Goal: Task Accomplishment & Management: Manage account settings

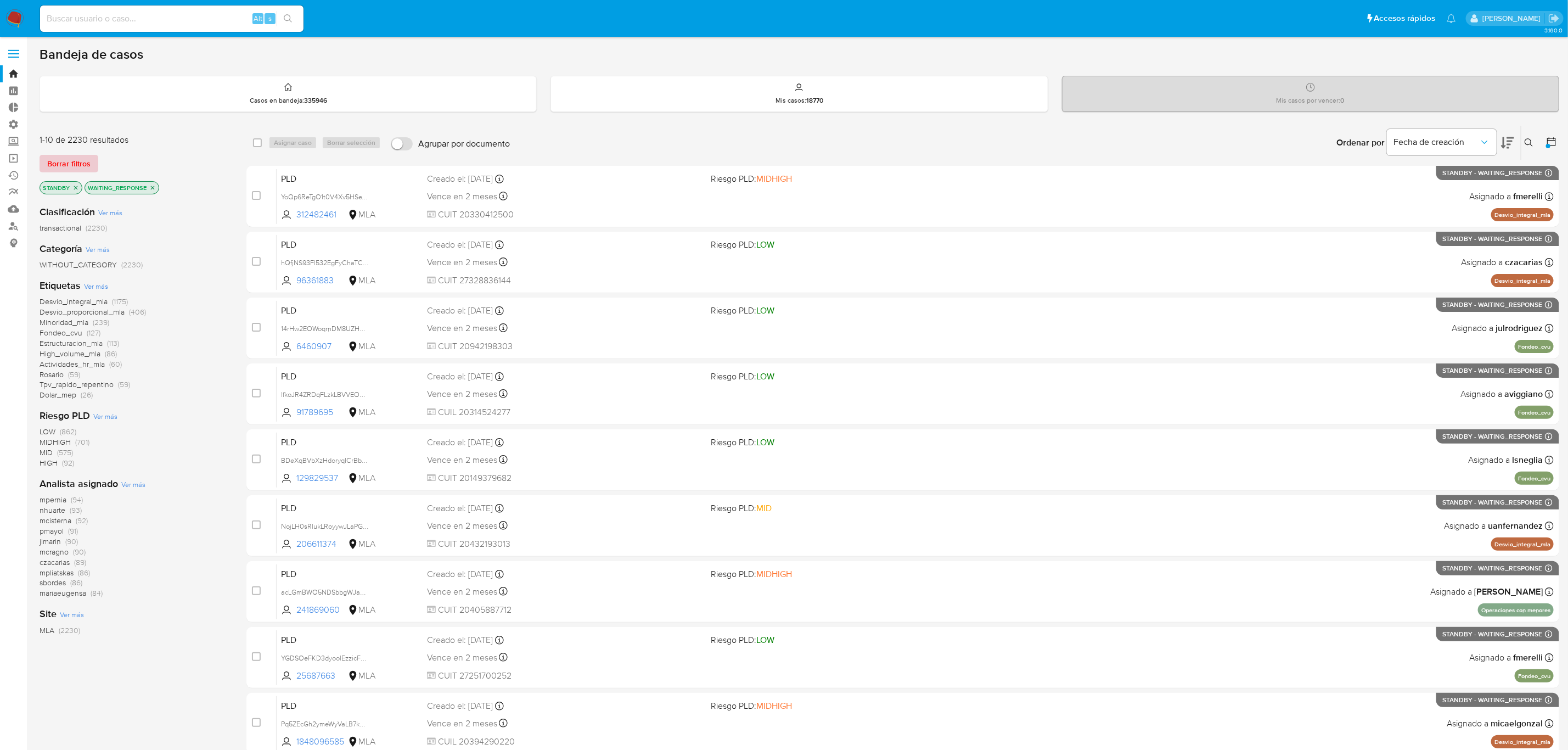
click at [81, 162] on span "Borrar filtros" at bounding box center [69, 163] width 44 height 15
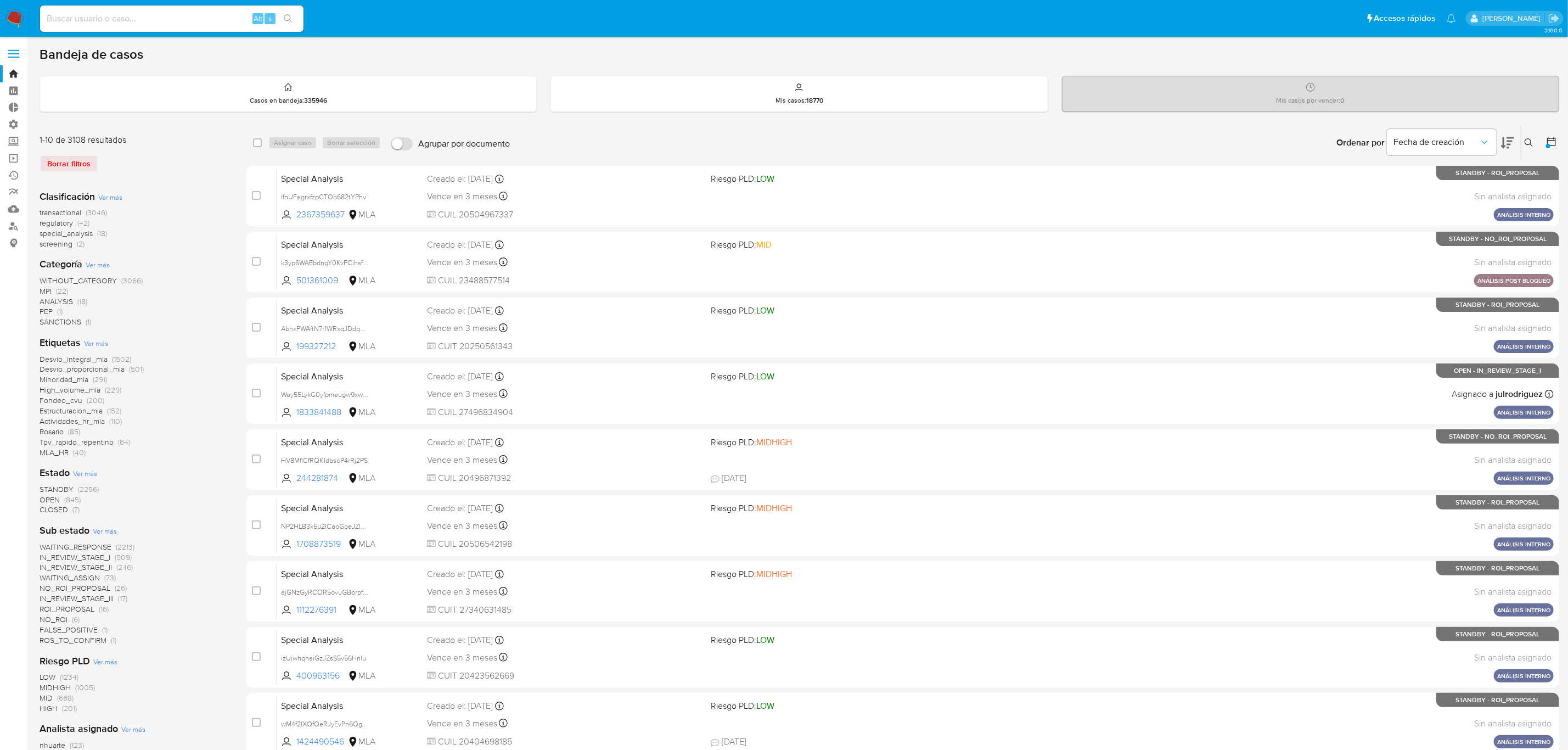
click at [18, 13] on img at bounding box center [15, 18] width 18 height 18
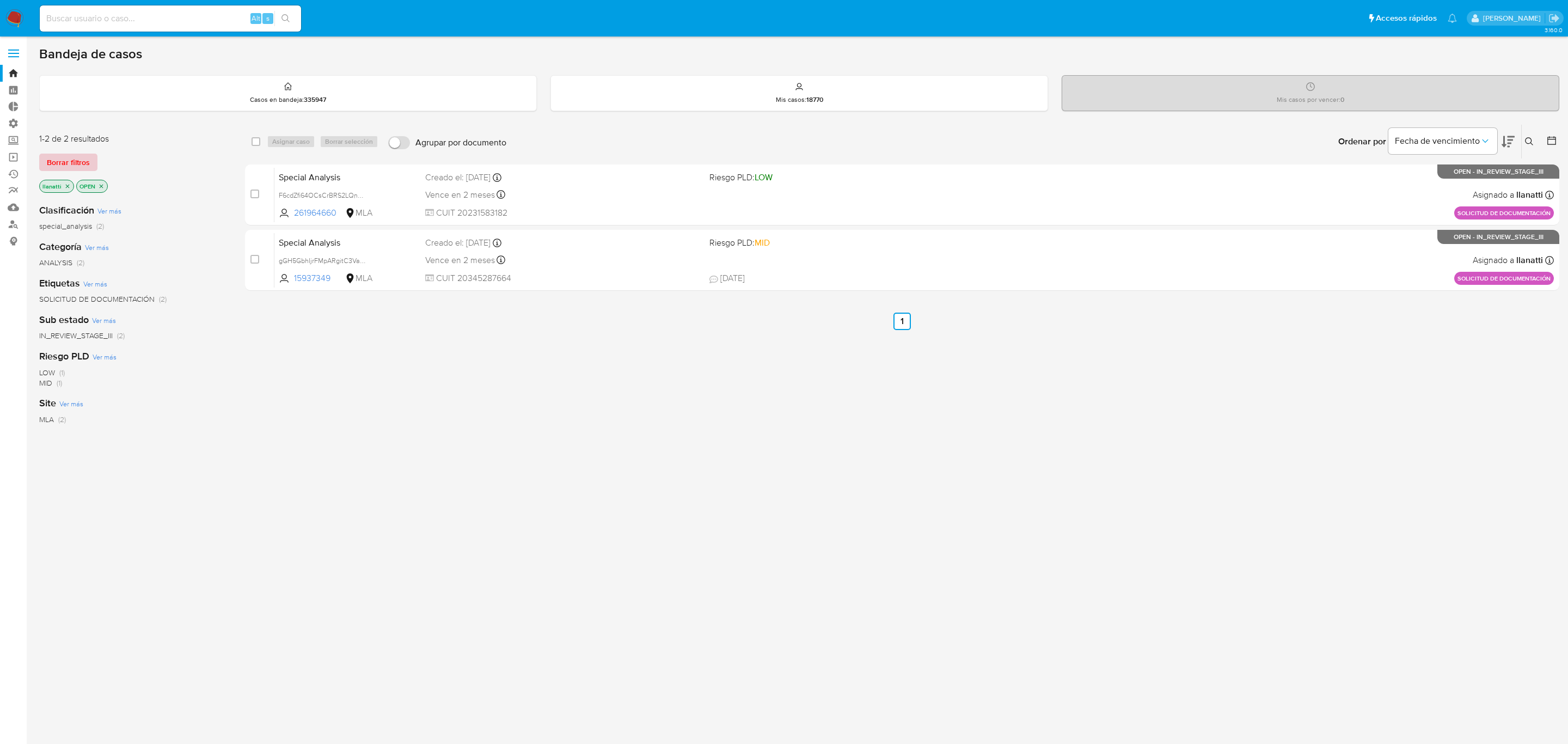
click at [82, 159] on span "Borrar filtros" at bounding box center [68, 162] width 43 height 15
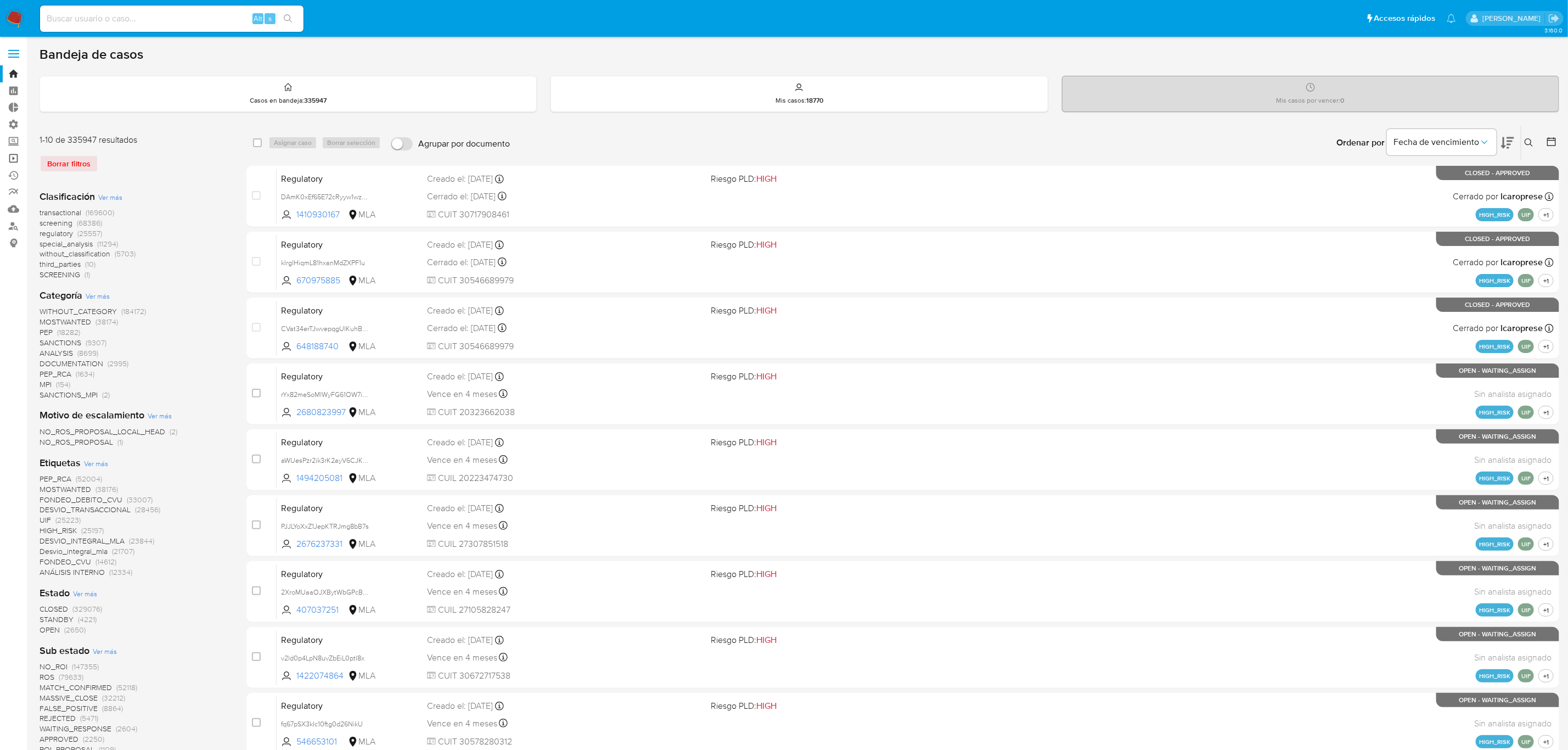
click at [12, 161] on link "Operaciones masivas" at bounding box center [65, 158] width 131 height 17
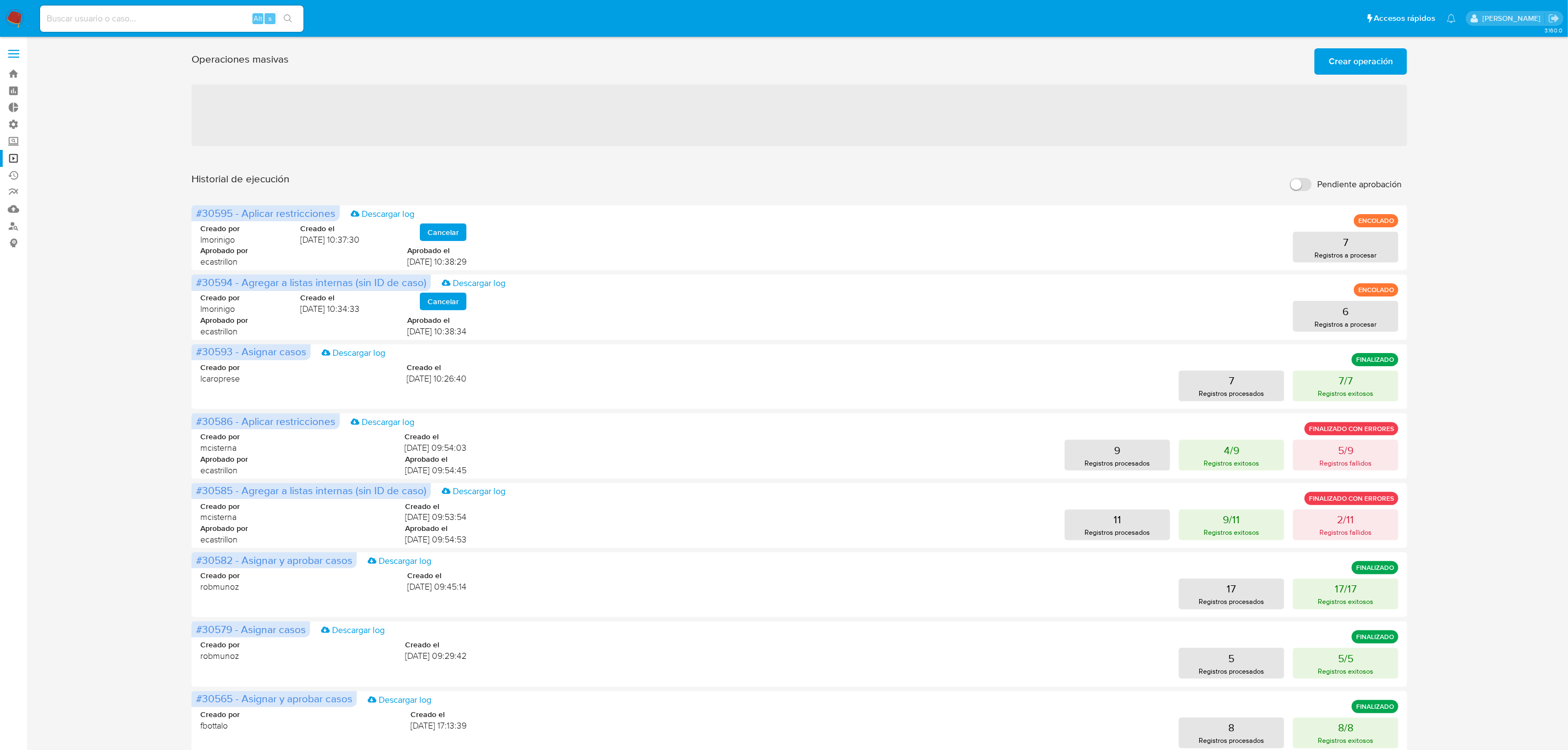
click at [1352, 72] on span "Crear operación" at bounding box center [1361, 61] width 64 height 24
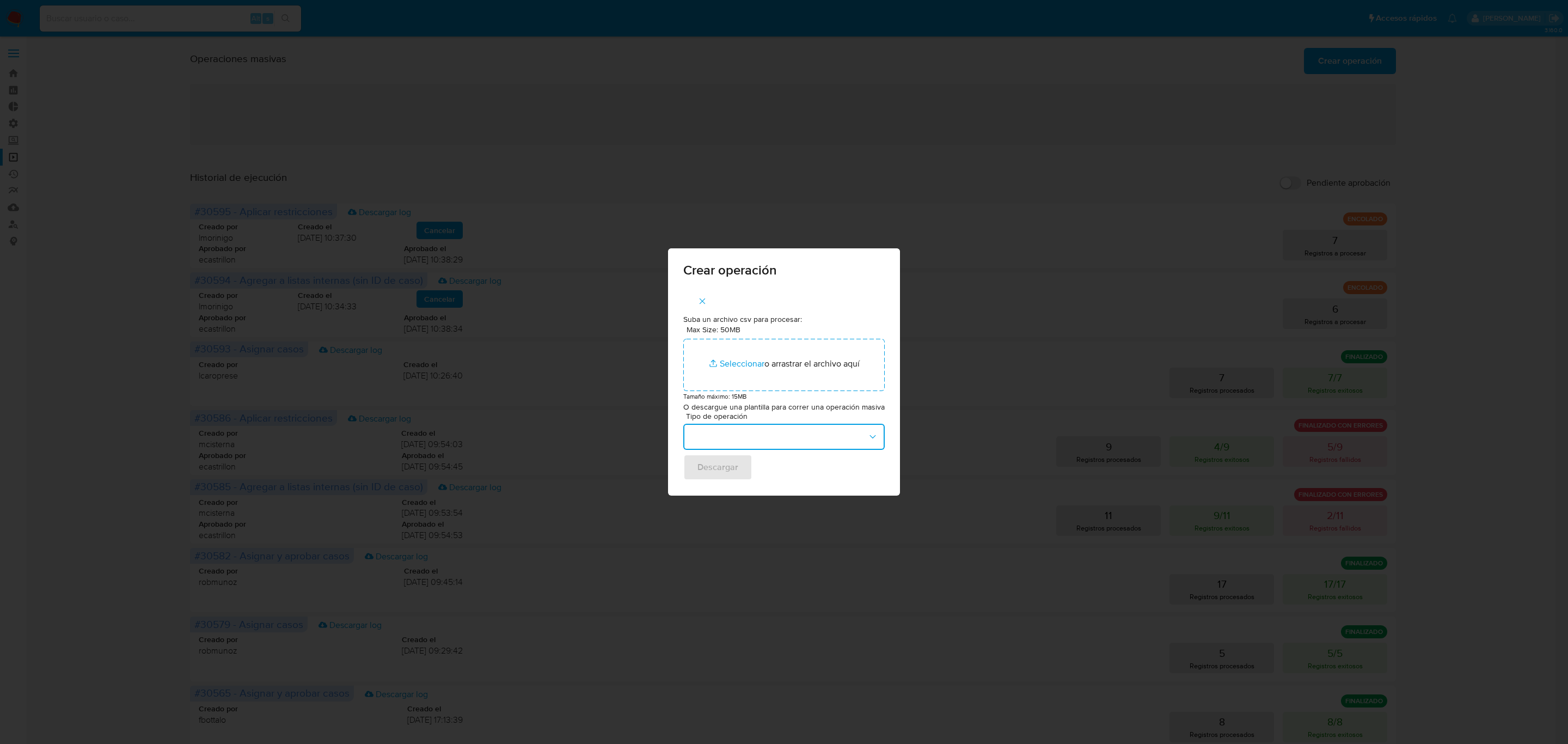
click at [726, 435] on button "button" at bounding box center [784, 437] width 201 height 26
click at [754, 487] on span "Crear y asignar casos" at bounding box center [729, 488] width 80 height 11
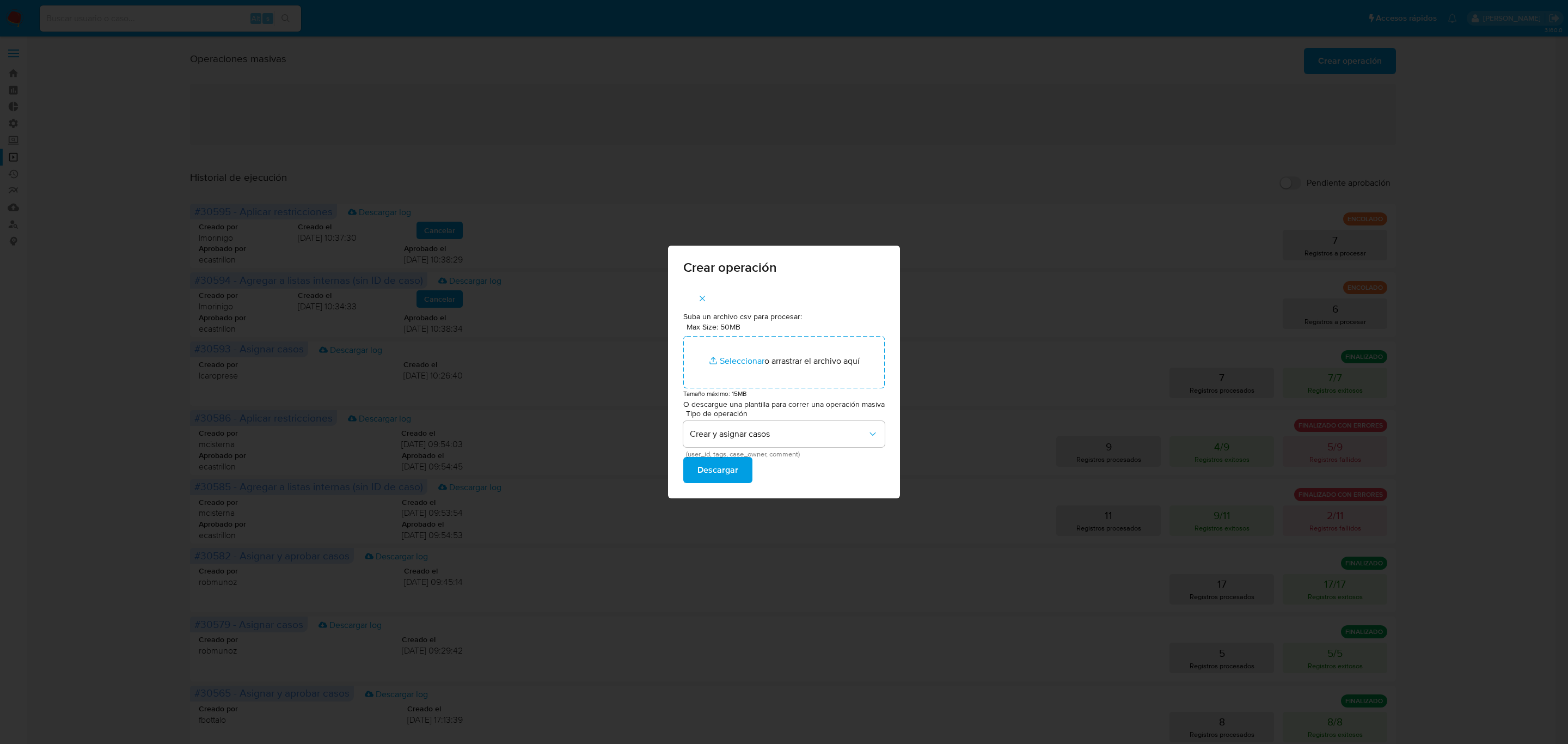
click at [720, 417] on span "Tipo de operación" at bounding box center [786, 413] width 201 height 8
click at [724, 440] on span "Crear y asignar casos" at bounding box center [779, 434] width 178 height 11
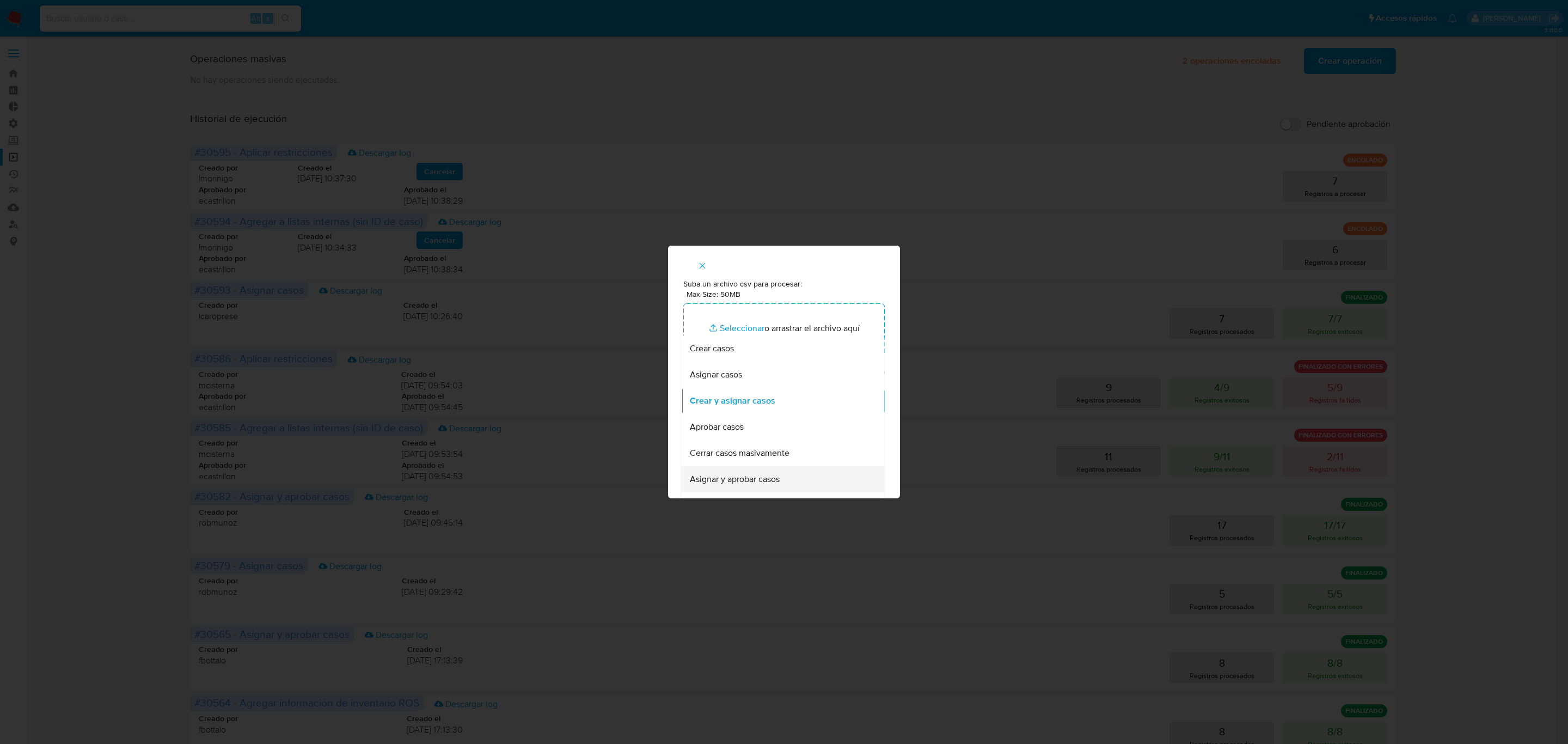
click at [732, 477] on span "Asignar y aprobar casos" at bounding box center [735, 479] width 90 height 11
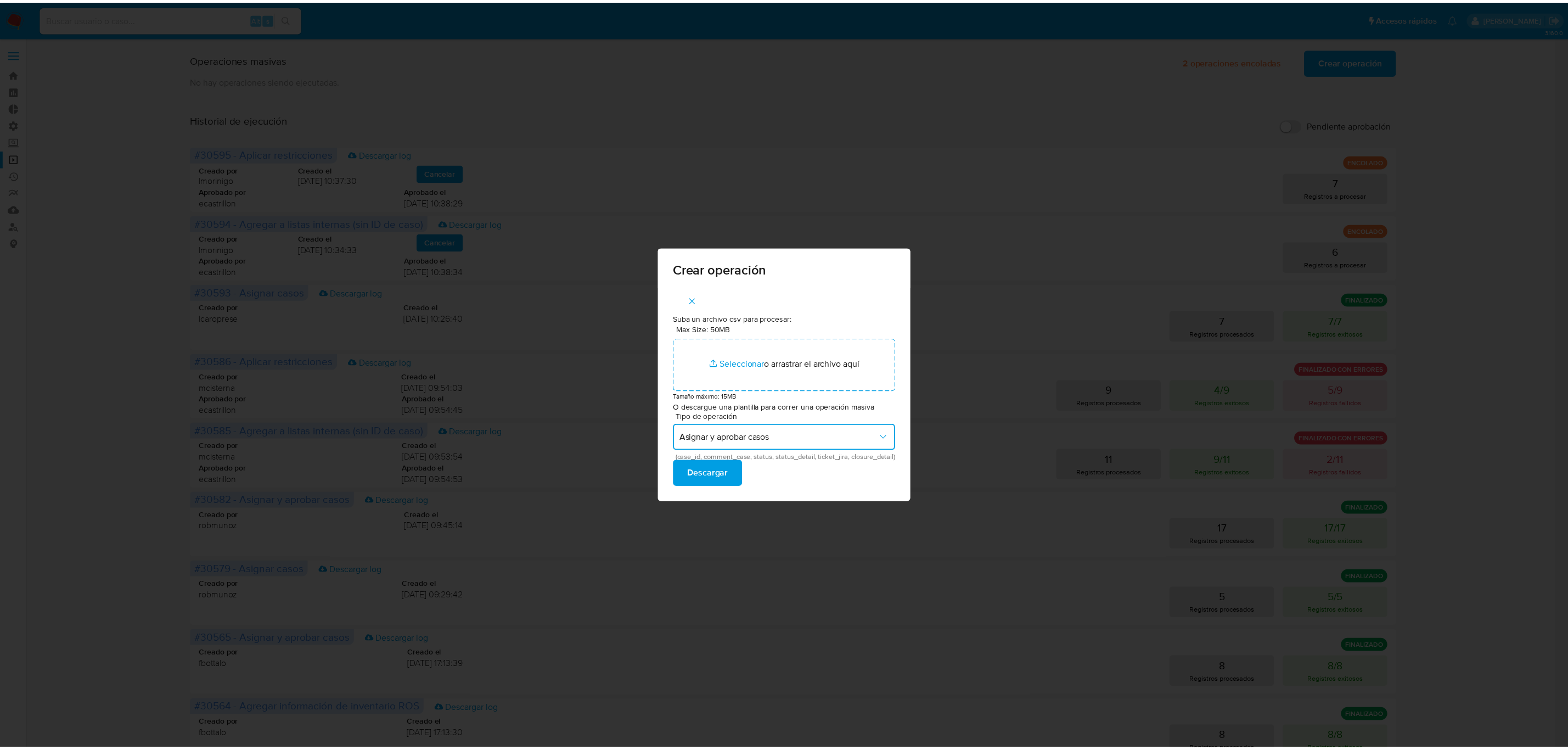
scroll to position [0, 0]
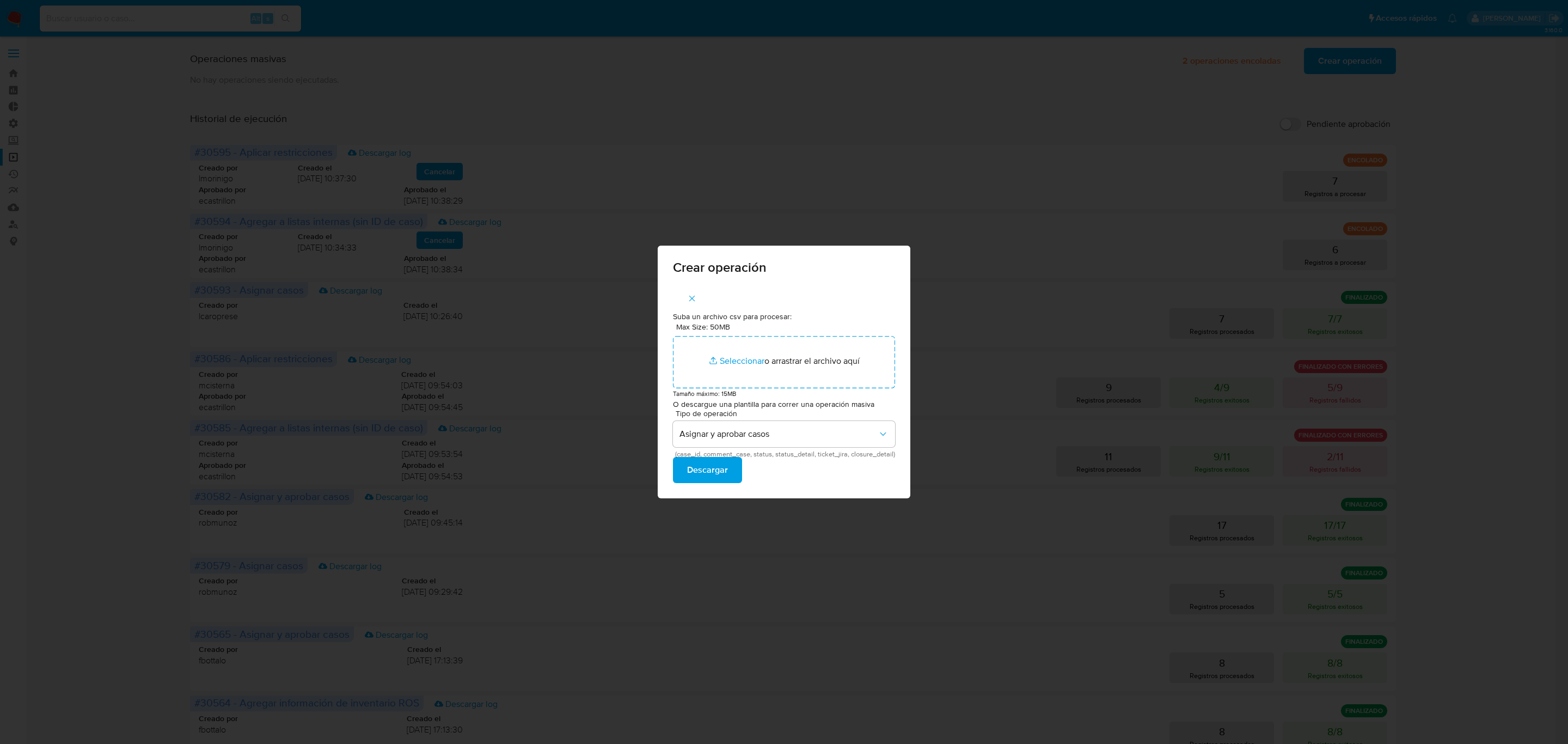
click at [691, 293] on icon "button" at bounding box center [692, 298] width 10 height 10
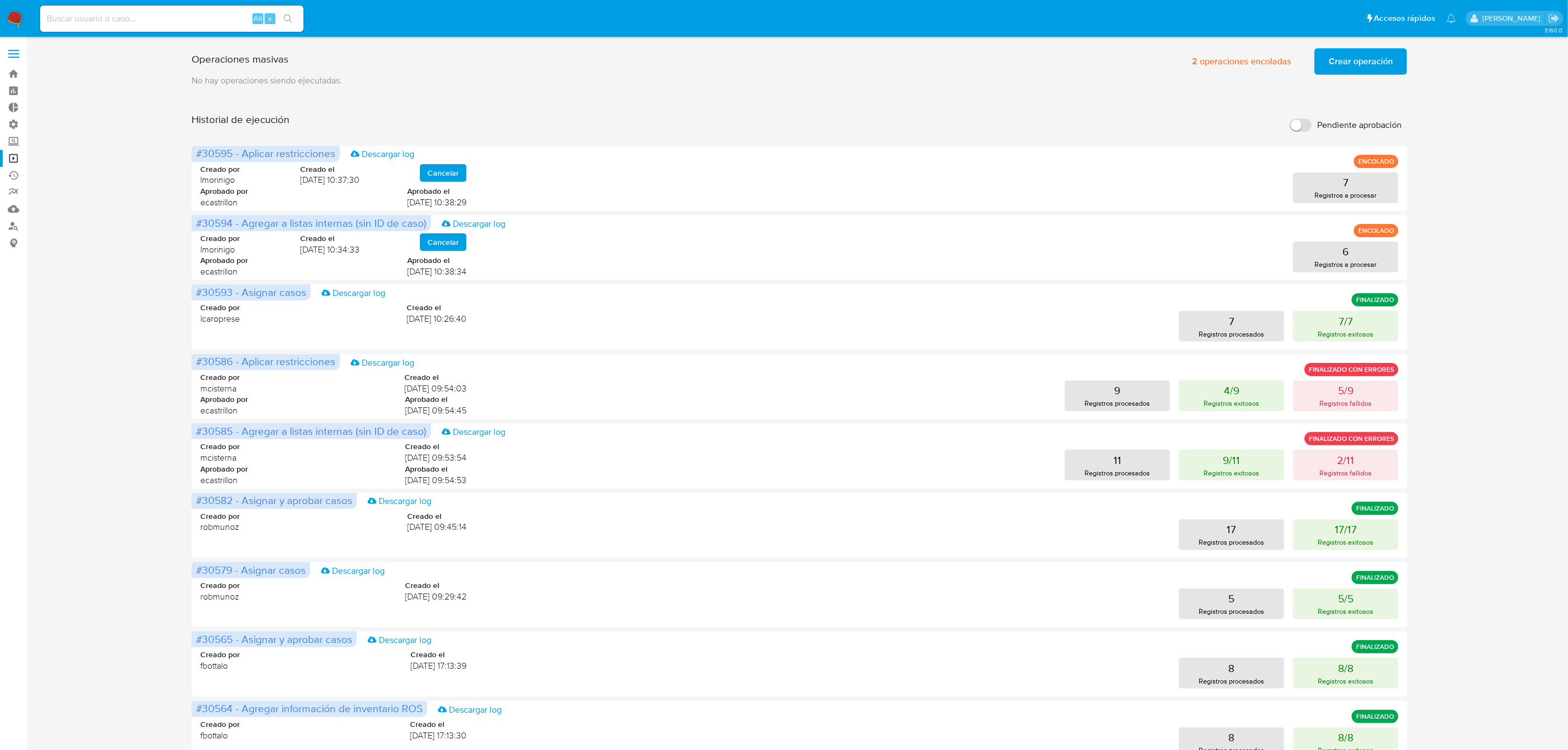
click at [158, 26] on div "Alt s" at bounding box center [171, 18] width 263 height 26
click at [161, 20] on input at bounding box center [171, 18] width 263 height 14
paste input "Nxv0doAME6IFjJWNTIiA0l1G"
type input "Nxv0doAME6IFjJWNTIiA0l1G"
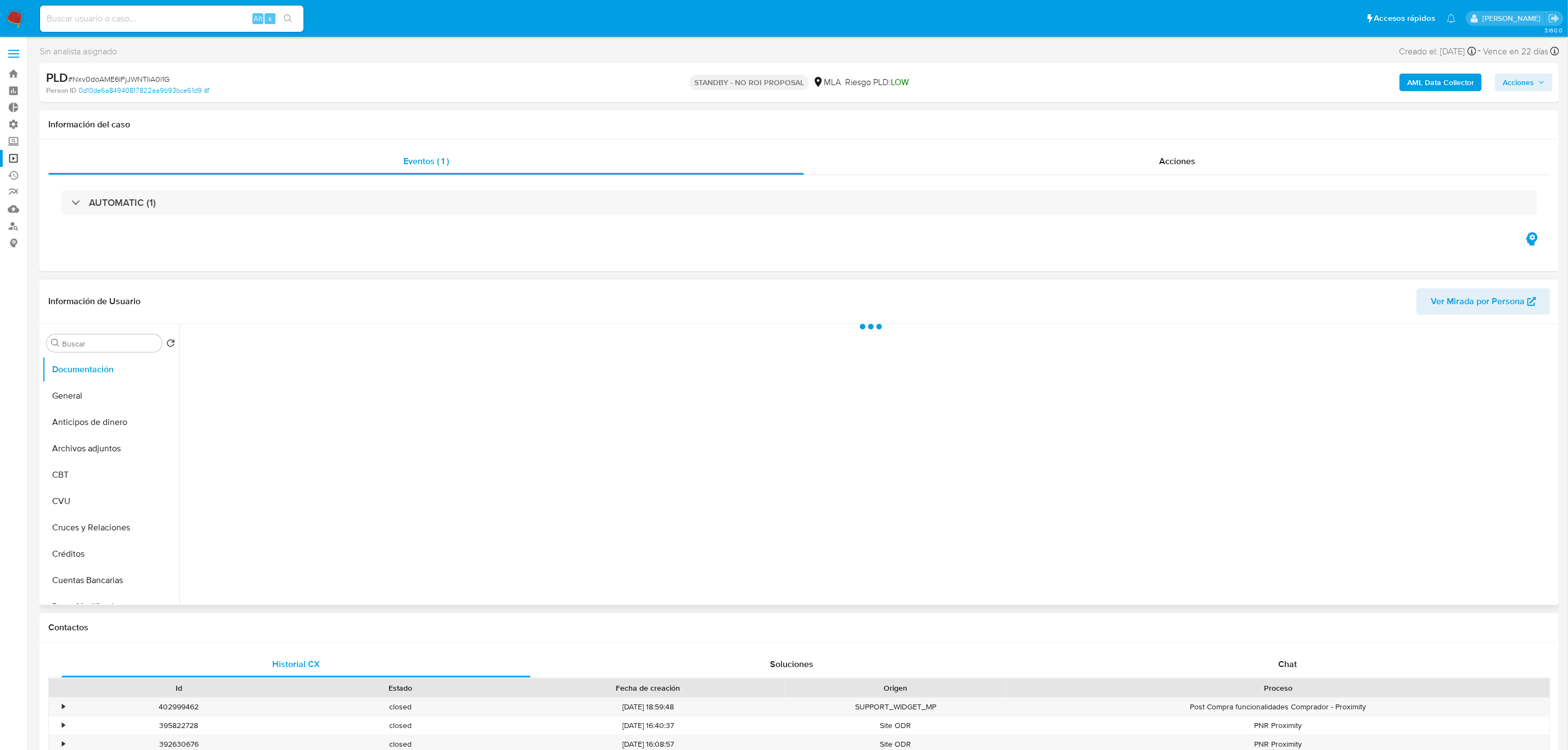
select select "10"
click at [1090, 174] on div "Acciones" at bounding box center [1177, 161] width 746 height 26
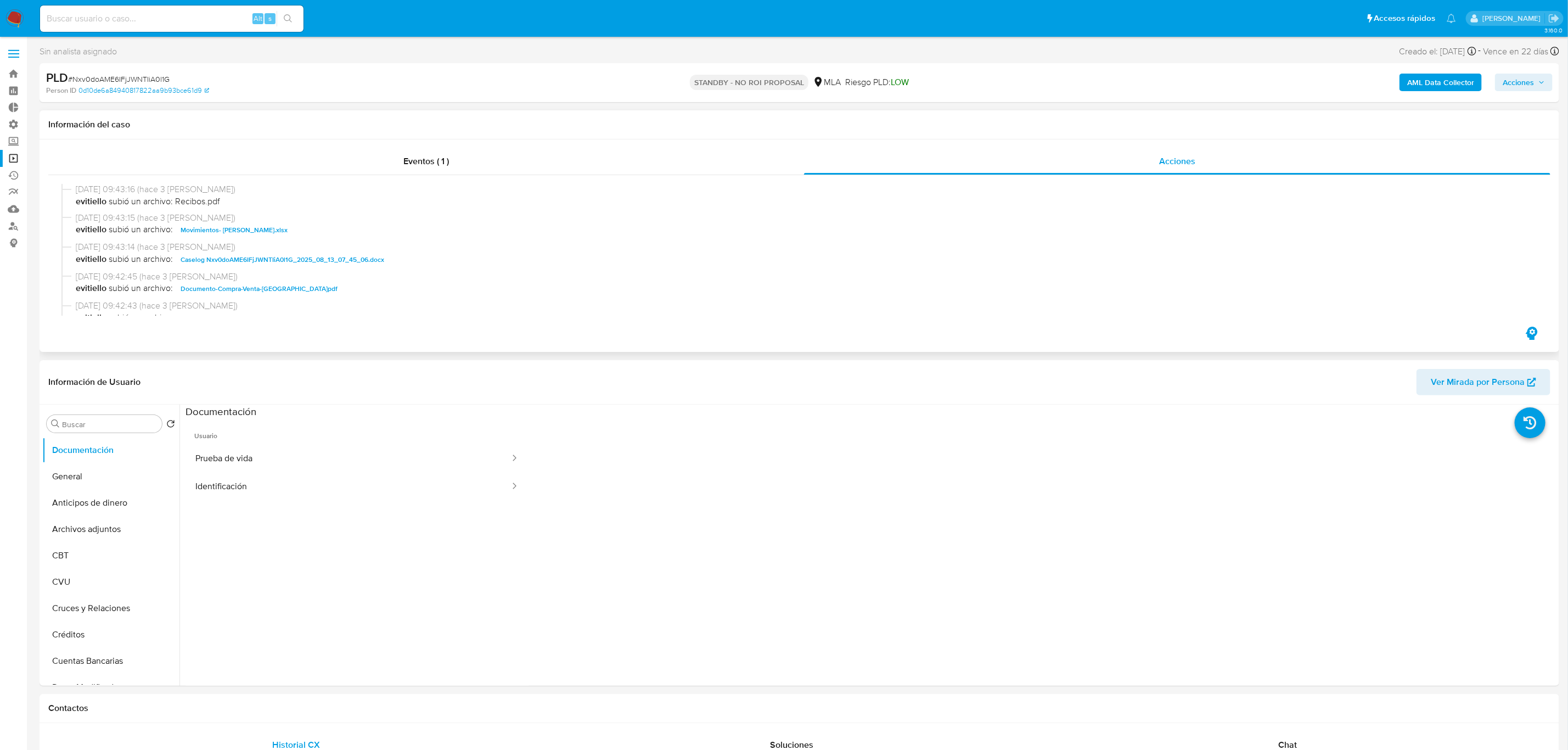
scroll to position [164, 0]
click at [340, 232] on span "Caselog Nxv0doAME6IFjJWNTIiA0l1G_2025_08_13_07_45_06.docx" at bounding box center [282, 238] width 204 height 13
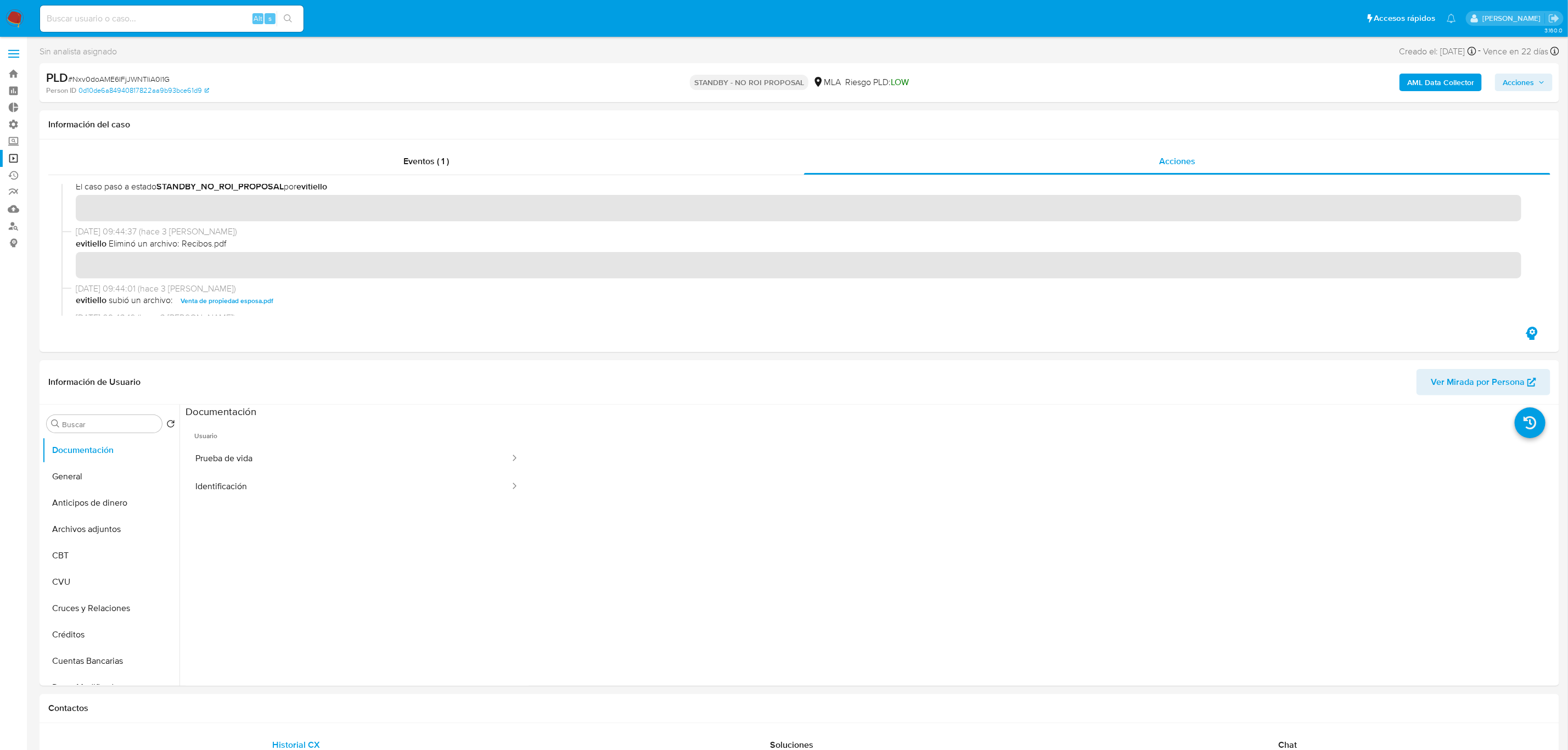
scroll to position [0, 0]
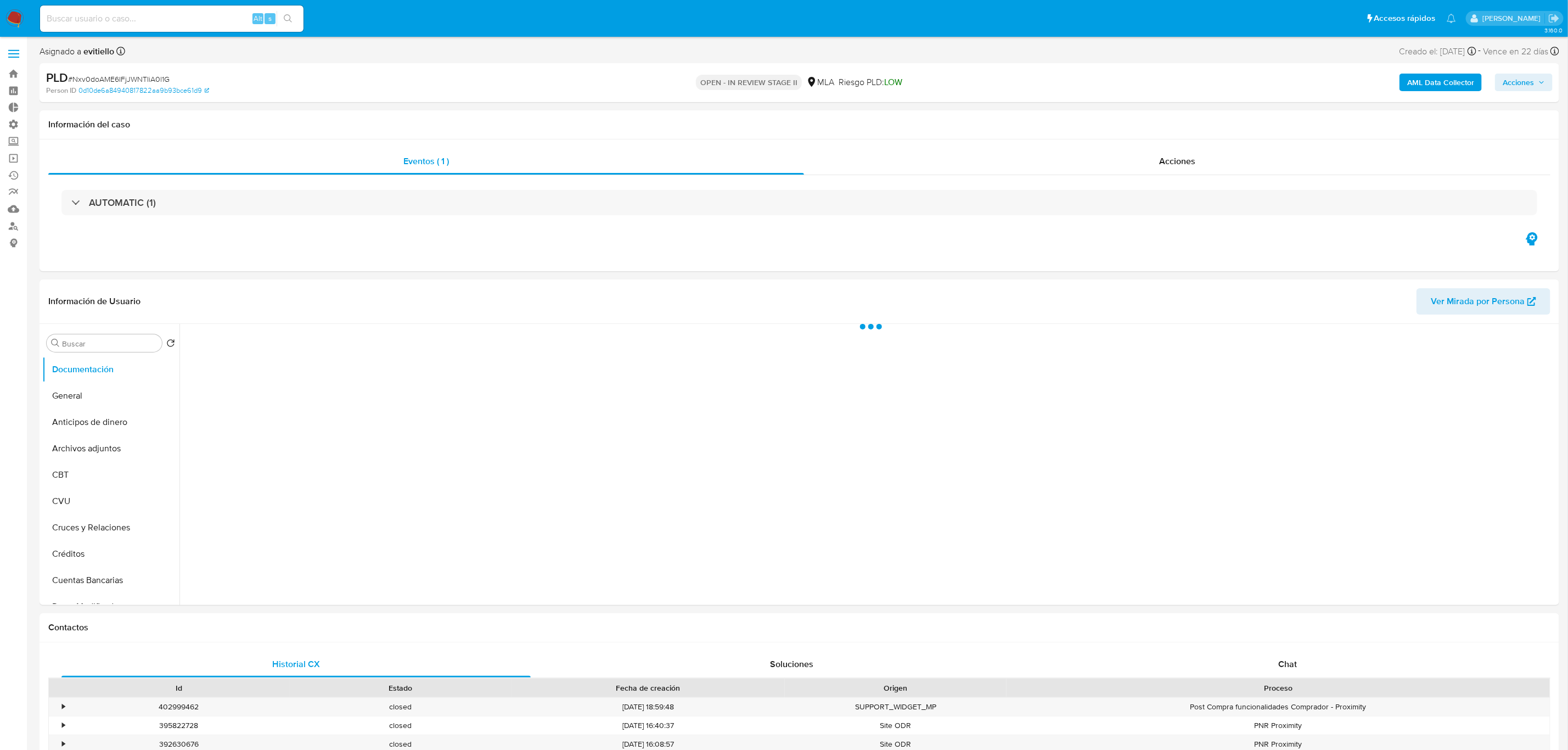
select select "10"
click at [1198, 176] on div "AUTOMATIC (1)" at bounding box center [800, 202] width 1502 height 55
click at [1191, 160] on span "Acciones" at bounding box center [1177, 161] width 36 height 13
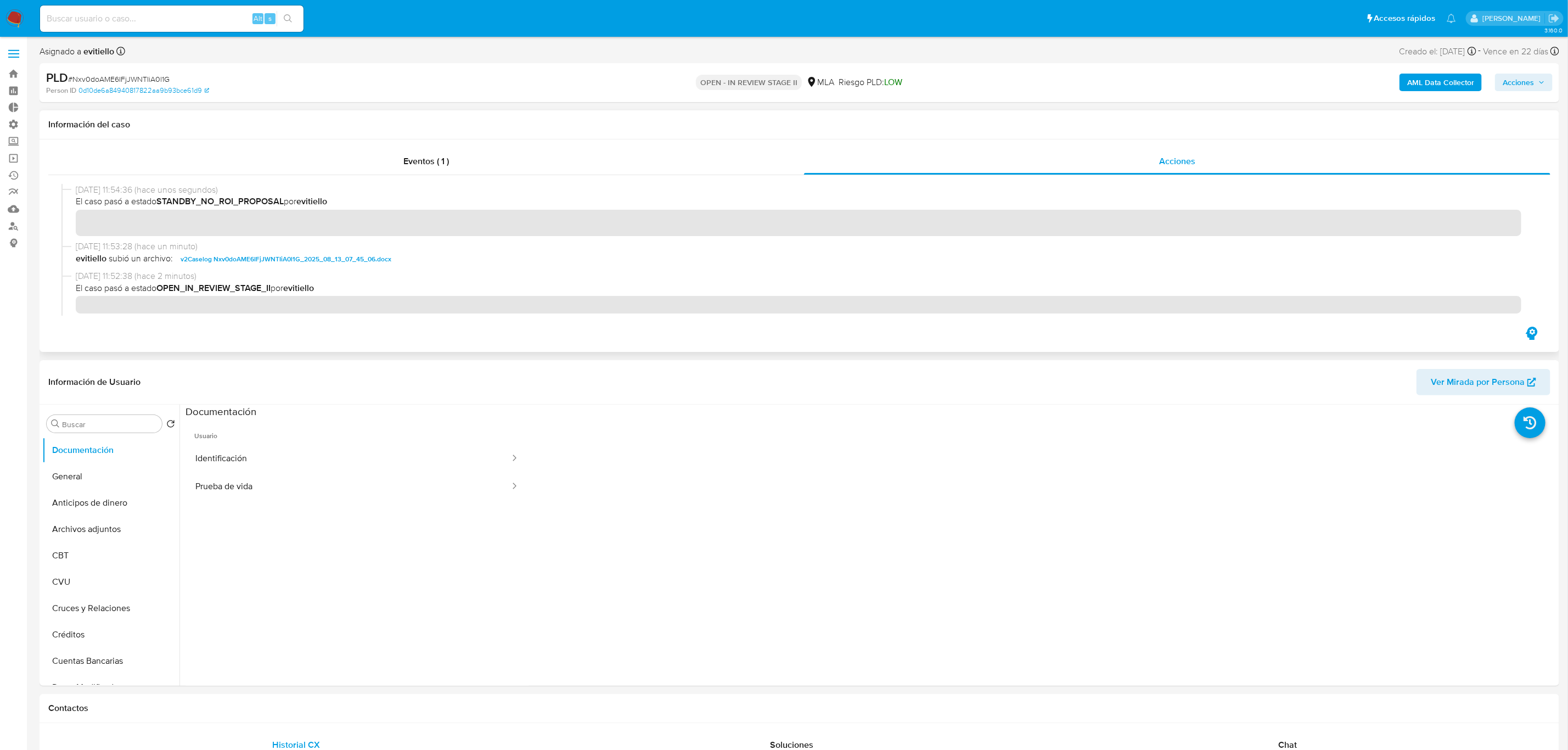
click at [297, 262] on span "v2Caselog Nxv0doAME6IFjJWNTIiA0l1G_2025_08_13_07_45_06.docx" at bounding box center [285, 258] width 210 height 13
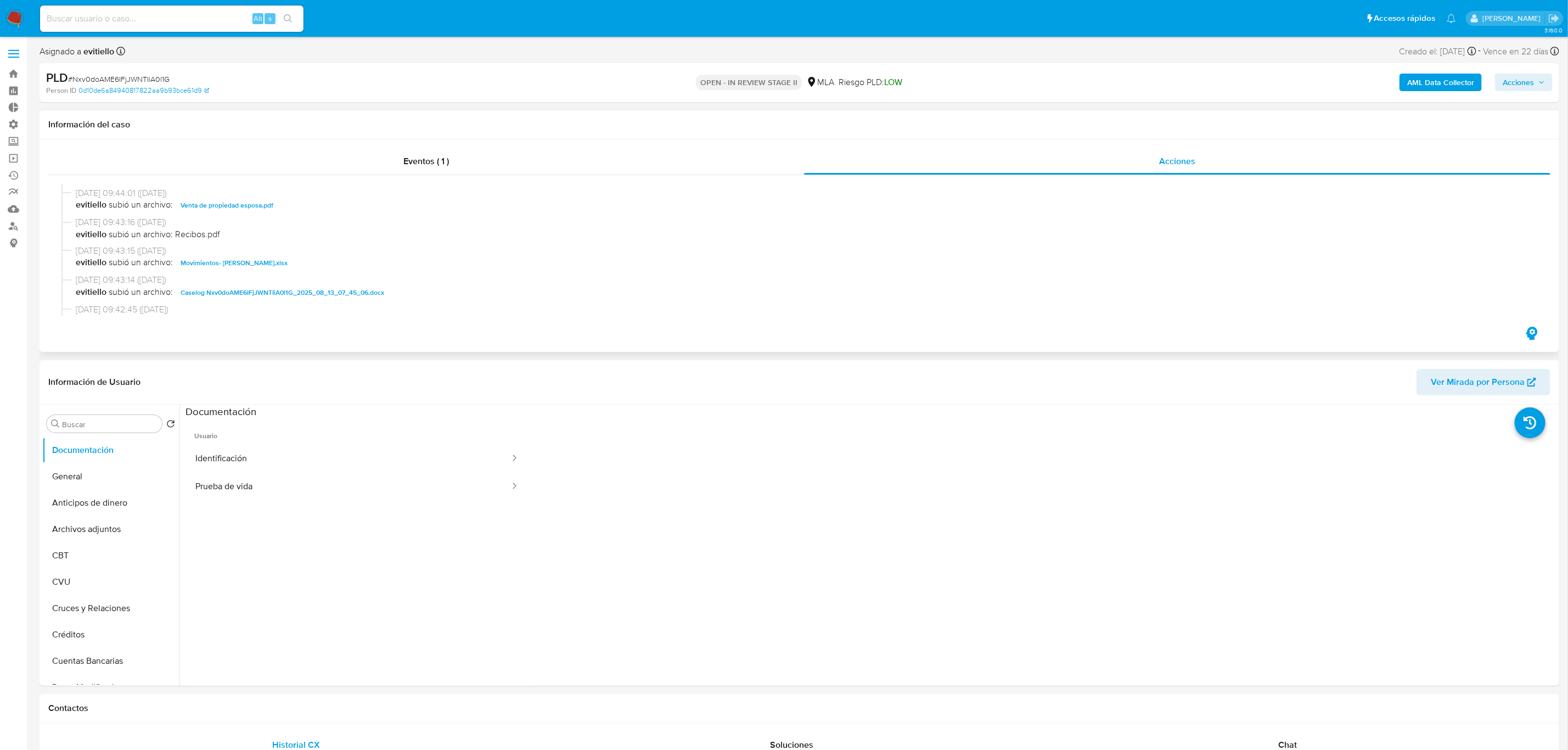
scroll to position [247, 0]
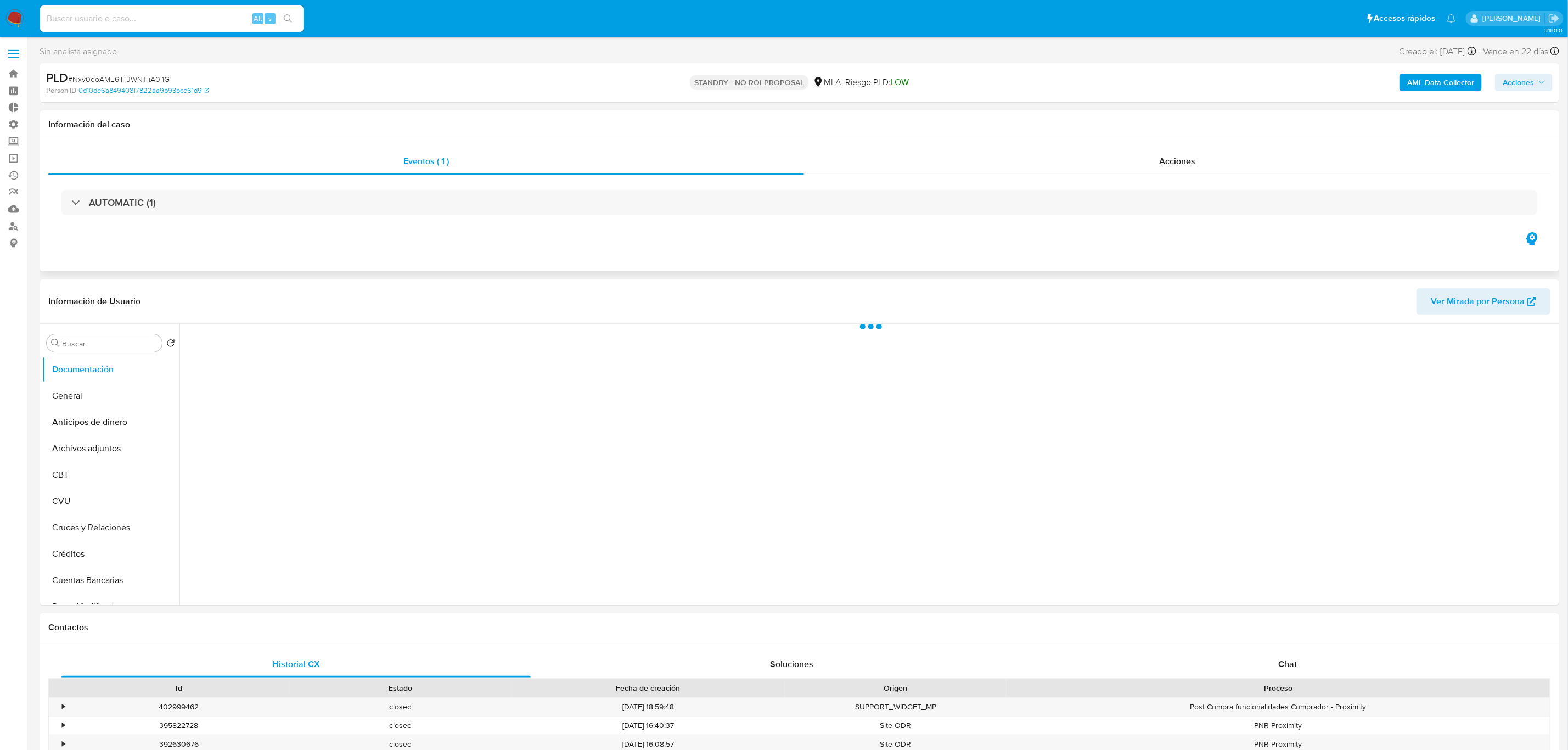
select select "10"
click at [1153, 161] on div "Acciones" at bounding box center [1177, 161] width 746 height 26
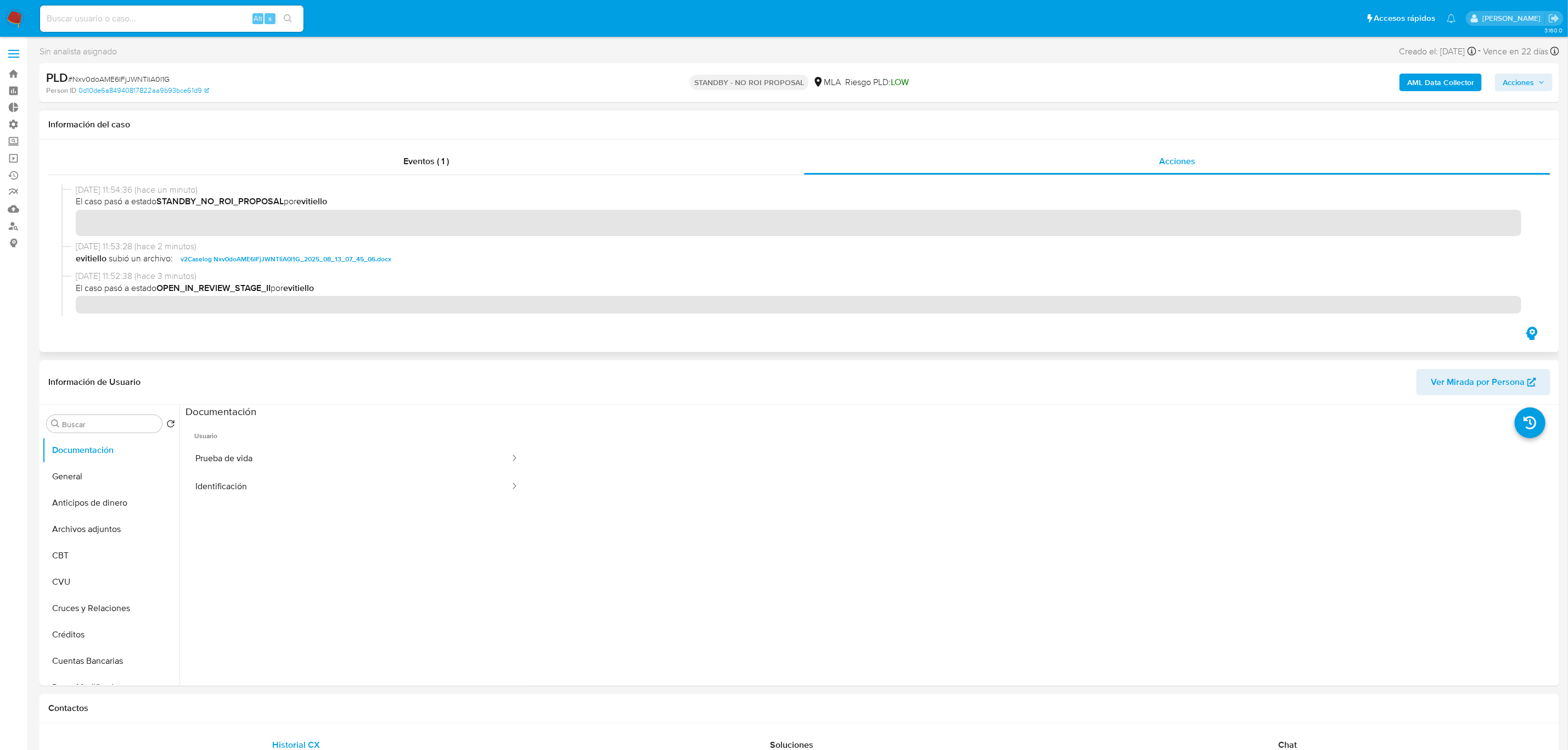
click at [268, 257] on span "v2Caselog Nxv0doAME6IFjJWNTIiA0l1G_2025_08_13_07_45_06.docx" at bounding box center [285, 258] width 210 height 13
click at [17, 153] on link "Operaciones masivas" at bounding box center [65, 158] width 131 height 17
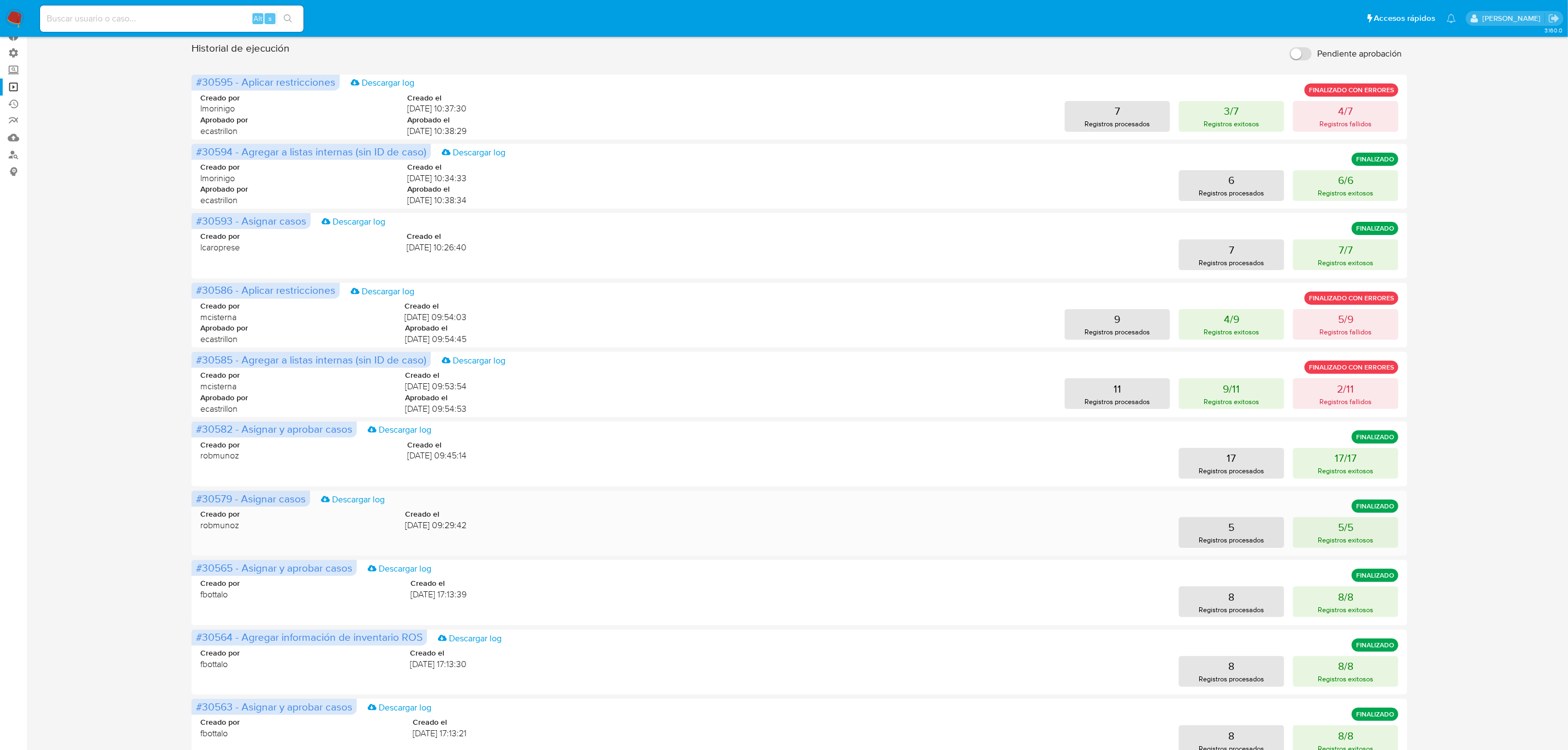
scroll to position [166, 0]
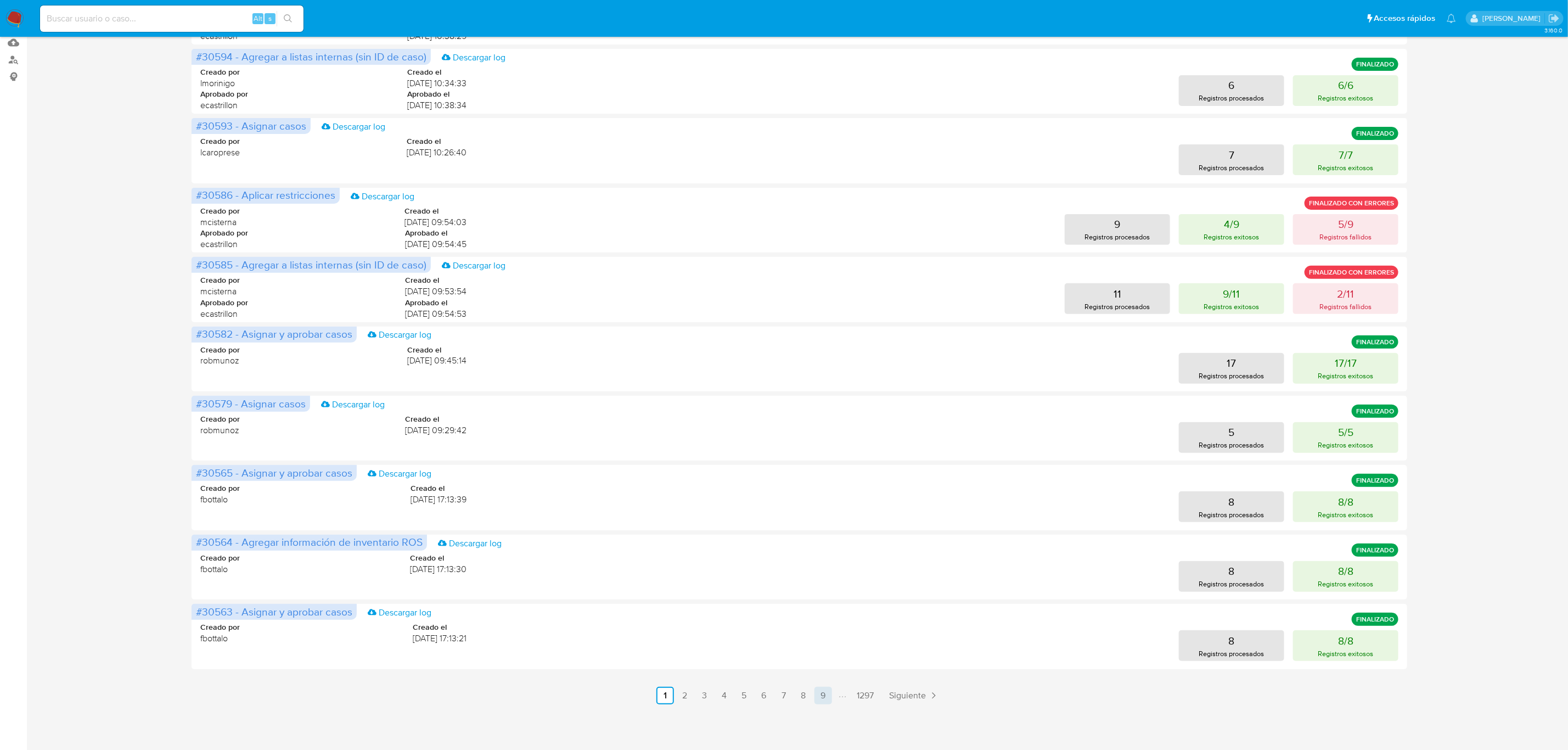
click at [830, 700] on link "9" at bounding box center [823, 695] width 18 height 18
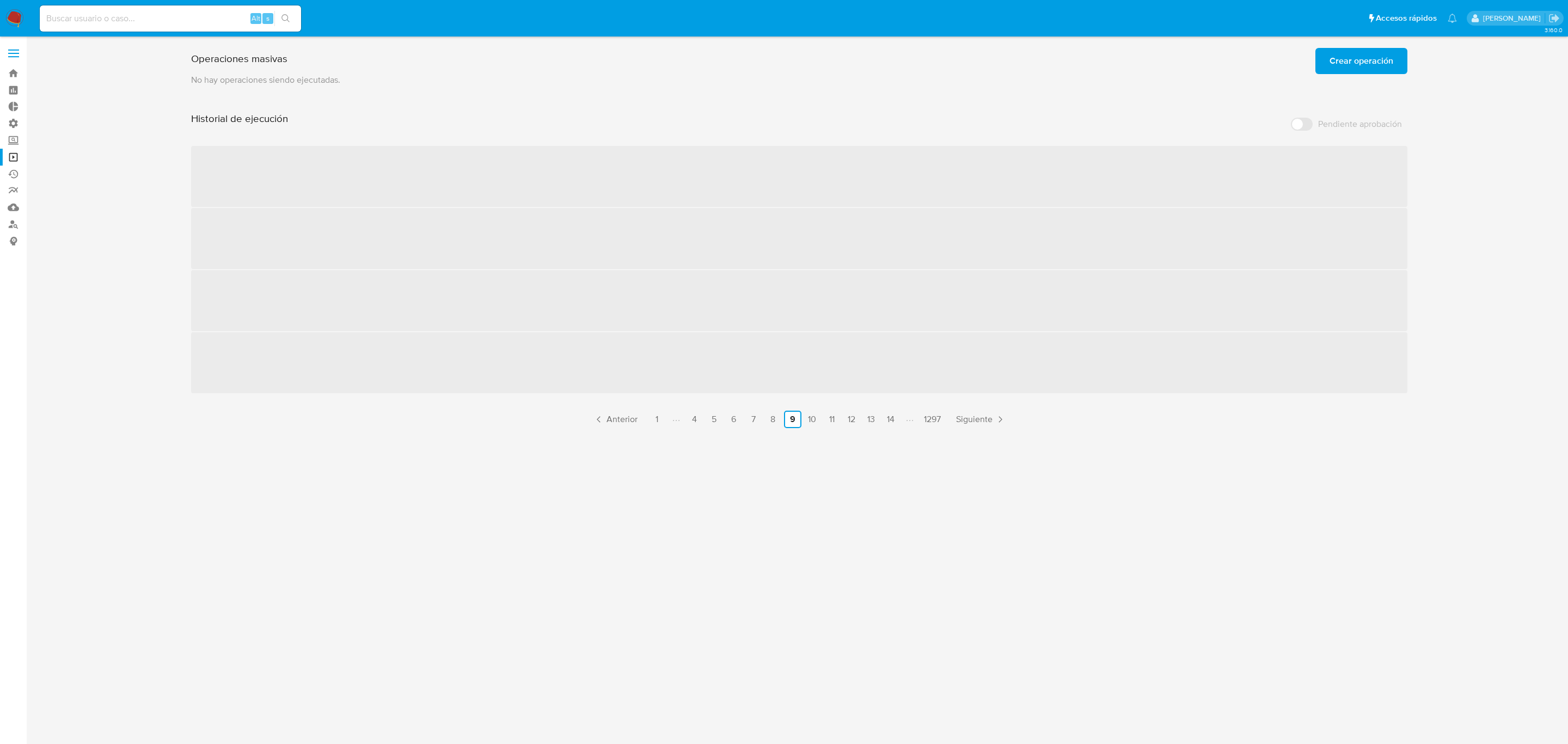
click at [821, 691] on div "3.160.0" at bounding box center [799, 390] width 1520 height 693
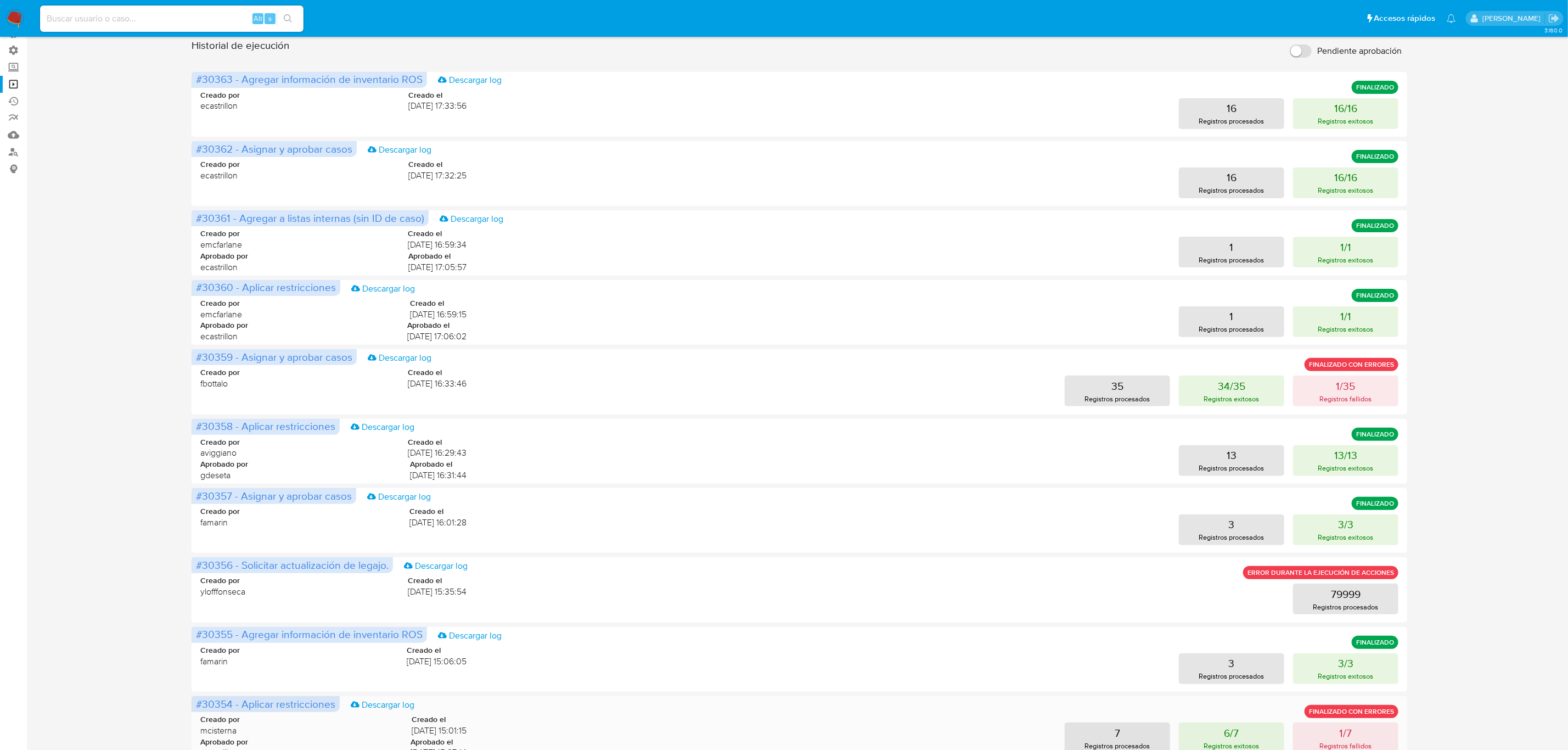
scroll to position [166, 0]
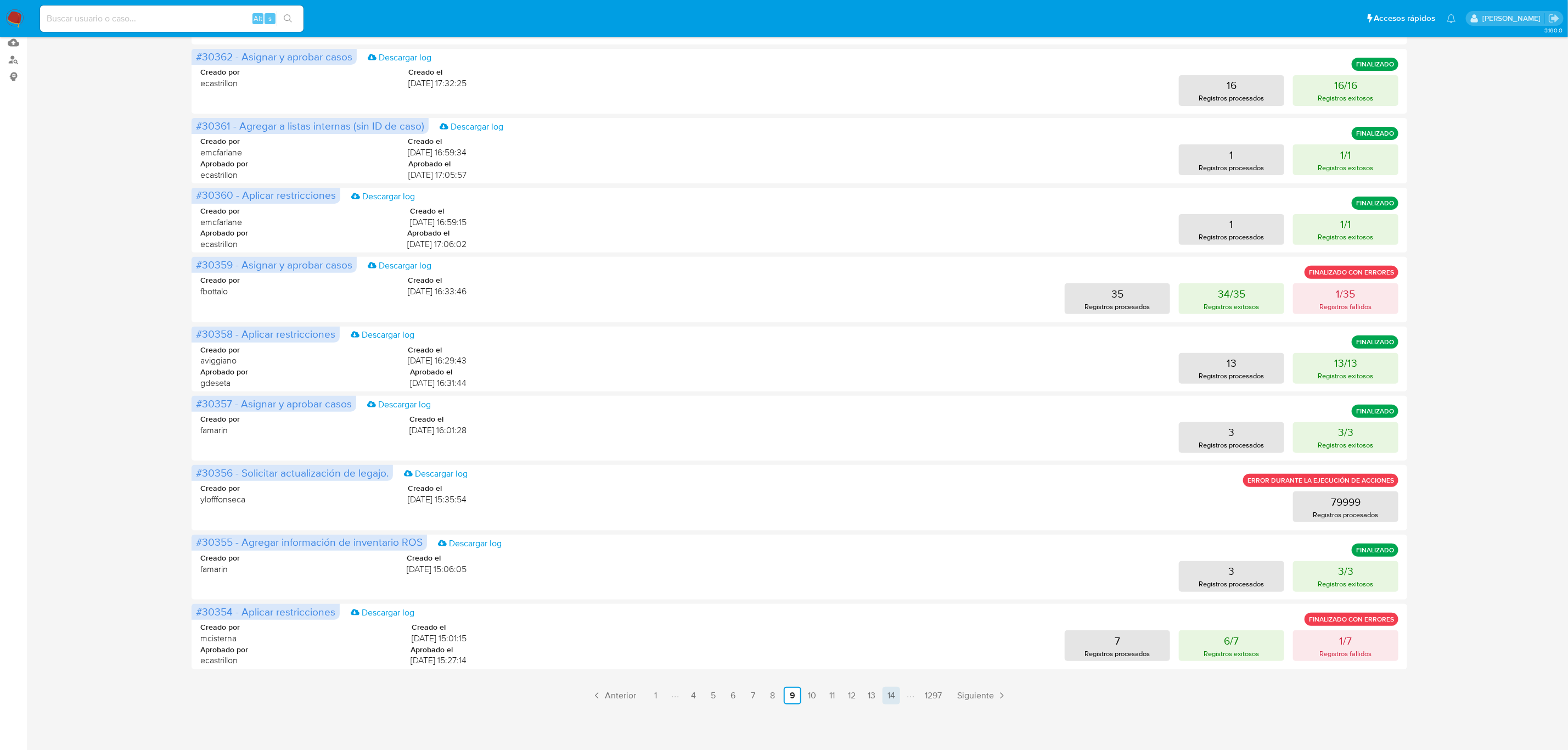
click at [888, 692] on link "14" at bounding box center [891, 695] width 18 height 18
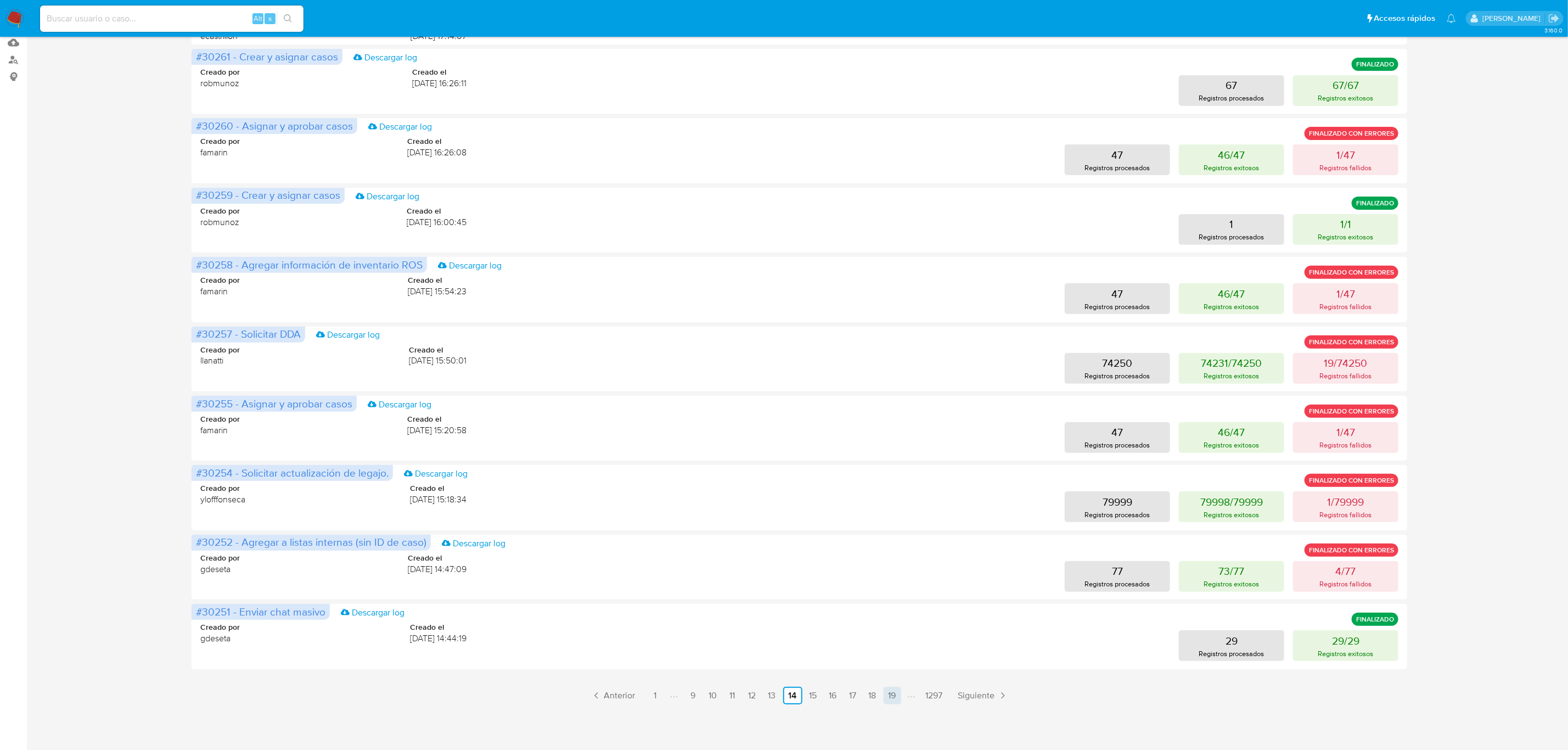
click at [889, 694] on link "19" at bounding box center [892, 695] width 18 height 18
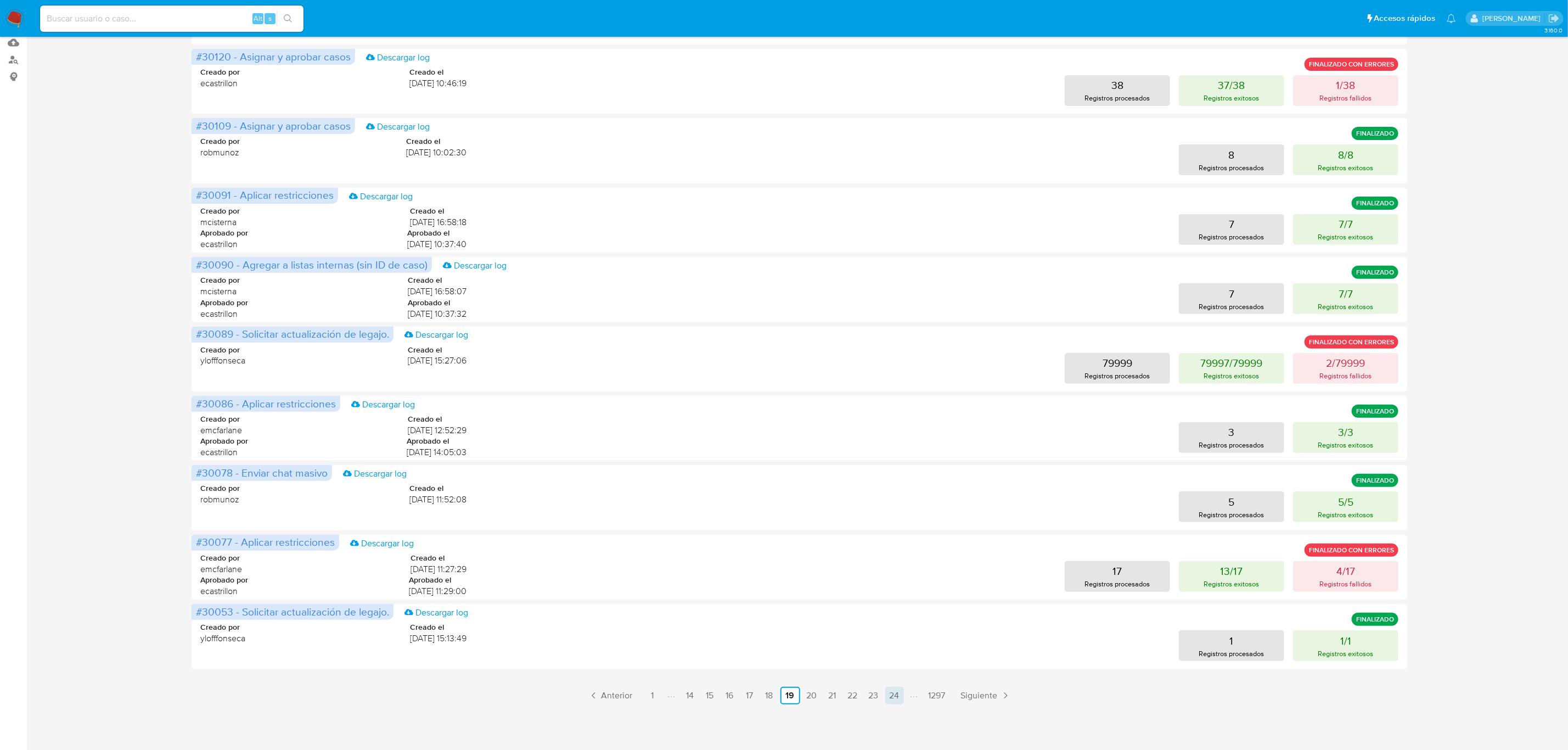
click at [897, 698] on link "24" at bounding box center [895, 695] width 18 height 18
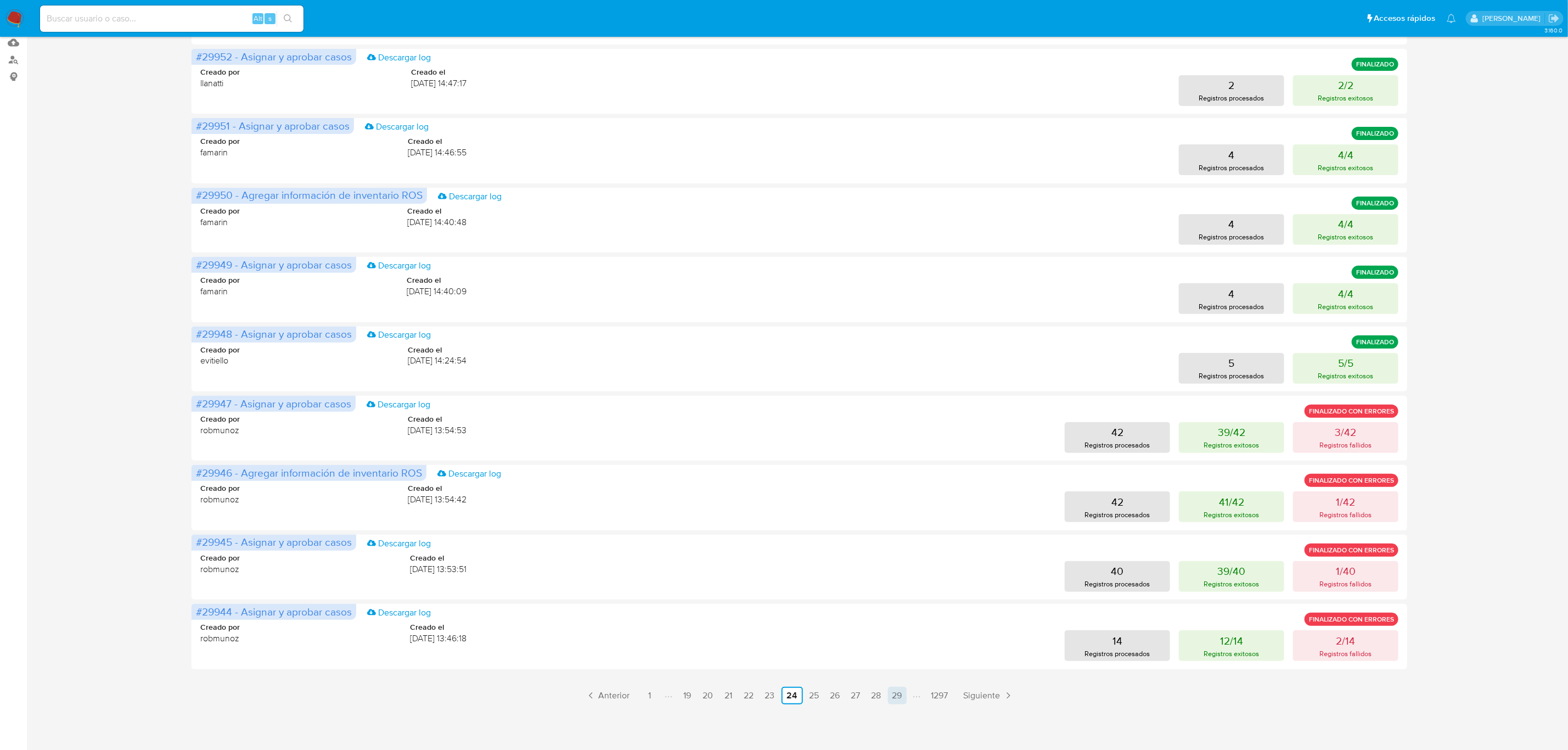
click at [896, 695] on link "29" at bounding box center [897, 695] width 18 height 18
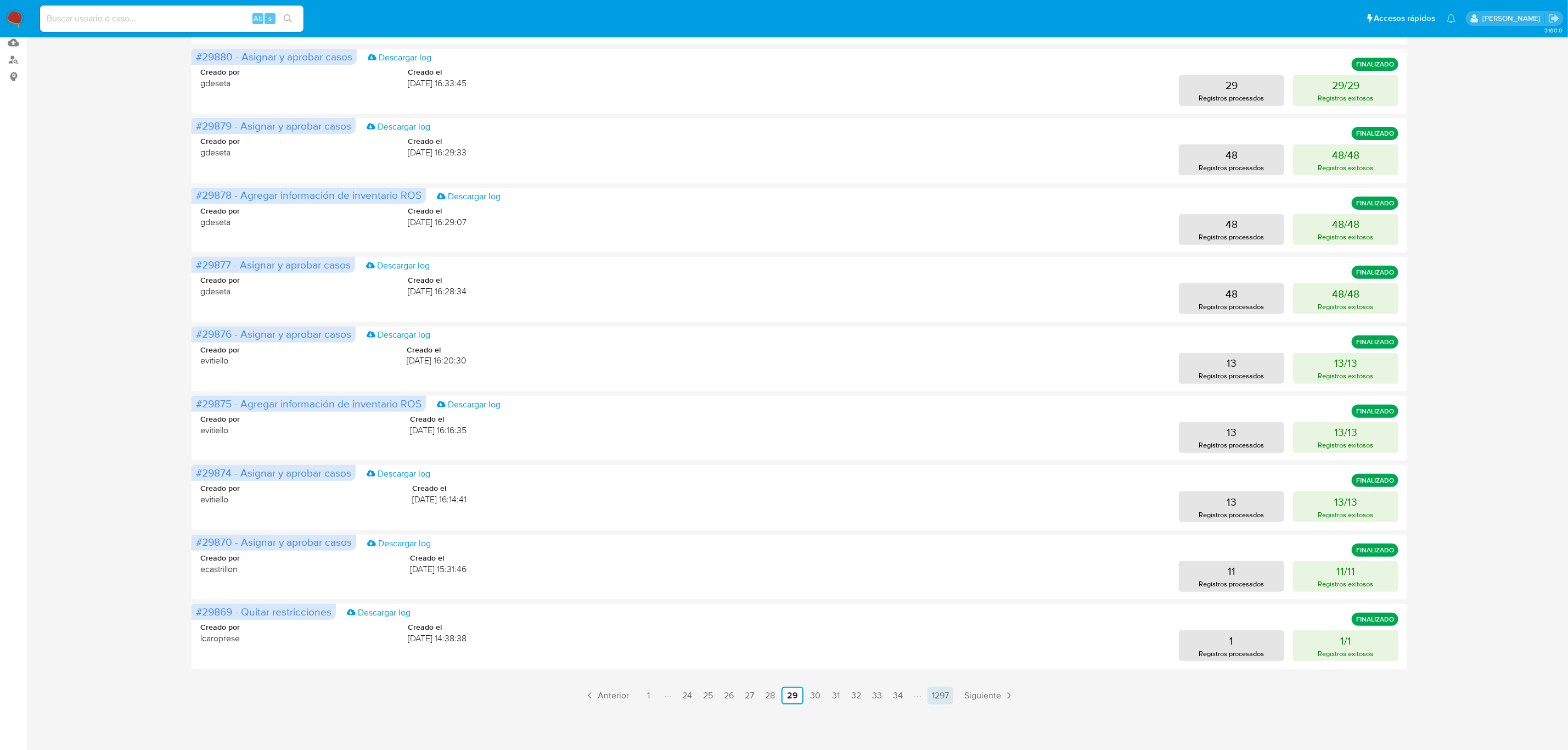
click at [944, 692] on link "1297" at bounding box center [941, 695] width 26 height 18
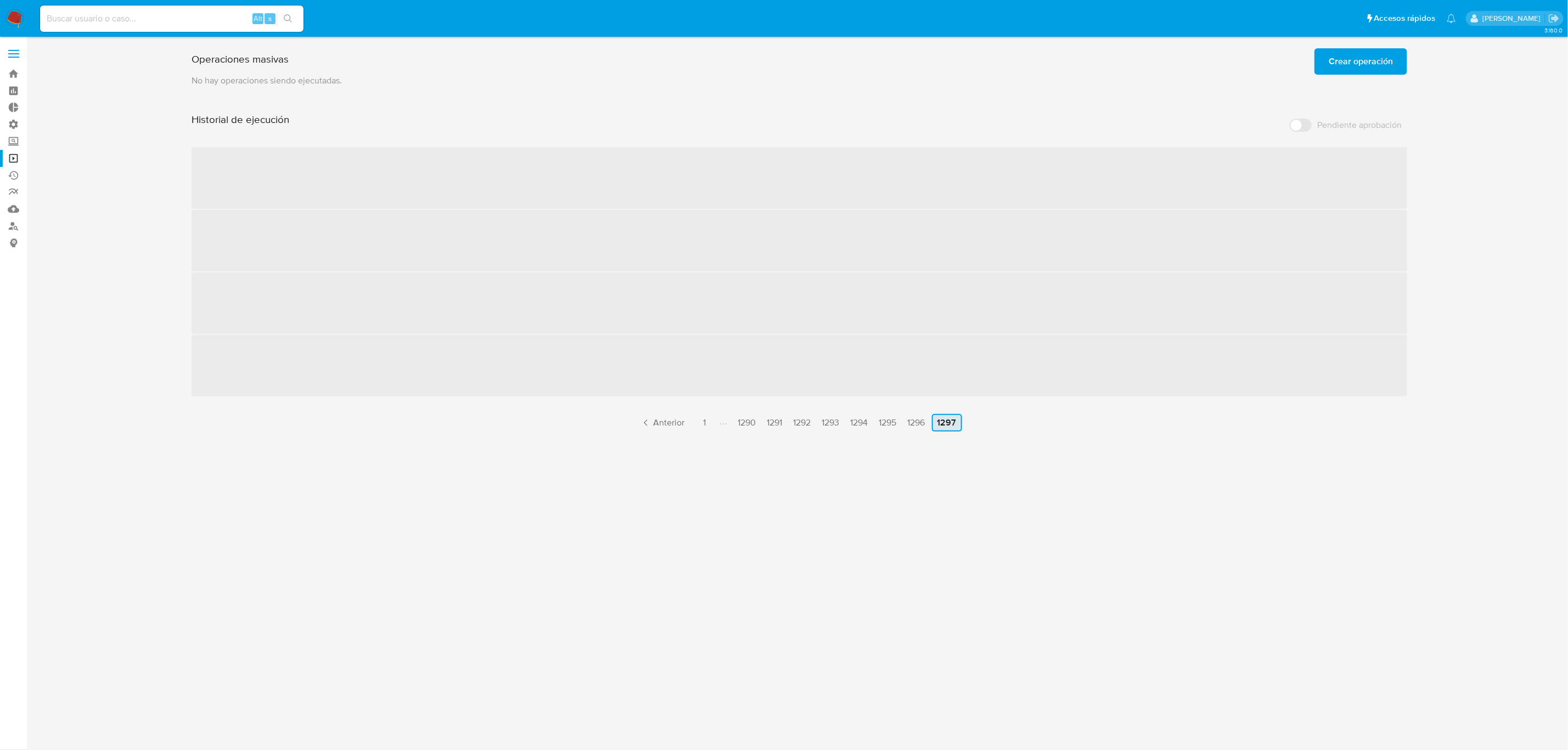
scroll to position [0, 0]
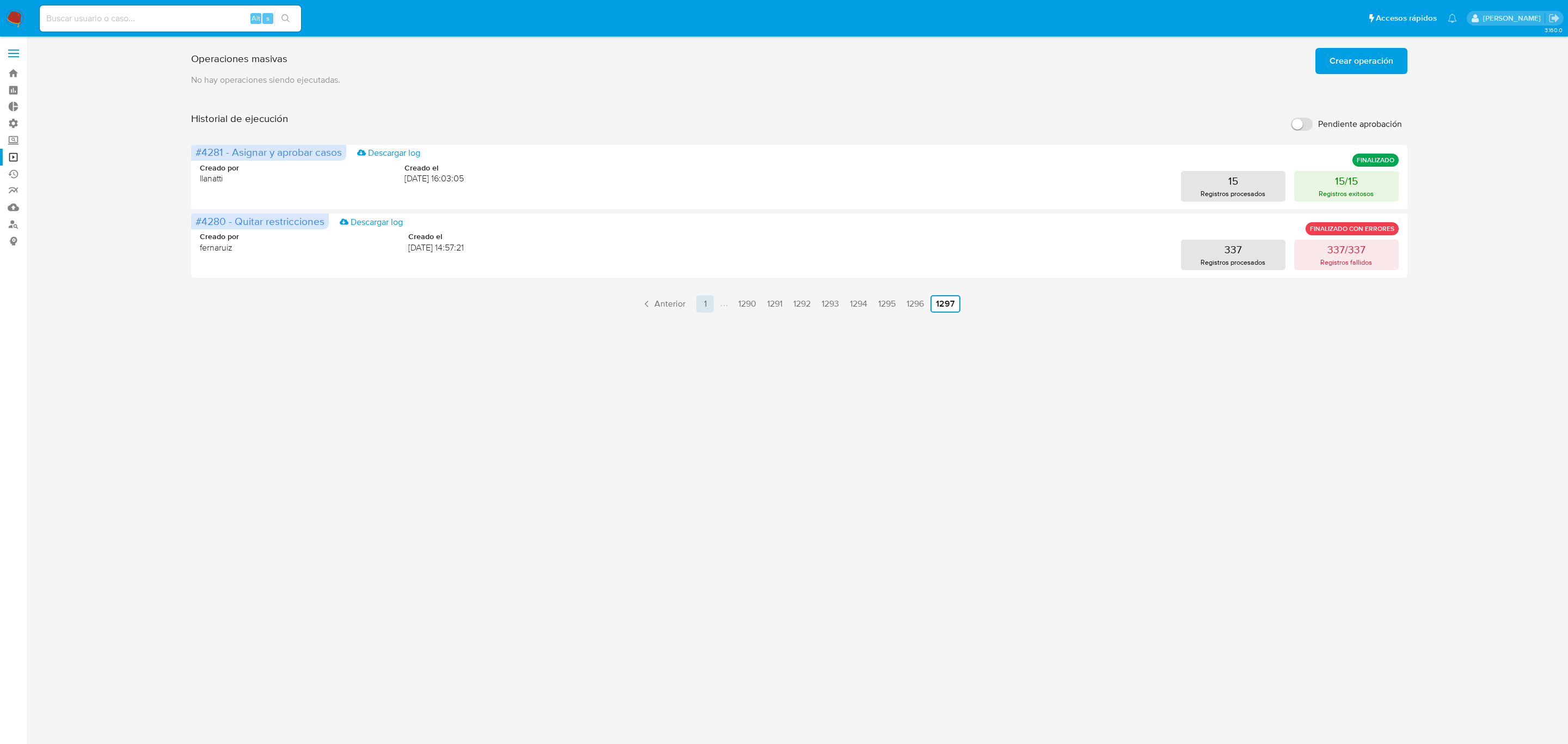
click at [707, 302] on link "1" at bounding box center [705, 304] width 18 height 18
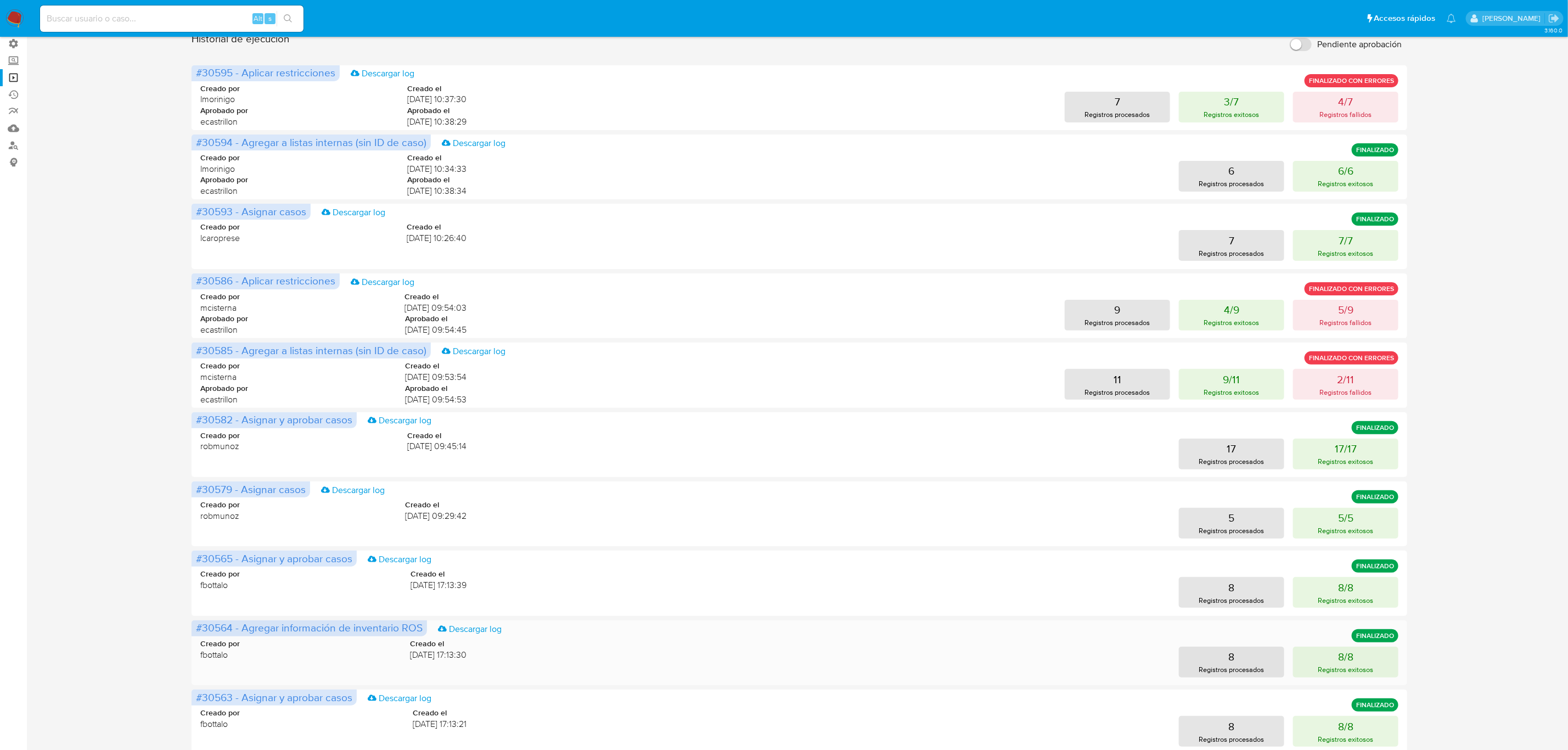
scroll to position [166, 0]
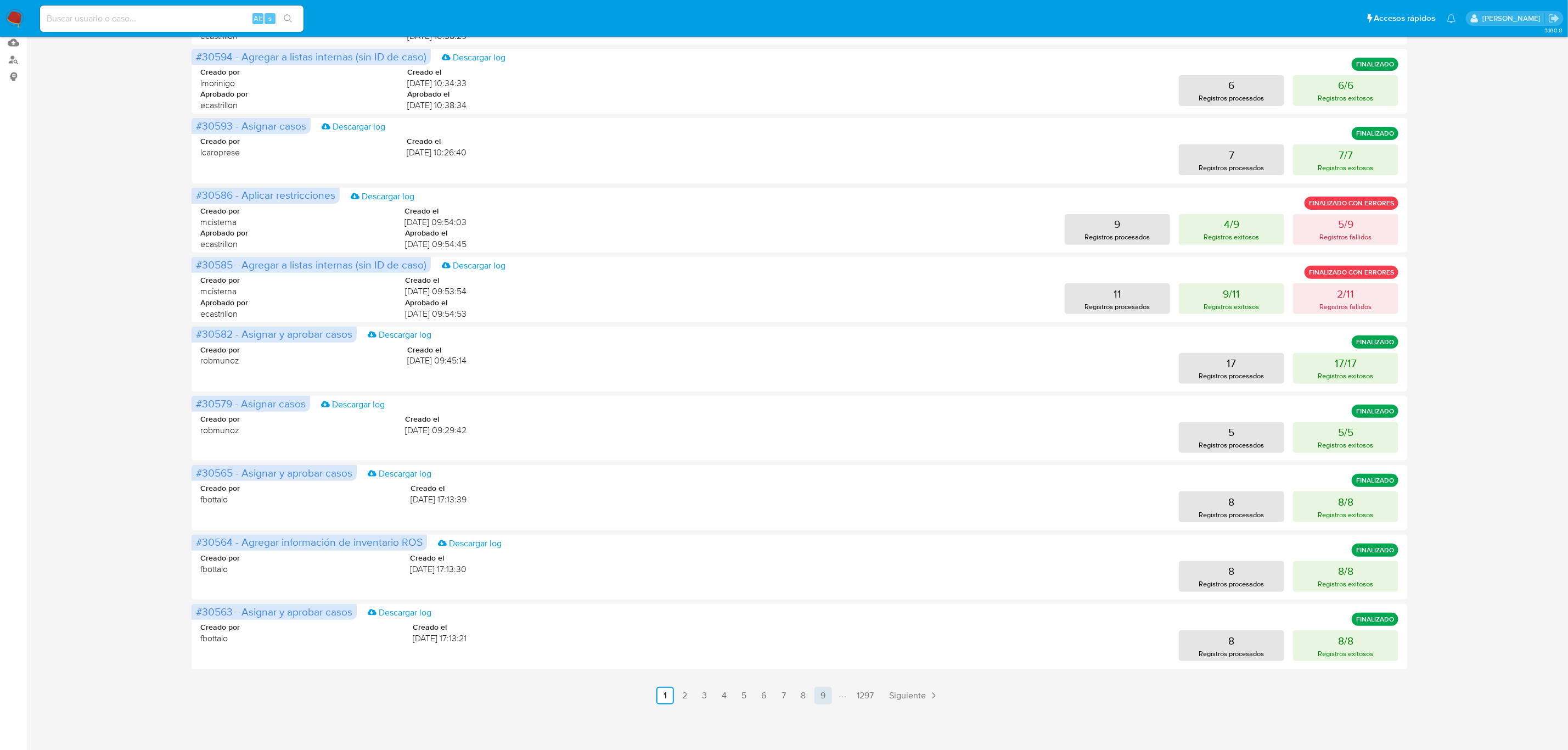
click at [828, 694] on link "9" at bounding box center [823, 695] width 18 height 18
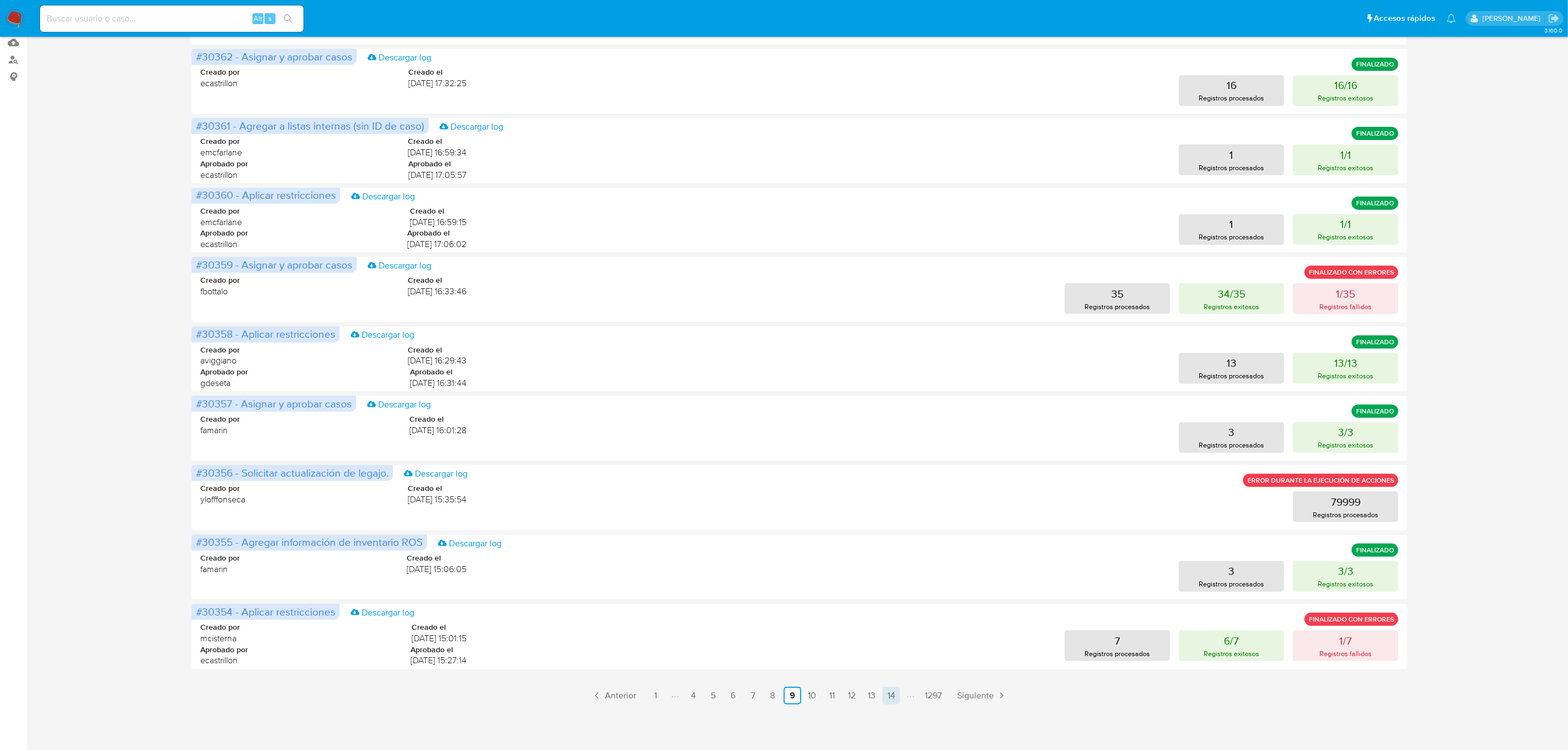
click at [884, 697] on link "14" at bounding box center [891, 695] width 18 height 18
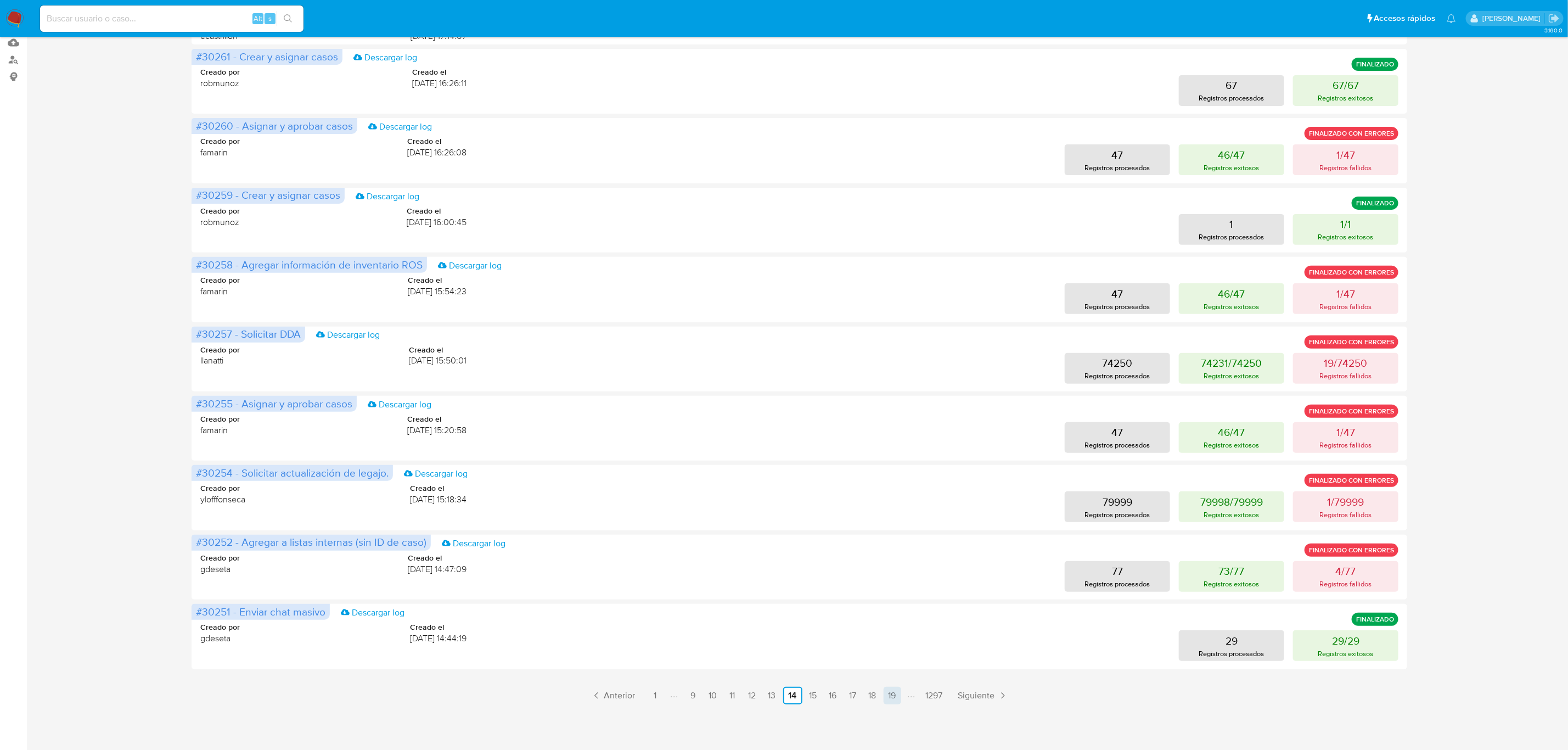
click at [897, 700] on link "19" at bounding box center [892, 695] width 18 height 18
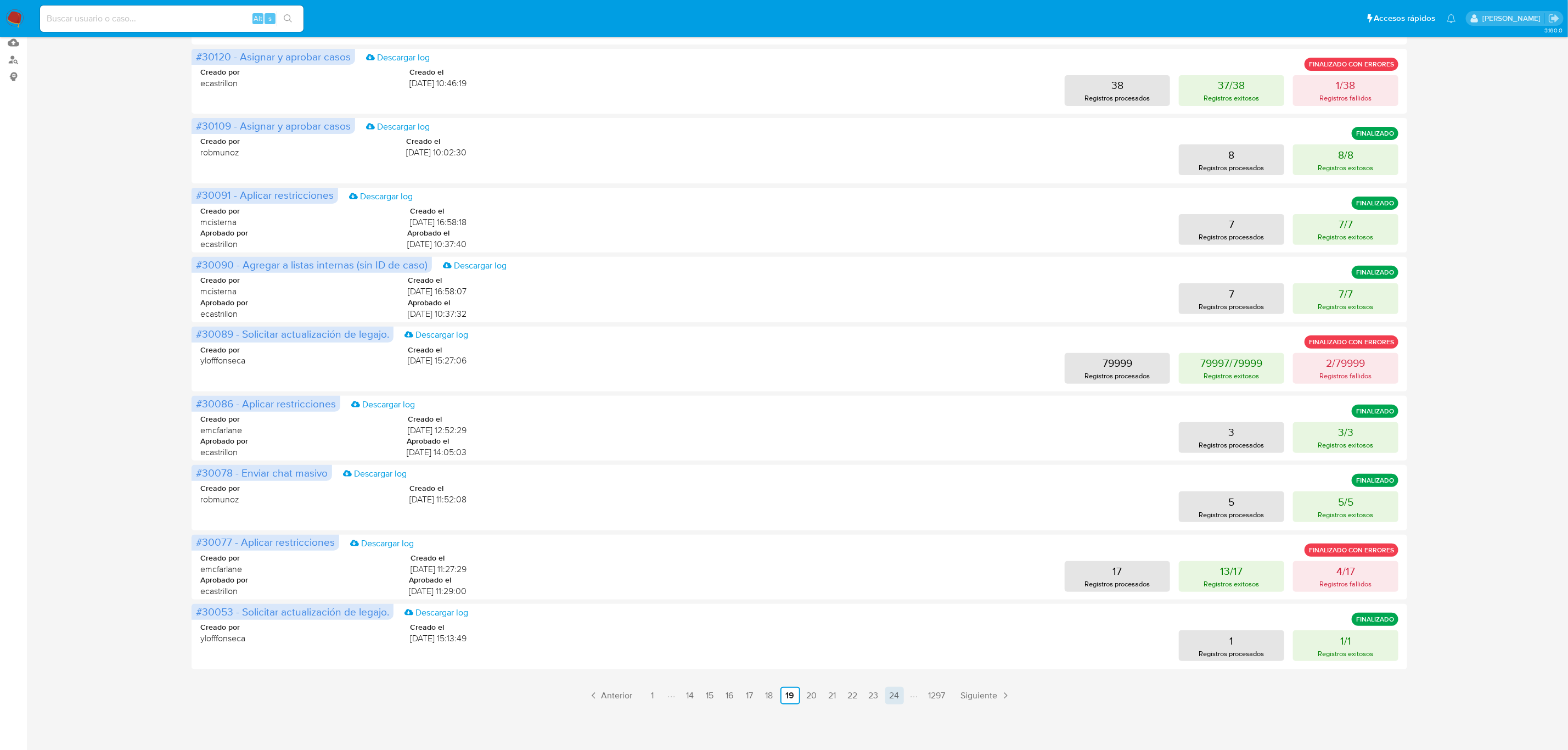
click at [895, 695] on link "24" at bounding box center [895, 695] width 18 height 18
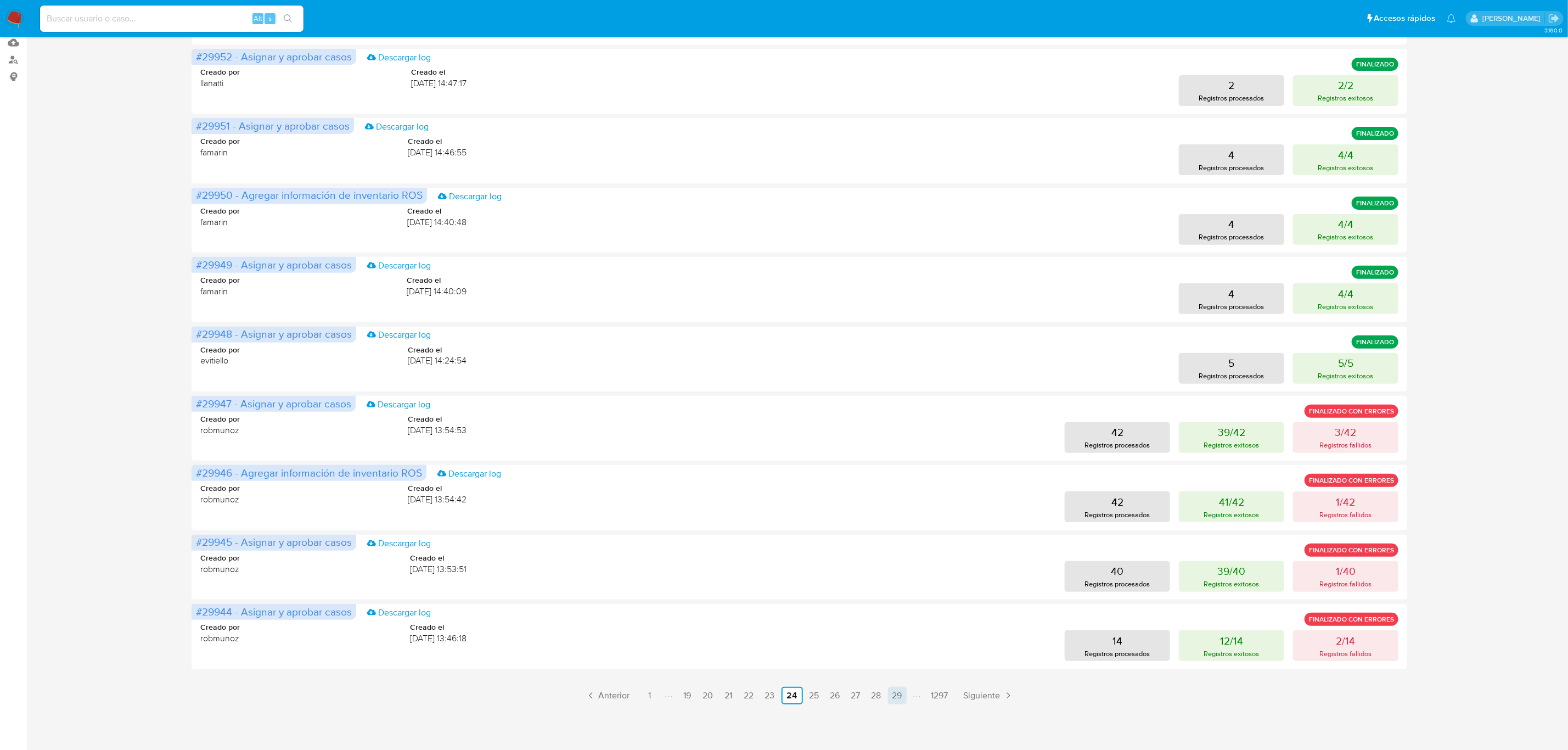
click at [898, 692] on link "29" at bounding box center [897, 695] width 18 height 18
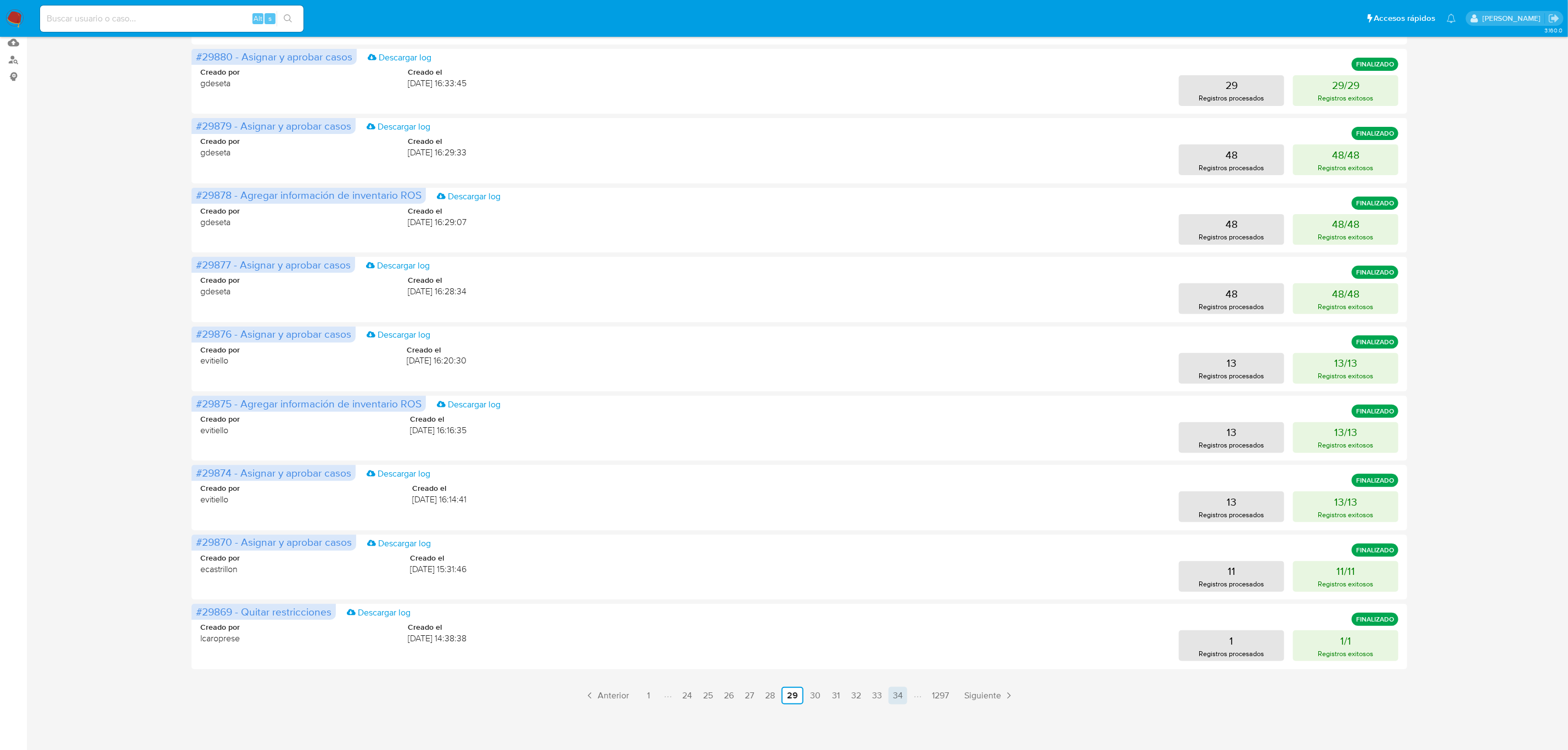
click at [895, 694] on link "34" at bounding box center [898, 695] width 18 height 18
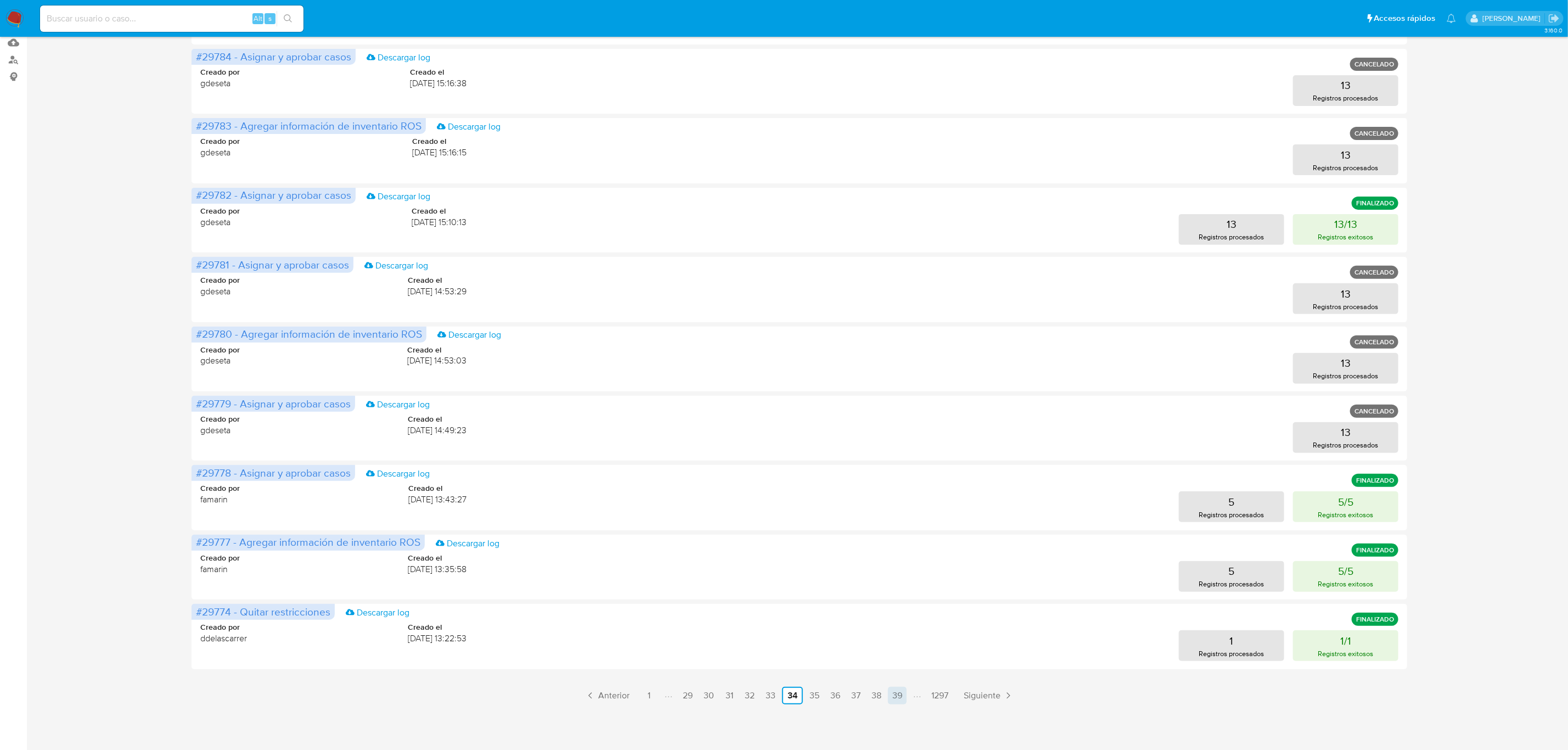
click at [899, 697] on link "39" at bounding box center [897, 695] width 18 height 18
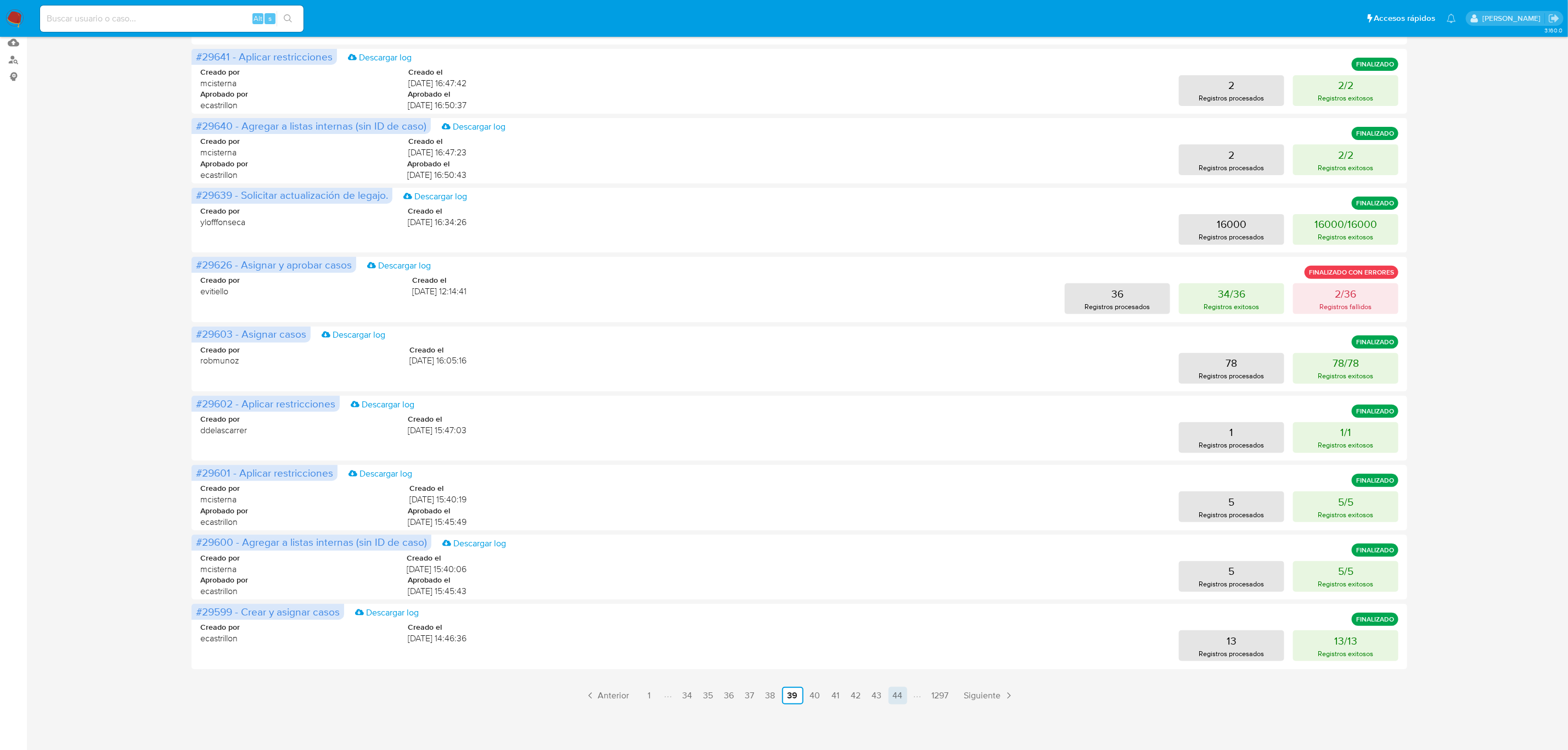
click at [902, 697] on link "44" at bounding box center [898, 695] width 18 height 18
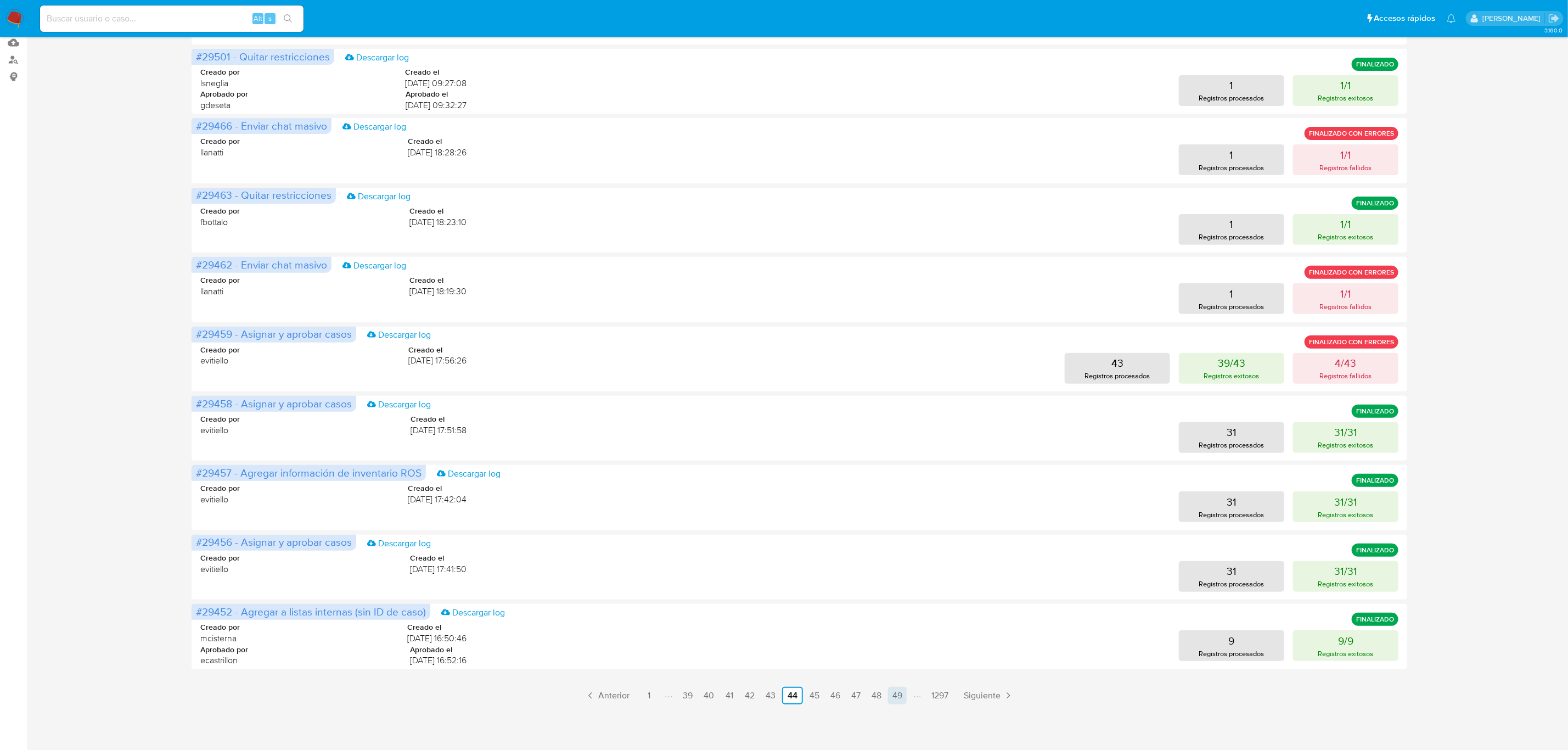
click at [897, 695] on link "49" at bounding box center [897, 695] width 18 height 18
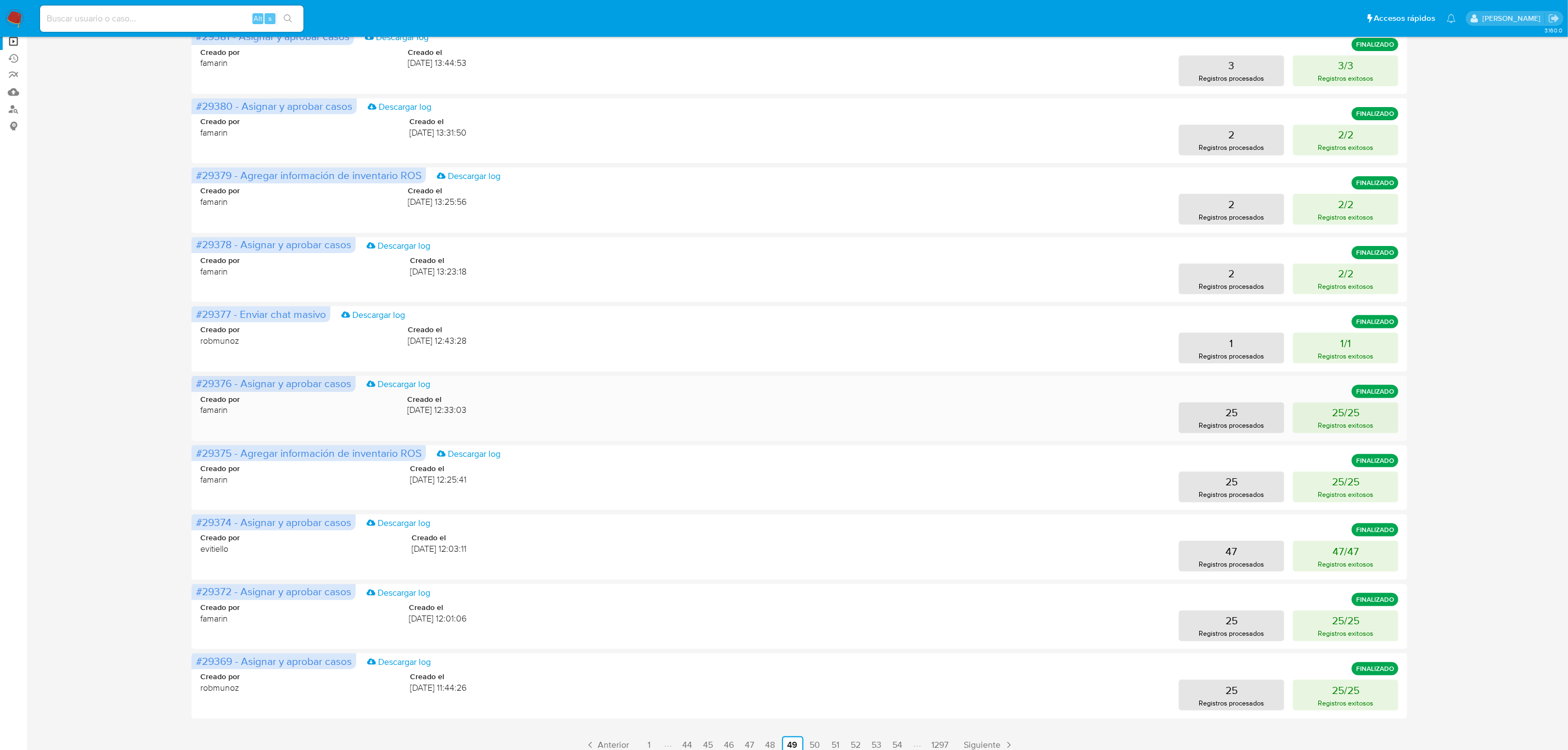
scroll to position [0, 0]
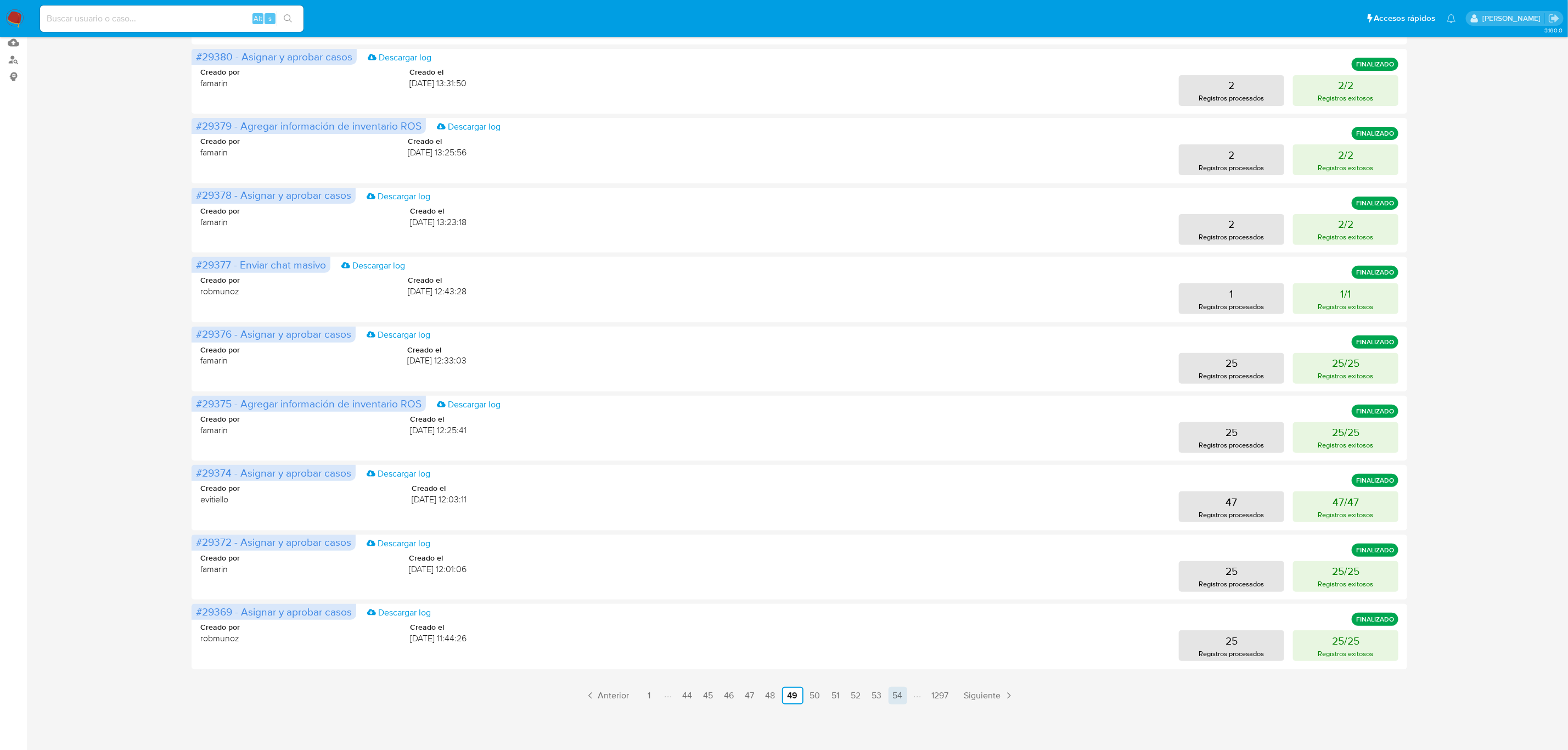
click at [898, 694] on link "54" at bounding box center [898, 695] width 18 height 18
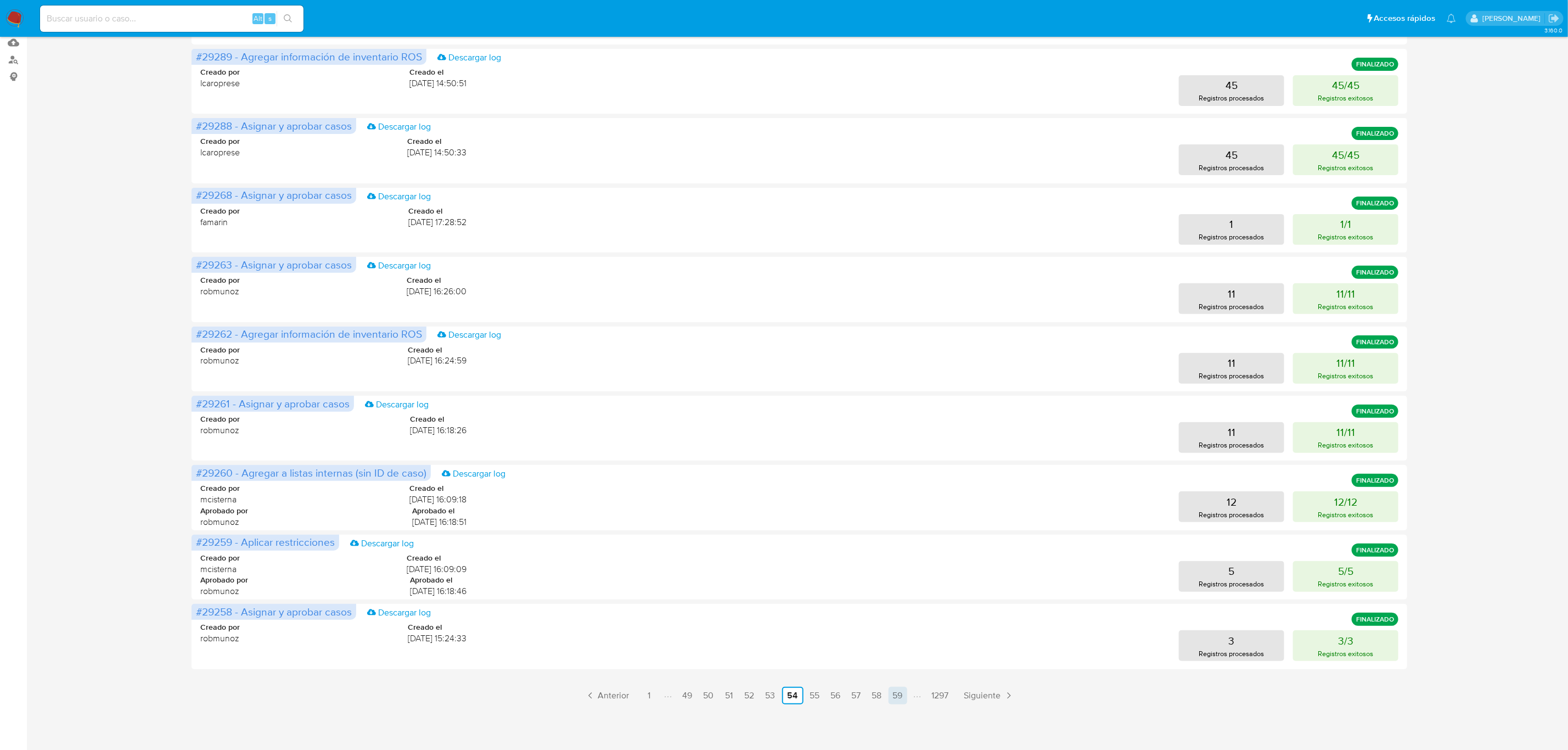
click at [905, 694] on link "59" at bounding box center [898, 695] width 18 height 18
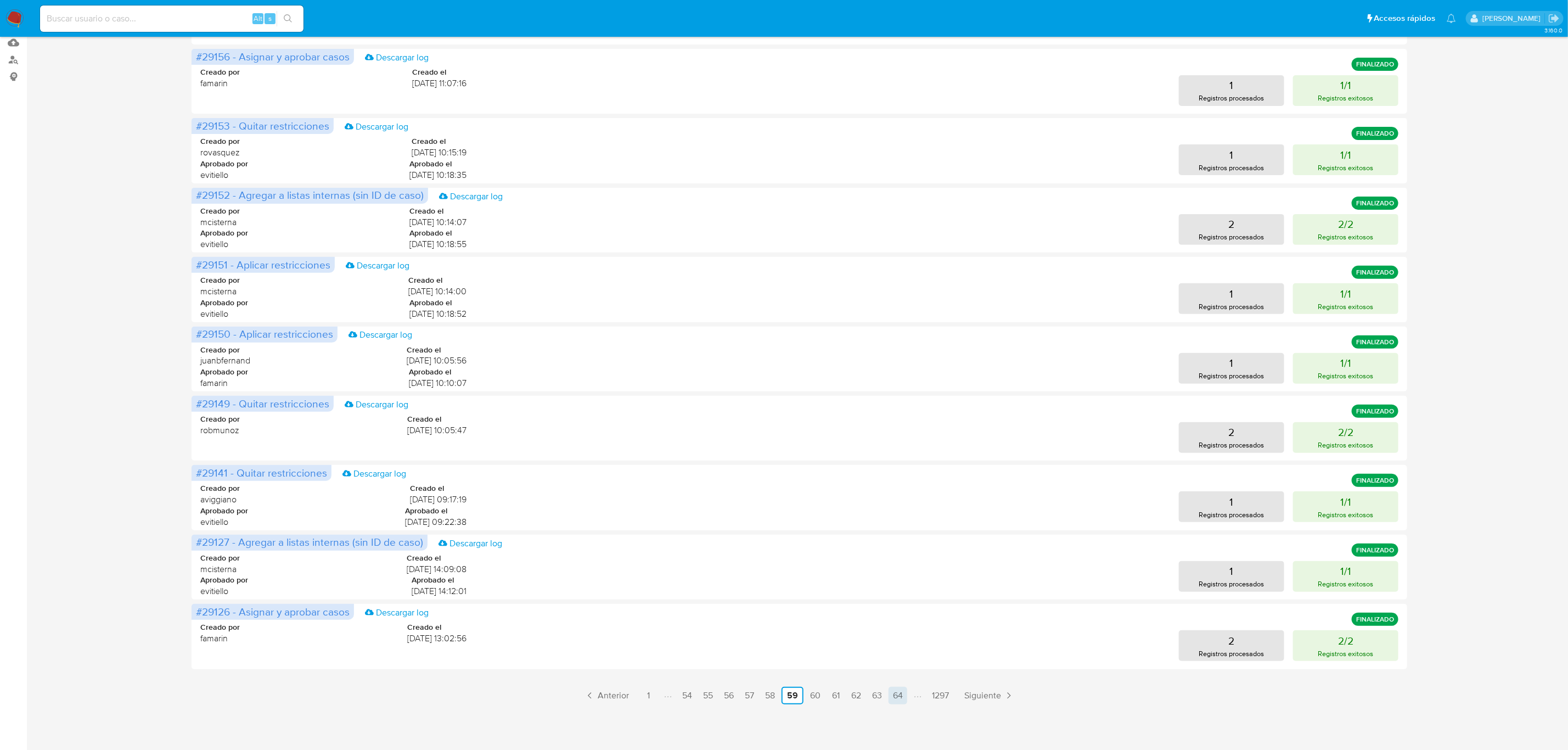
click at [890, 695] on link "64" at bounding box center [898, 695] width 18 height 18
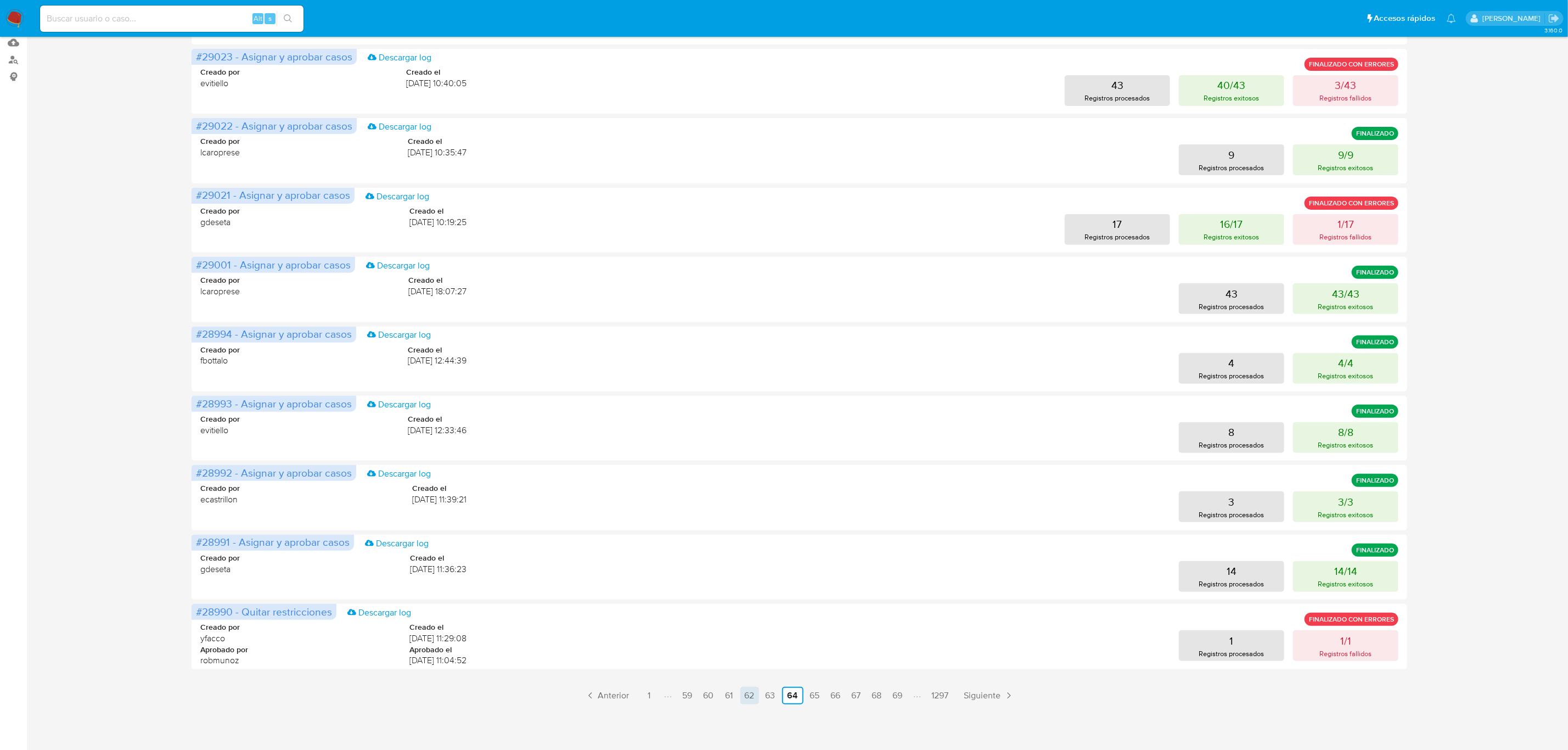
click at [741, 697] on link "62" at bounding box center [750, 695] width 18 height 18
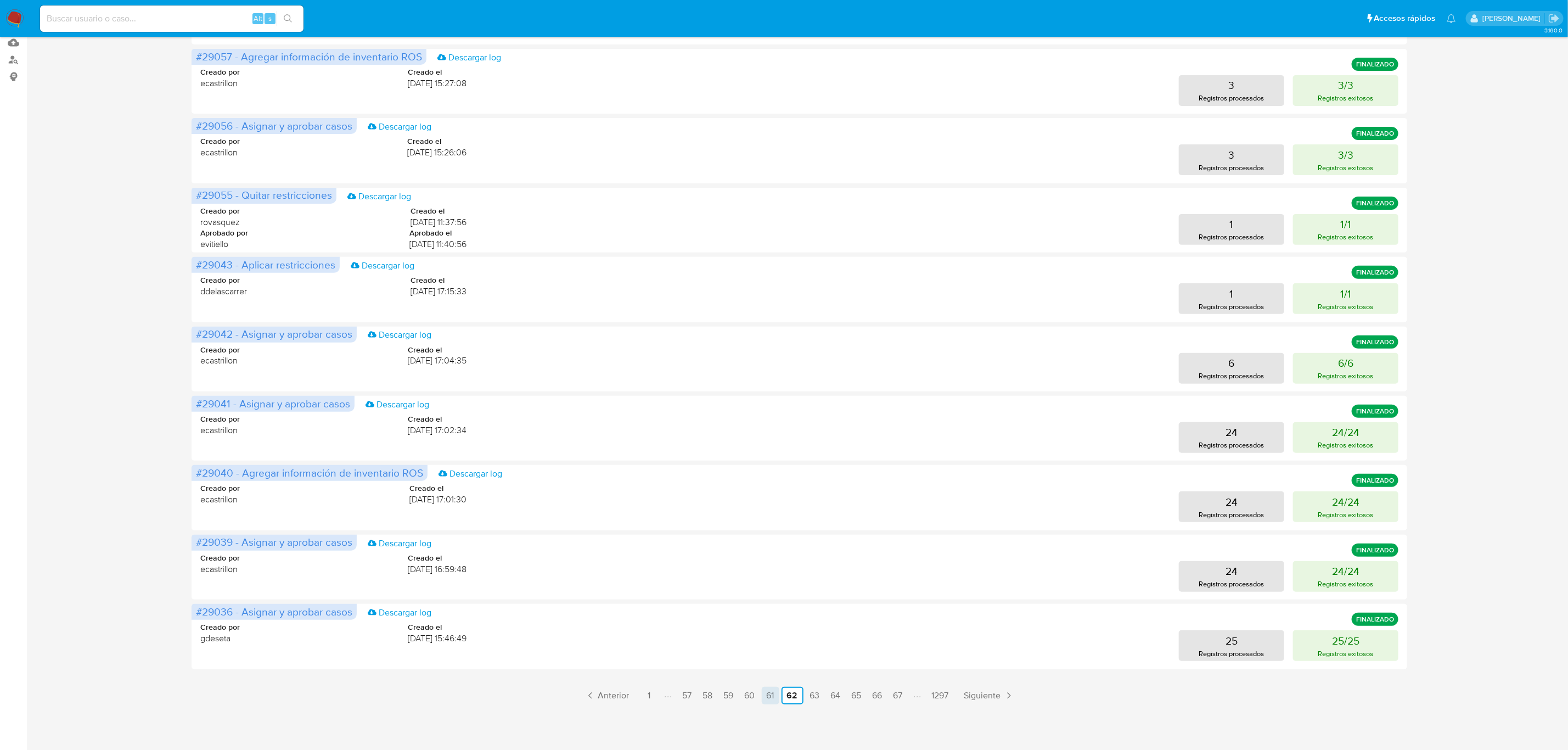
click at [771, 694] on link "61" at bounding box center [770, 695] width 18 height 18
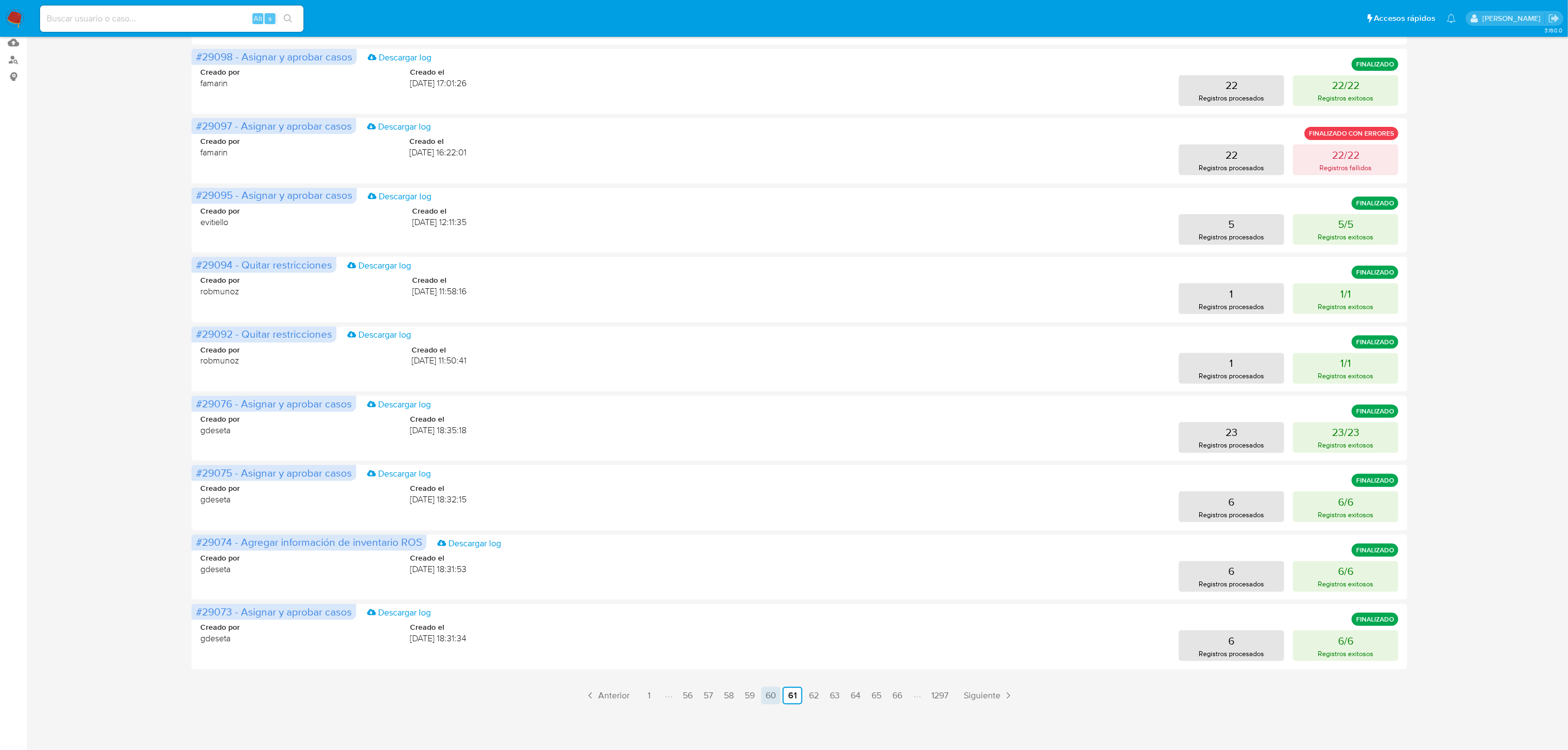
click at [776, 695] on link "60" at bounding box center [771, 695] width 19 height 18
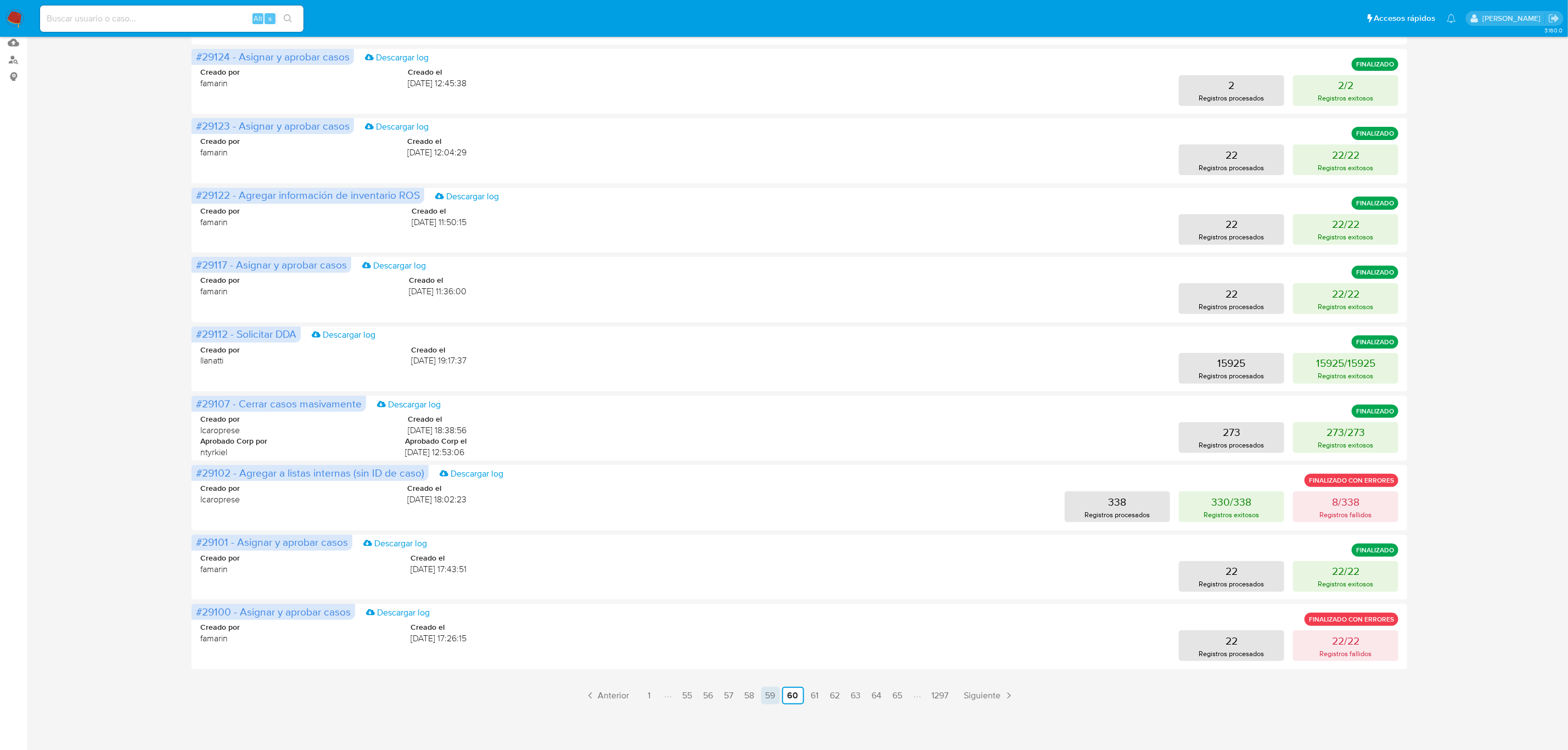
click at [774, 694] on link "59" at bounding box center [771, 695] width 18 height 18
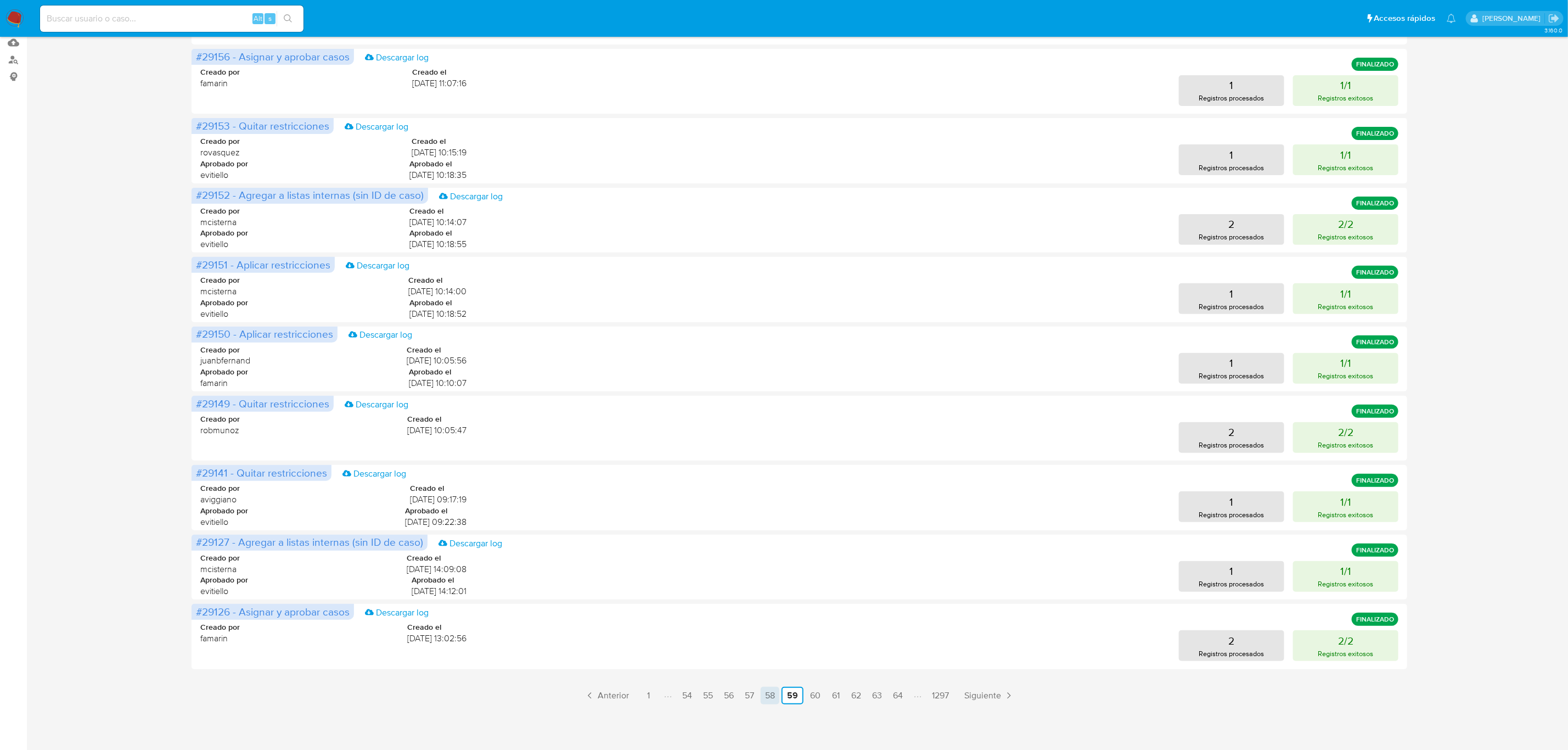
click at [767, 700] on link "58" at bounding box center [770, 695] width 18 height 18
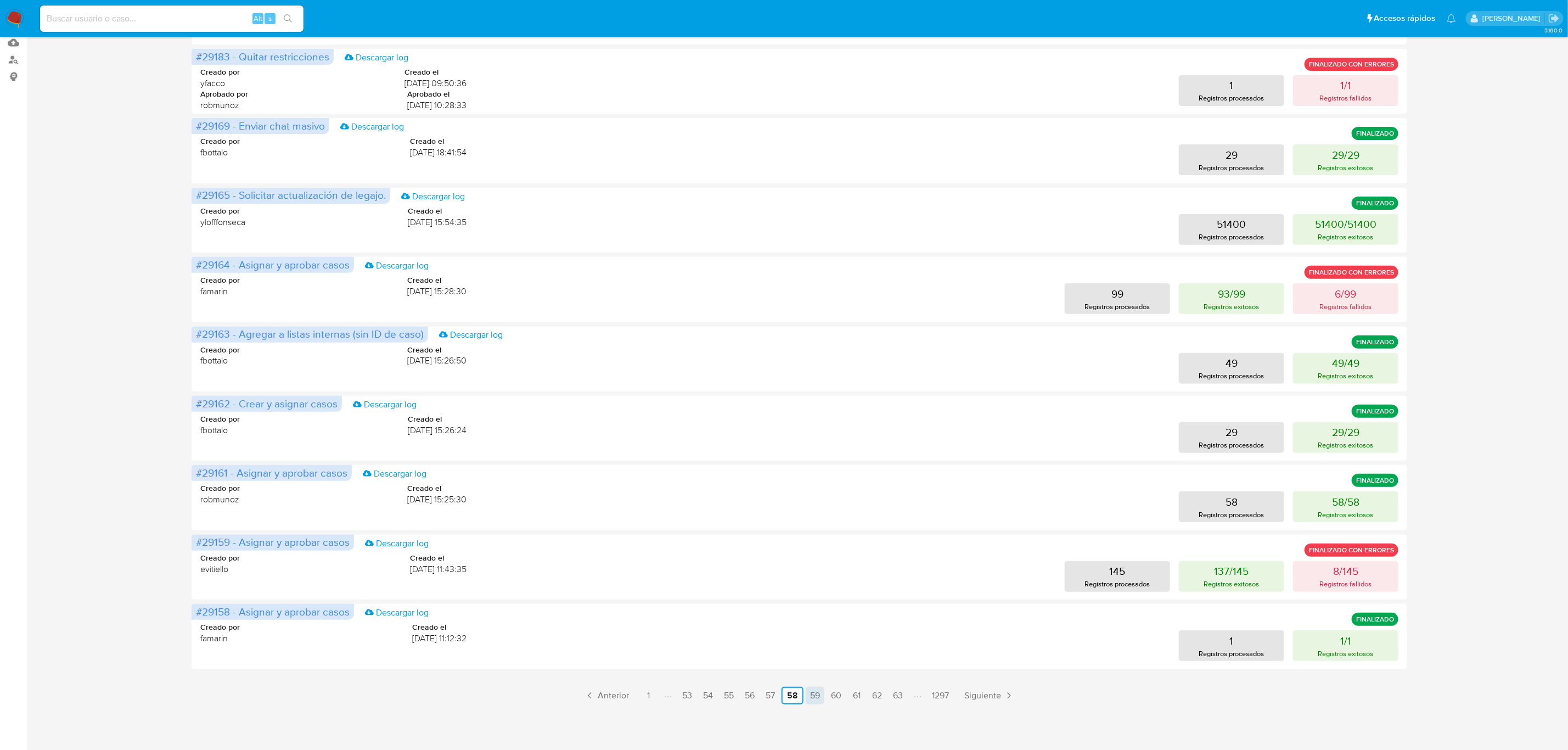
click at [817, 692] on link "59" at bounding box center [815, 695] width 18 height 18
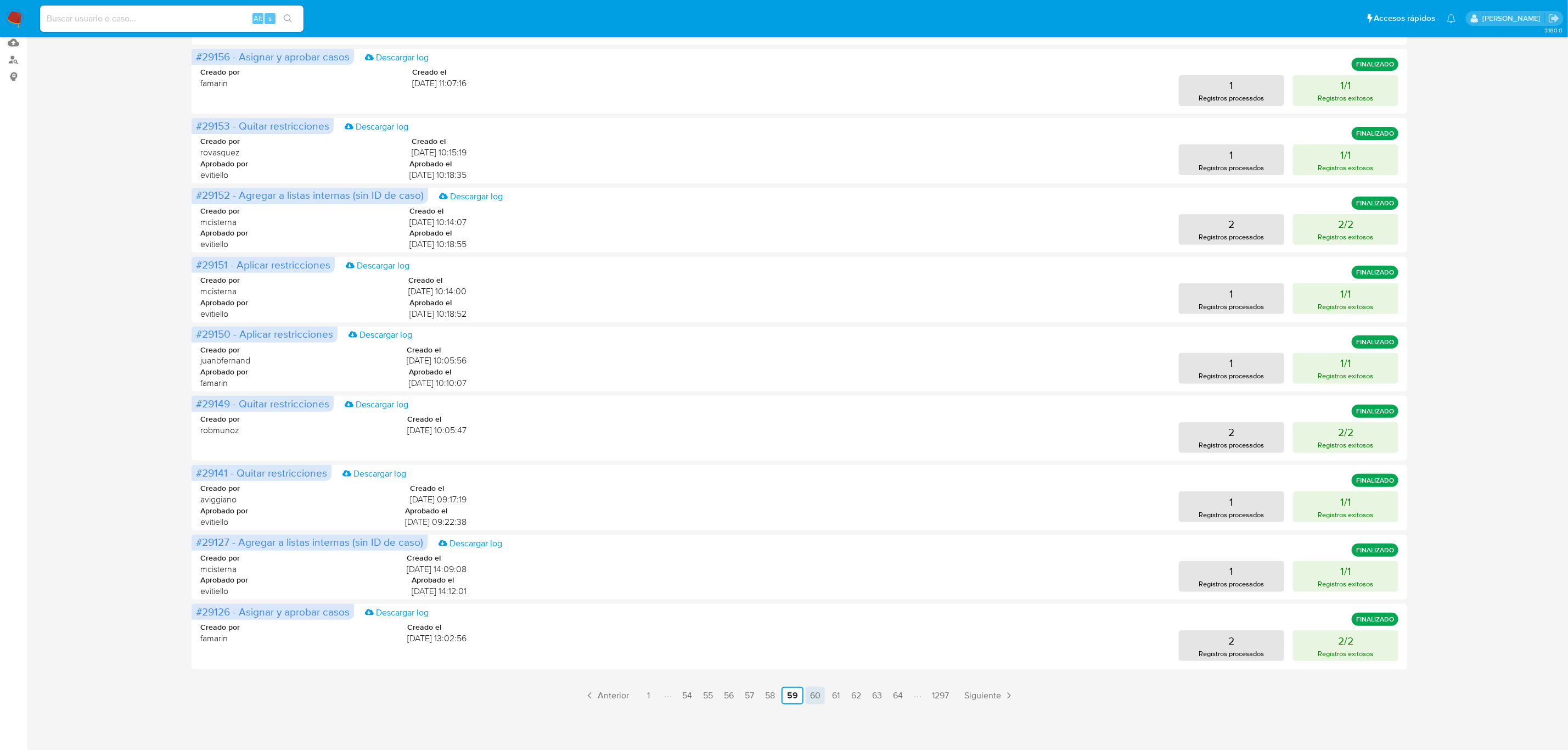
click at [819, 694] on link "60" at bounding box center [815, 695] width 19 height 18
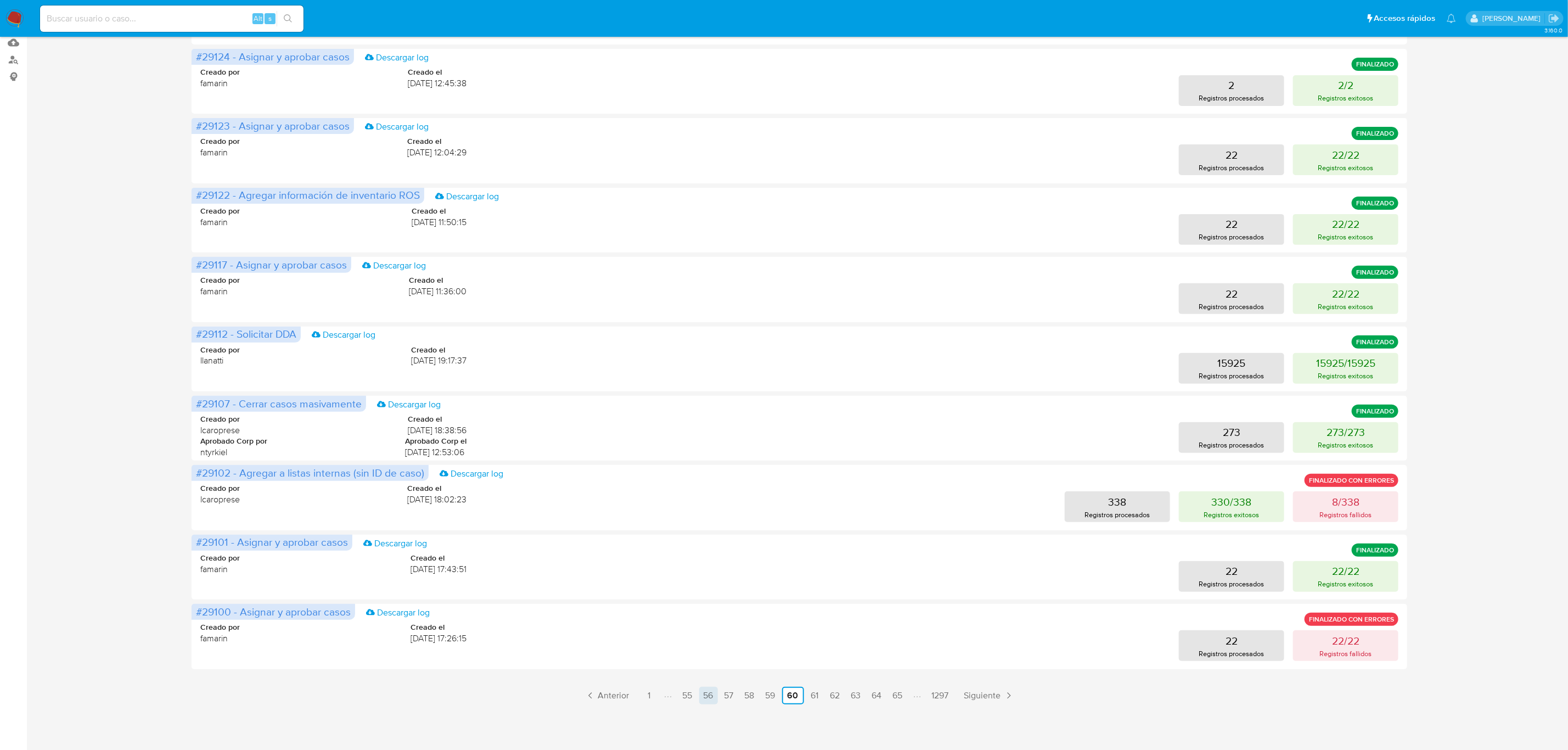
click at [706, 692] on link "56" at bounding box center [709, 695] width 18 height 18
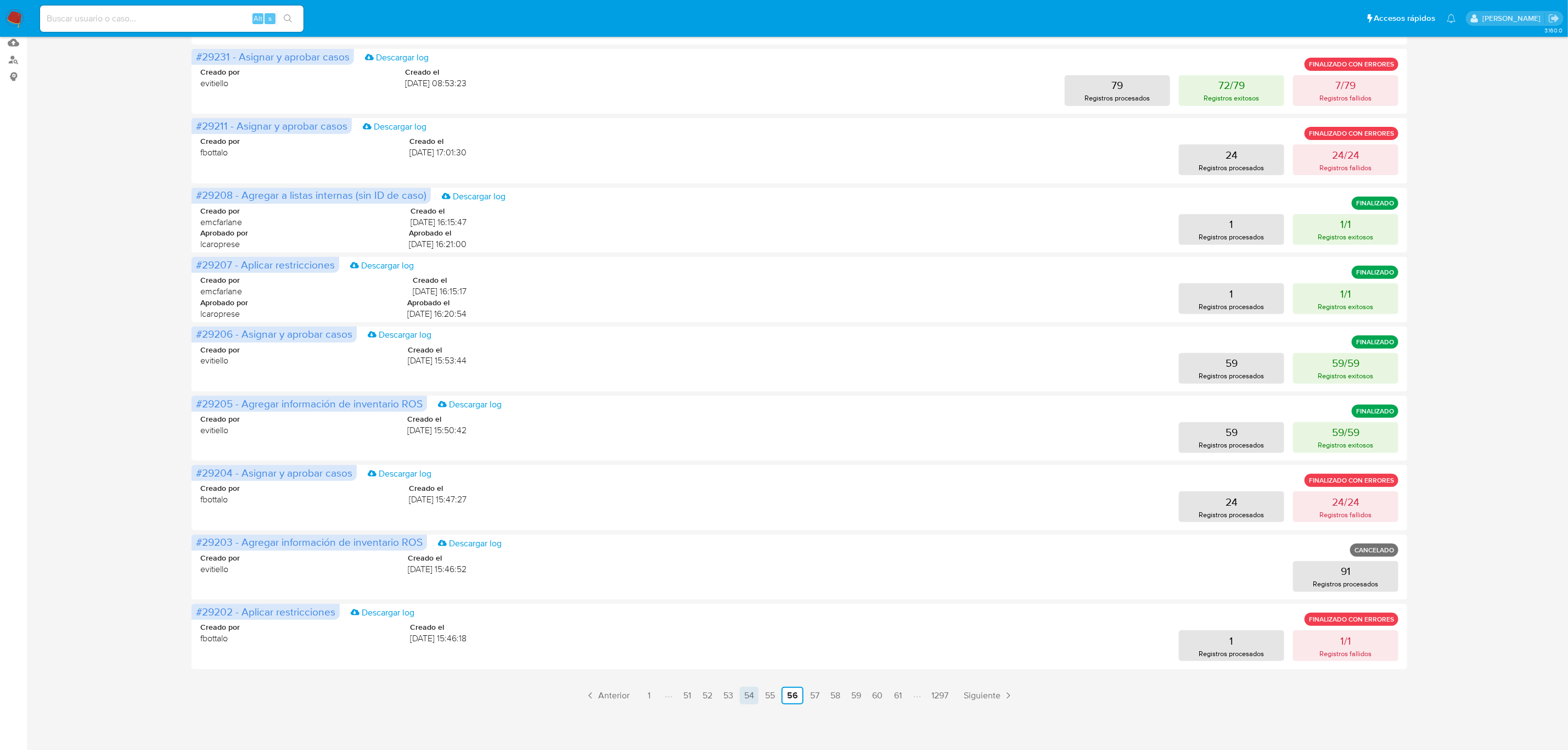
click at [745, 698] on link "54" at bounding box center [749, 695] width 18 height 18
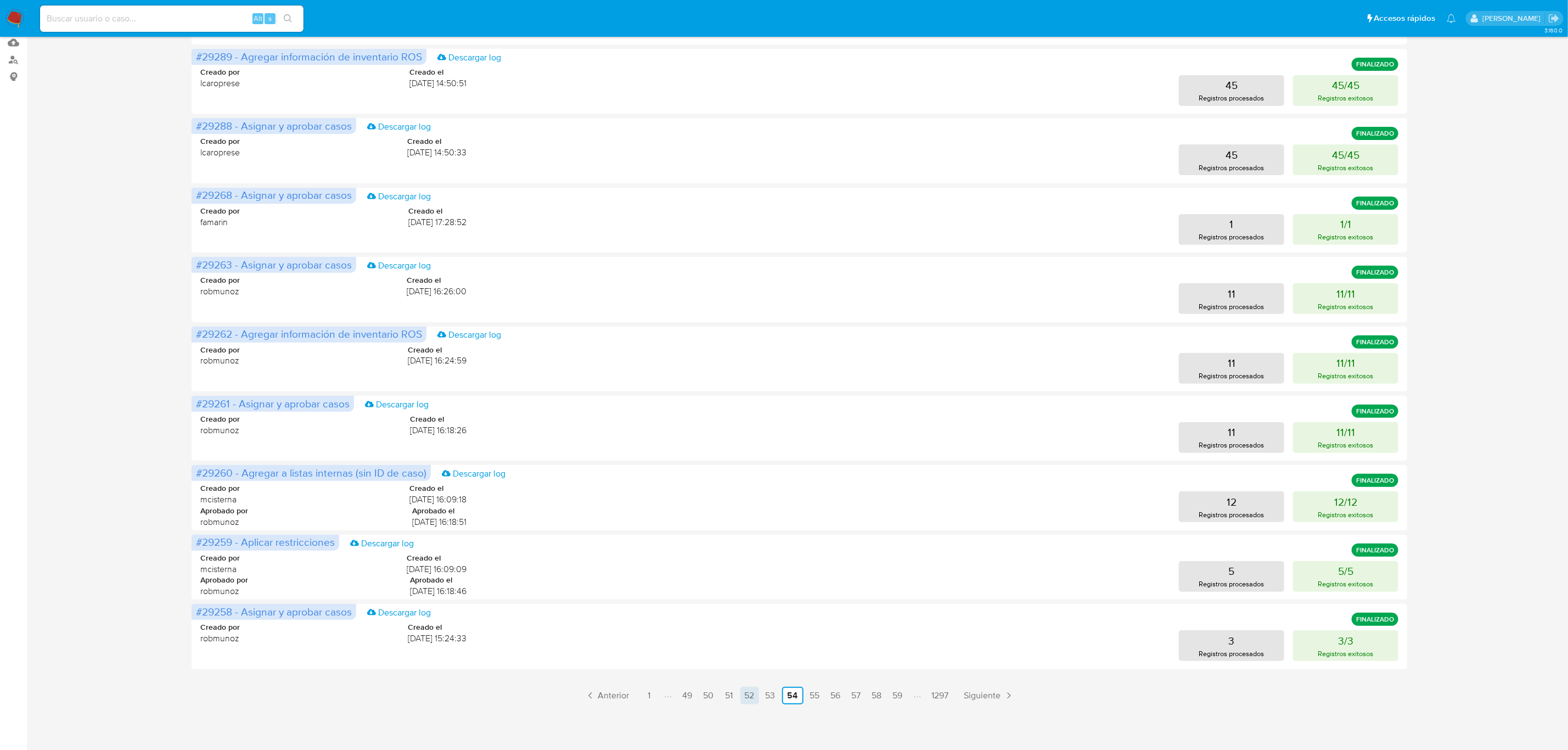
click at [748, 698] on link "52" at bounding box center [750, 695] width 18 height 18
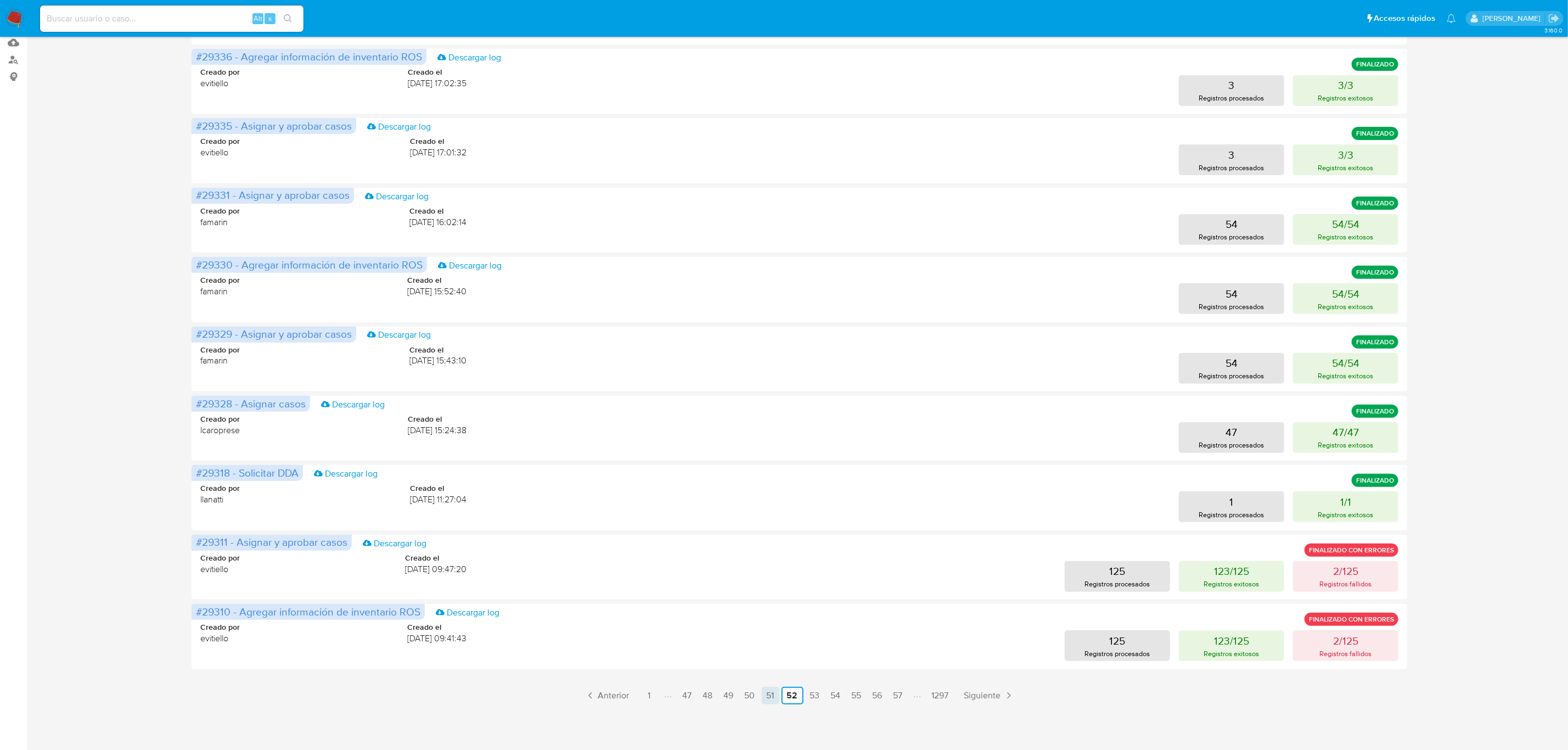
click at [771, 695] on link "51" at bounding box center [770, 695] width 18 height 18
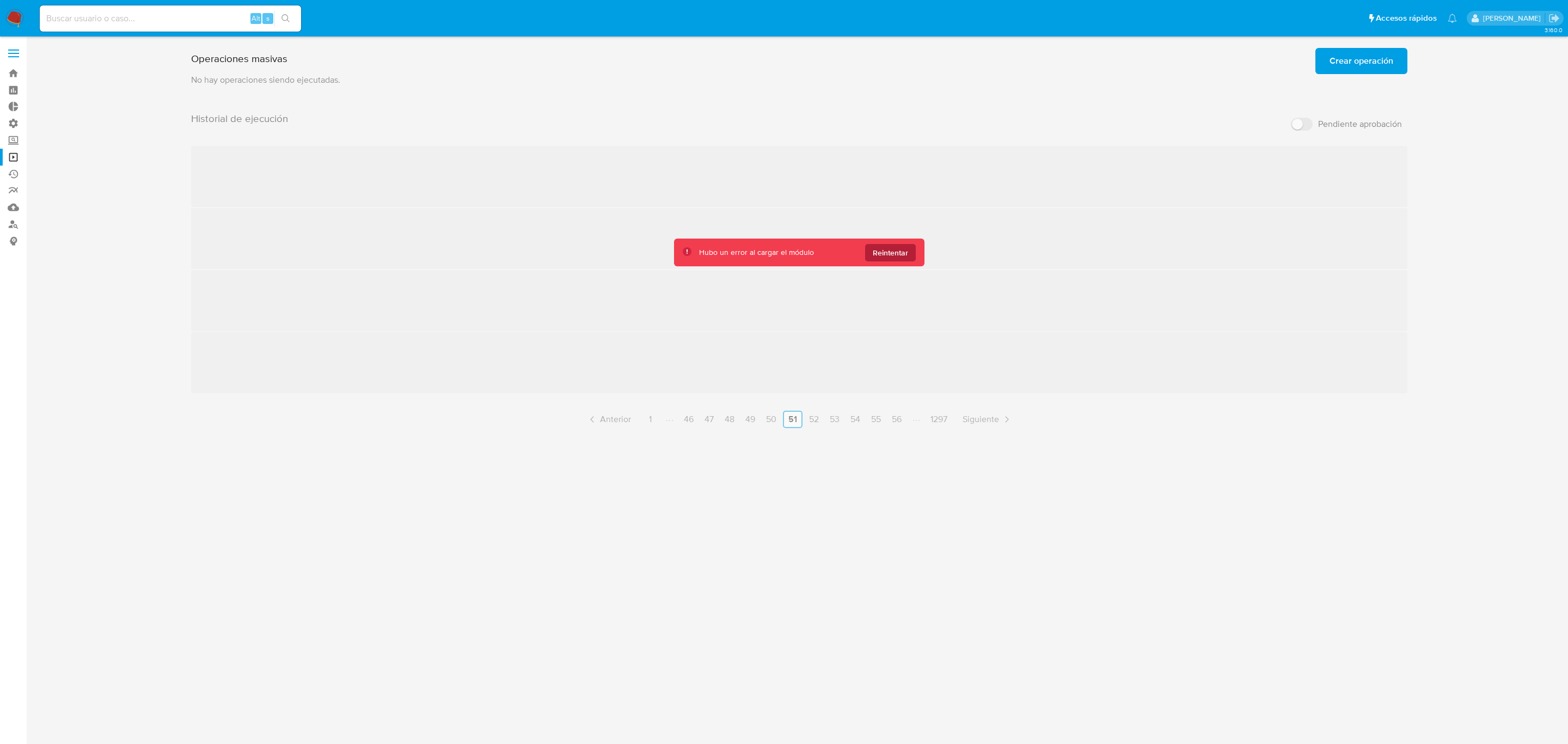
click at [894, 250] on span "Reintentar" at bounding box center [891, 253] width 35 height 18
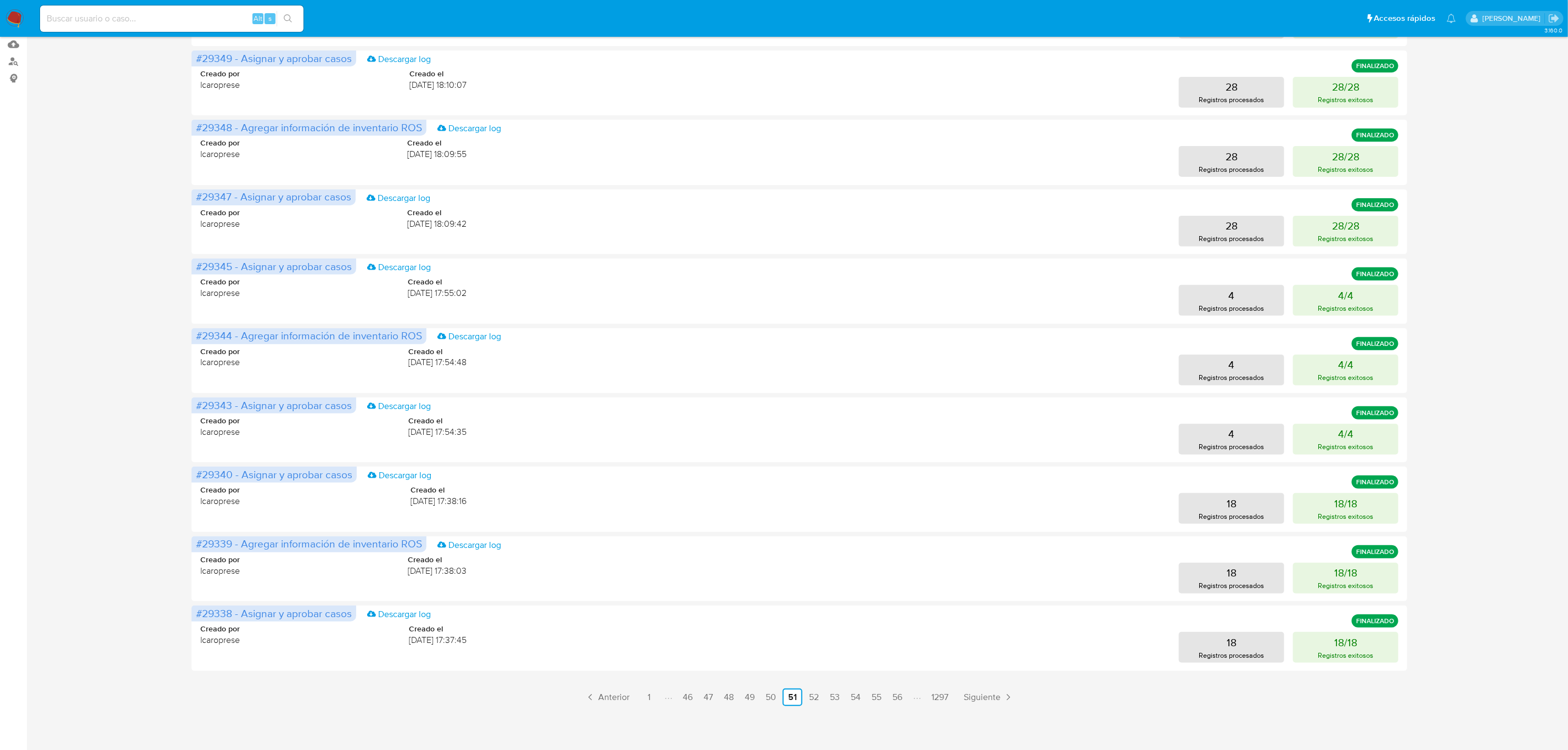
scroll to position [166, 0]
click at [768, 697] on link "50" at bounding box center [771, 695] width 19 height 18
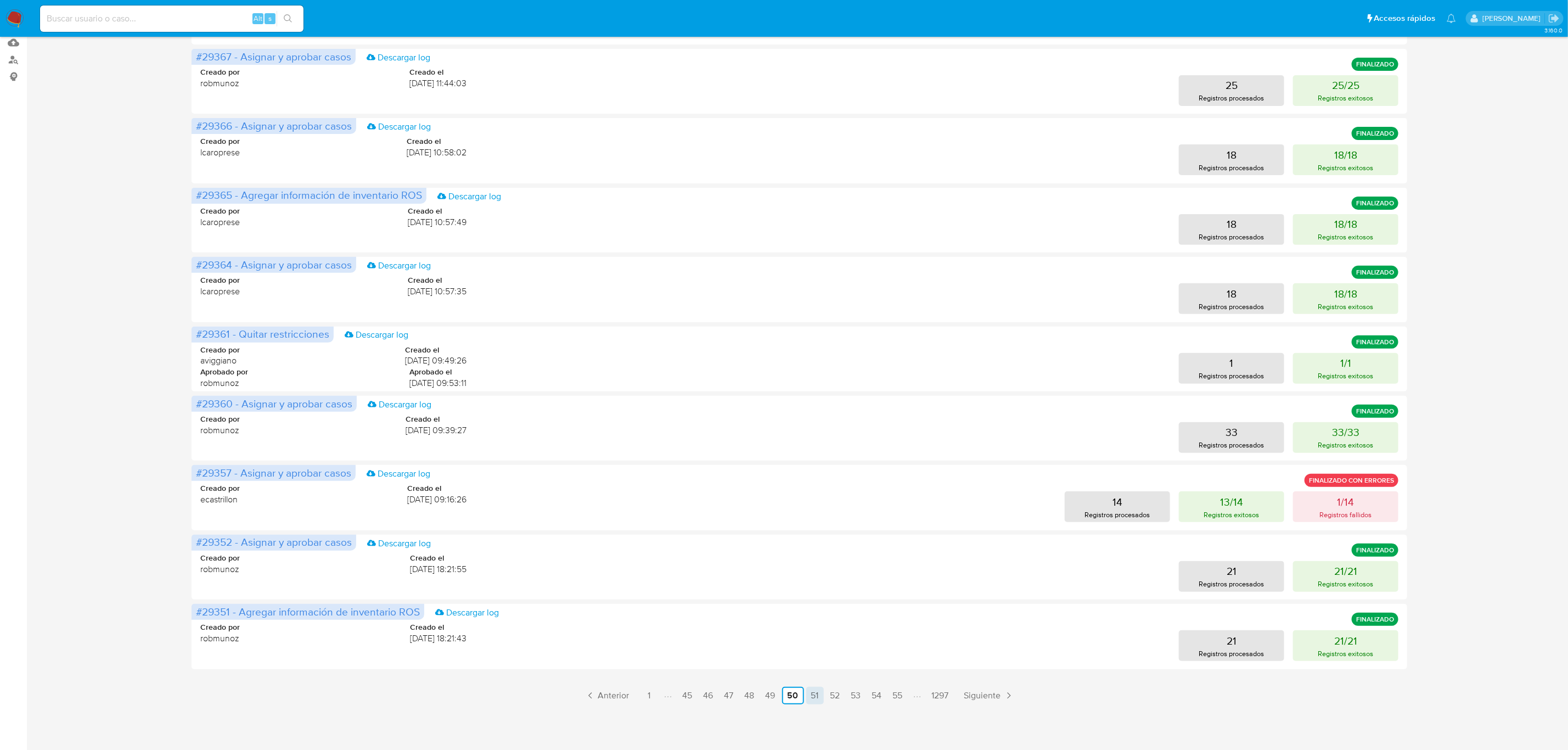
click at [819, 694] on link "51" at bounding box center [815, 695] width 18 height 18
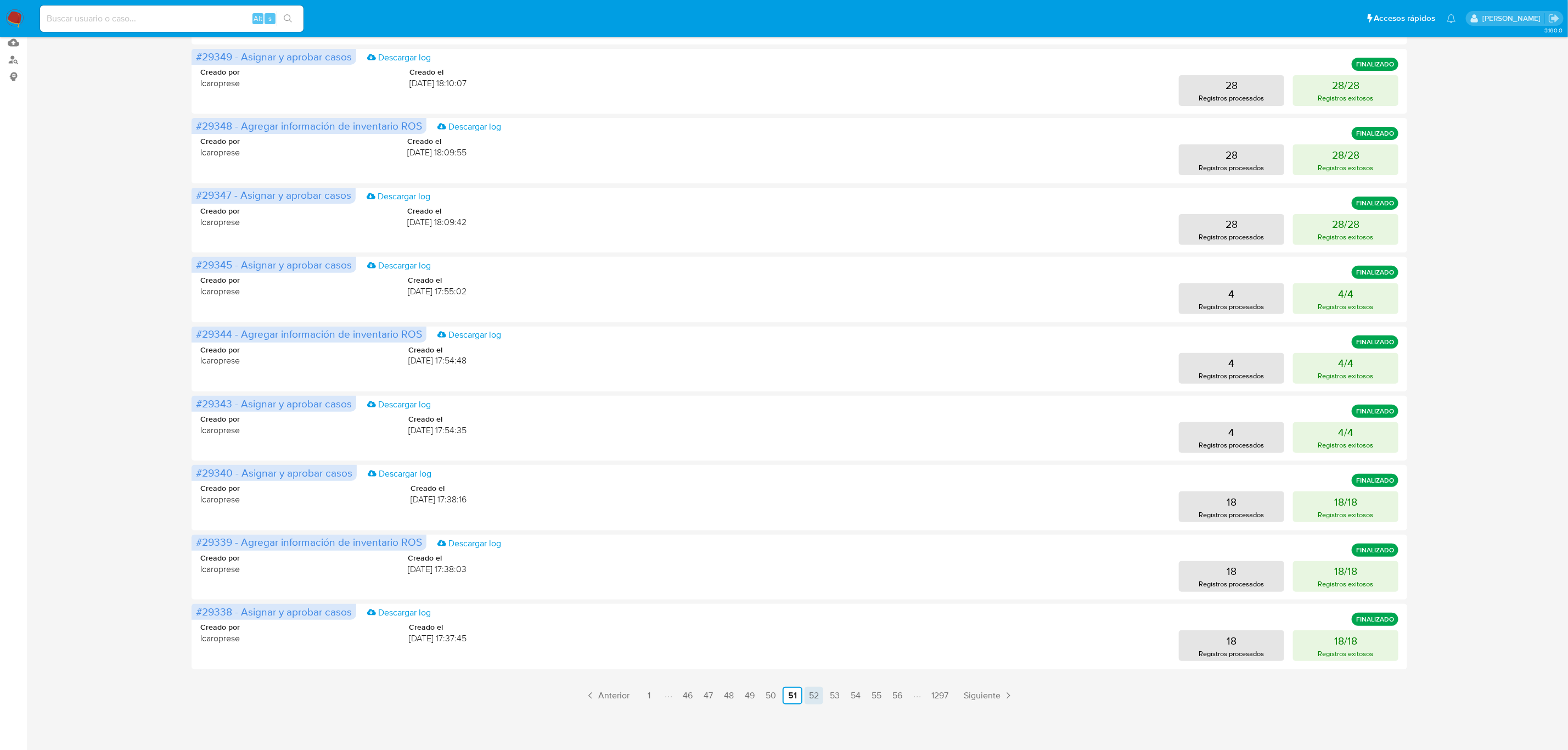
click at [809, 699] on link "52" at bounding box center [814, 695] width 18 height 18
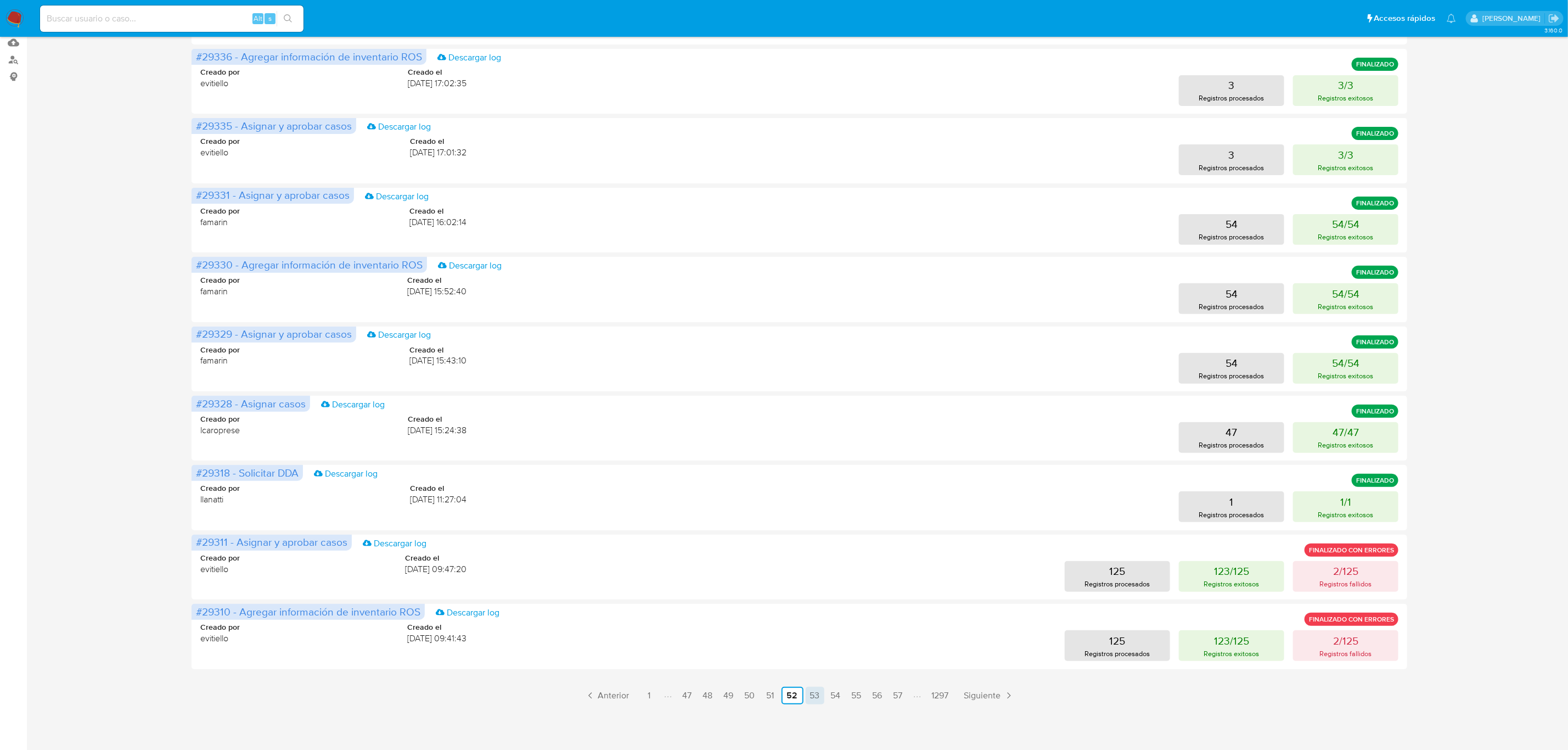
click at [821, 689] on link "53" at bounding box center [815, 695] width 18 height 18
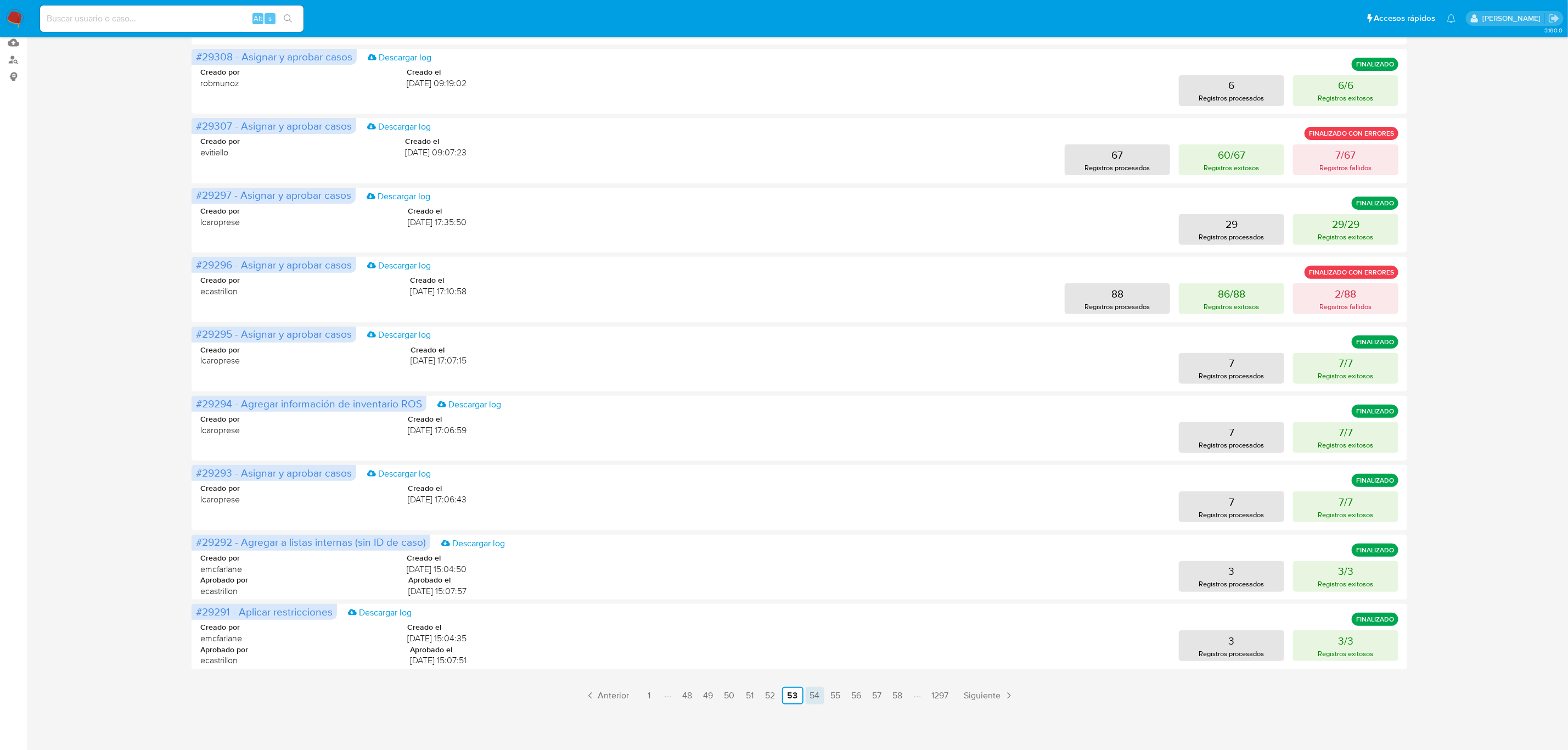
click at [817, 689] on link "54" at bounding box center [815, 695] width 18 height 18
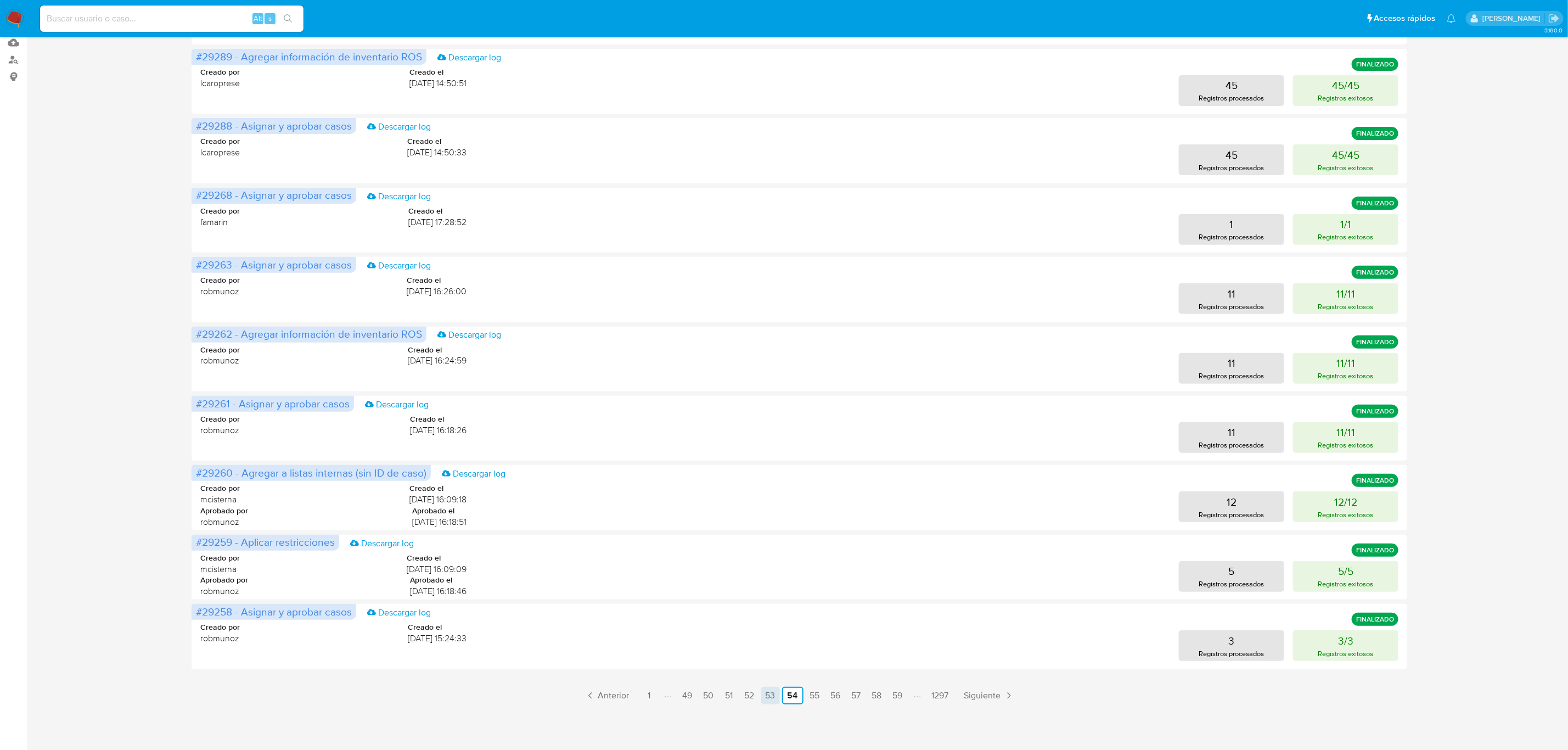
click at [776, 695] on link "53" at bounding box center [771, 695] width 18 height 18
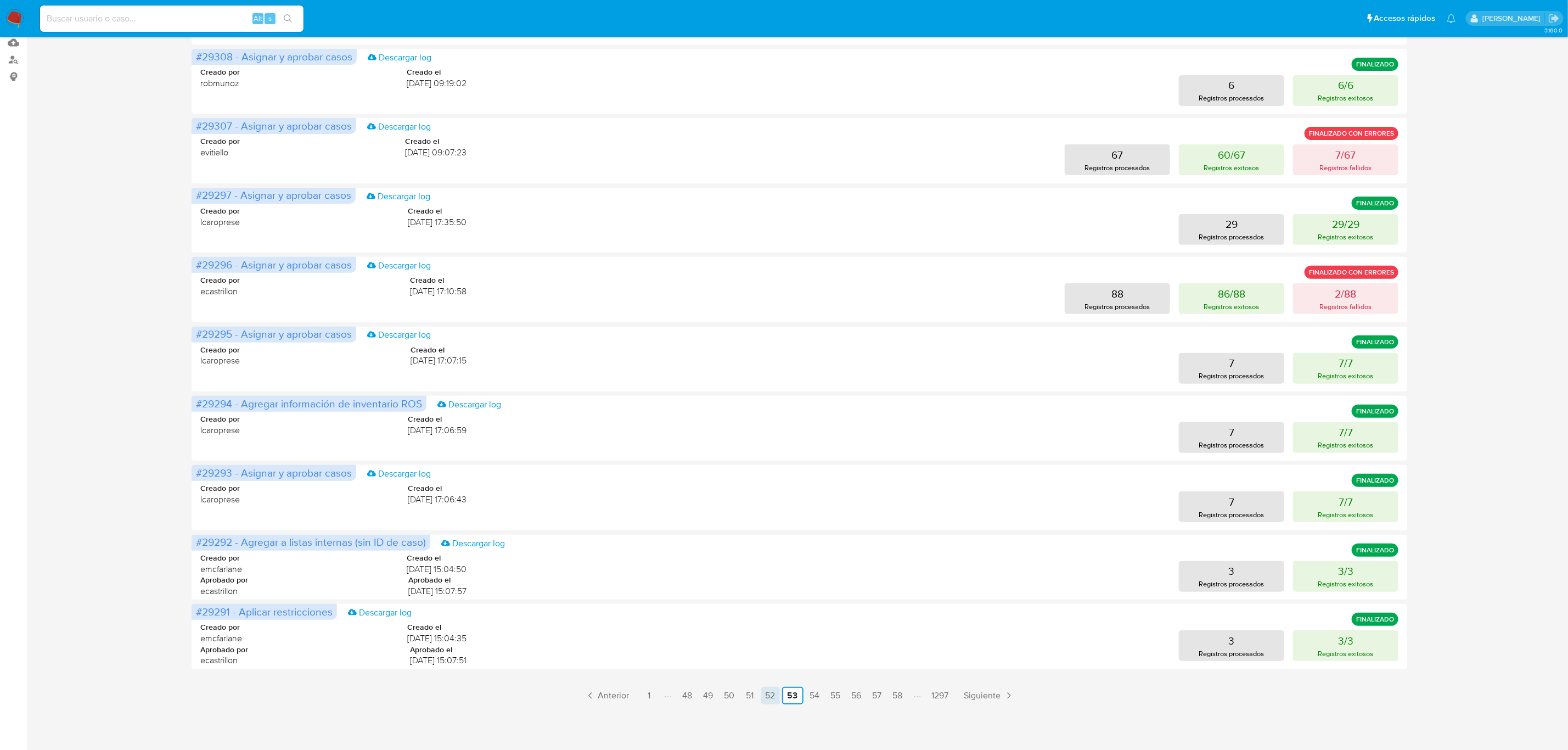
click at [768, 697] on link "52" at bounding box center [771, 695] width 18 height 18
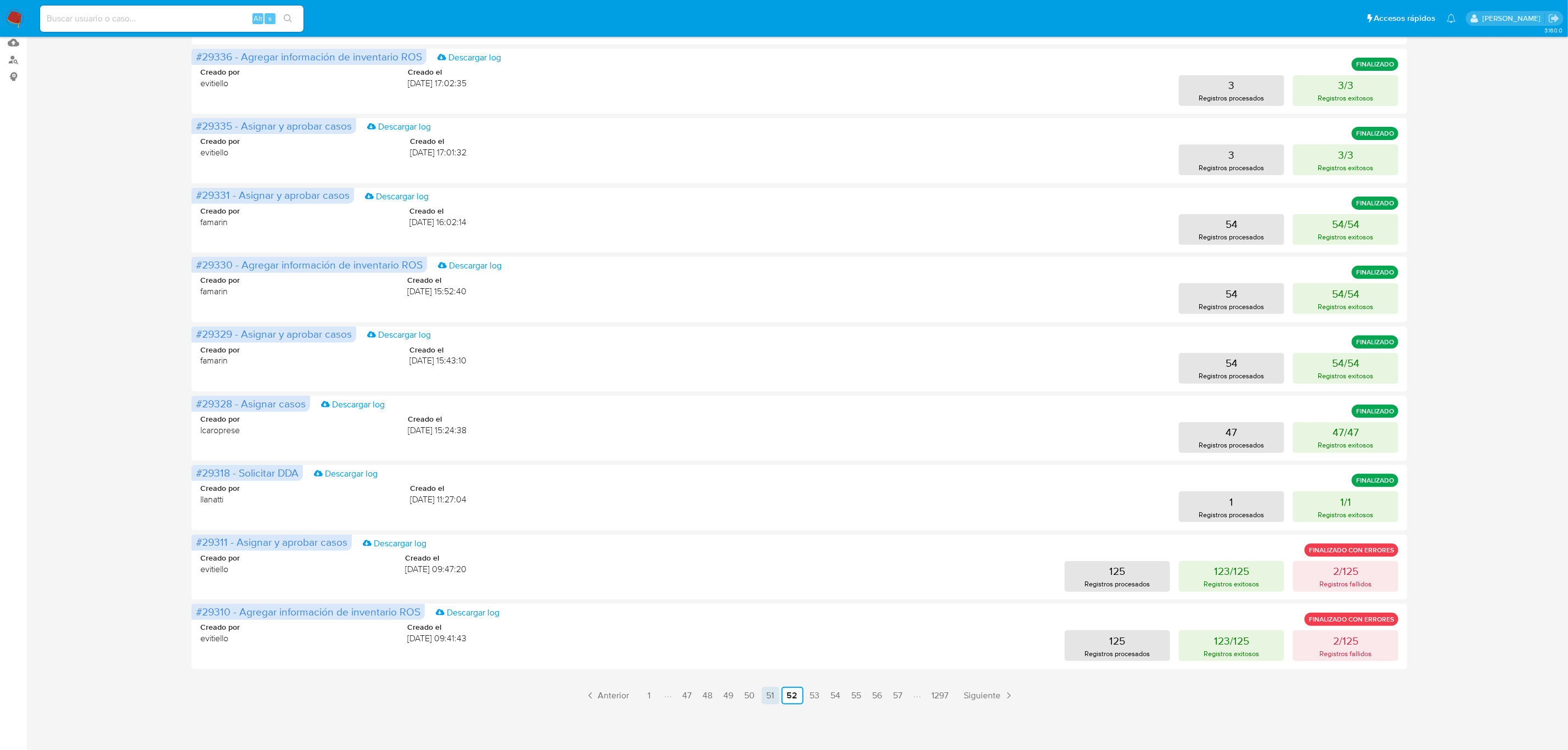
click at [778, 695] on link "51" at bounding box center [770, 695] width 18 height 18
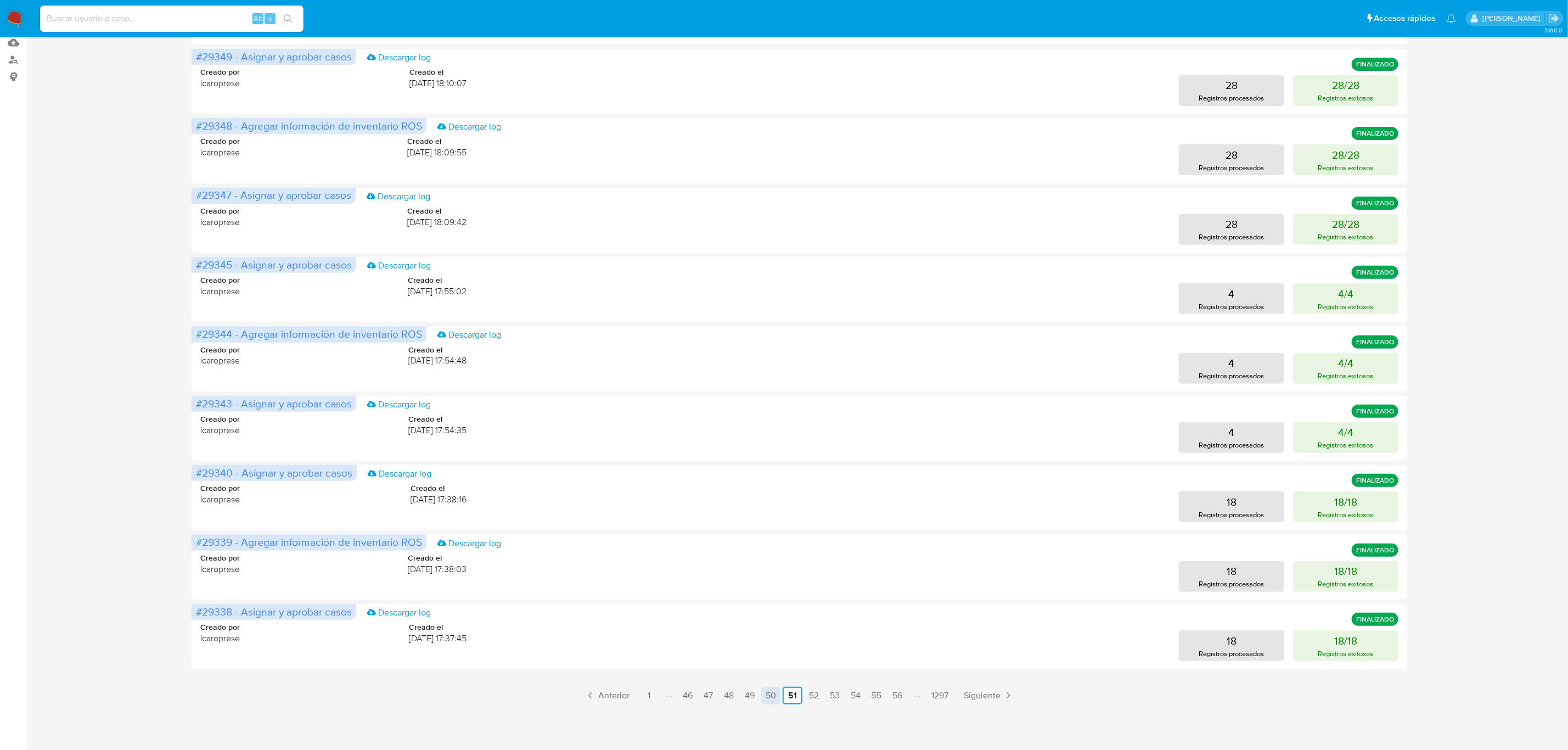
click at [762, 697] on link "50" at bounding box center [771, 695] width 19 height 18
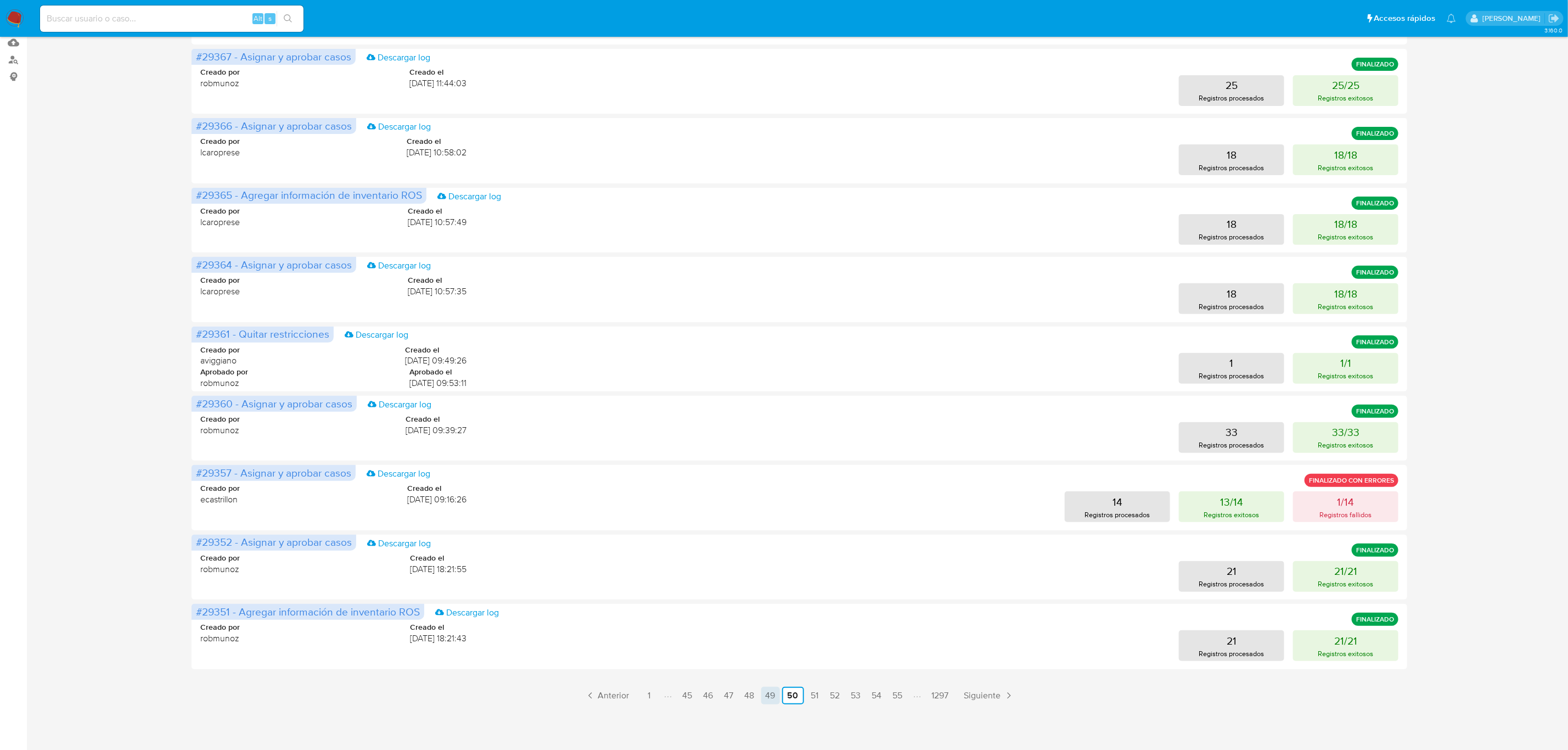
click at [767, 698] on link "49" at bounding box center [771, 695] width 18 height 18
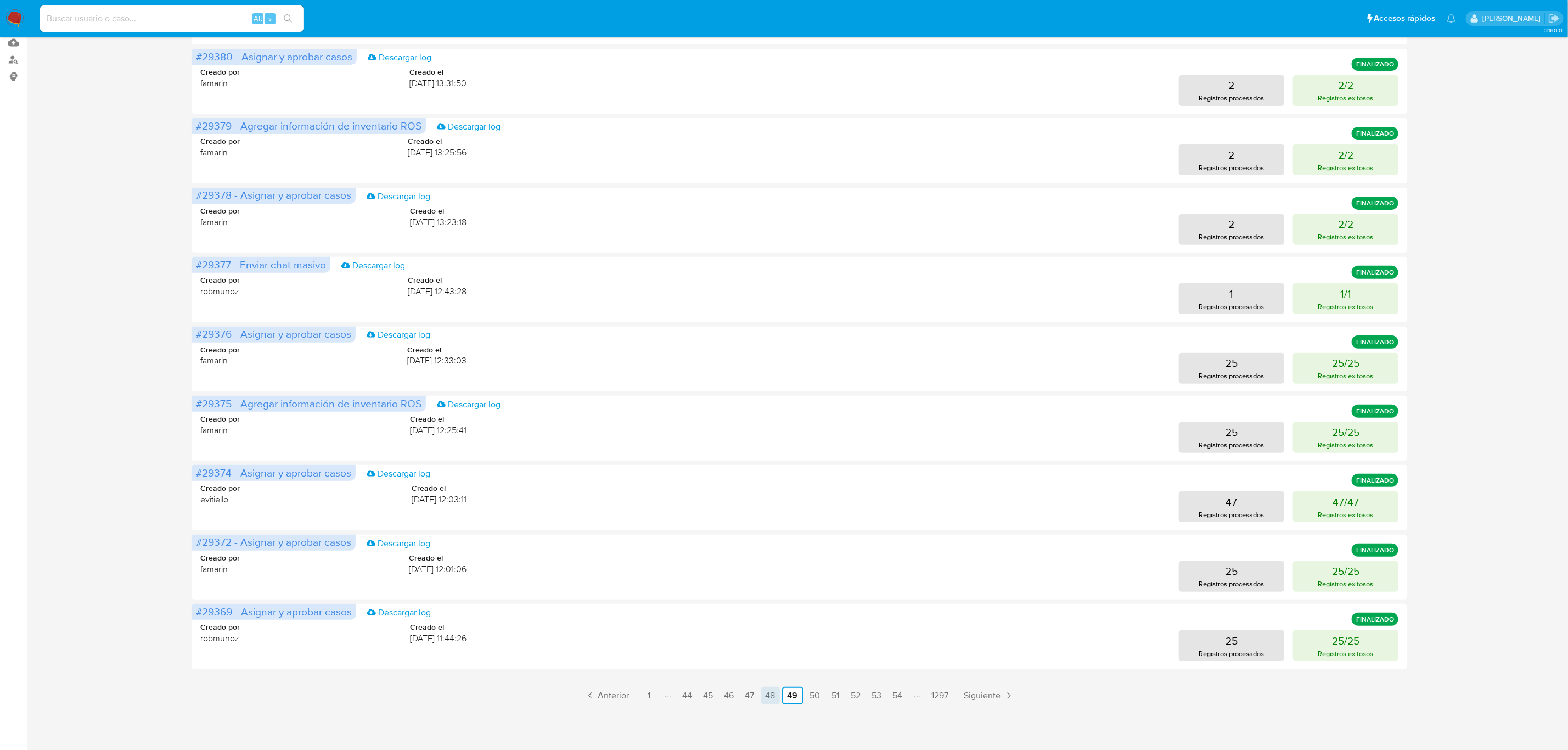
click at [762, 699] on link "48" at bounding box center [771, 695] width 18 height 18
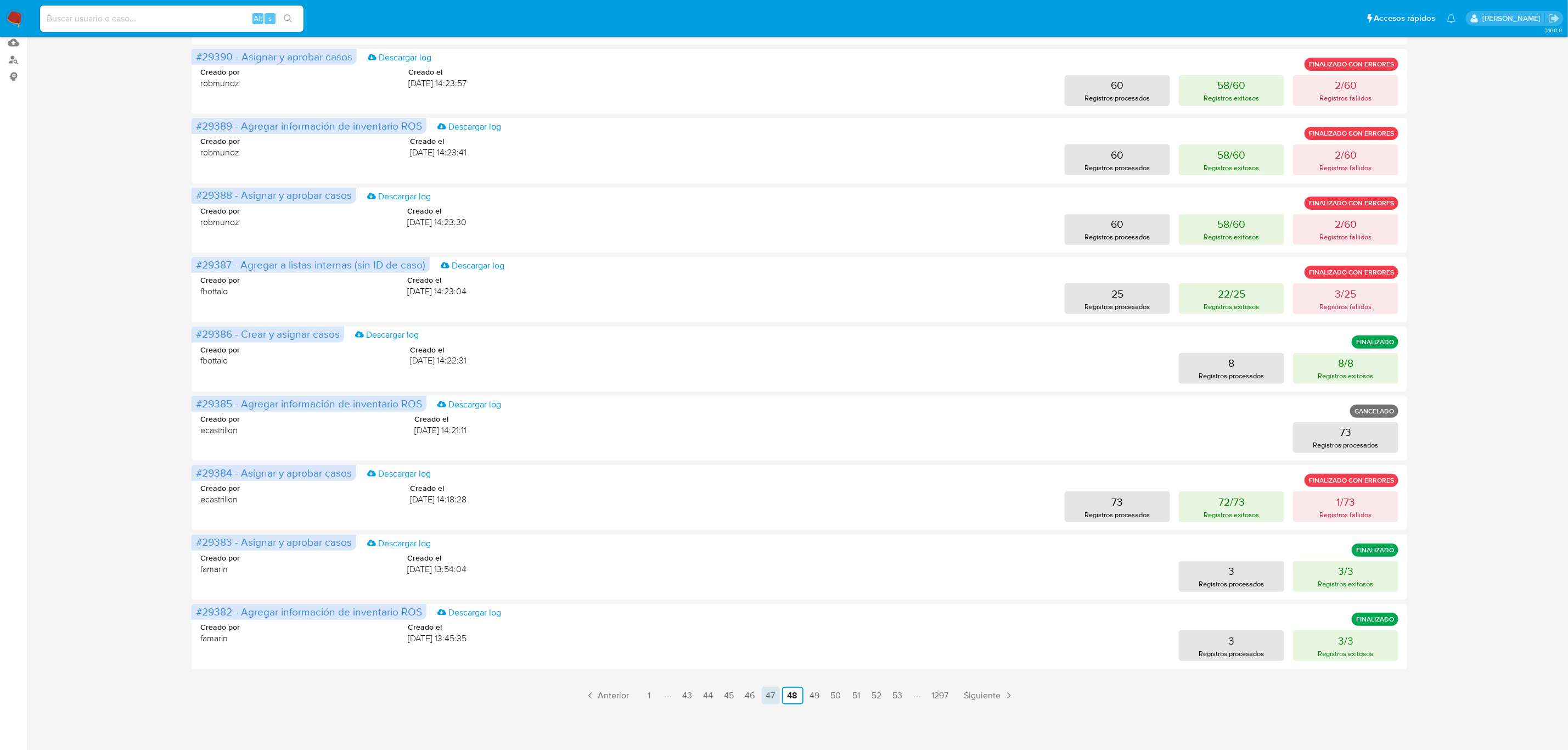
click at [772, 697] on link "47" at bounding box center [771, 695] width 18 height 18
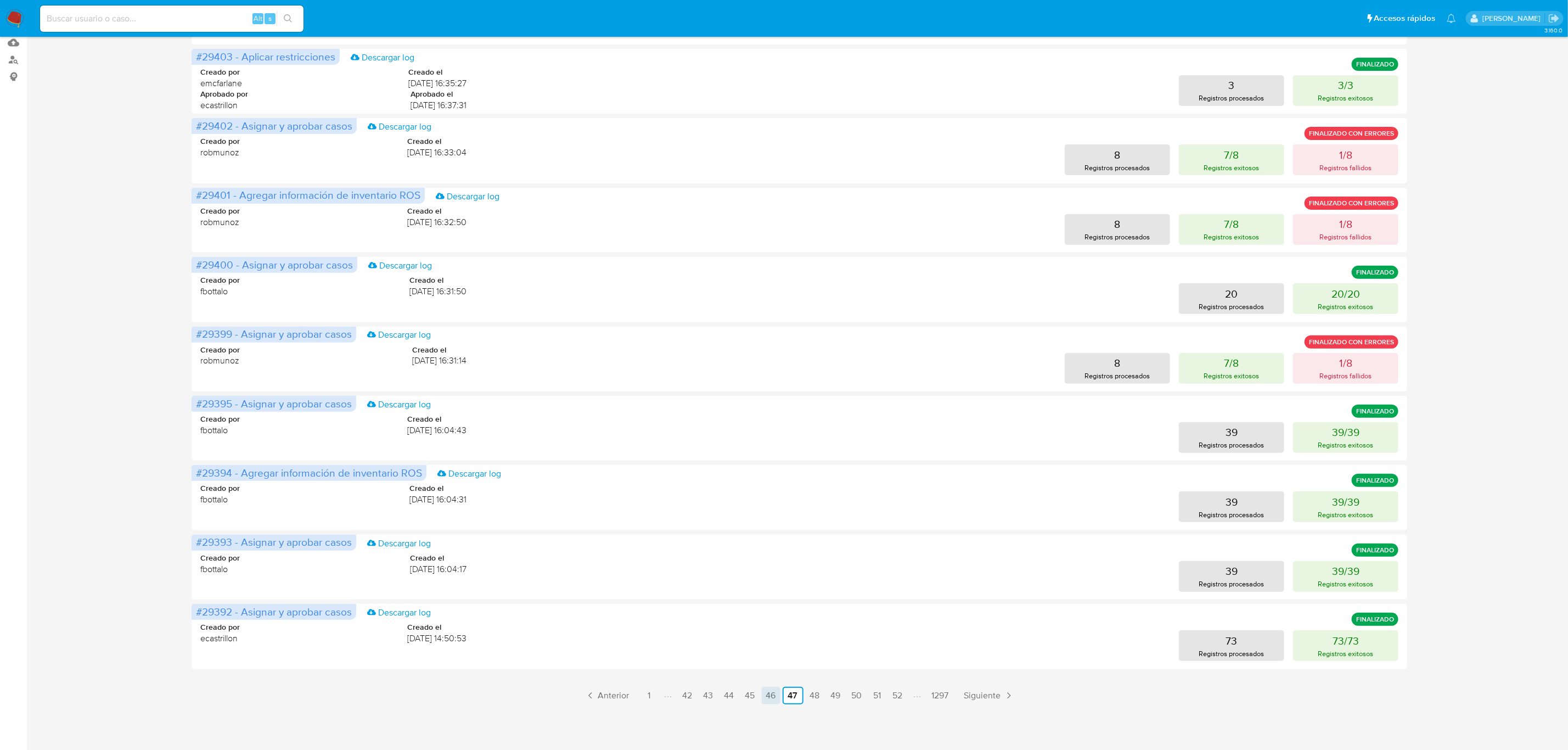
click at [772, 697] on link "46" at bounding box center [771, 695] width 18 height 18
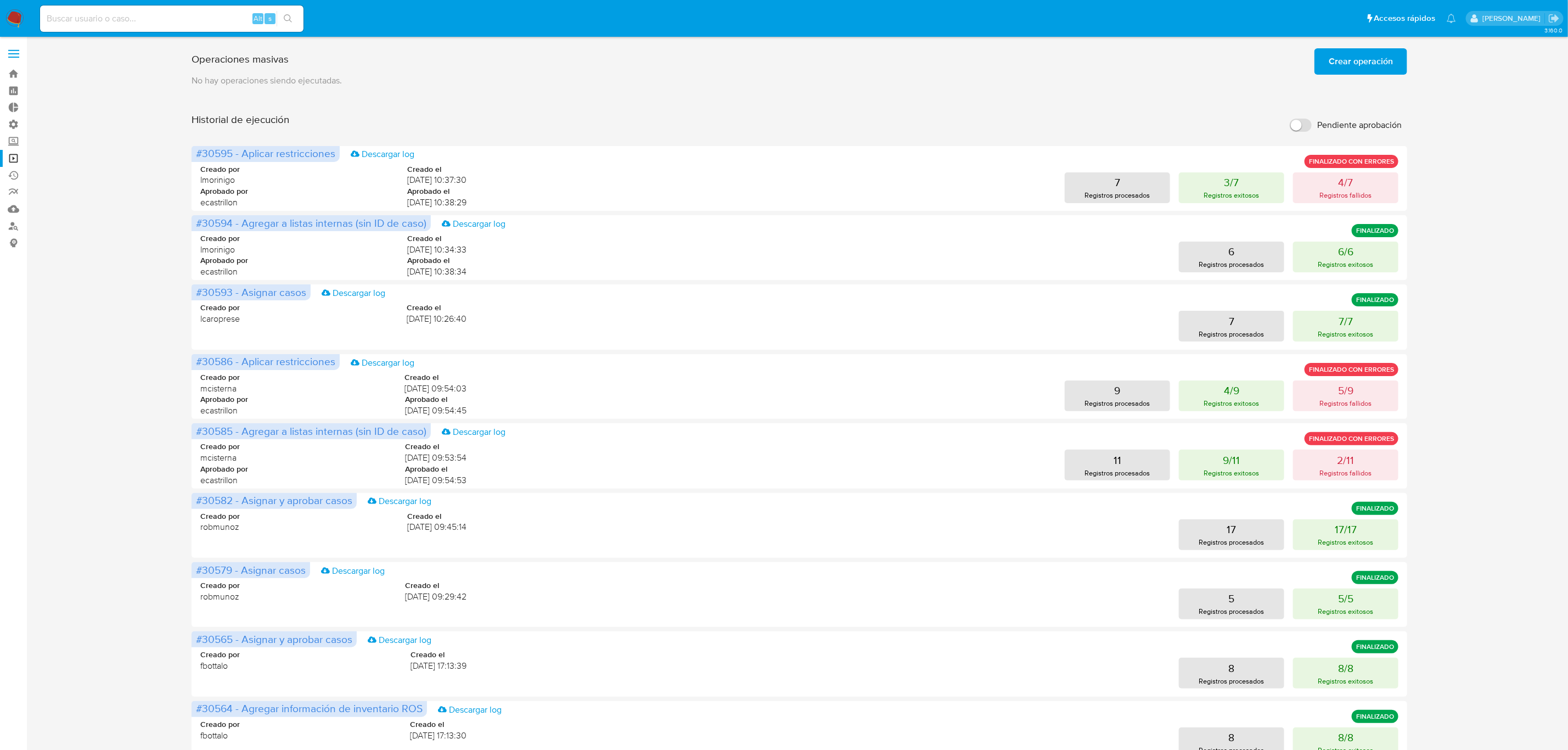
click at [1358, 74] on span "Crear operación" at bounding box center [1361, 61] width 64 height 24
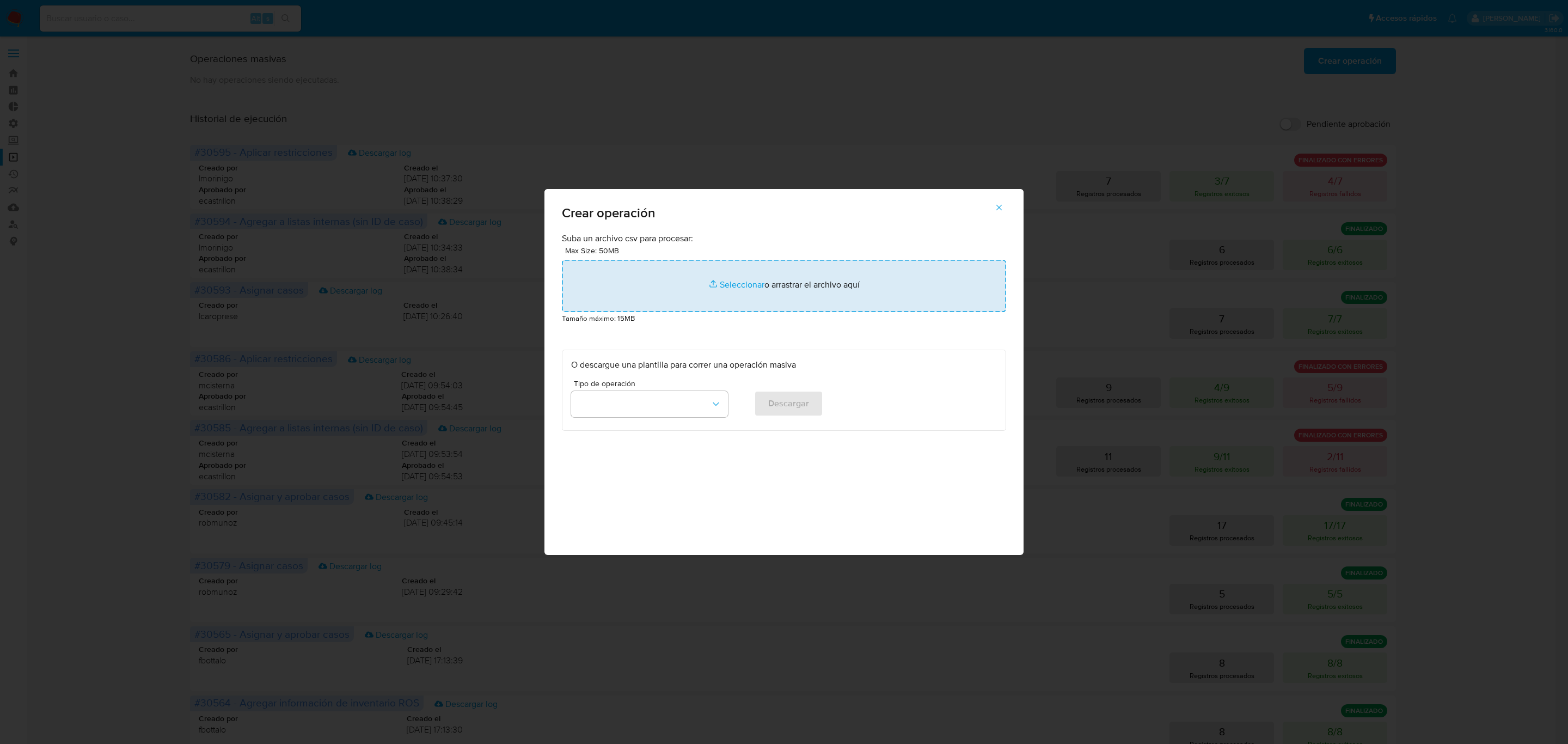
click at [737, 293] on input "file" at bounding box center [784, 286] width 444 height 52
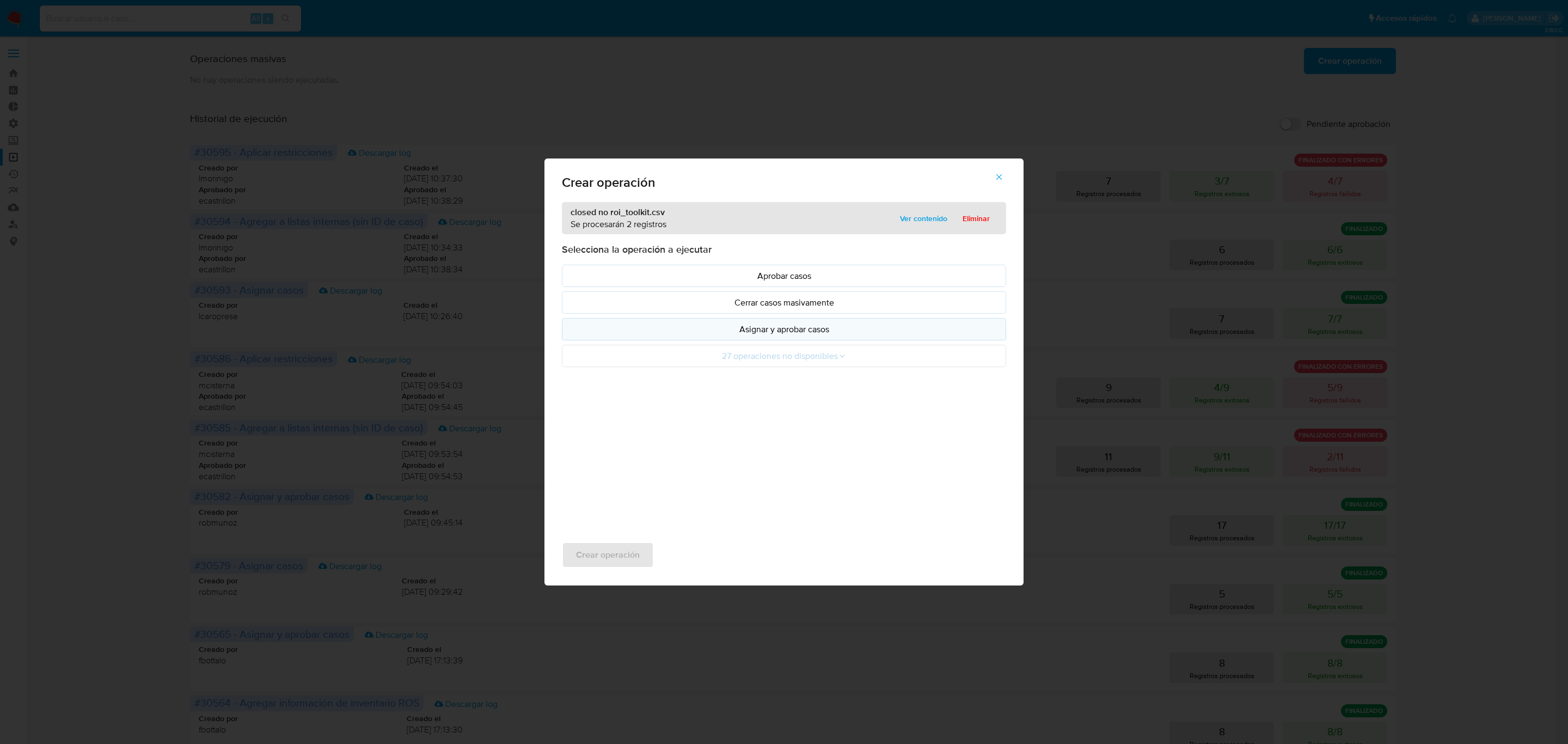
click at [772, 332] on p "Asignar y aprobar casos" at bounding box center [783, 329] width 425 height 13
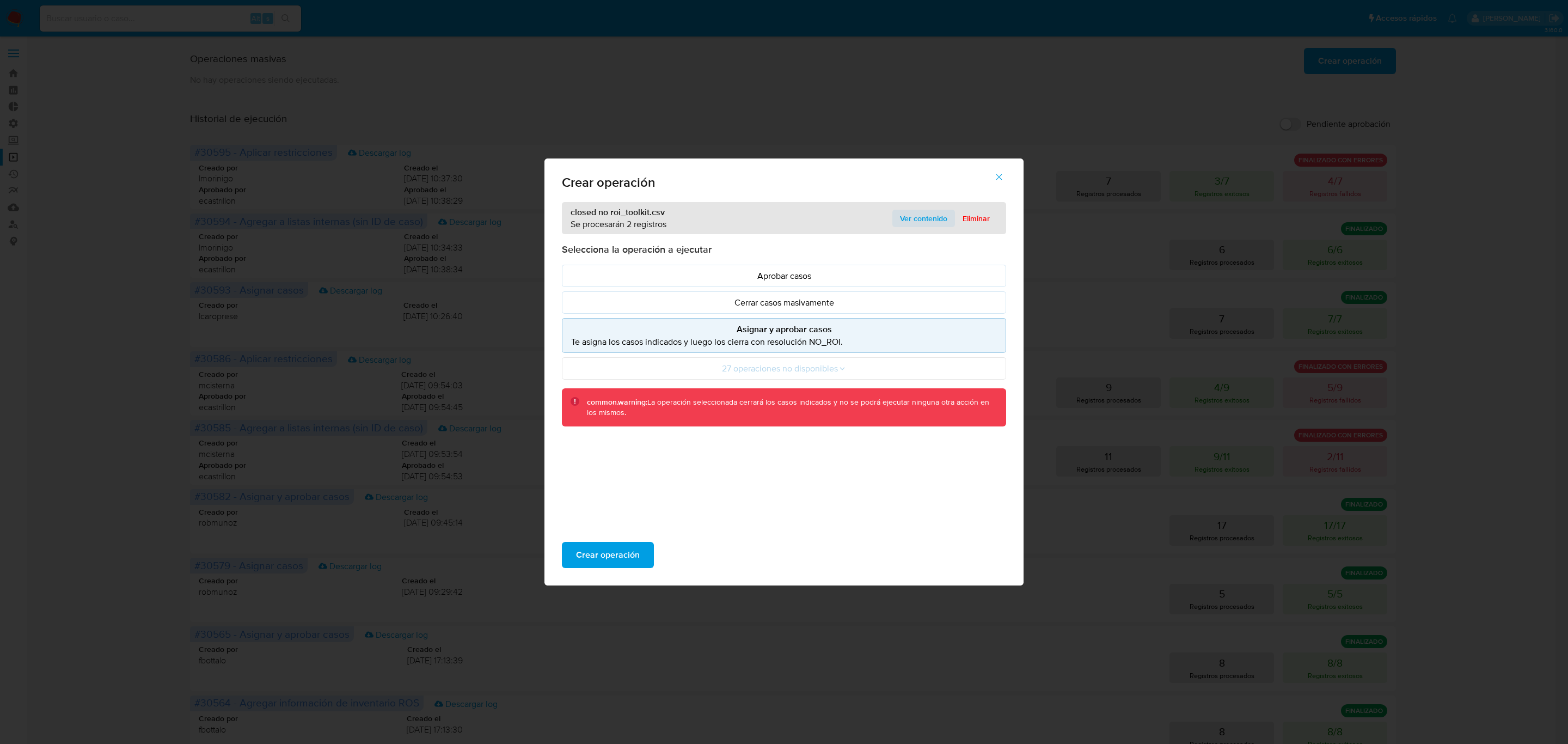
click at [920, 220] on span "Ver contenido" at bounding box center [924, 218] width 47 height 15
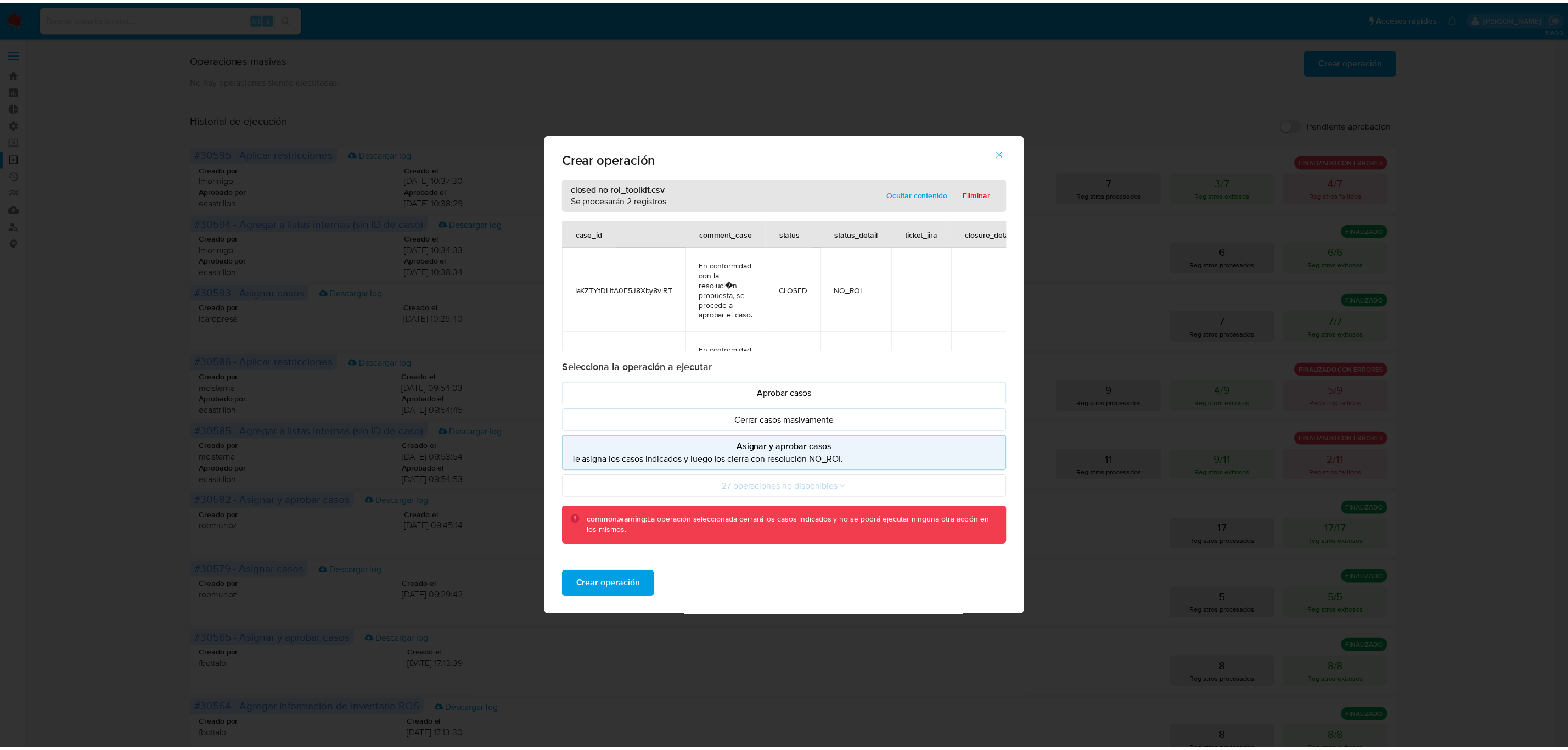
scroll to position [97, 0]
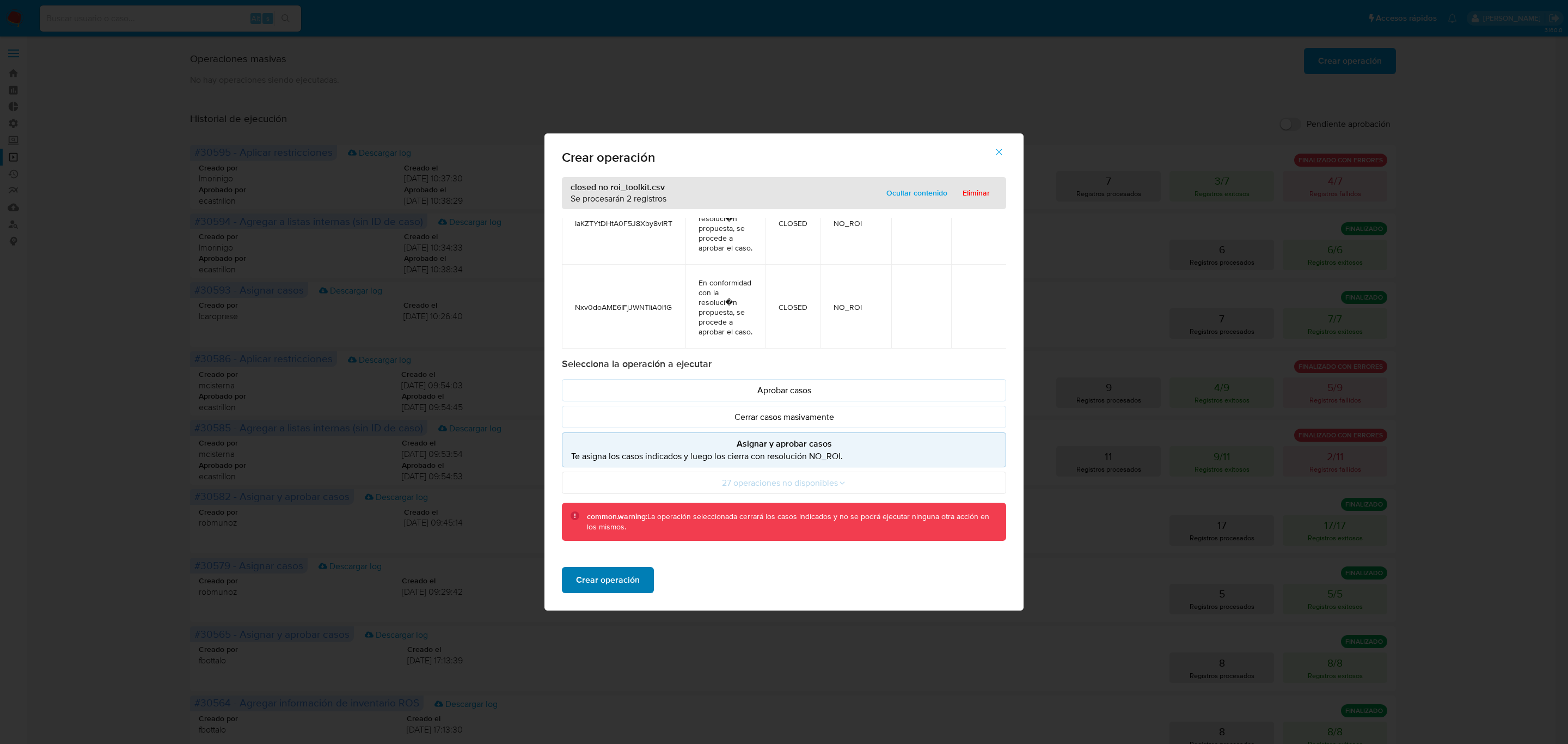
click at [617, 585] on span "Crear operación" at bounding box center [607, 580] width 64 height 24
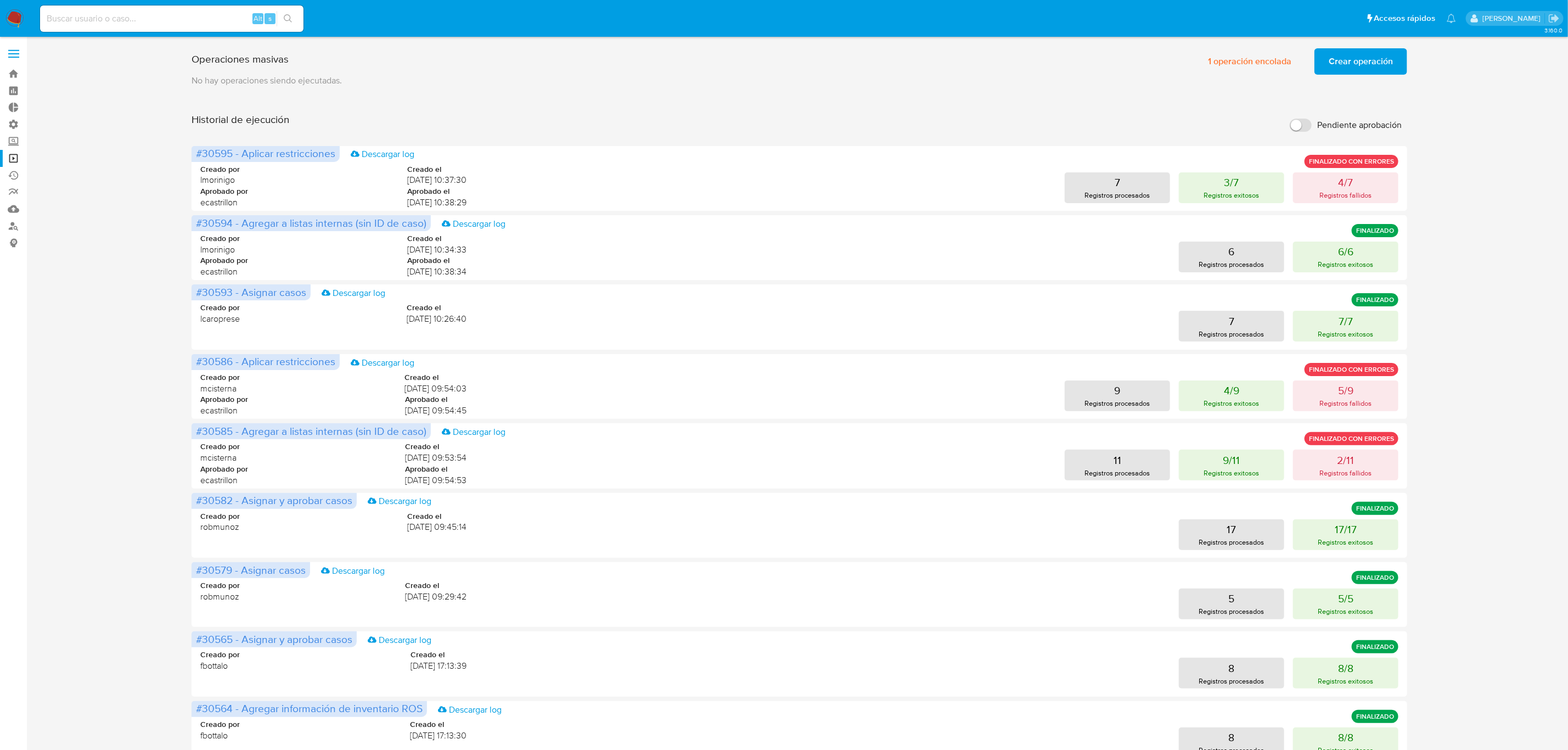
click at [14, 26] on img at bounding box center [15, 18] width 18 height 18
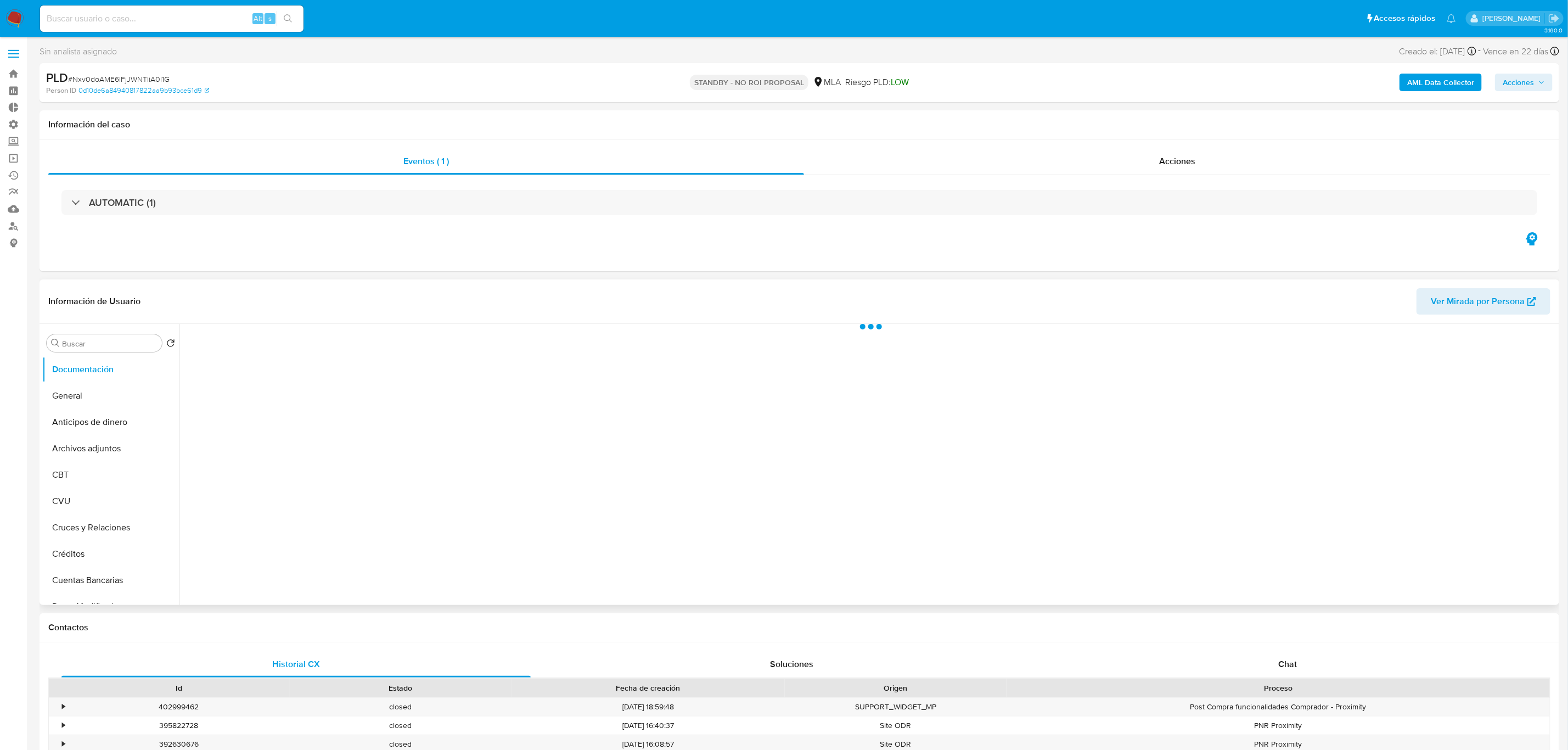
select select "10"
click at [1162, 157] on span "Acciones" at bounding box center [1177, 161] width 36 height 13
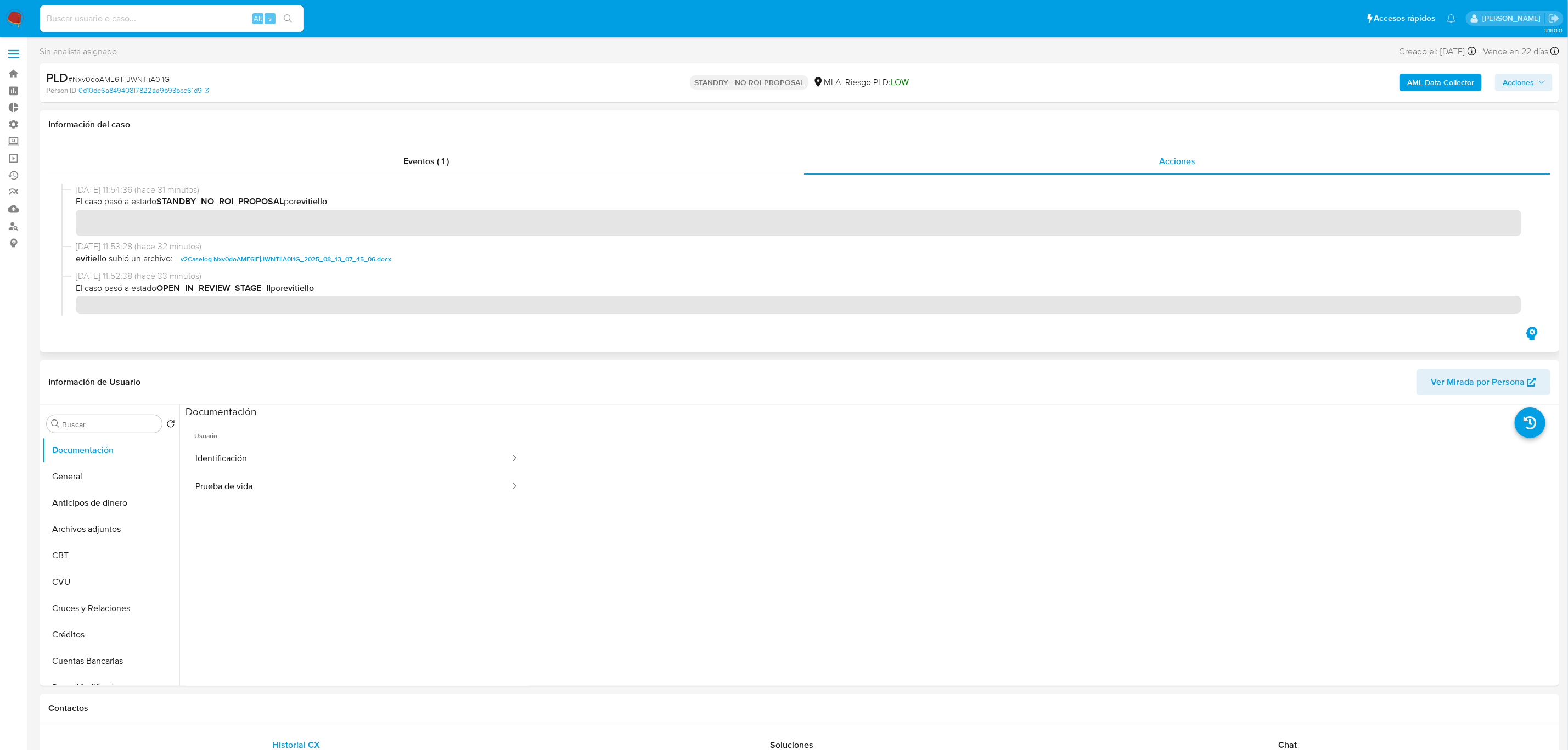
click at [266, 255] on span "v2Caselog Nxv0doAME6IFjJWNTIiA0l1G_2025_08_13_07_45_06.docx" at bounding box center [285, 258] width 210 height 13
click at [112, 529] on button "Archivos adjuntos" at bounding box center [106, 529] width 128 height 26
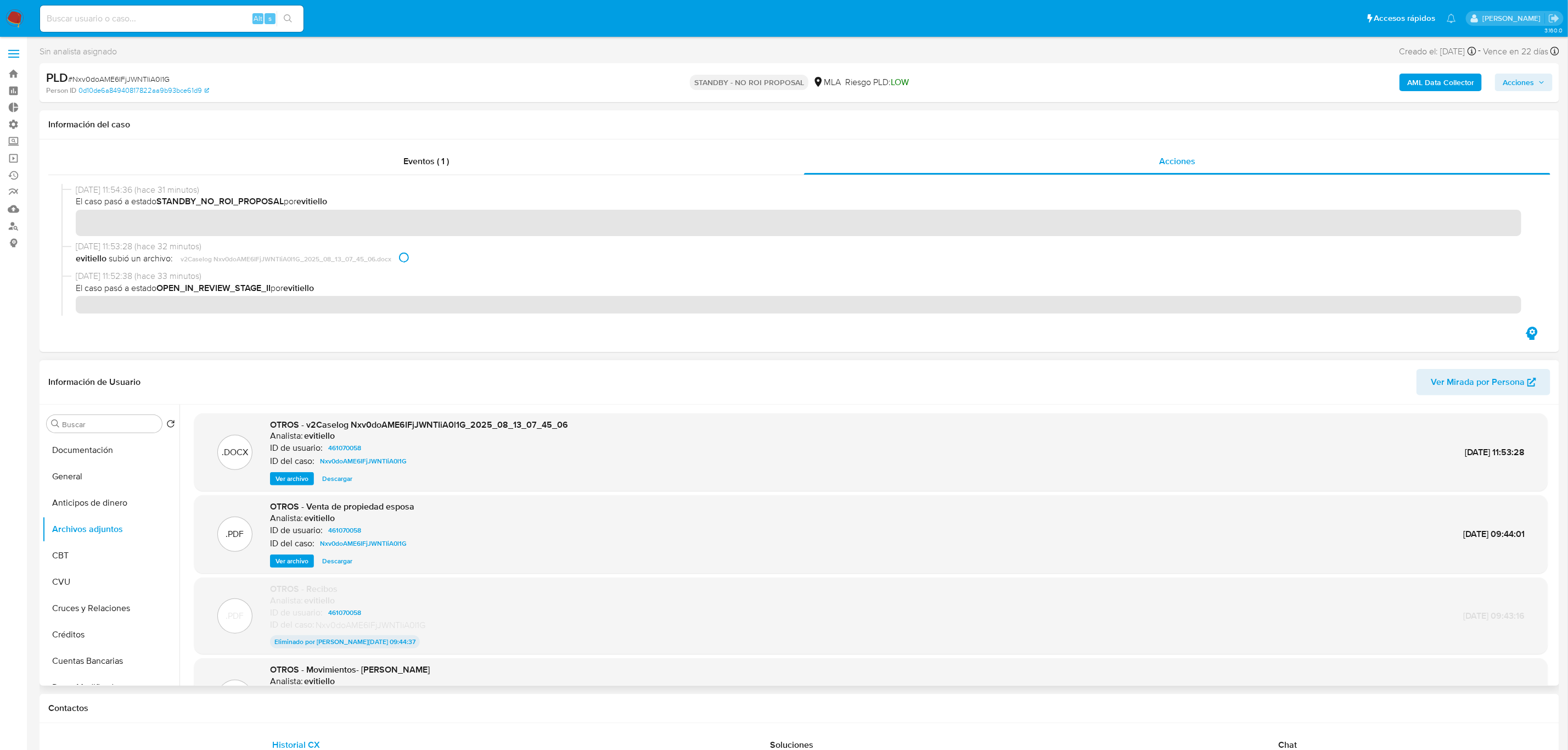
click at [331, 481] on span "Descargar" at bounding box center [337, 479] width 30 height 11
click at [10, 161] on link "Operaciones masivas" at bounding box center [65, 158] width 131 height 17
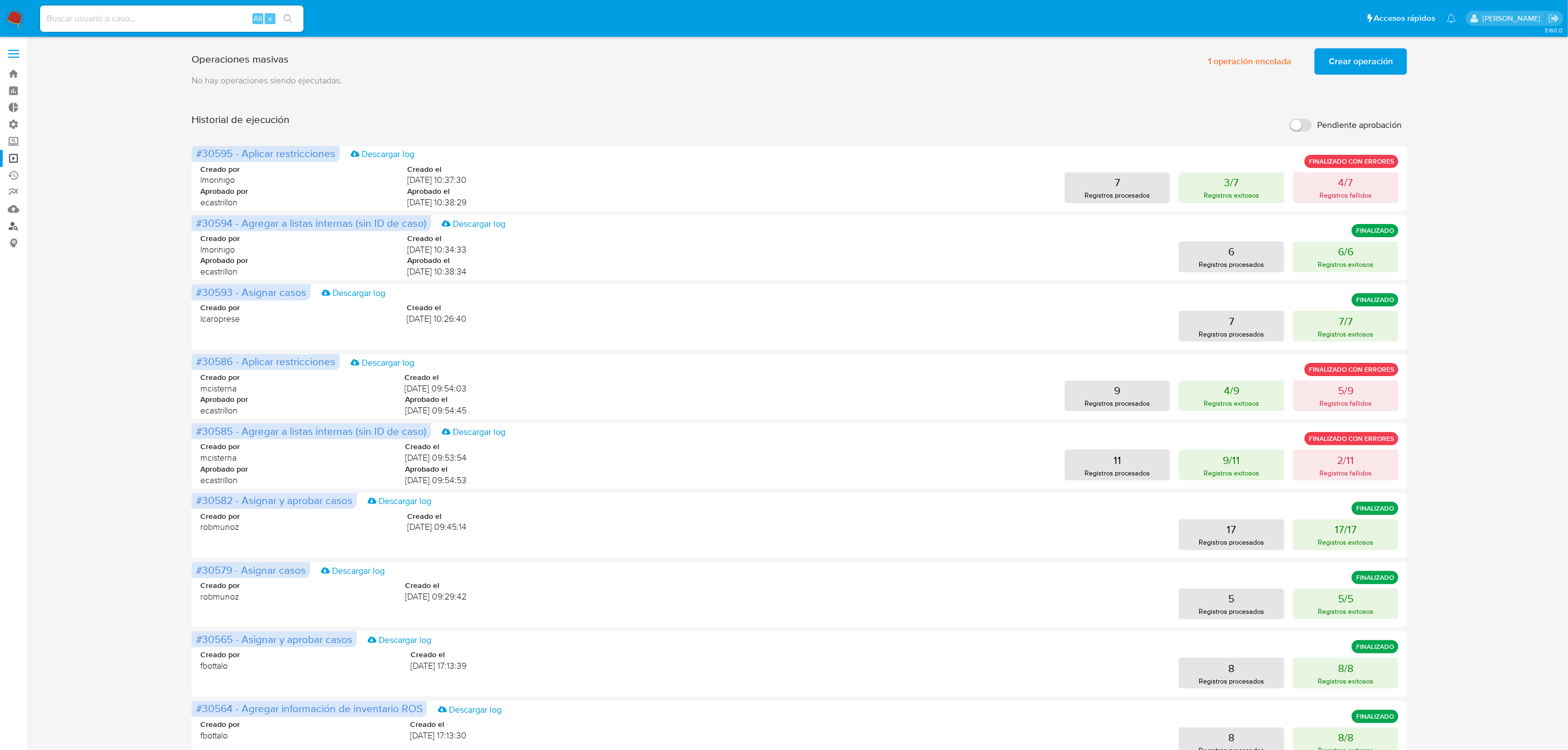
click at [15, 228] on link "Buscador de personas" at bounding box center [65, 226] width 131 height 17
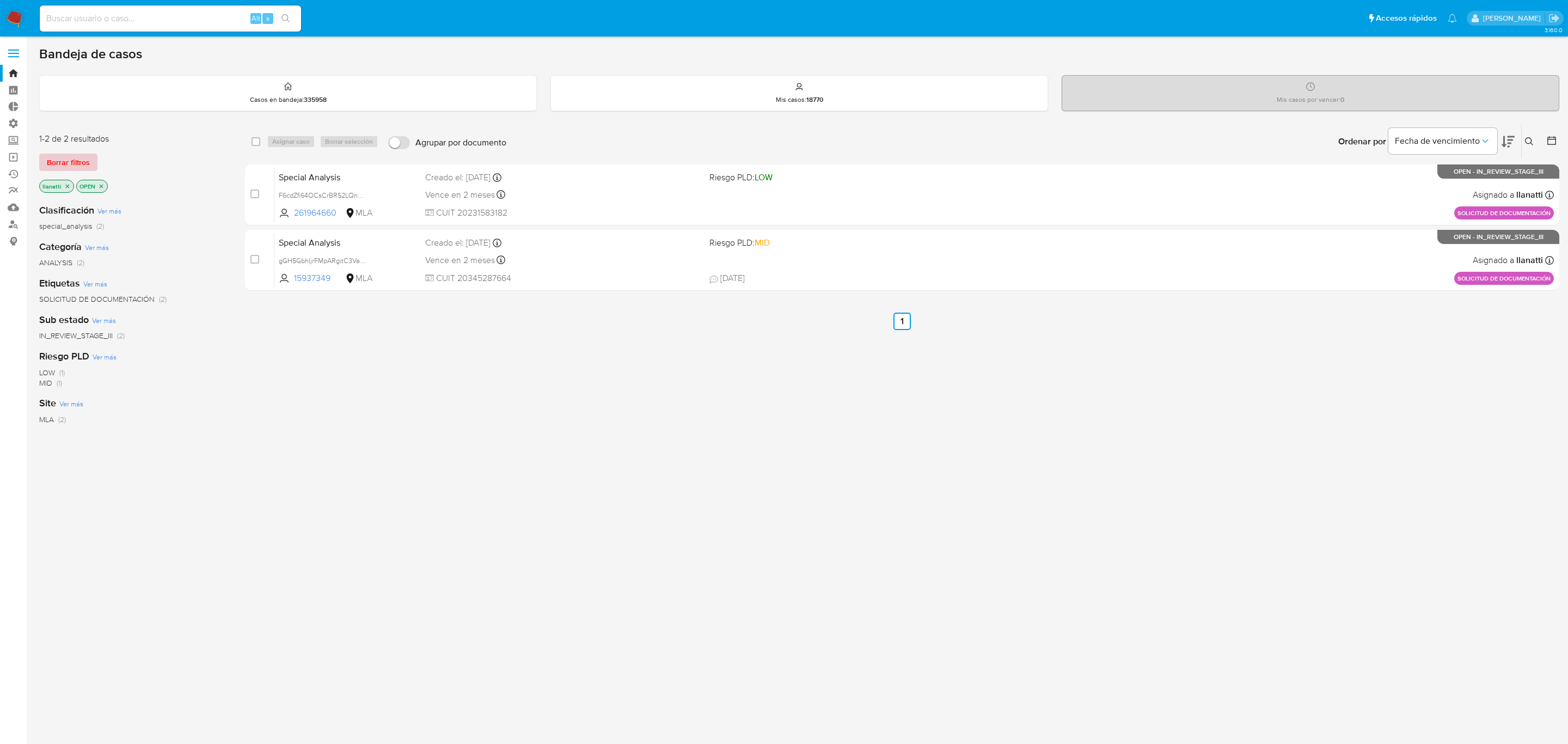
click at [66, 155] on span "Borrar filtros" at bounding box center [68, 162] width 43 height 15
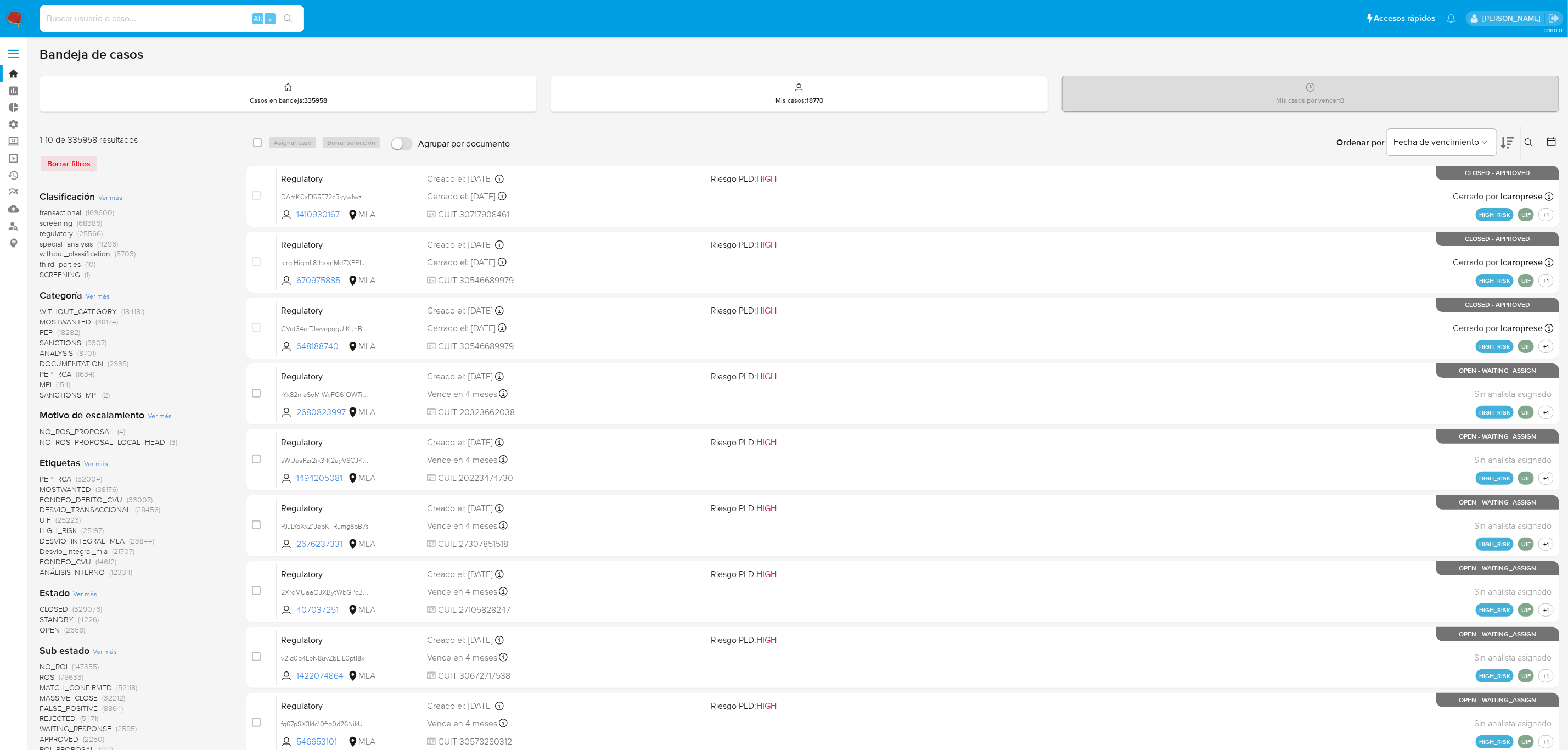
drag, startPoint x: 1532, startPoint y: 140, endPoint x: 1516, endPoint y: 142, distance: 16.1
click at [1532, 140] on icon at bounding box center [1529, 142] width 9 height 9
click at [10, 226] on link "Buscador de personas" at bounding box center [65, 226] width 131 height 17
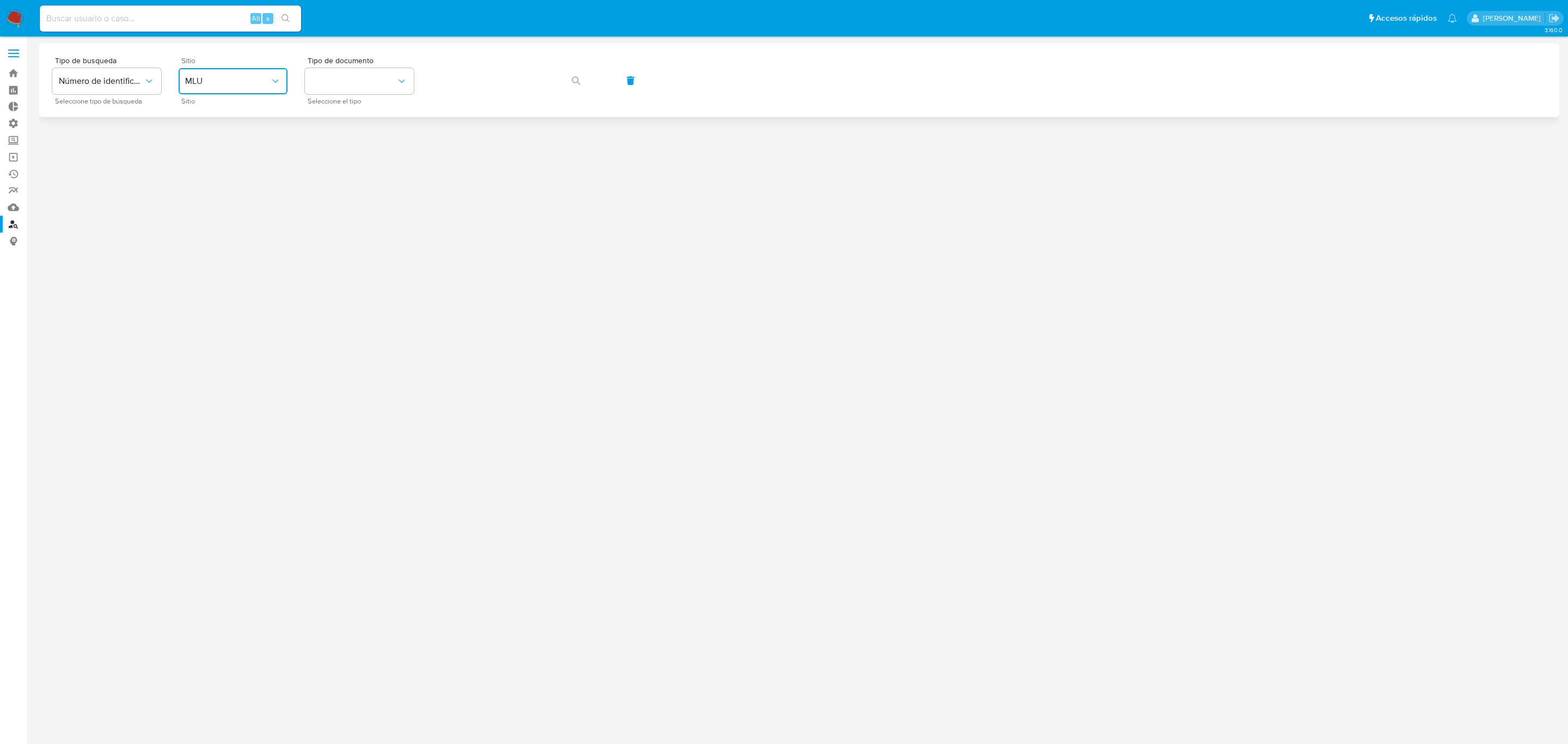
click at [236, 80] on span "MLU" at bounding box center [228, 81] width 85 height 11
click at [239, 142] on div "MLA" at bounding box center [229, 136] width 89 height 26
click at [349, 88] on button "identificationType" at bounding box center [359, 81] width 109 height 26
click at [366, 180] on div "CUIT CUIT" at bounding box center [356, 190] width 89 height 37
click at [576, 80] on icon "button" at bounding box center [576, 80] width 9 height 9
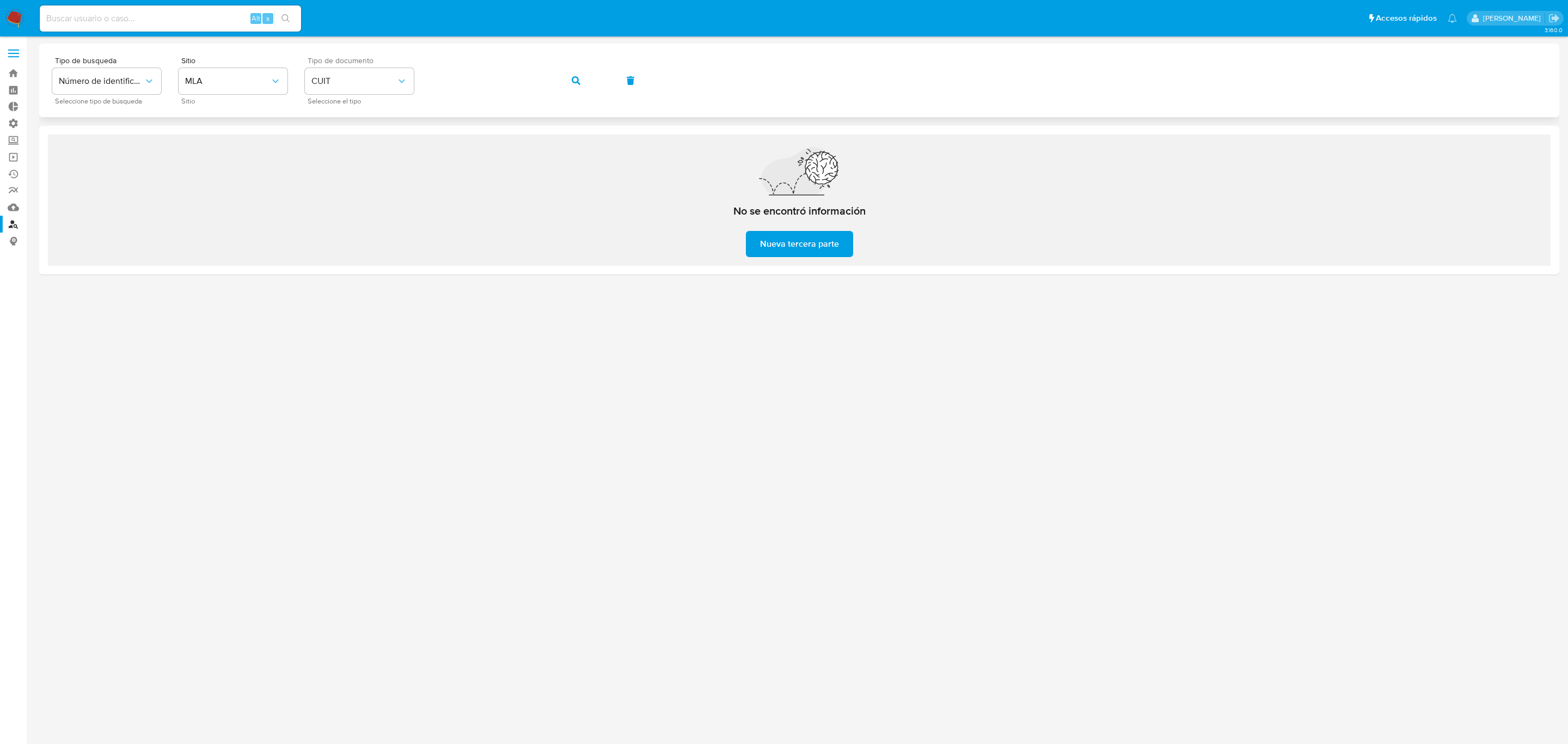
click at [576, 80] on icon "button" at bounding box center [576, 80] width 9 height 9
click at [358, 75] on div "Tipo de busqueda Número de identificación Seleccione tipo de búsqueda Sitio MLA…" at bounding box center [799, 80] width 1494 height 47
click at [565, 75] on button "button" at bounding box center [576, 80] width 37 height 26
click at [572, 76] on icon "button" at bounding box center [576, 80] width 9 height 9
click at [15, 225] on link "Buscador de personas" at bounding box center [65, 224] width 130 height 17
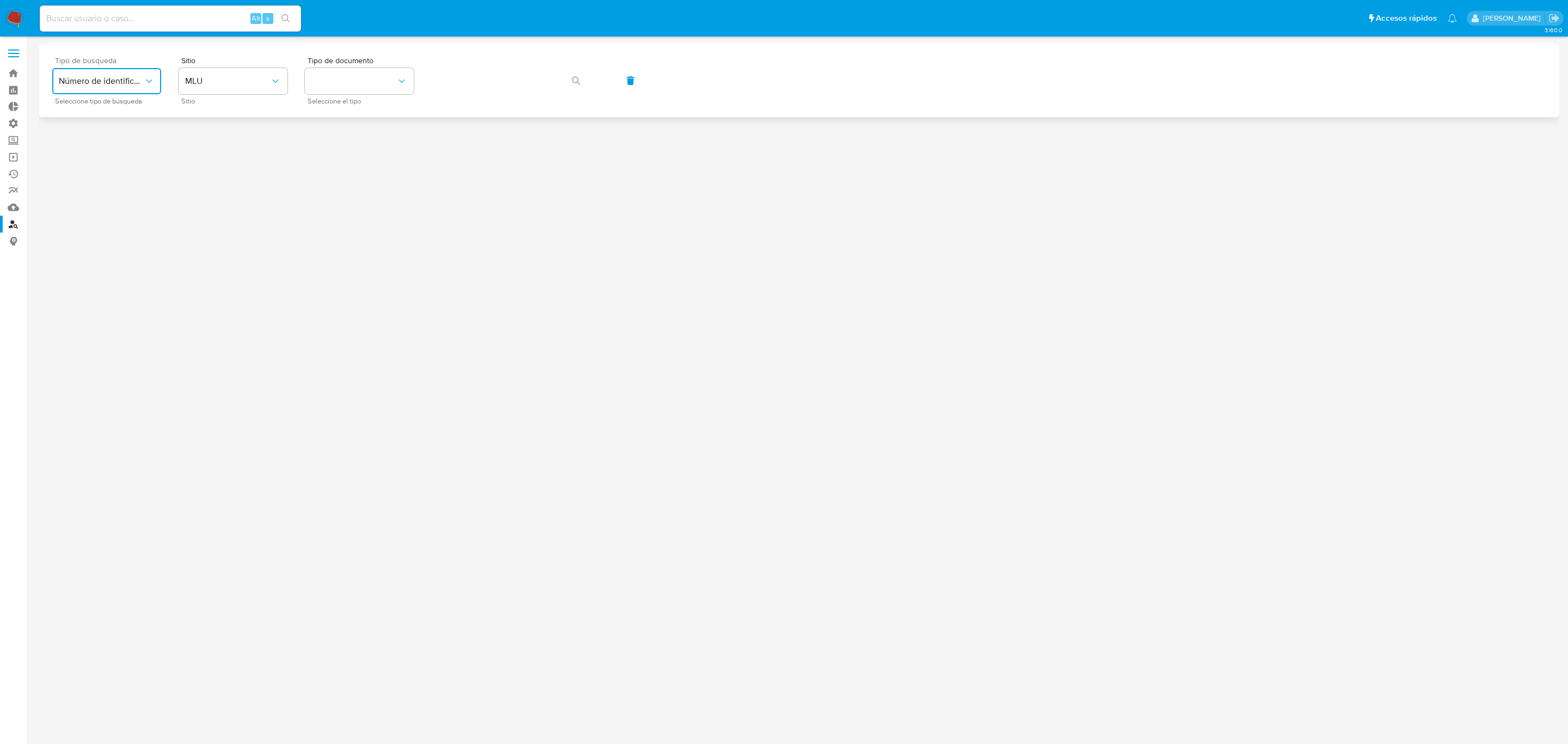
click at [121, 79] on span "Número de identificación" at bounding box center [102, 81] width 85 height 11
click at [135, 113] on span "Número de identificación" at bounding box center [103, 116] width 89 height 22
click at [211, 79] on button "site_id" at bounding box center [233, 81] width 109 height 26
click at [234, 137] on div "MLA" at bounding box center [229, 136] width 89 height 26
click at [348, 85] on button "identificationType" at bounding box center [359, 81] width 109 height 26
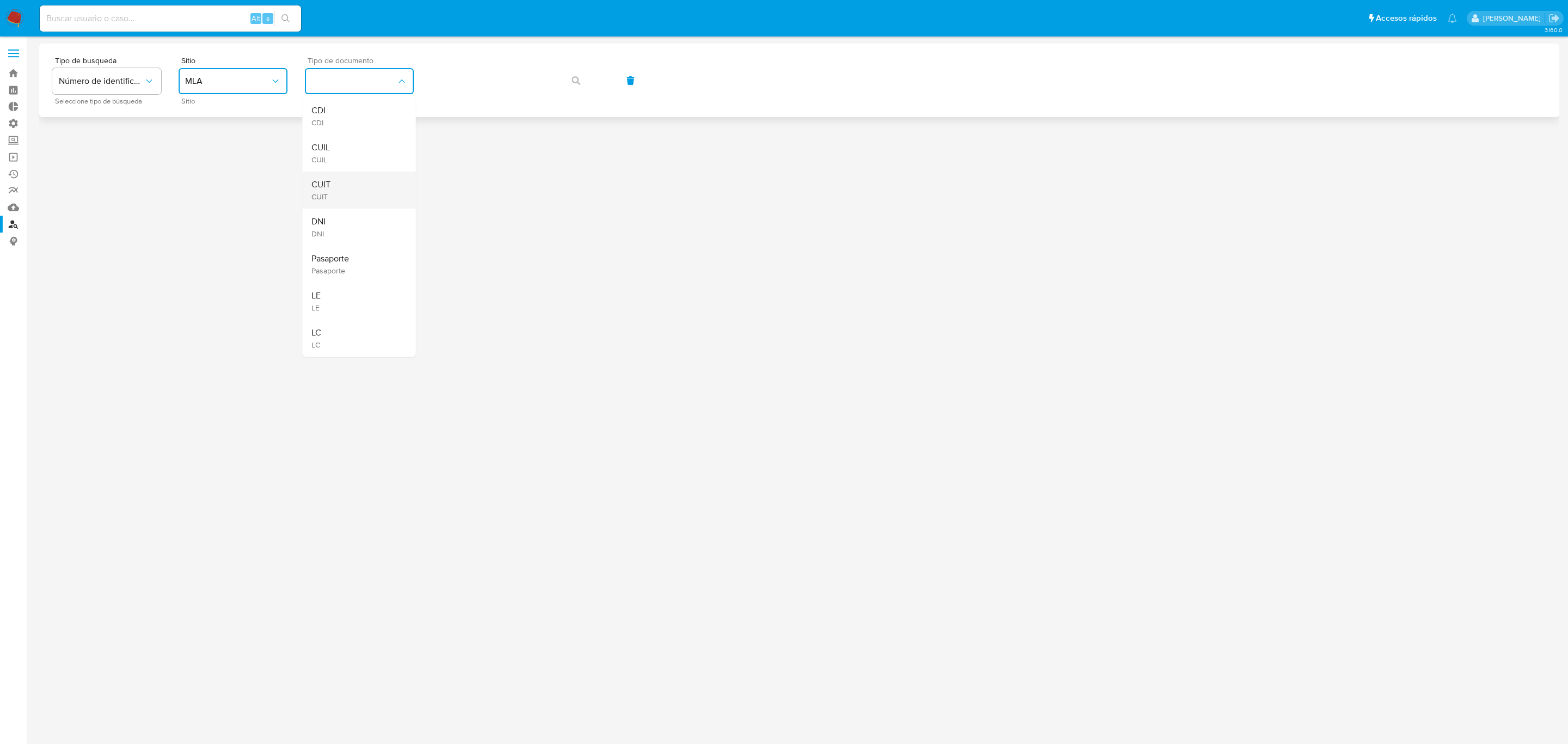
click at [358, 180] on div "CUIT CUIT" at bounding box center [356, 190] width 89 height 37
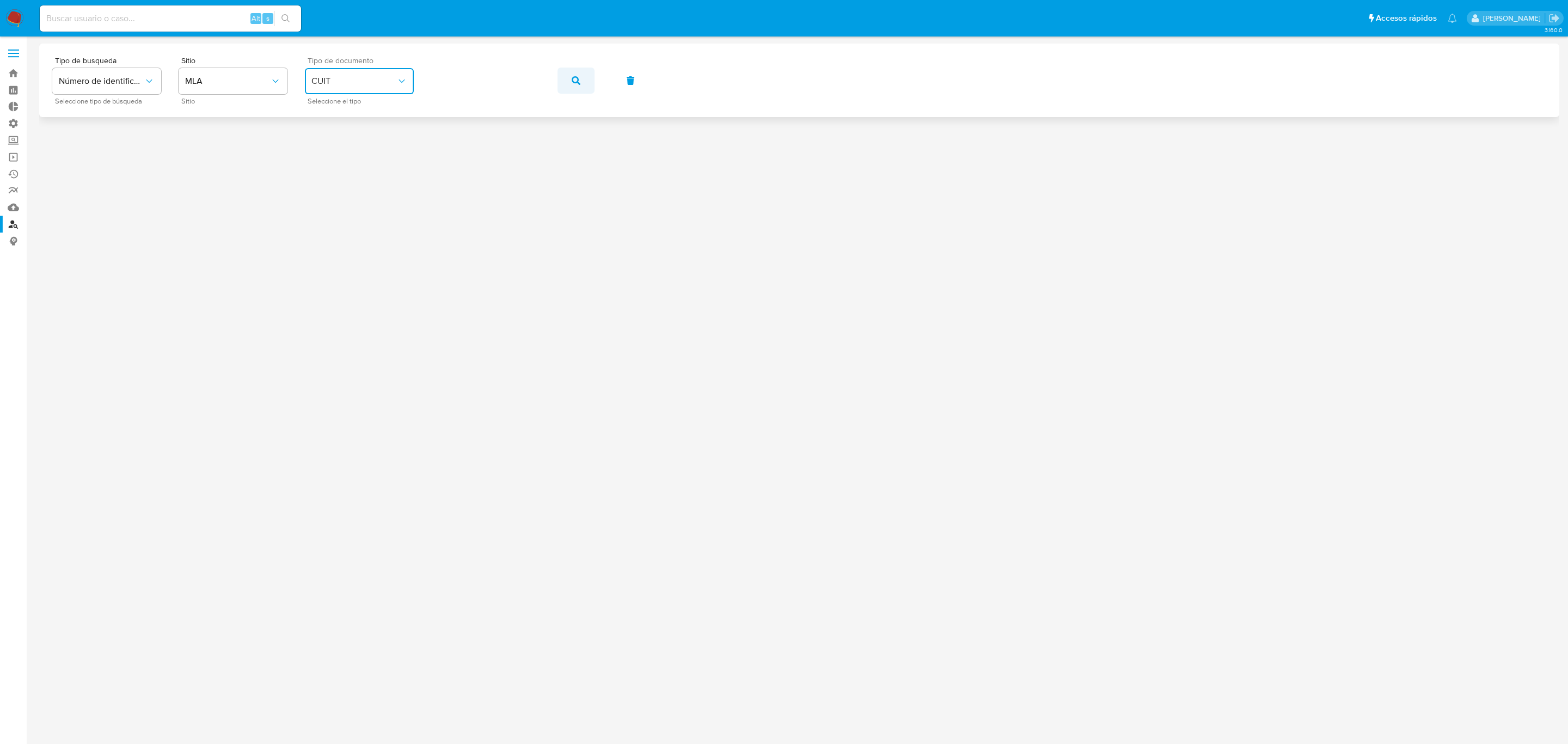
click at [578, 82] on icon "button" at bounding box center [576, 80] width 9 height 9
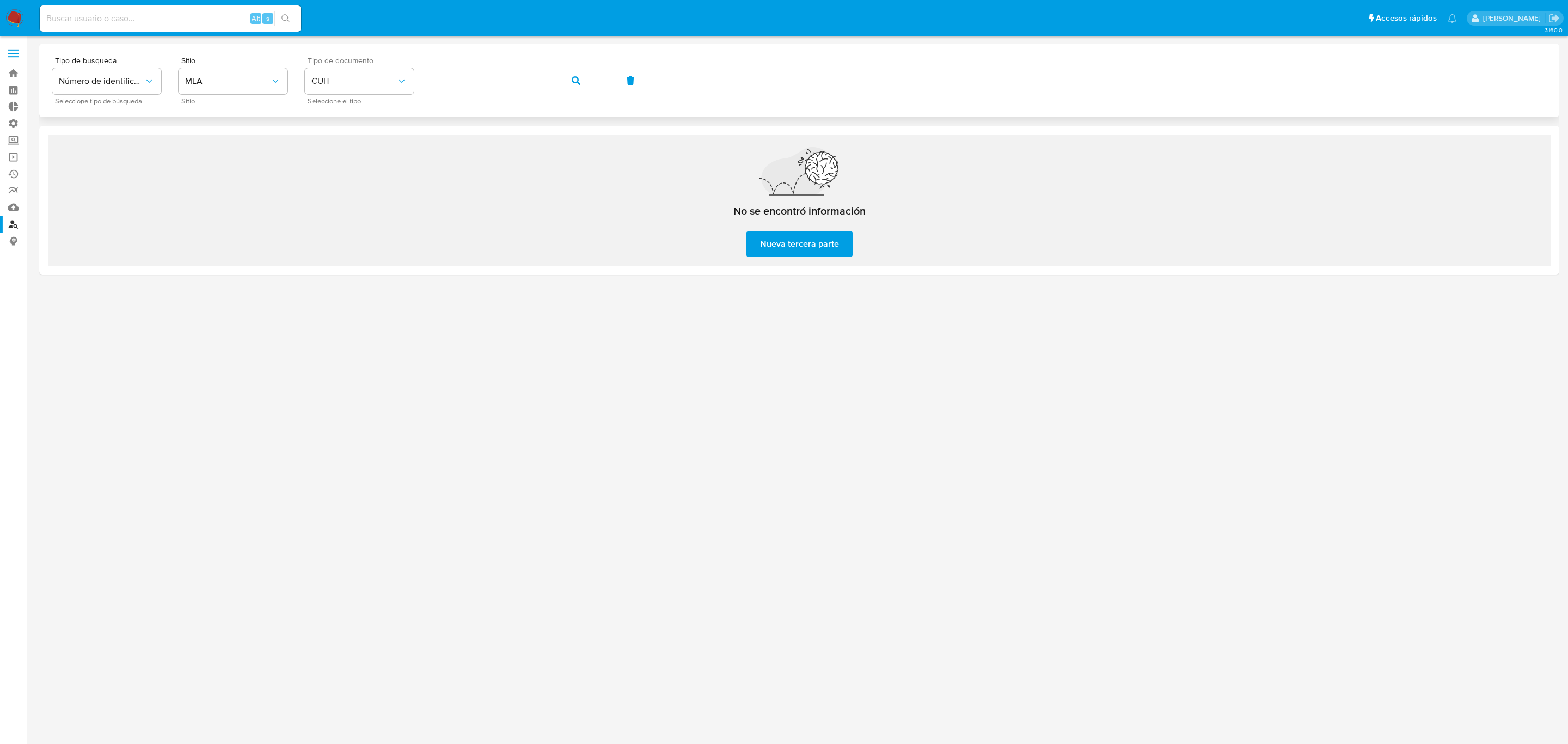
click at [578, 82] on icon "button" at bounding box center [576, 80] width 9 height 9
click at [209, 82] on span "MLU" at bounding box center [228, 81] width 85 height 11
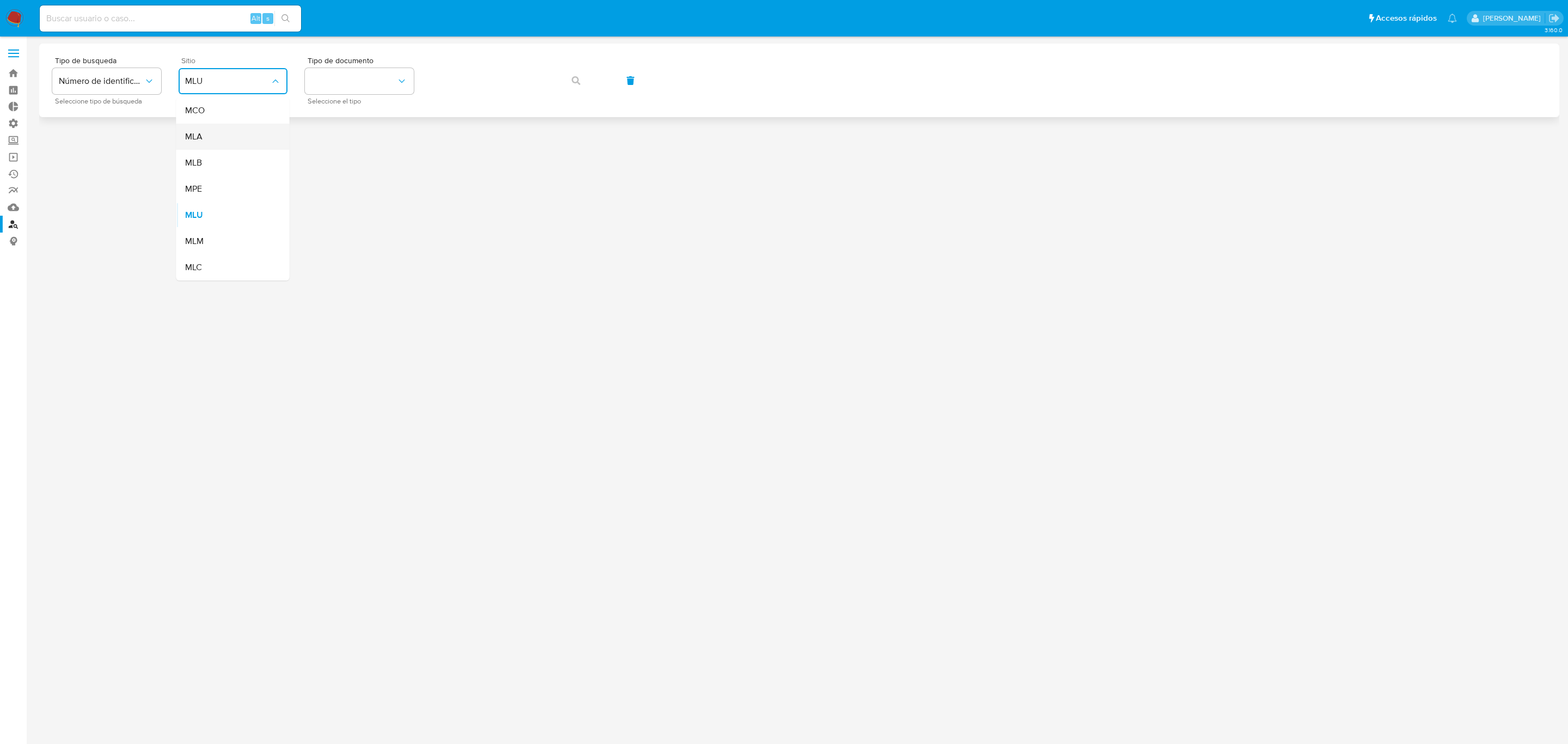
click at [219, 136] on div "MLA" at bounding box center [229, 136] width 89 height 26
click at [359, 94] on button "identificationType" at bounding box center [359, 81] width 109 height 26
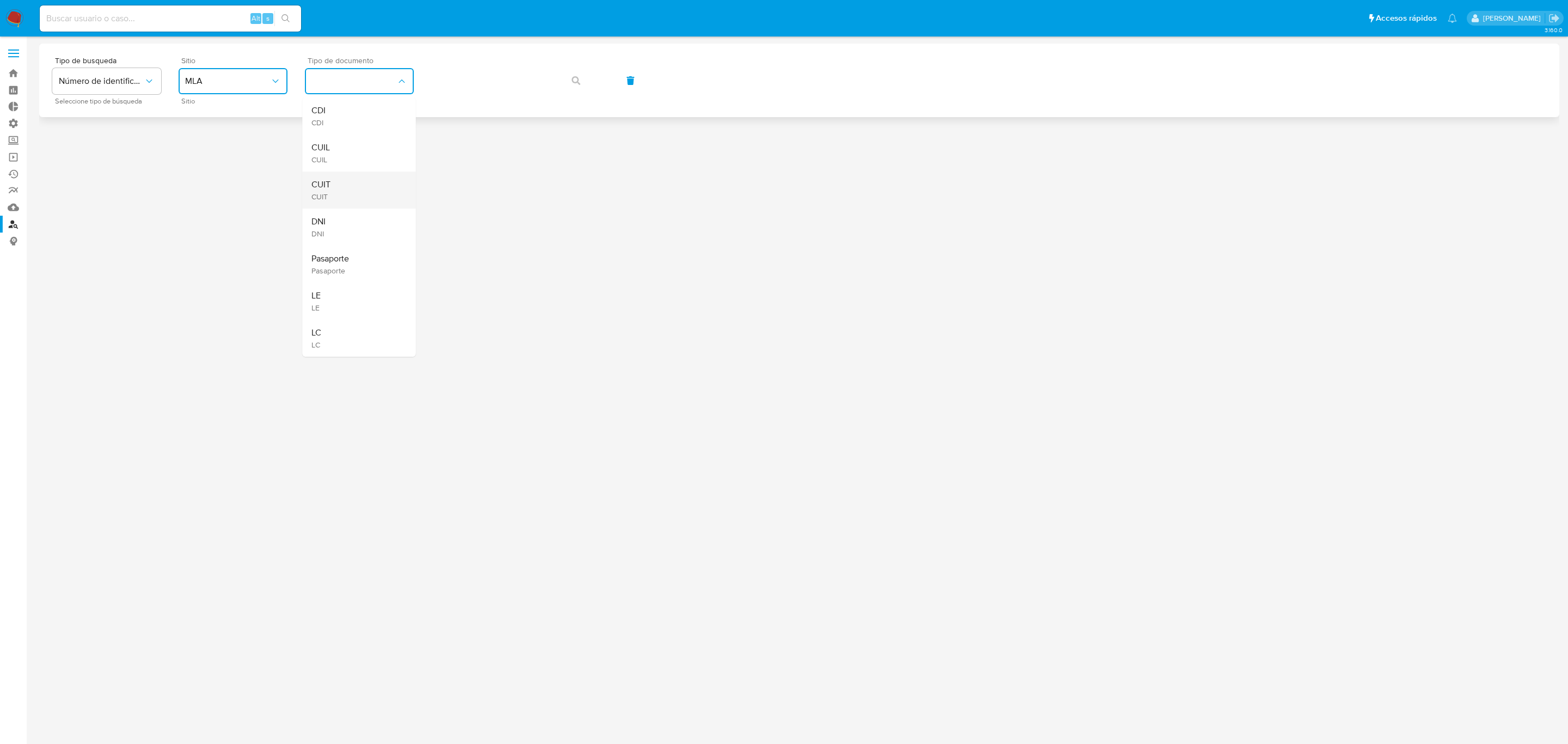
click at [345, 182] on div "CUIT CUIT" at bounding box center [356, 190] width 89 height 37
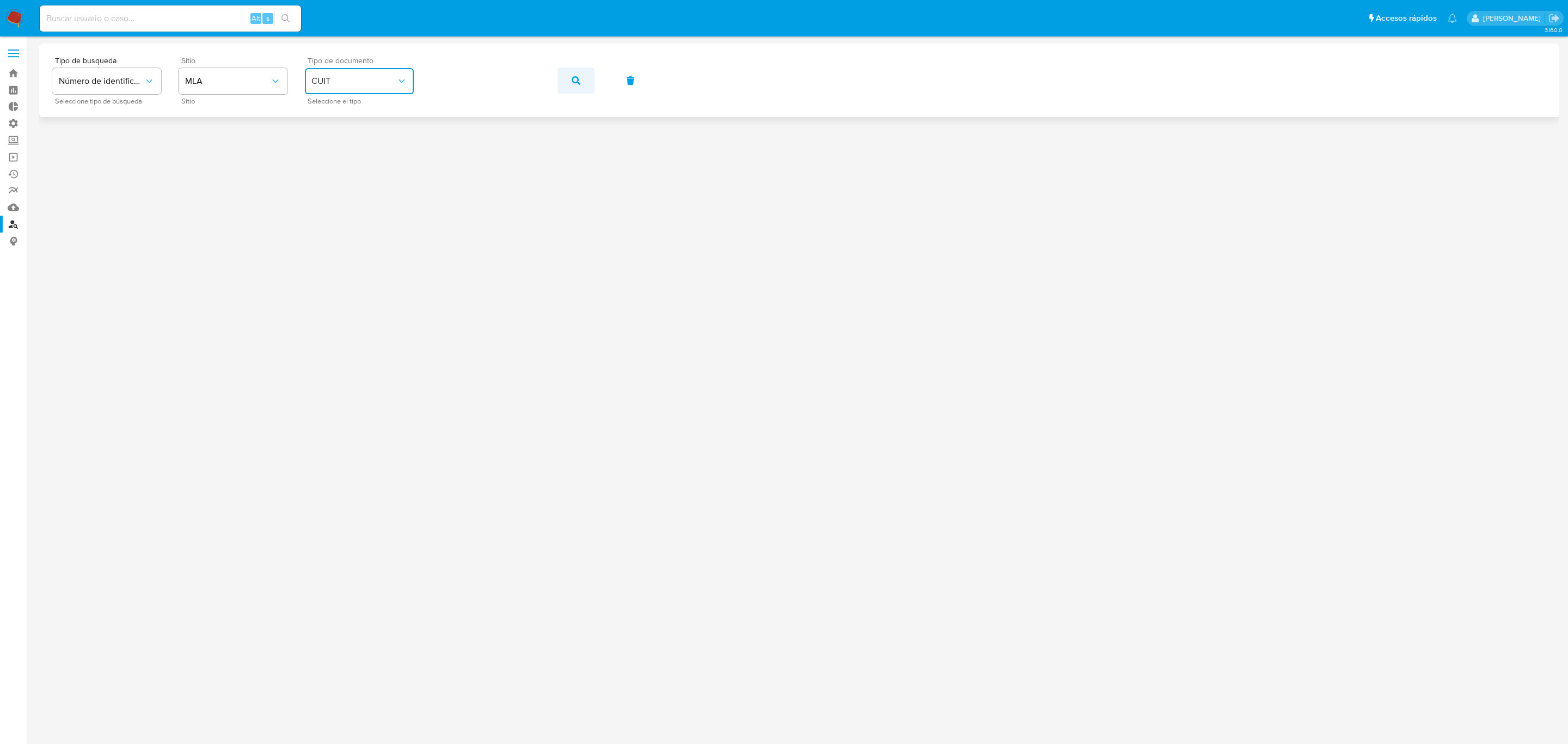
click at [576, 76] on icon "button" at bounding box center [576, 80] width 9 height 9
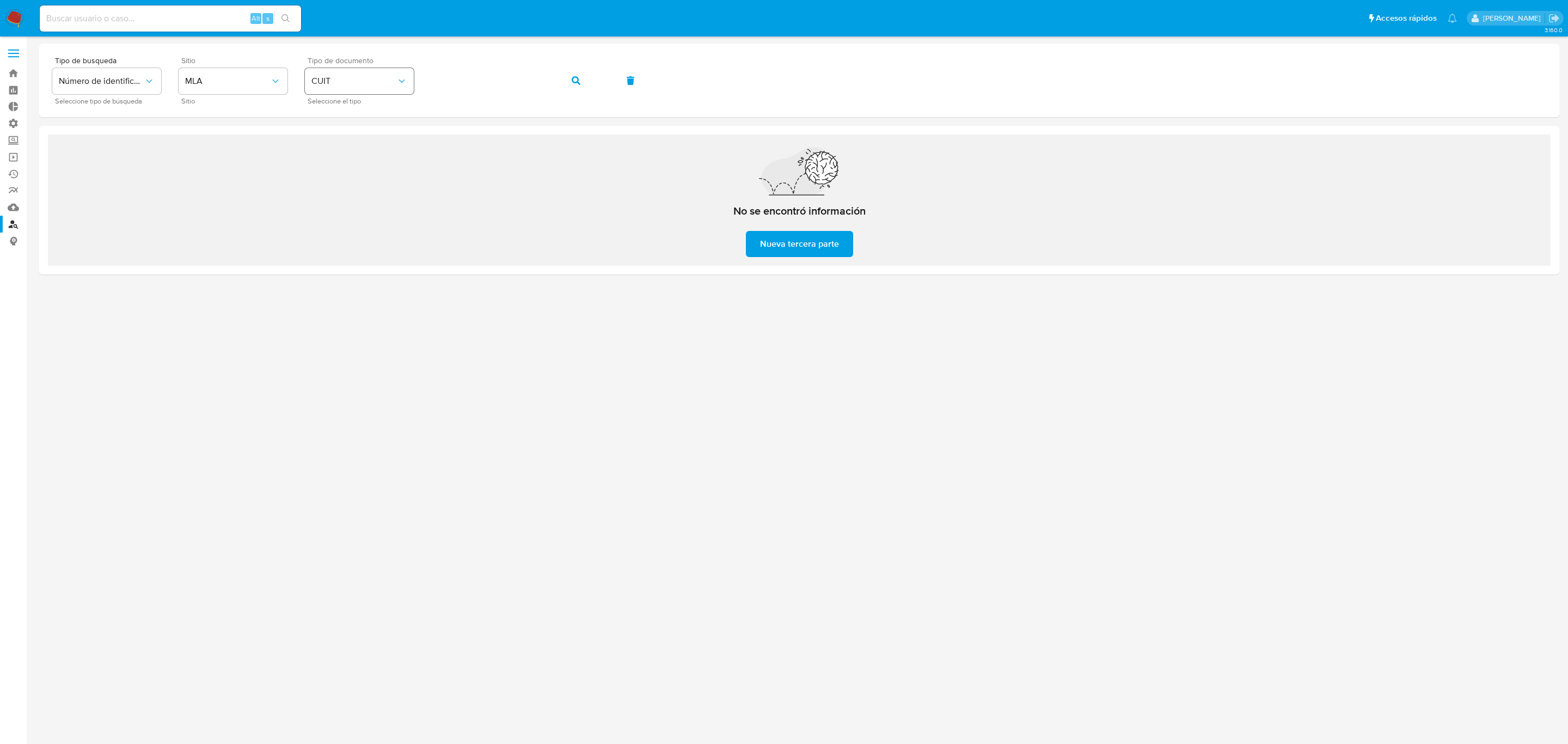
click at [306, 71] on div "Tipo de busqueda Número de identificación Seleccione tipo de búsqueda Sitio MLA…" at bounding box center [799, 80] width 1494 height 47
click at [584, 80] on button "button" at bounding box center [576, 80] width 37 height 26
click at [356, 80] on span "CUIT" at bounding box center [354, 81] width 85 height 11
click at [340, 155] on div "CUIL CUIL" at bounding box center [356, 153] width 89 height 37
click at [582, 85] on button "button" at bounding box center [576, 80] width 37 height 26
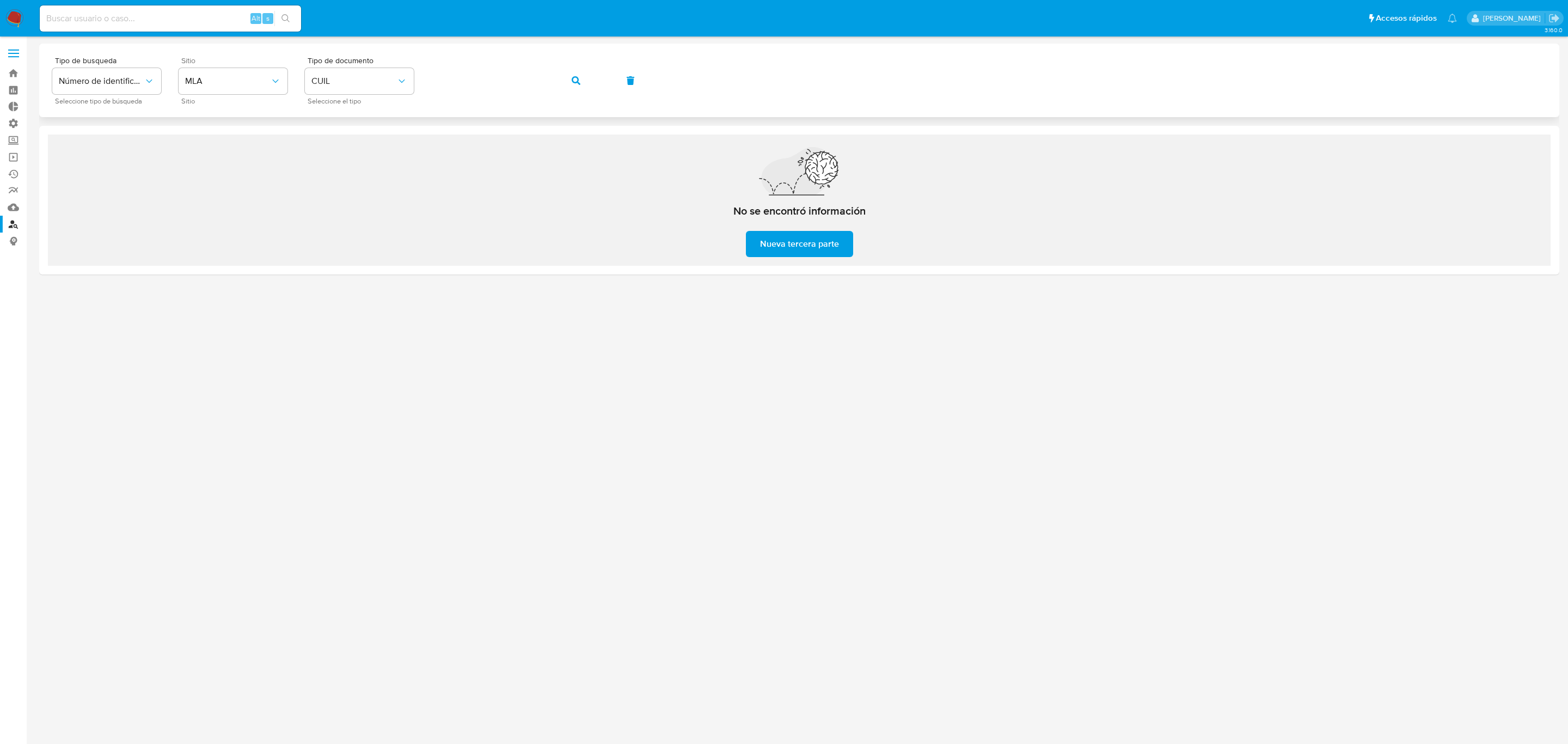
click at [567, 86] on button "button" at bounding box center [576, 80] width 37 height 26
click at [306, 74] on div "Tipo de busqueda Número de identificación Seleccione tipo de búsqueda Sitio MLA…" at bounding box center [799, 80] width 1494 height 47
click at [363, 82] on span "CUIL" at bounding box center [354, 81] width 85 height 11
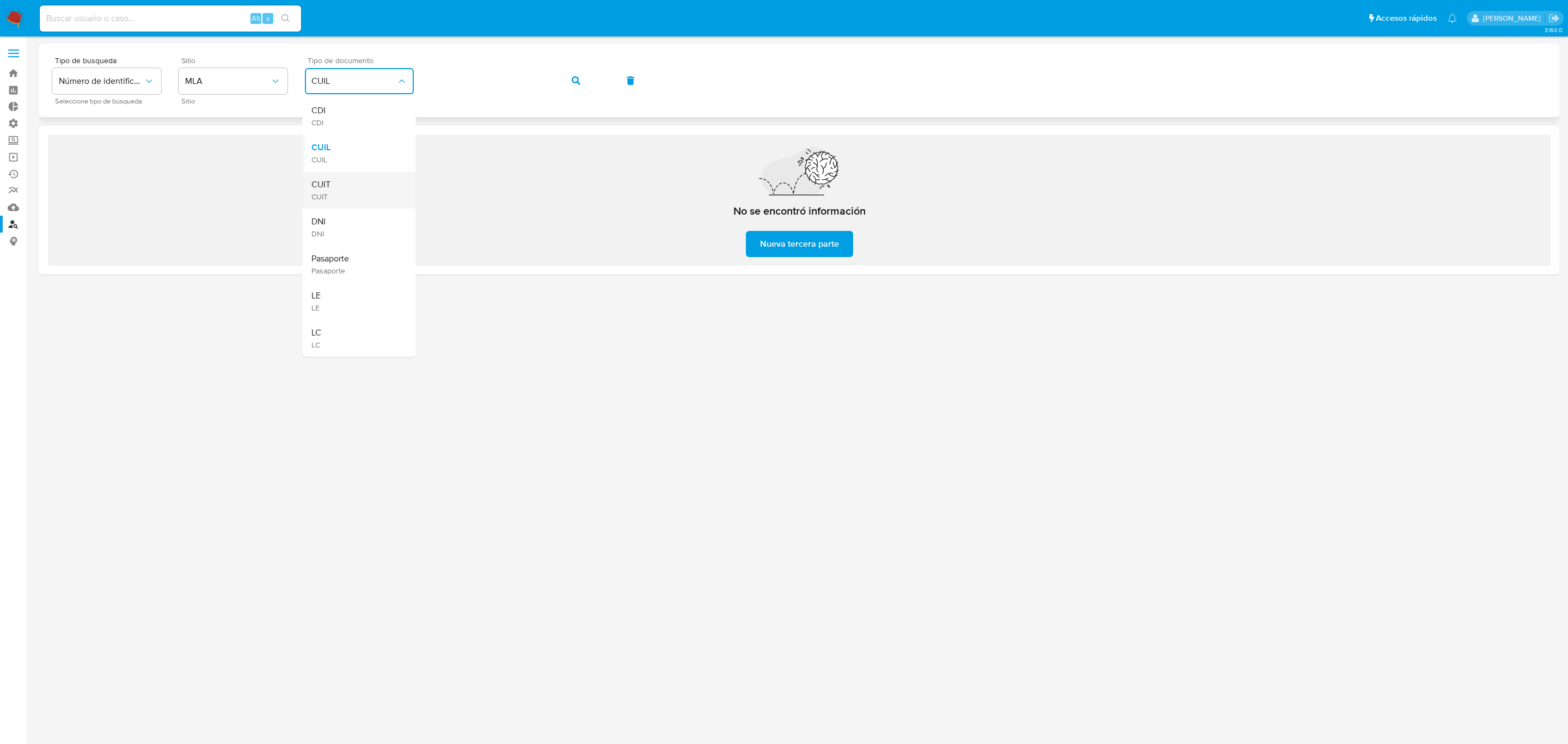
click at [340, 193] on div "CUIT CUIT" at bounding box center [356, 190] width 89 height 37
click at [166, 47] on div "Tipo de busqueda Número de identificación Seleccione tipo de búsqueda Sitio MLA…" at bounding box center [799, 80] width 1520 height 74
click at [560, 82] on button "button" at bounding box center [576, 80] width 37 height 26
click at [569, 83] on button "button" at bounding box center [576, 80] width 37 height 26
click at [399, 71] on div "Tipo de busqueda Número de identificación Seleccione tipo de búsqueda Sitio MLA…" at bounding box center [799, 80] width 1494 height 47
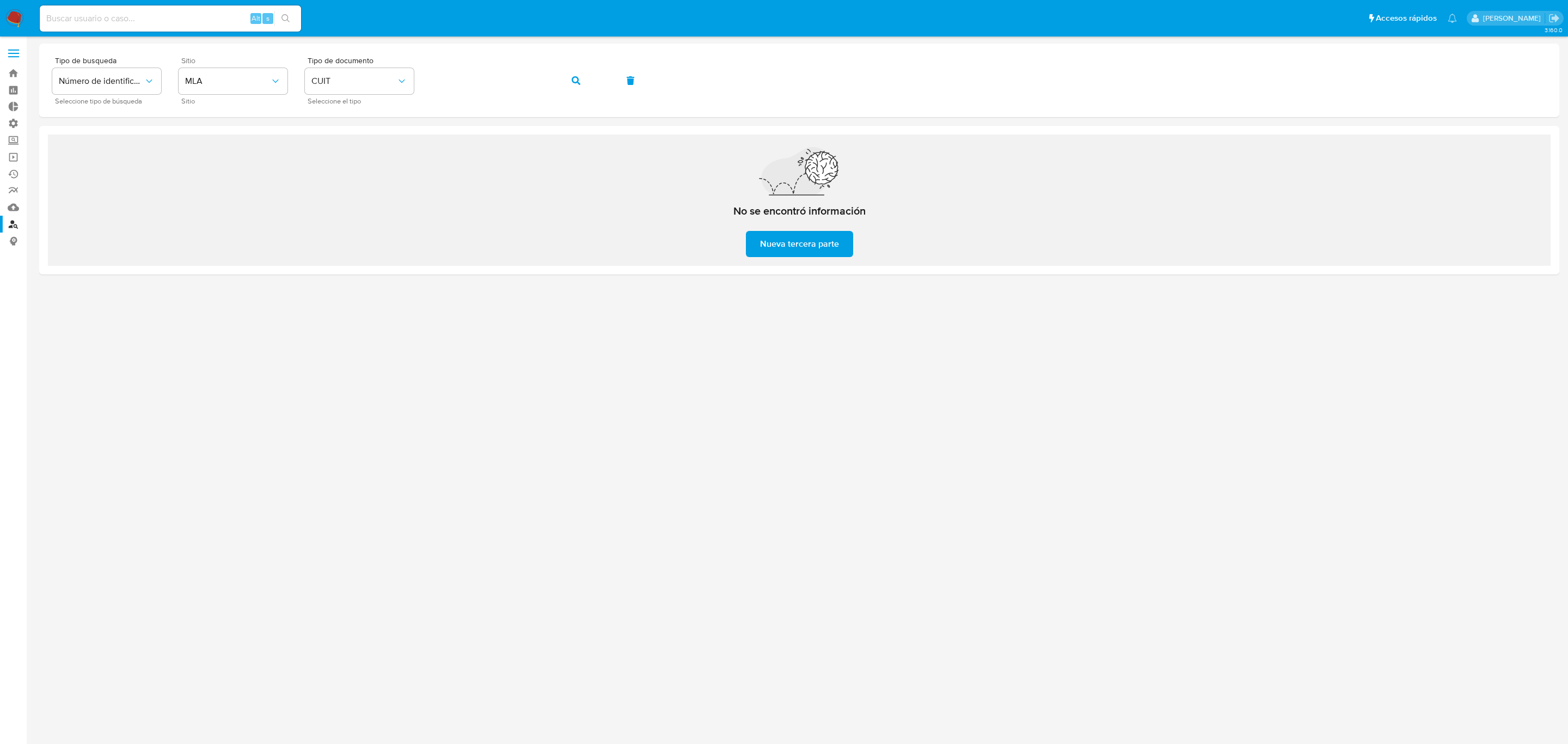
click at [188, 10] on div "Alt s" at bounding box center [170, 18] width 261 height 26
click at [159, 23] on input at bounding box center [170, 18] width 261 height 14
paste input "Cu5z4jRXRnHgpbe92PR6wfNZ"
type input "Cu5z4jRXRnHgpbe92PR6wfNZ"
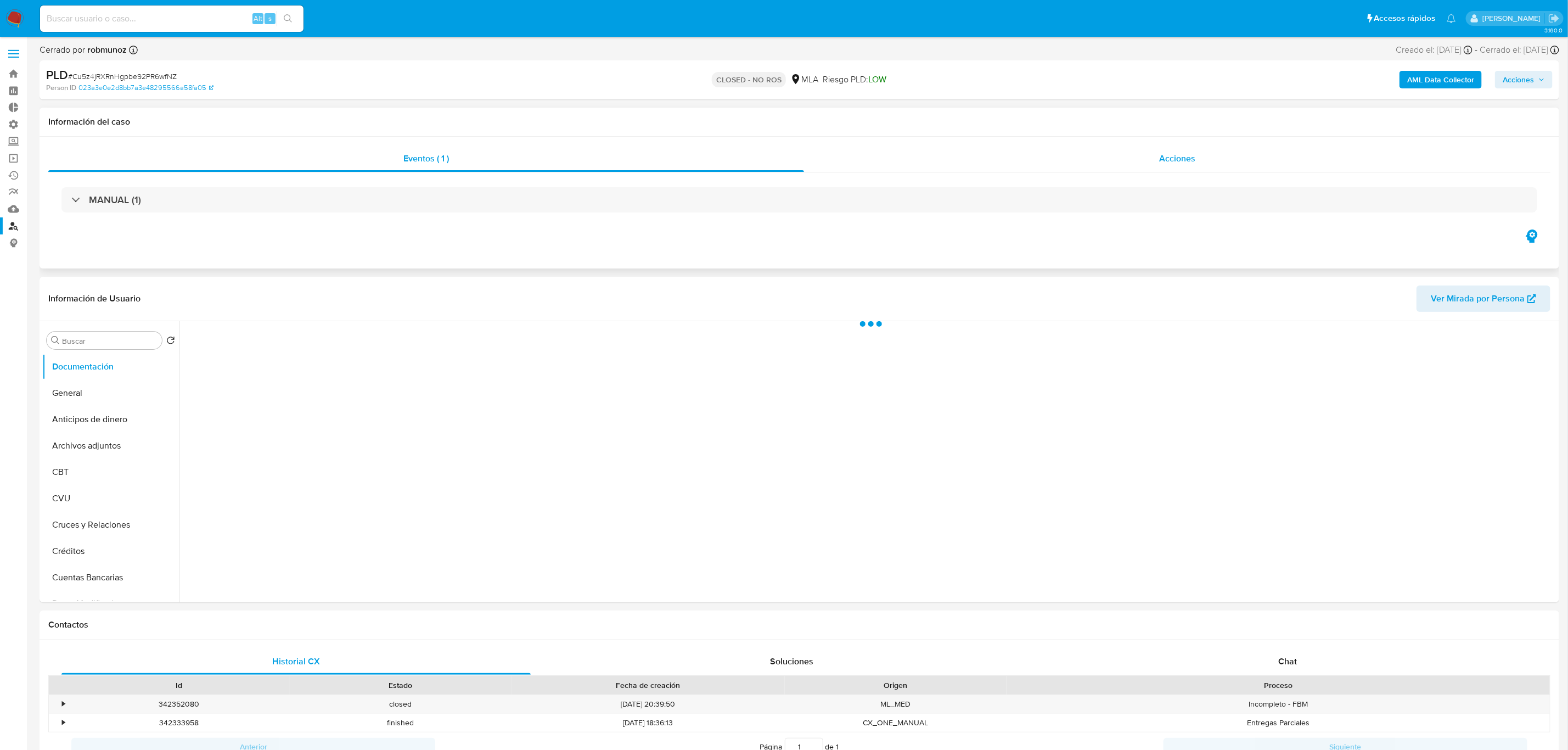
click at [1227, 160] on div "Acciones" at bounding box center [1177, 158] width 746 height 26
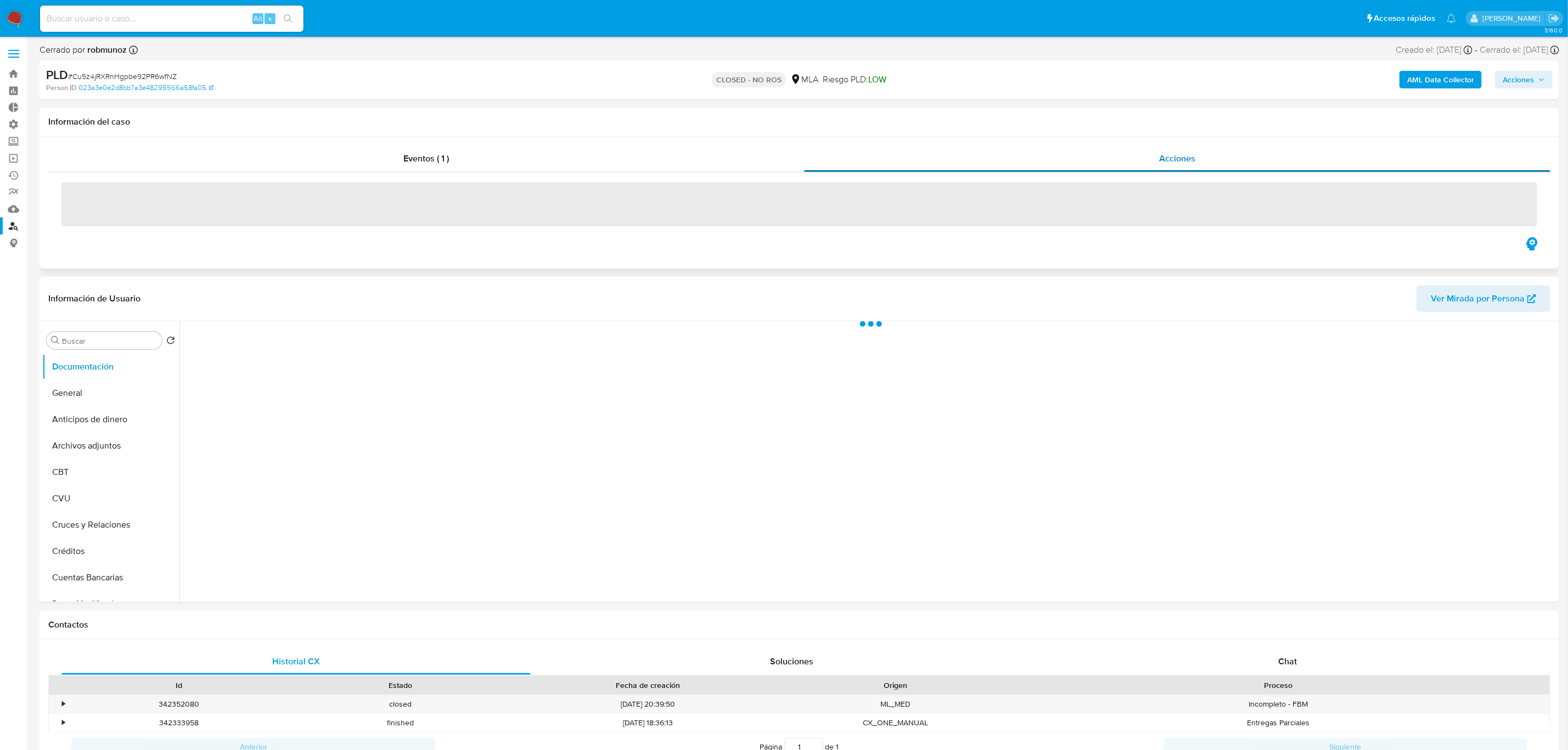
select select "10"
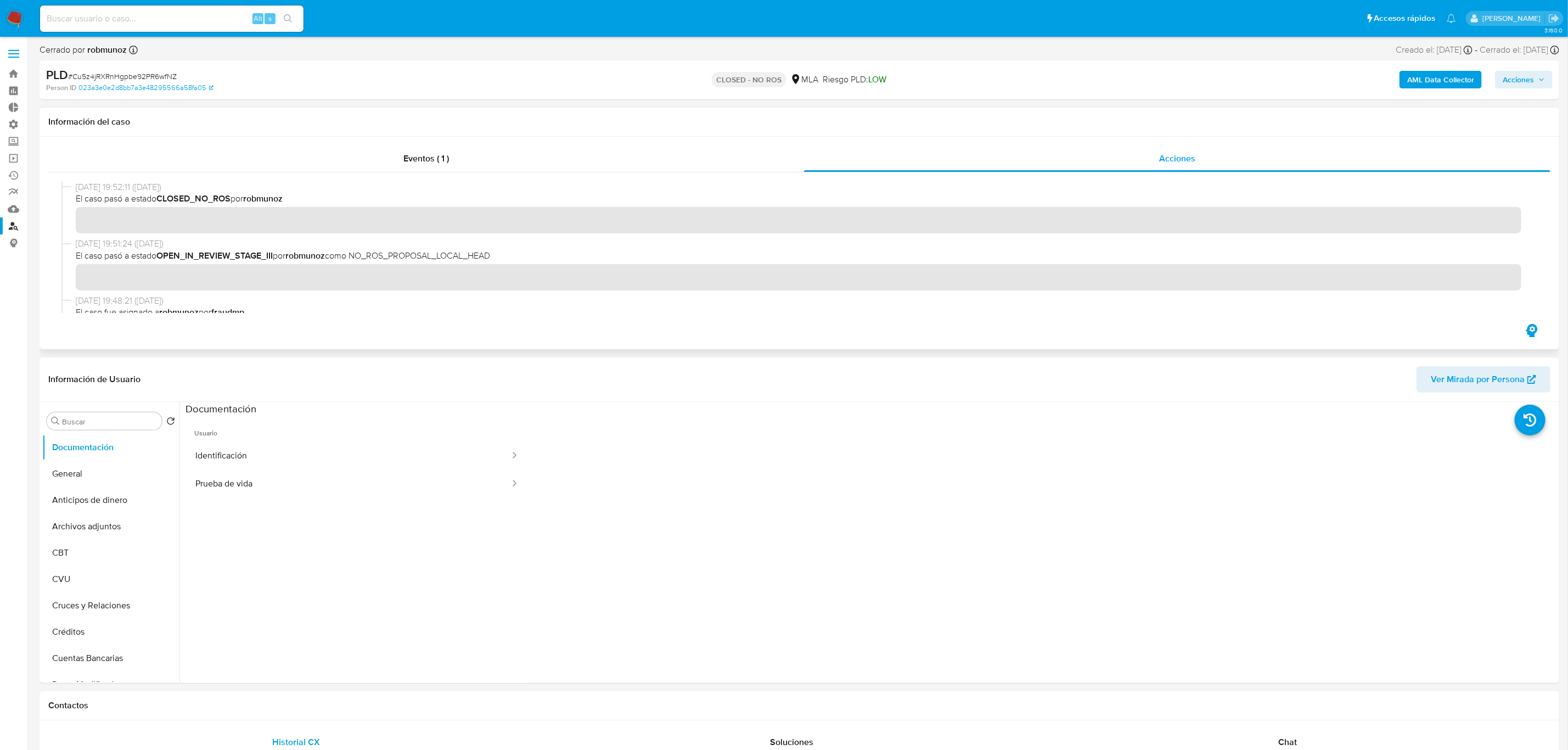
scroll to position [66, 0]
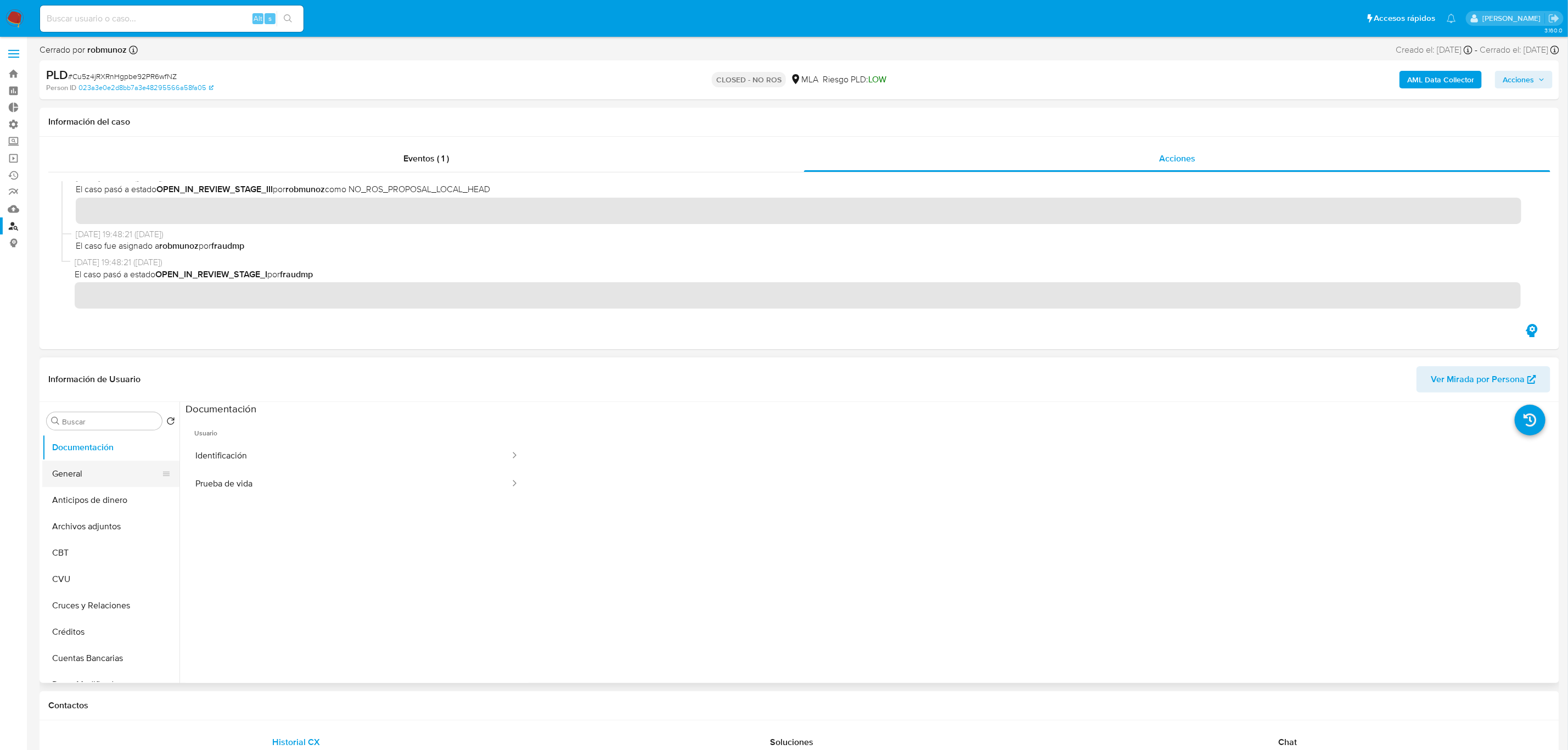
click at [101, 476] on button "General" at bounding box center [106, 473] width 128 height 26
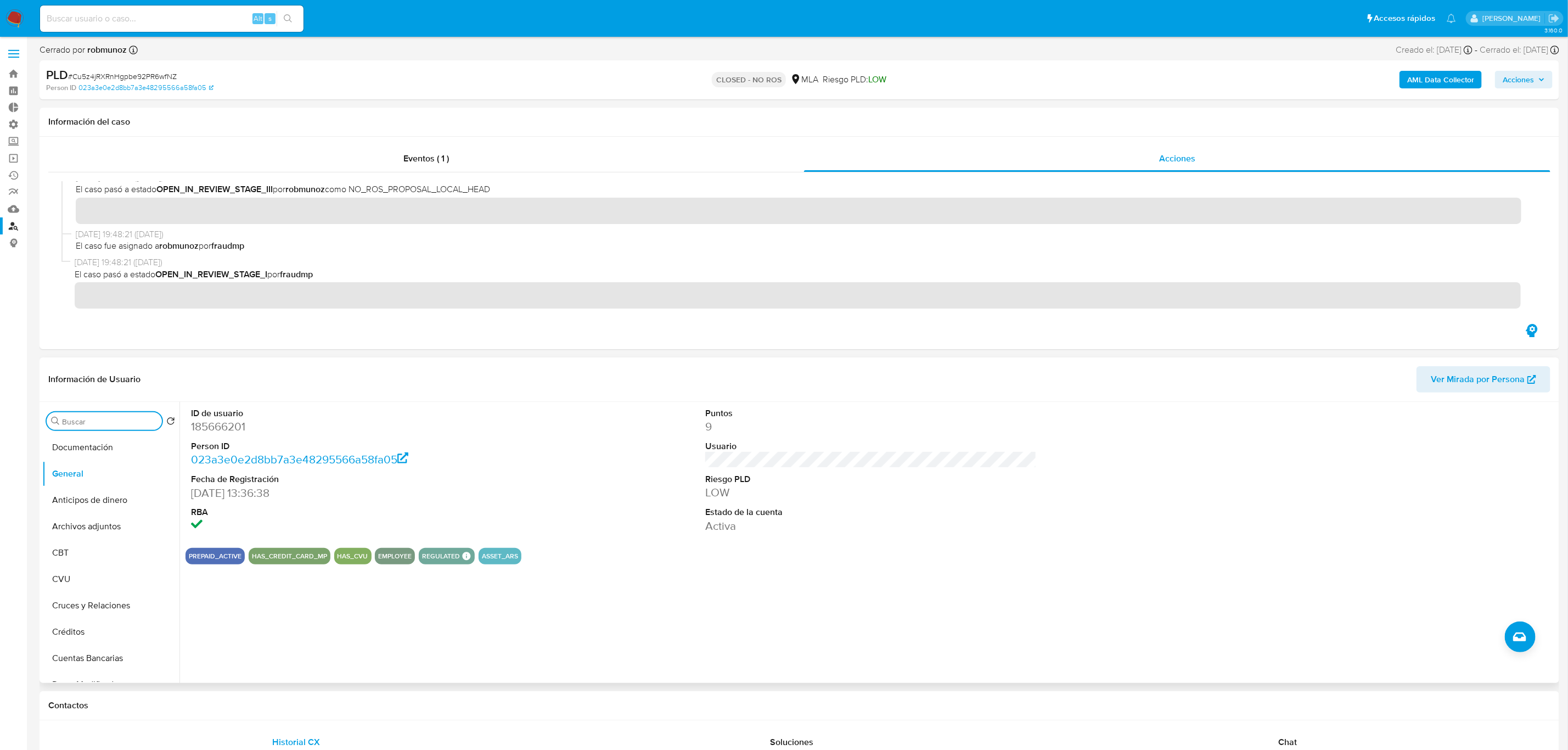
click at [95, 422] on input "Buscar" at bounding box center [110, 422] width 96 height 10
type input "KYC"
click at [56, 460] on button "KYC" at bounding box center [106, 473] width 128 height 26
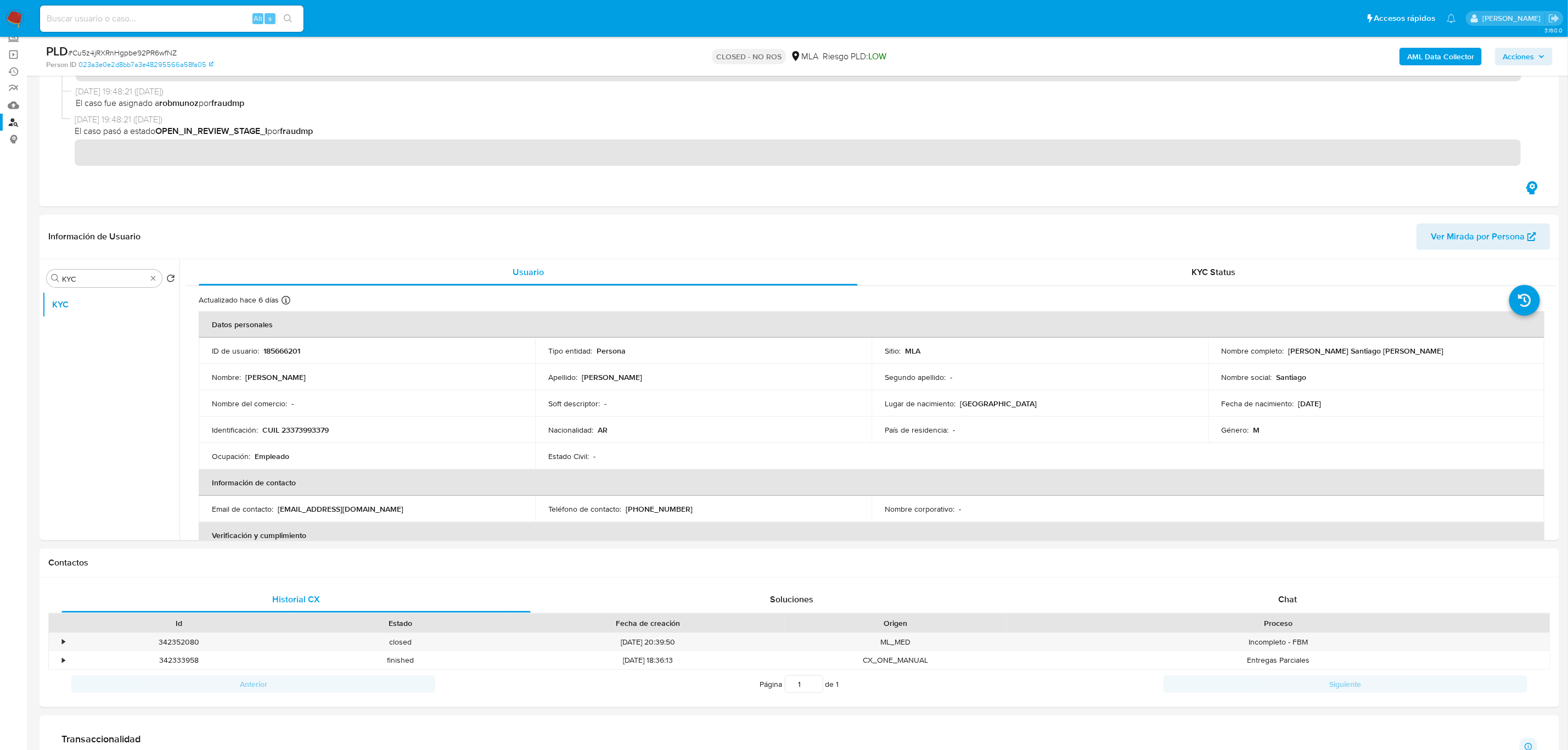
scroll to position [0, 0]
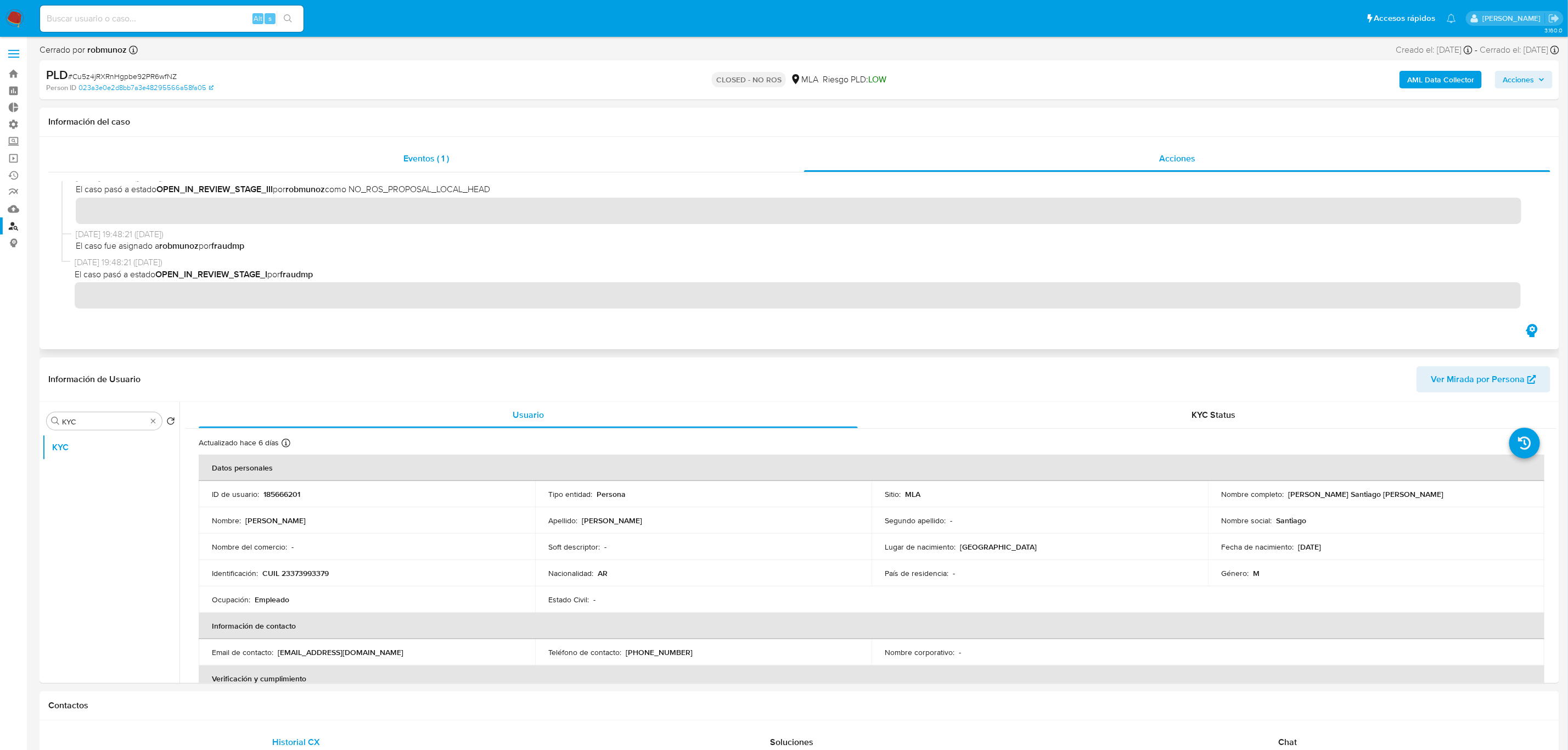
click at [462, 161] on div "Eventos ( 1 )" at bounding box center [427, 158] width 756 height 26
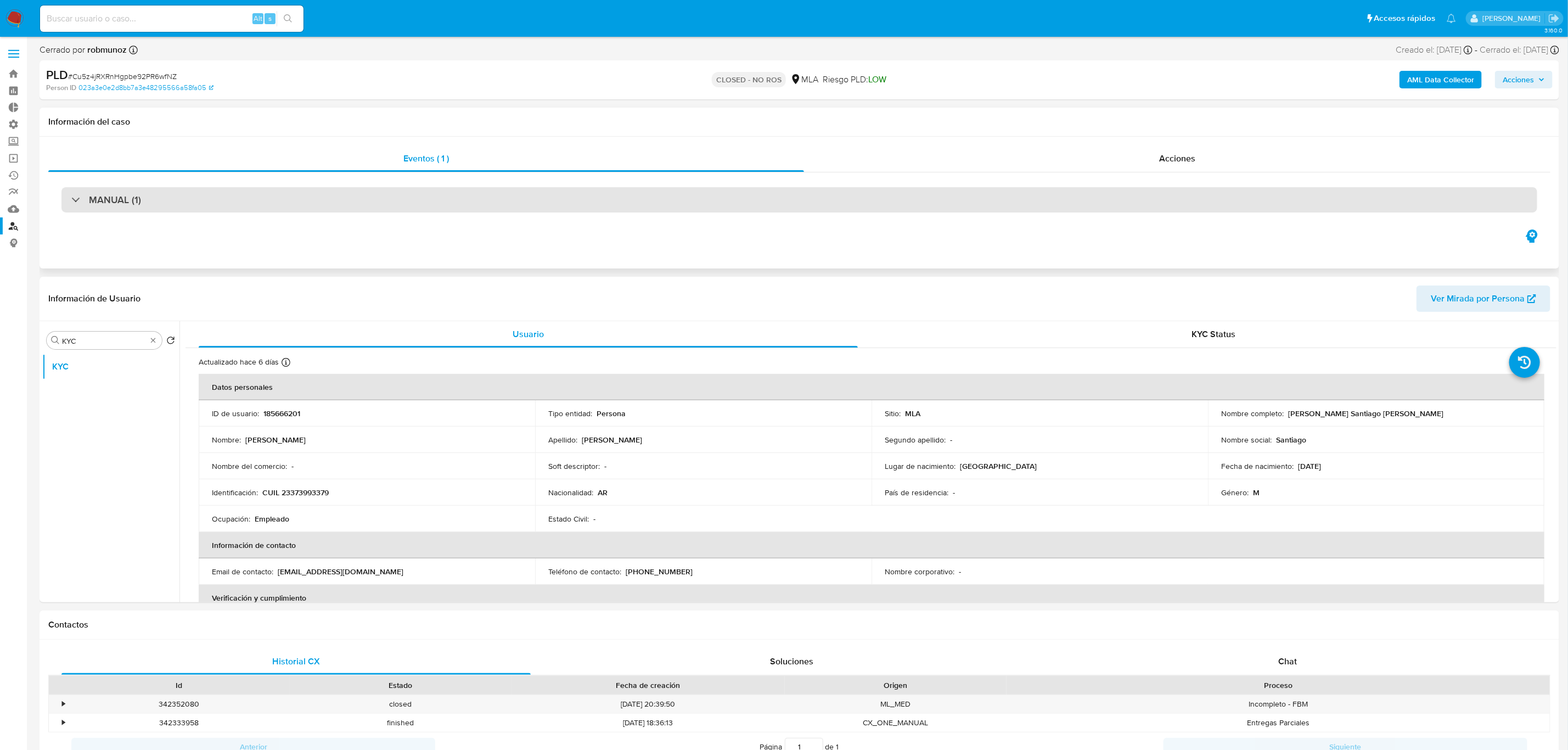
click at [196, 201] on div "MANUAL (1)" at bounding box center [799, 199] width 1476 height 25
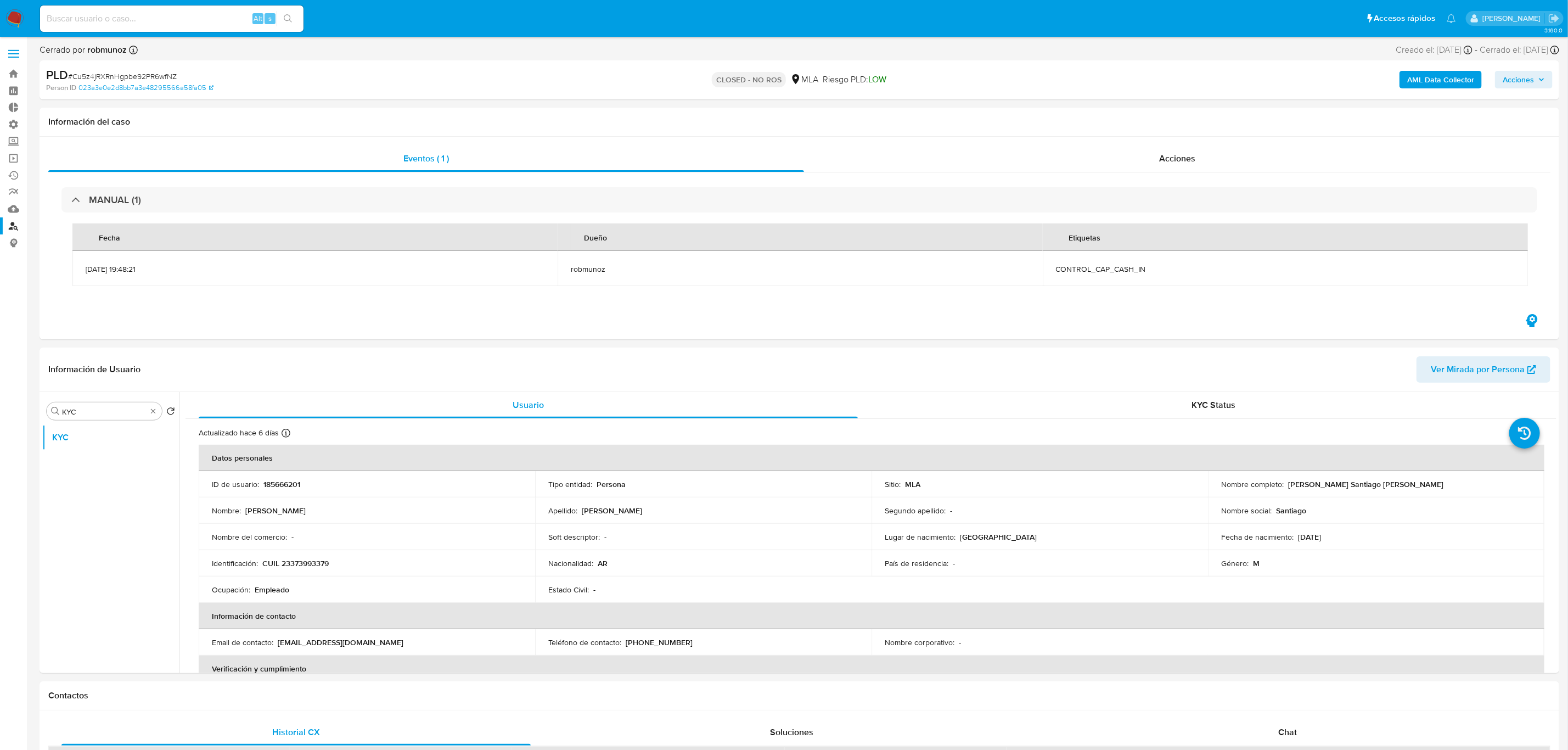
click at [1530, 77] on span "Acciones" at bounding box center [1518, 79] width 31 height 18
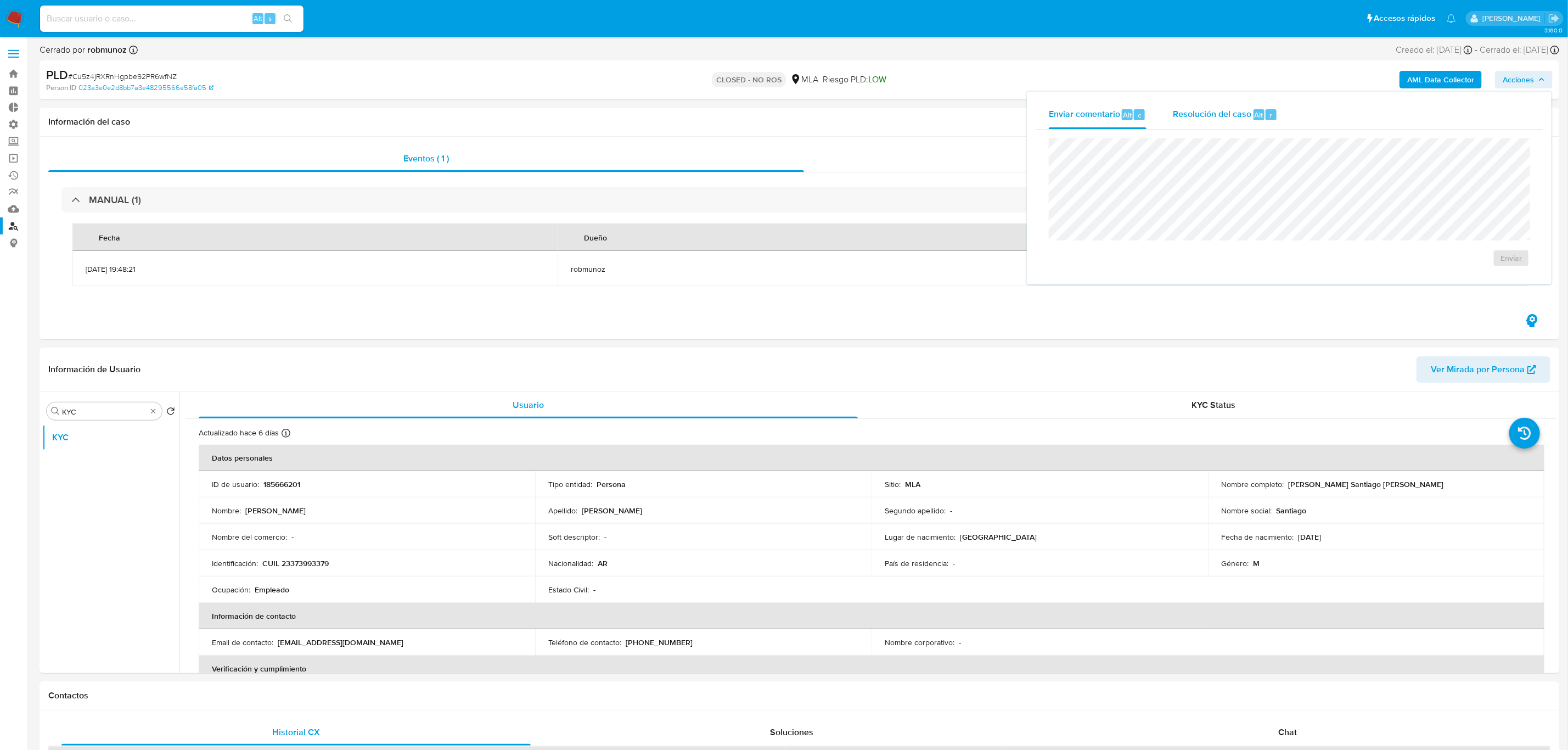
click at [1235, 117] on span "Resolución del caso" at bounding box center [1212, 114] width 79 height 13
type textarea "Cierre"
click at [1122, 117] on div "Alt" at bounding box center [1127, 115] width 11 height 11
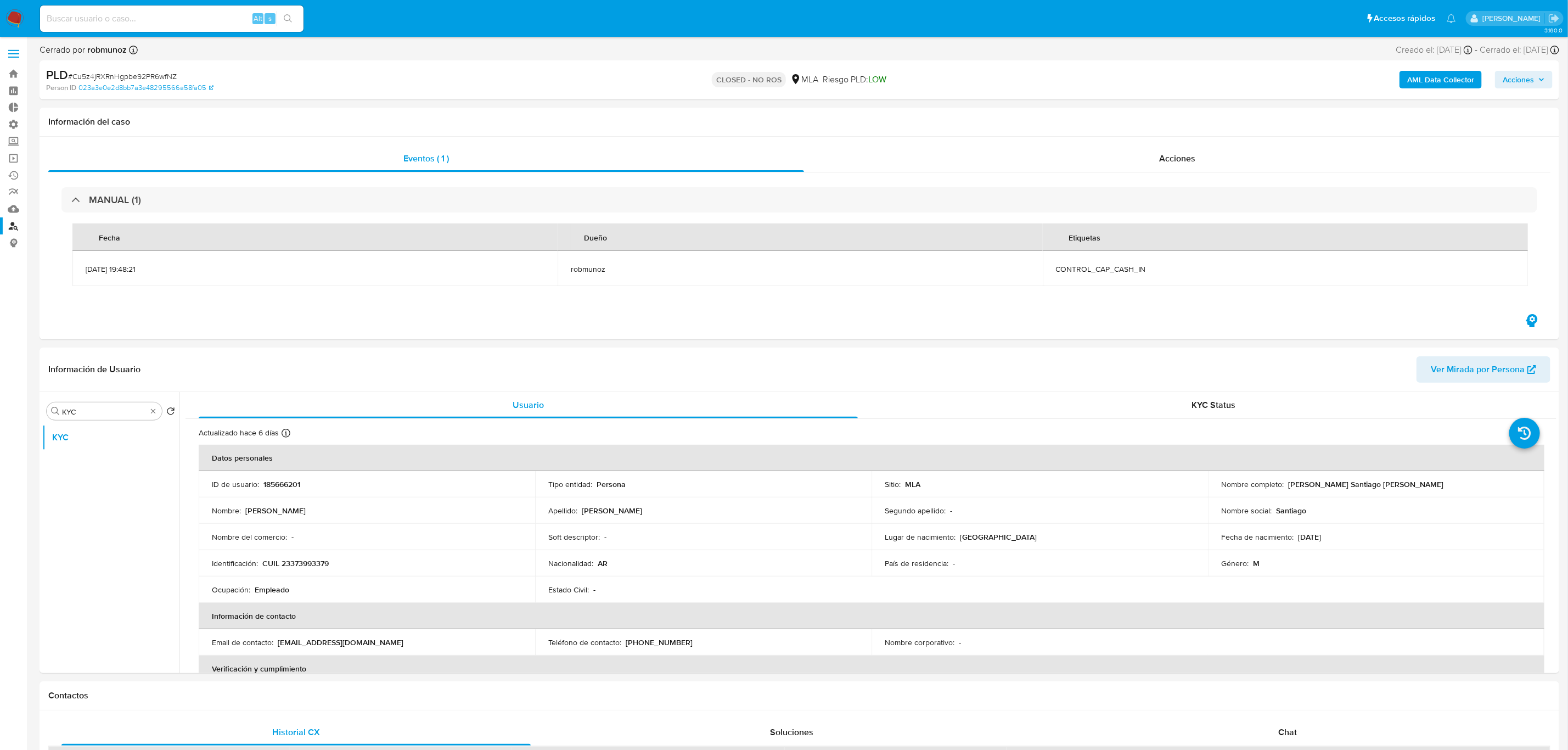
click at [1503, 78] on span "Acciones" at bounding box center [1518, 79] width 31 height 18
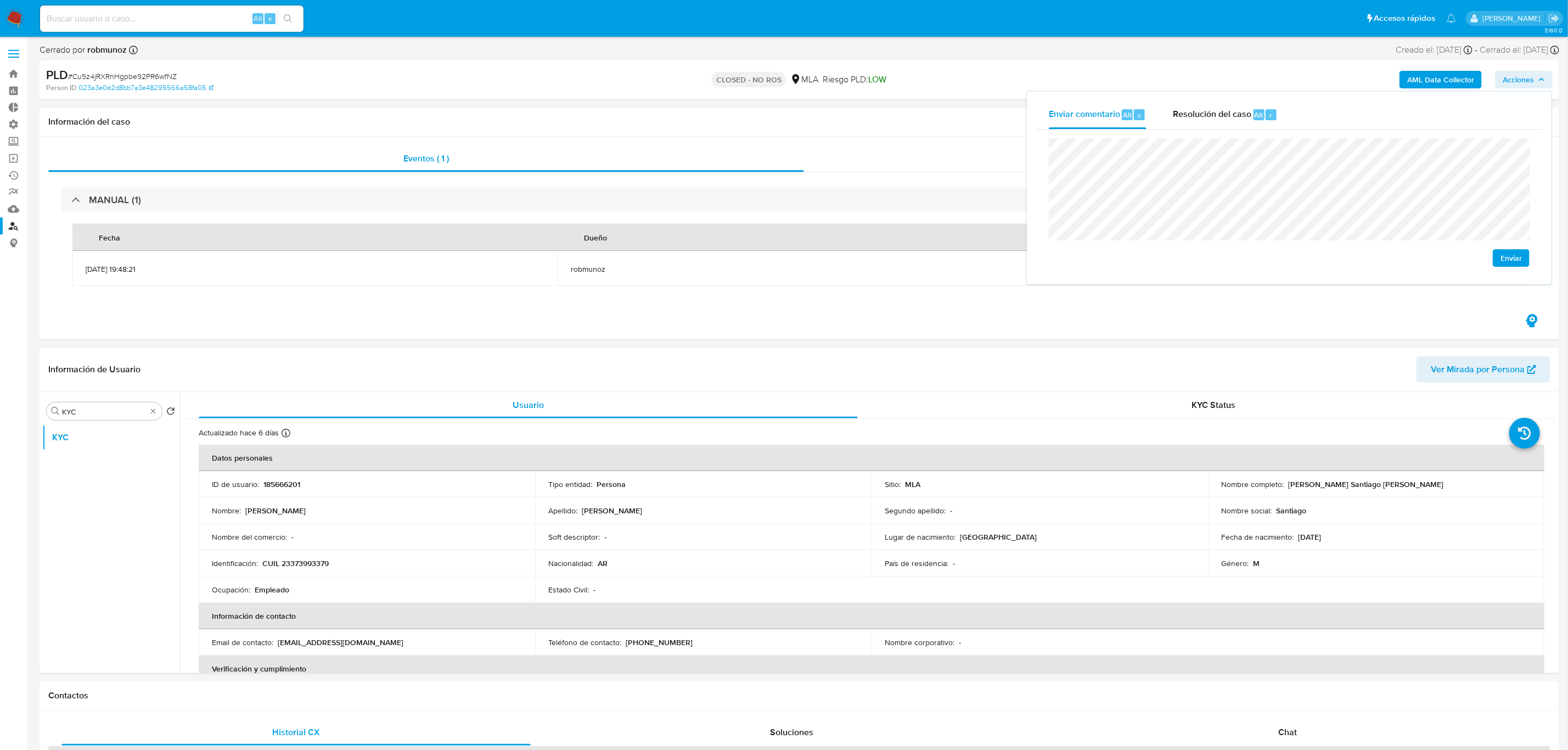
click at [1504, 253] on span "Enviar" at bounding box center [1511, 258] width 21 height 15
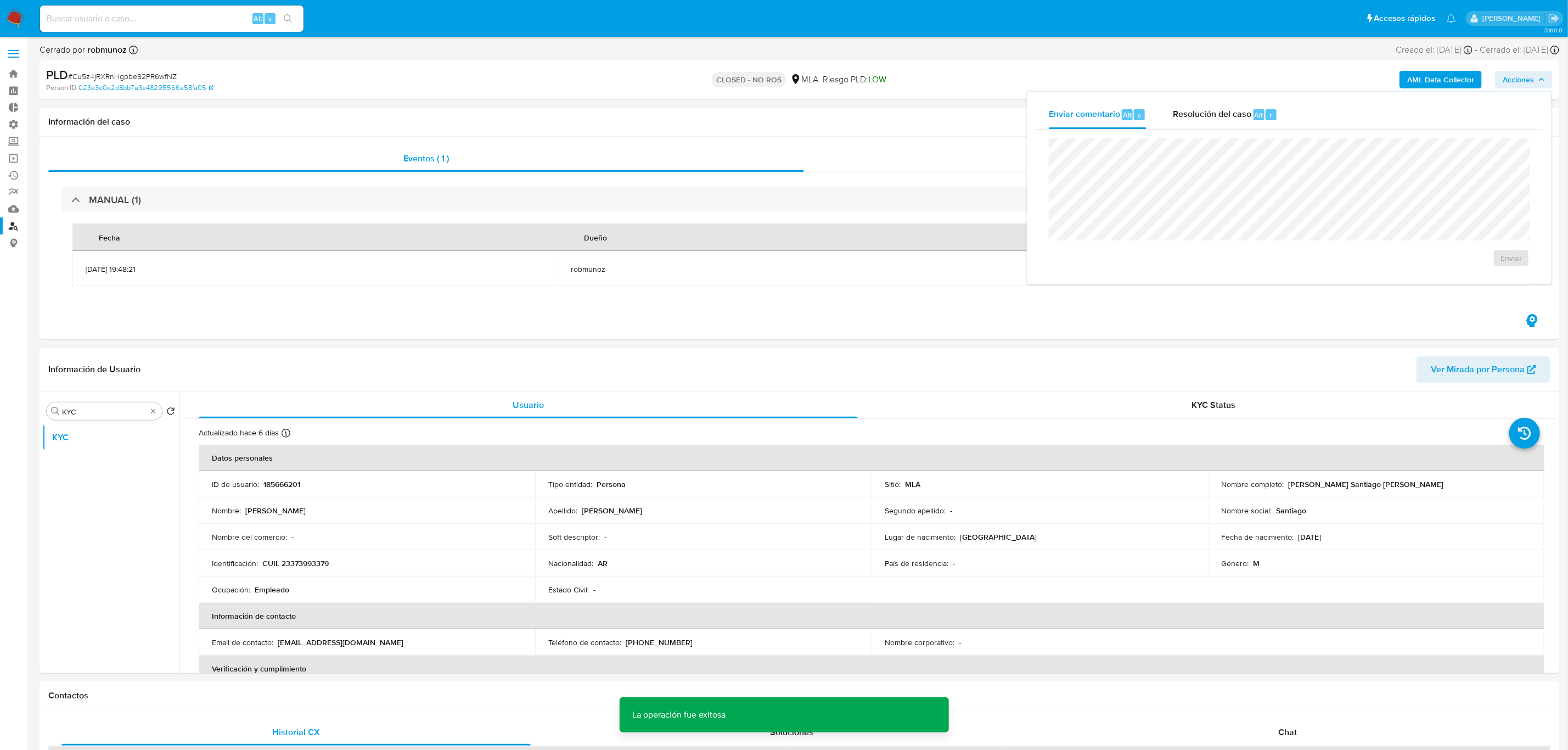
drag, startPoint x: 881, startPoint y: 86, endPoint x: 901, endPoint y: 86, distance: 20.0
click at [881, 86] on div "Riesgo PLD: LOW" at bounding box center [855, 80] width 64 height 26
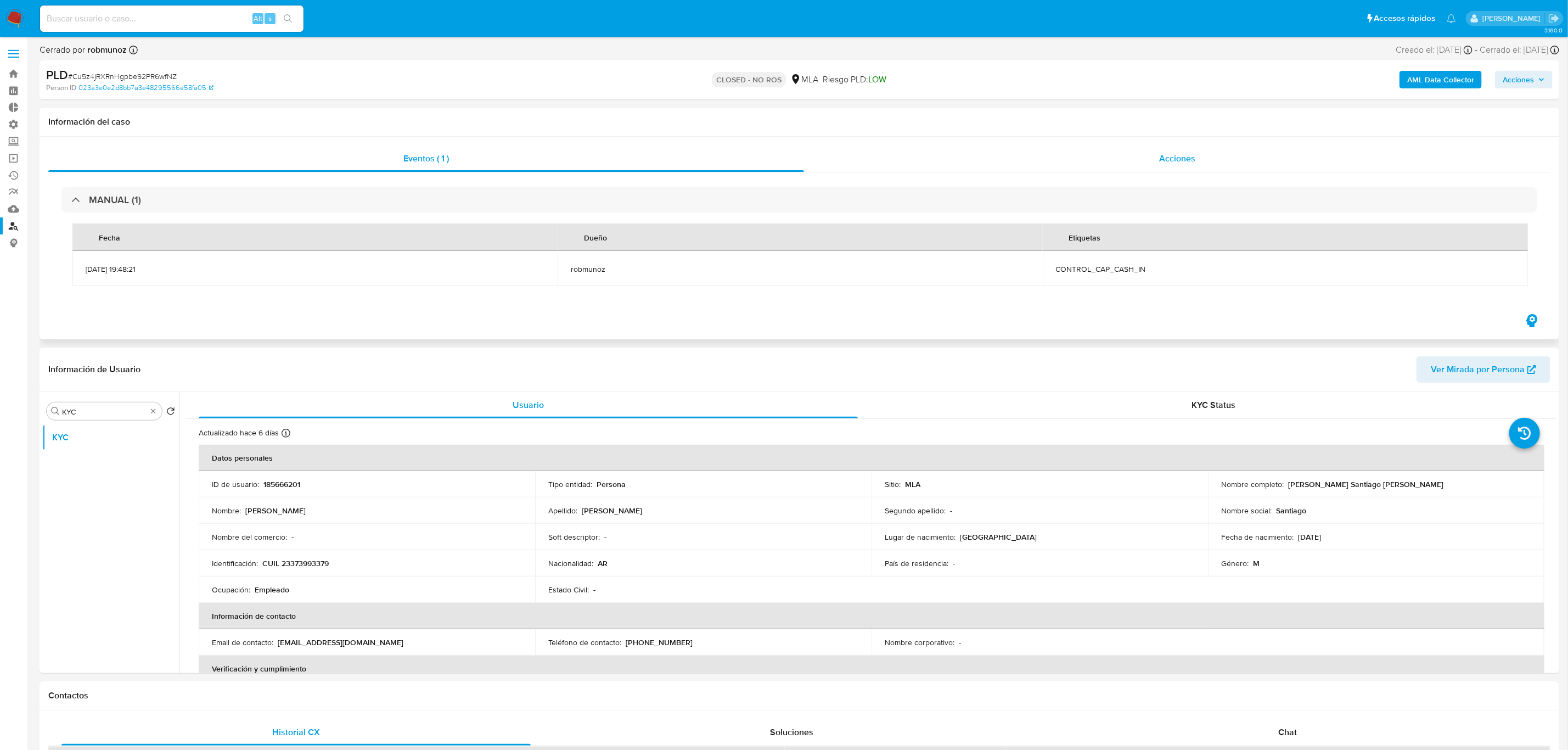
click at [1192, 163] on span "Acciones" at bounding box center [1177, 158] width 36 height 13
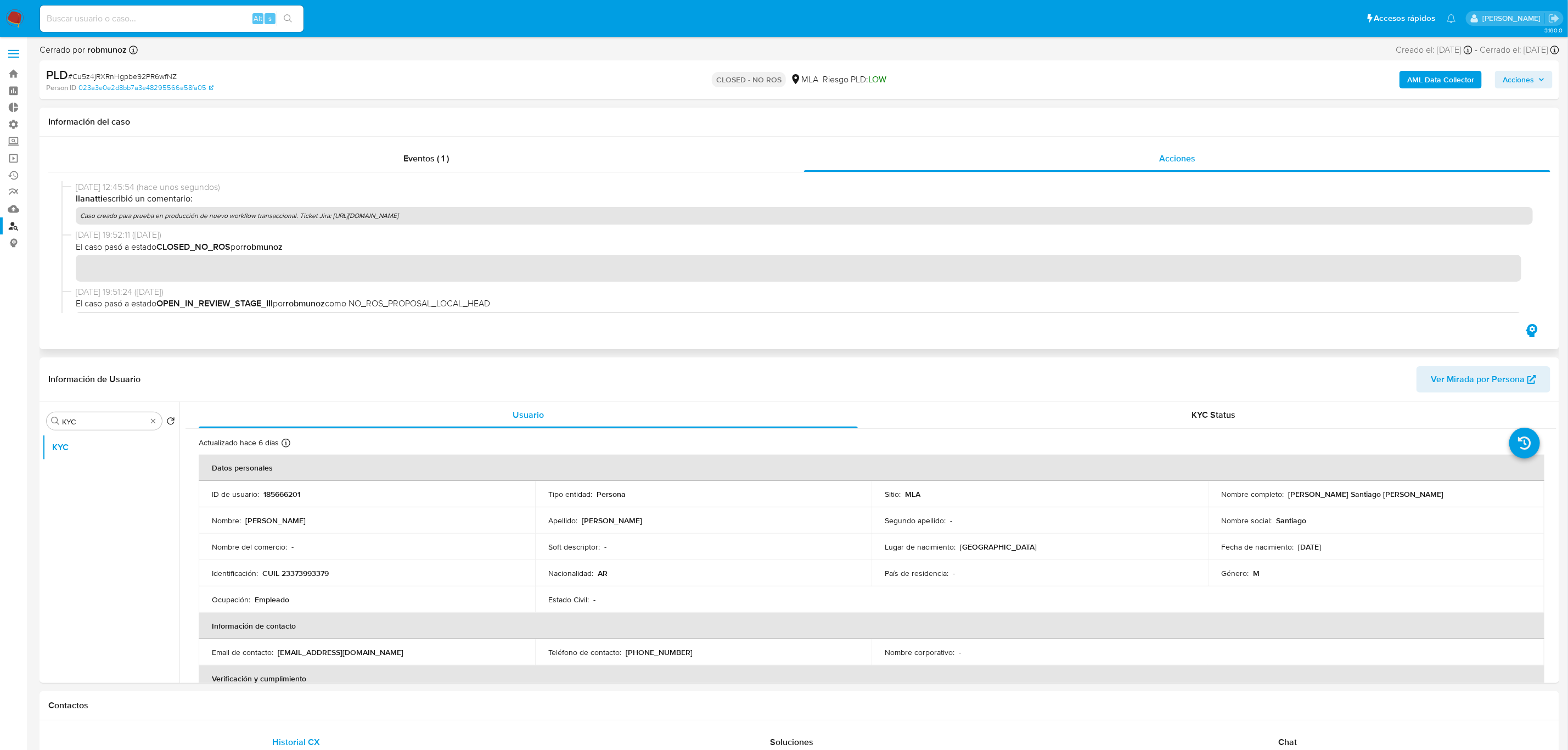
drag, startPoint x: 580, startPoint y: 216, endPoint x: 79, endPoint y: 218, distance: 501.0
click at [79, 218] on p "Caso creado para prueba en producción de nuevo workflow transaccional. Ticket J…" at bounding box center [804, 215] width 1458 height 18
click at [1505, 91] on div "AML Data Collector Acciones" at bounding box center [1303, 80] width 500 height 26
click at [1519, 77] on span "Acciones" at bounding box center [1518, 79] width 31 height 18
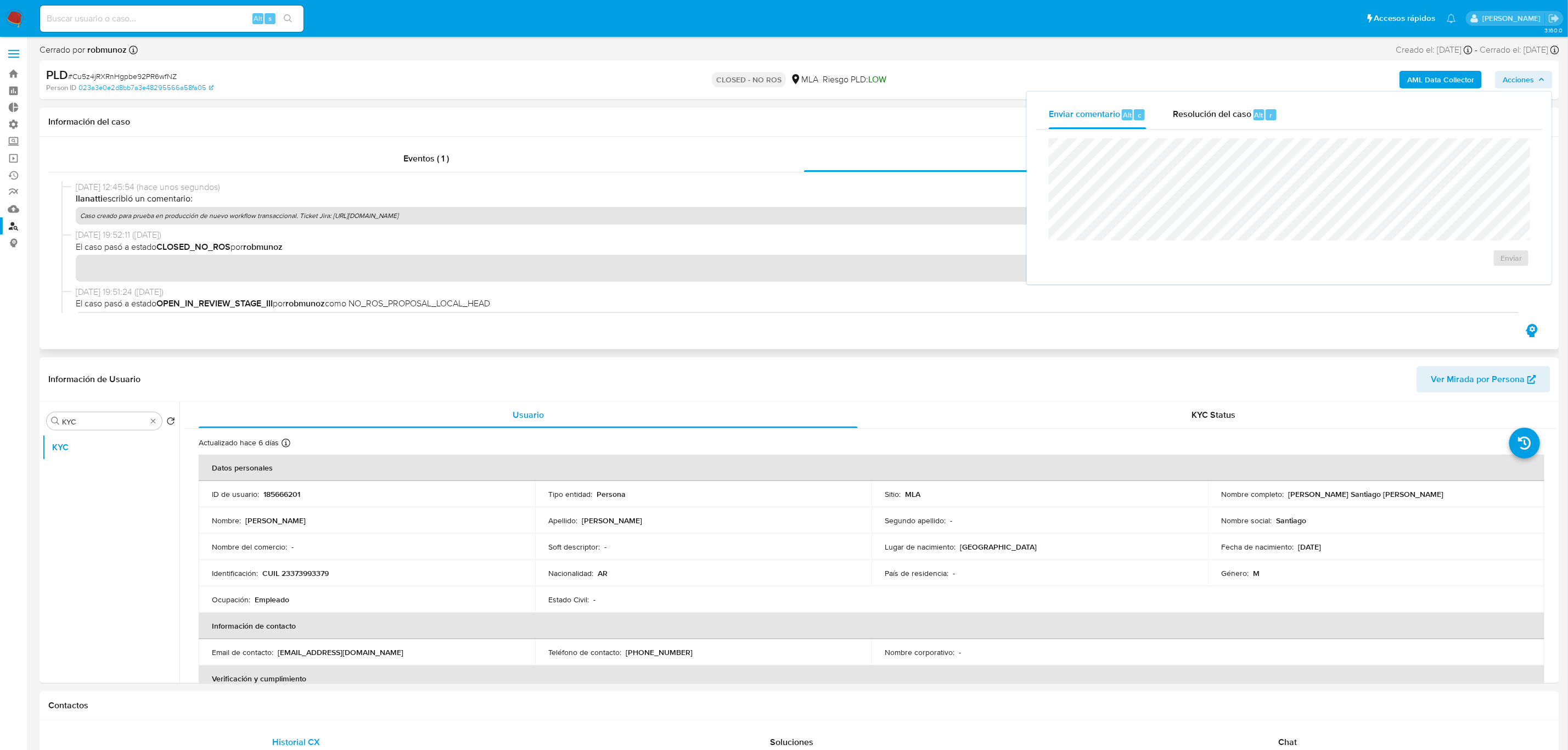
drag, startPoint x: 575, startPoint y: 216, endPoint x: 75, endPoint y: 206, distance: 500.1
click at [75, 206] on div "18/09/2025 12:45:54 (hace unos segundos) llanatti escribió un comentario: Caso …" at bounding box center [804, 203] width 1458 height 44
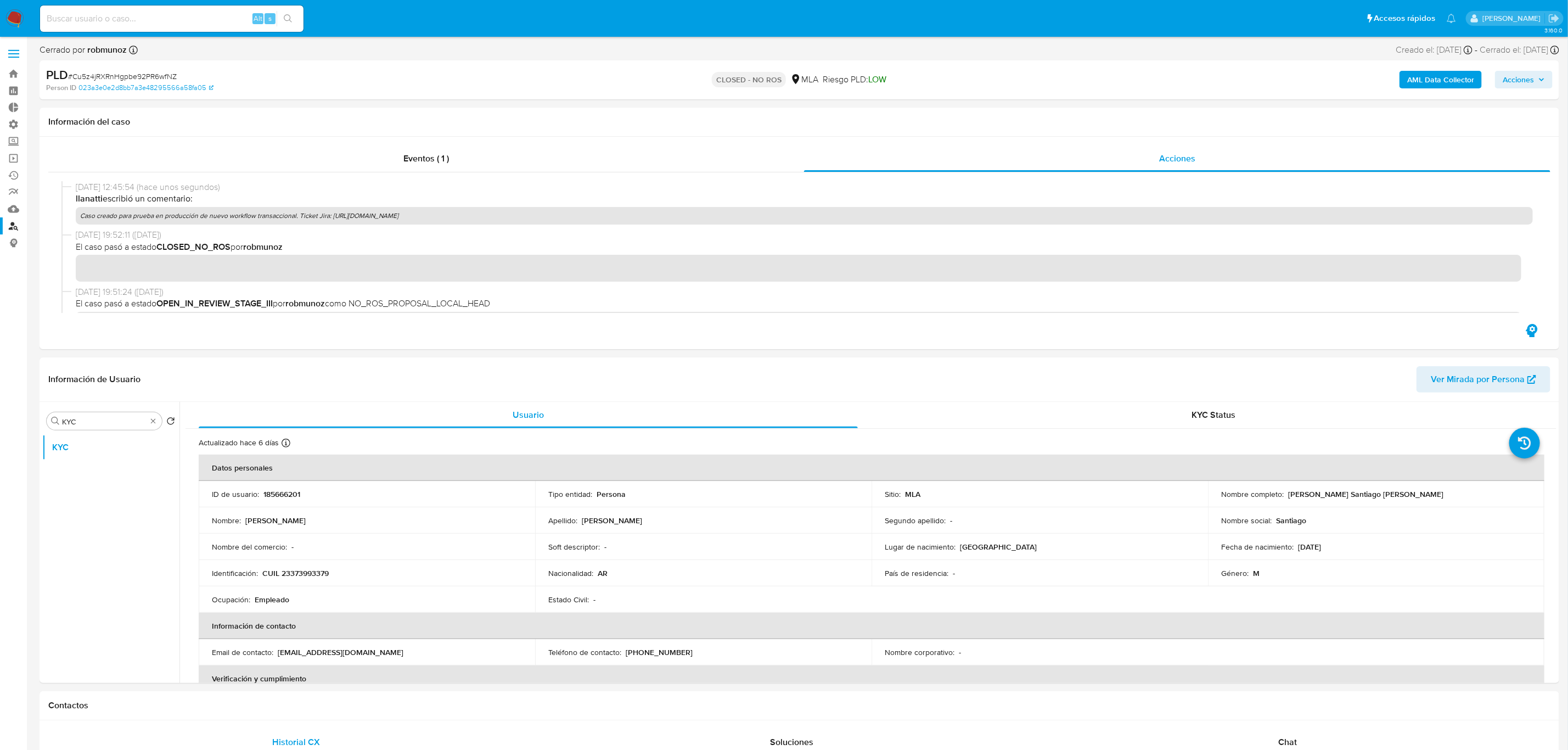
click at [79, 10] on div "Alt s" at bounding box center [171, 18] width 263 height 26
click at [78, 18] on input at bounding box center [171, 18] width 263 height 14
paste input "Caso creado para prueba en producción de nuevo workflow transaccional. Ticket J…"
type input "Caso creado para prueba en producción de nuevo workflow transaccional. Ticket J…"
paste input "QW44voiNHW0WXvg8Q5Vl16K3"
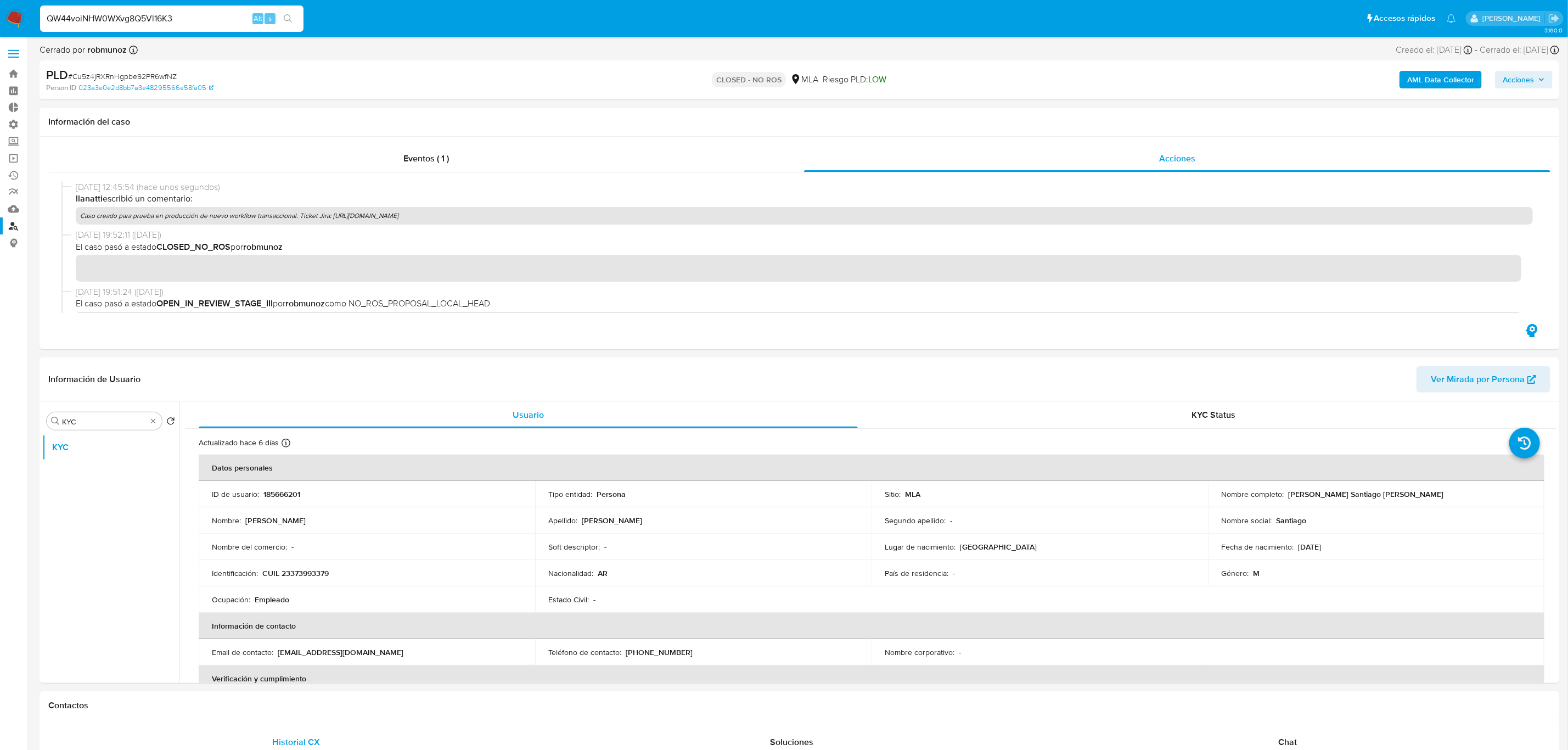
type input "QW44voiNHW0WXvg8Q5Vl16K3"
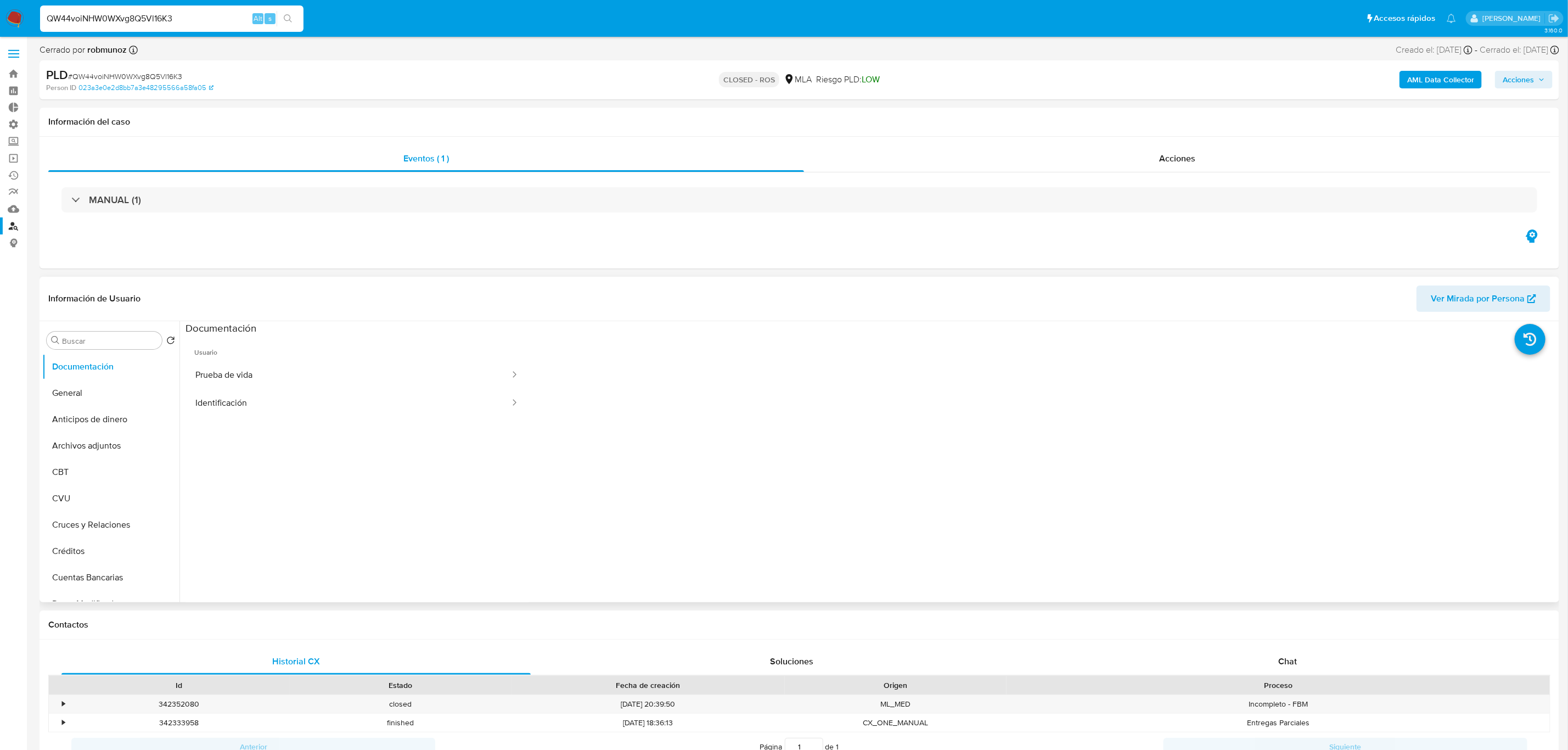
scroll to position [82, 0]
select select "10"
click at [1122, 161] on div "Acciones" at bounding box center [1177, 158] width 746 height 26
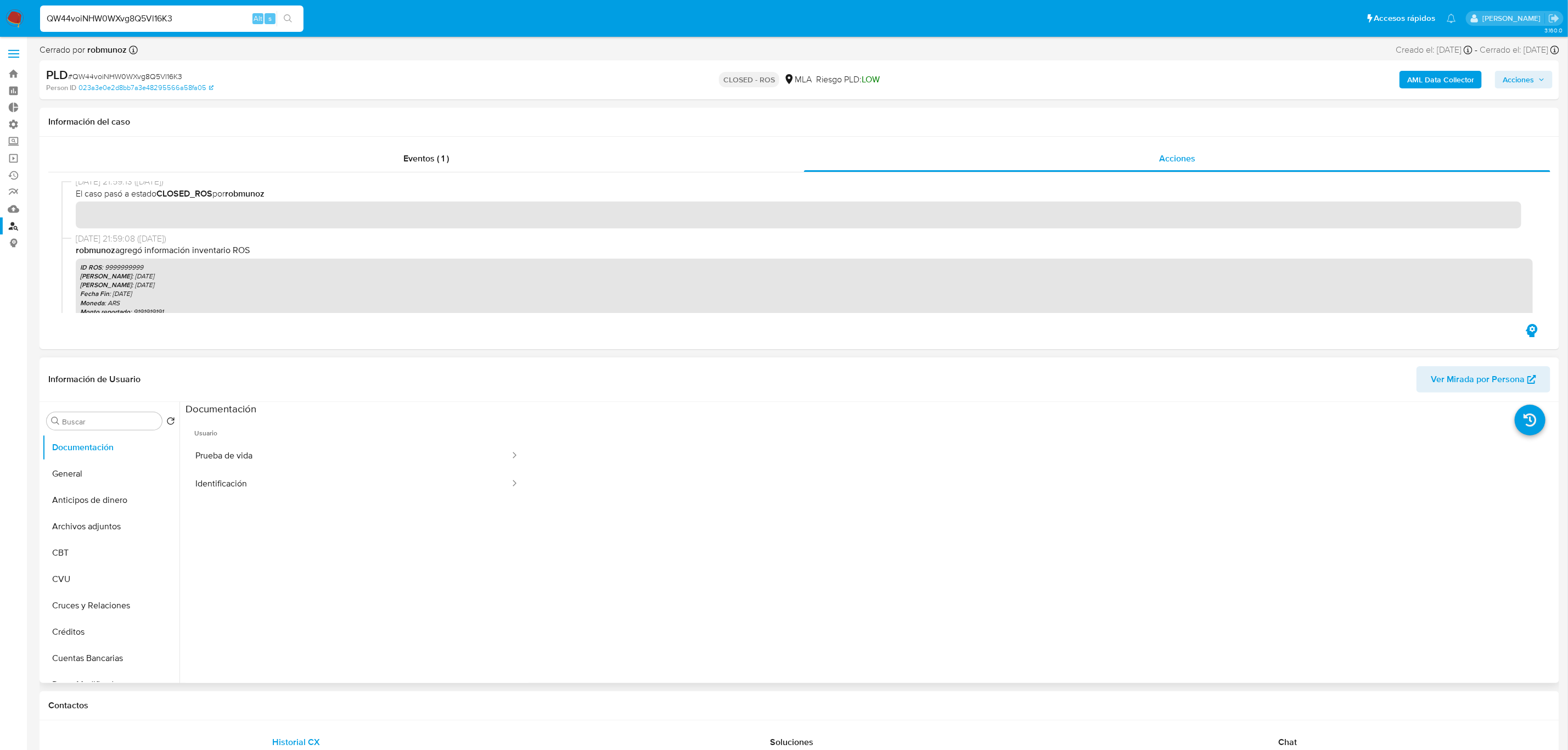
scroll to position [82, 0]
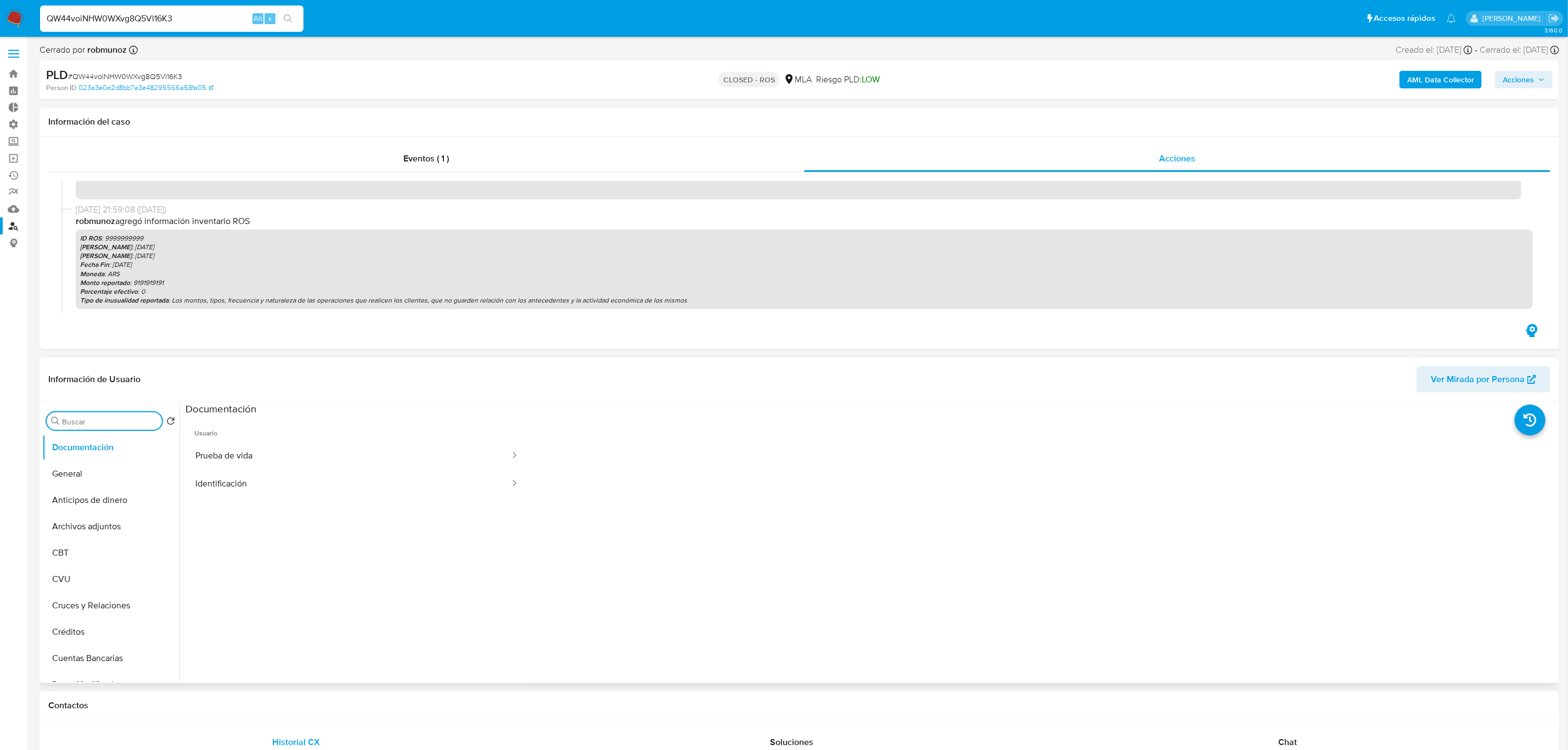
click at [93, 424] on input "Buscar" at bounding box center [110, 422] width 96 height 10
type input "lis"
click at [89, 476] on button "Lista Interna" at bounding box center [106, 473] width 128 height 26
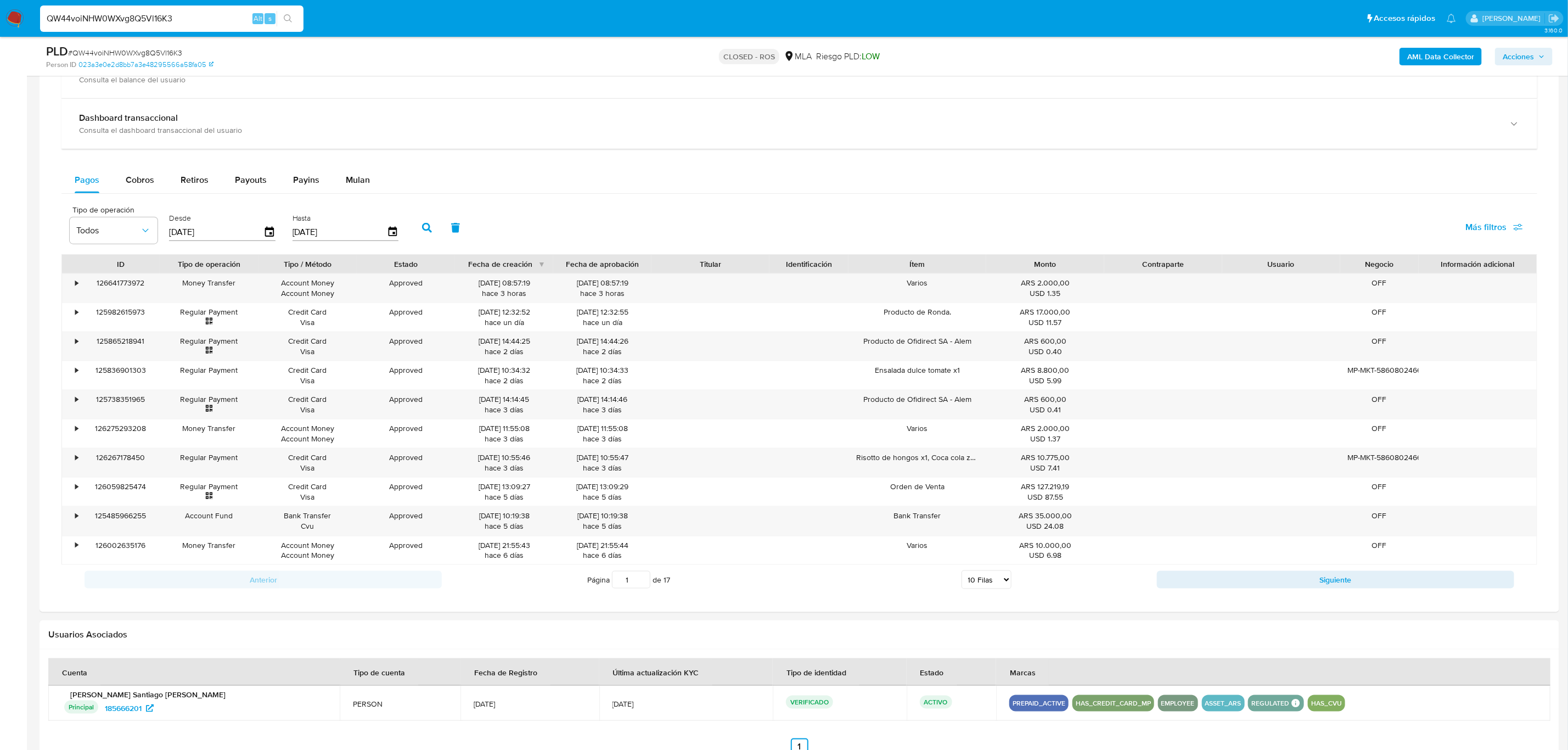
scroll to position [903, 0]
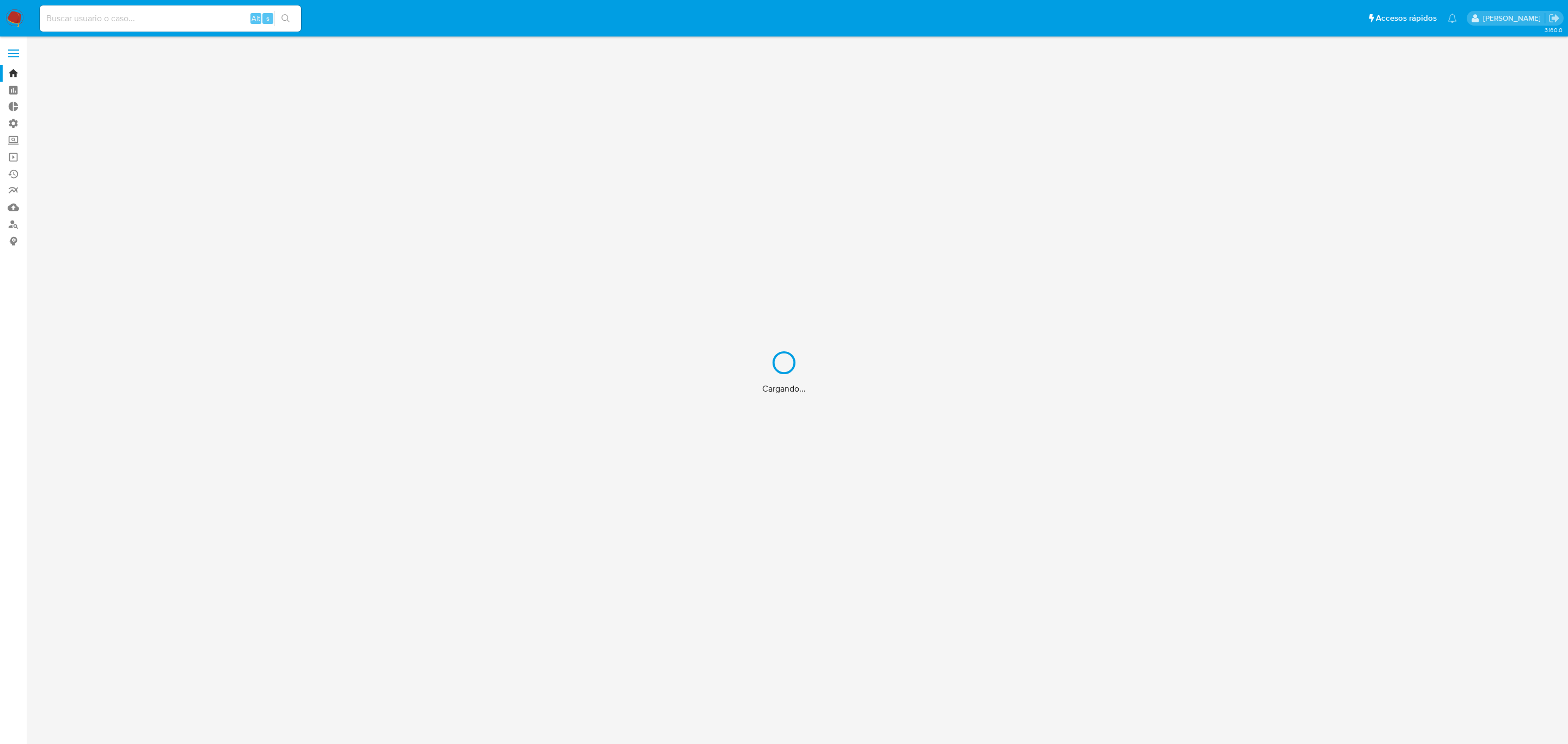
click at [89, 12] on div "Cargando..." at bounding box center [784, 372] width 1568 height 744
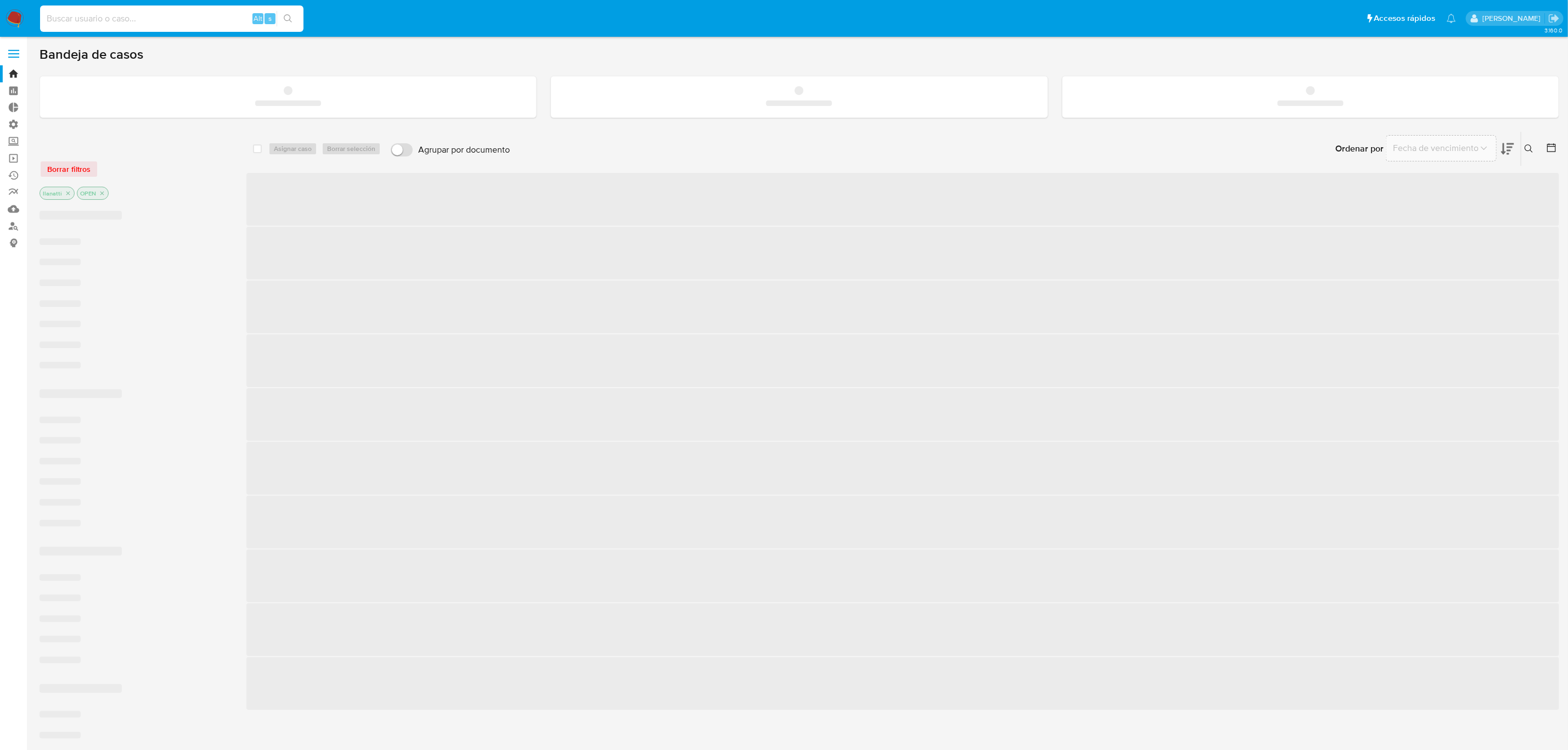
click at [90, 17] on input at bounding box center [171, 18] width 263 height 14
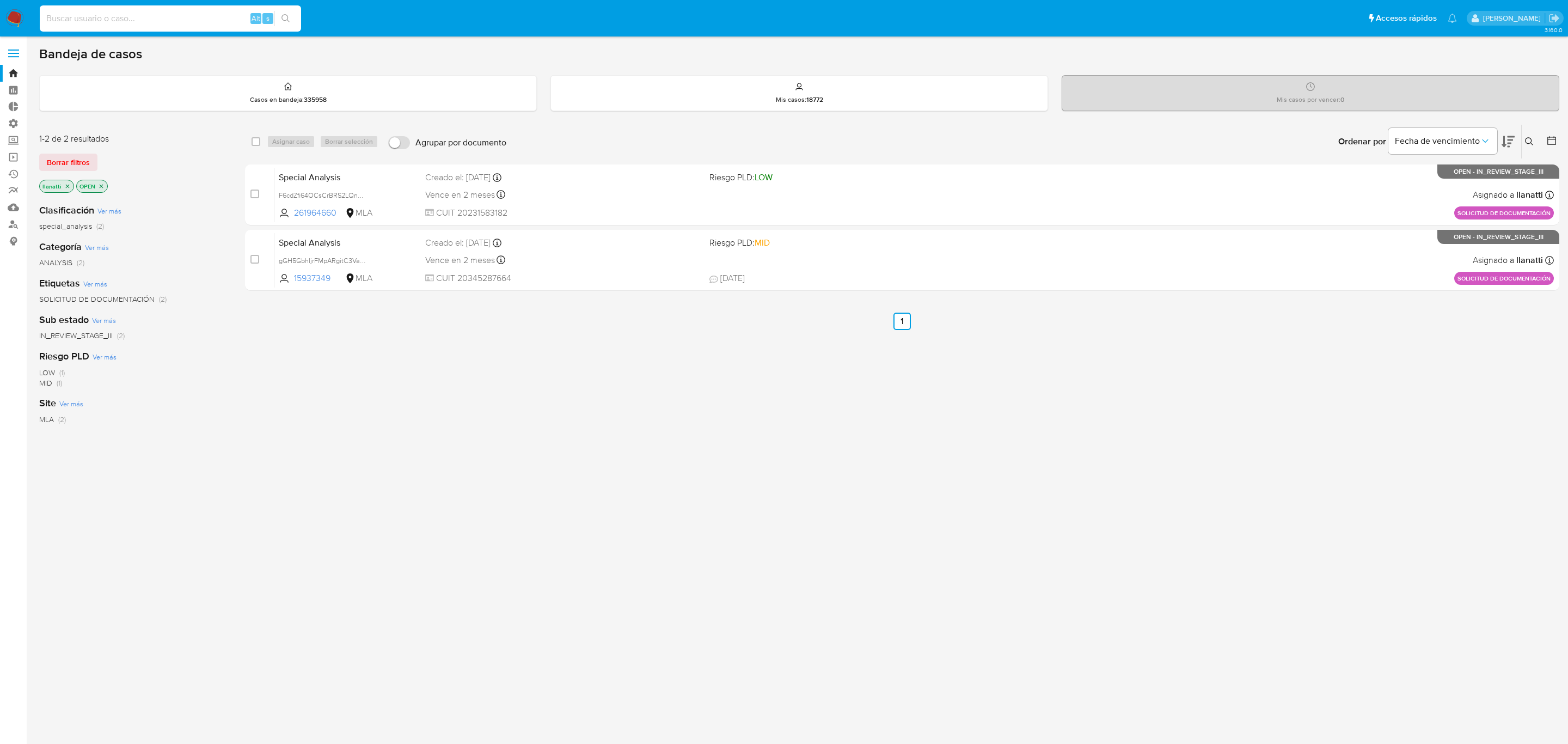
paste input "fdSLc8Hj2f6XZbdMo3fFP0yE"
type input "fdSLc8Hj2f6XZbdMo3fFP0yE"
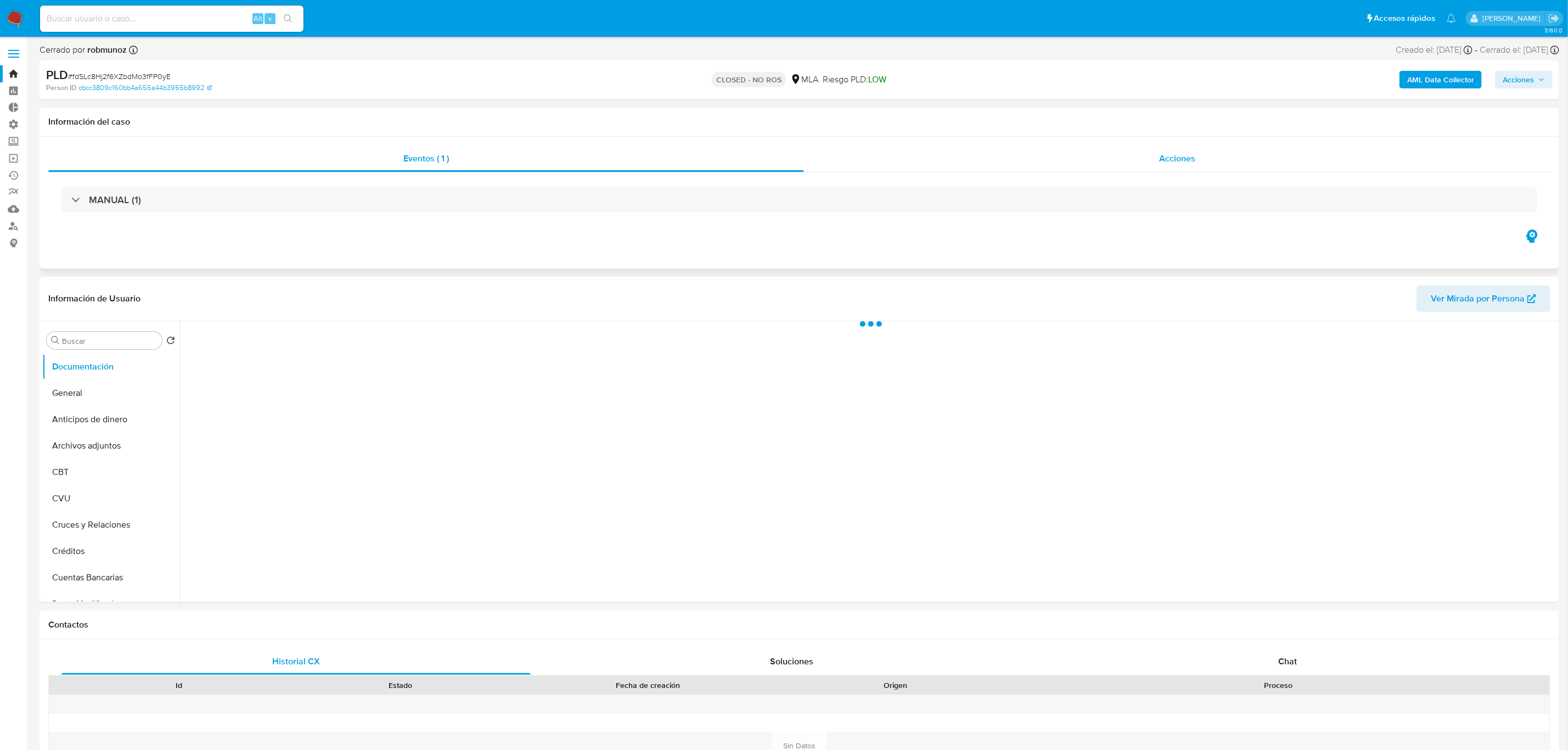
click at [1171, 160] on span "Acciones" at bounding box center [1177, 158] width 36 height 13
select select "10"
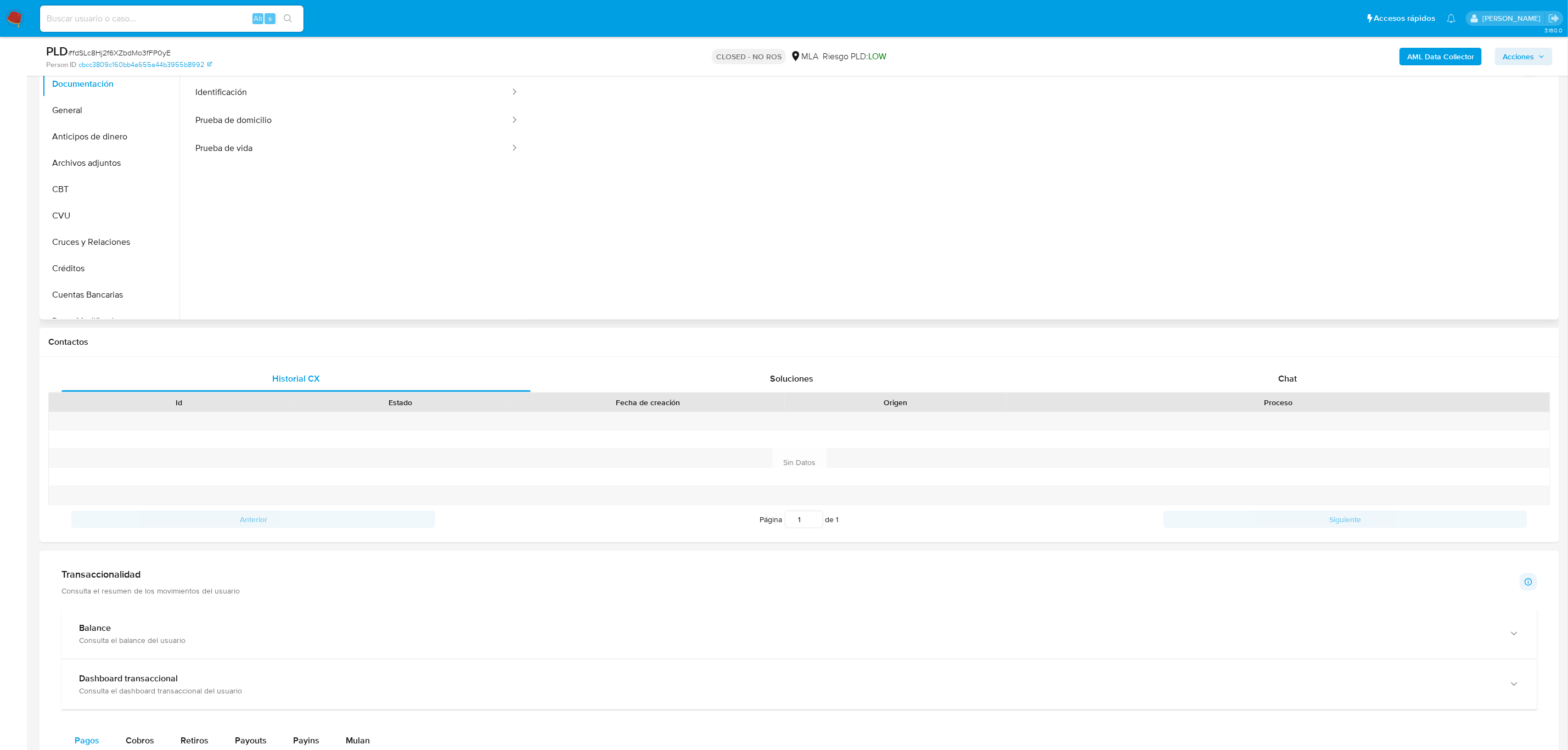
scroll to position [330, 0]
click at [1543, 55] on icon "button" at bounding box center [1542, 56] width 7 height 7
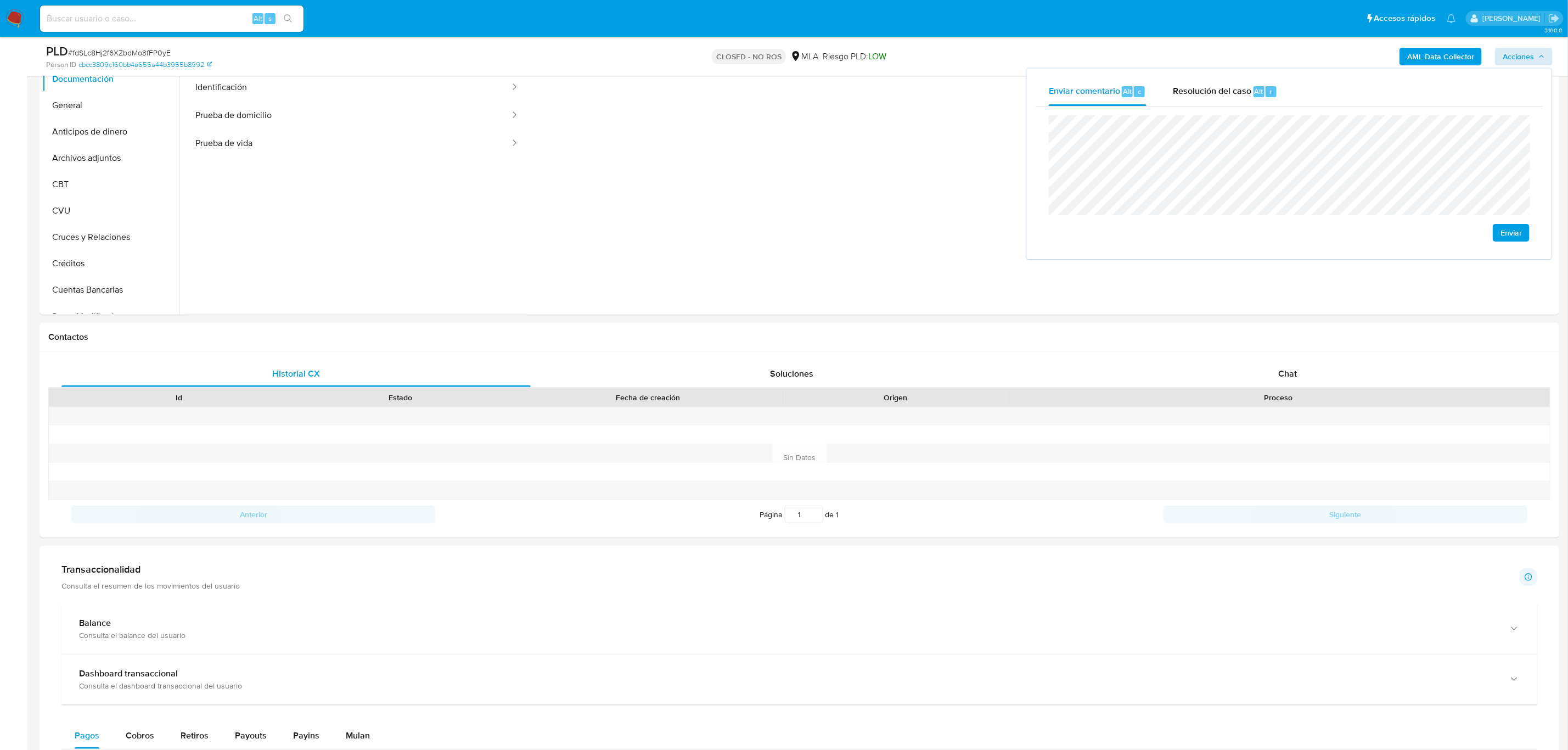
click at [1508, 231] on span "Enviar" at bounding box center [1511, 233] width 21 height 15
click at [196, 12] on input at bounding box center [171, 18] width 263 height 14
paste input "QW44voiNHW0WXvg8Q5Vl16K3"
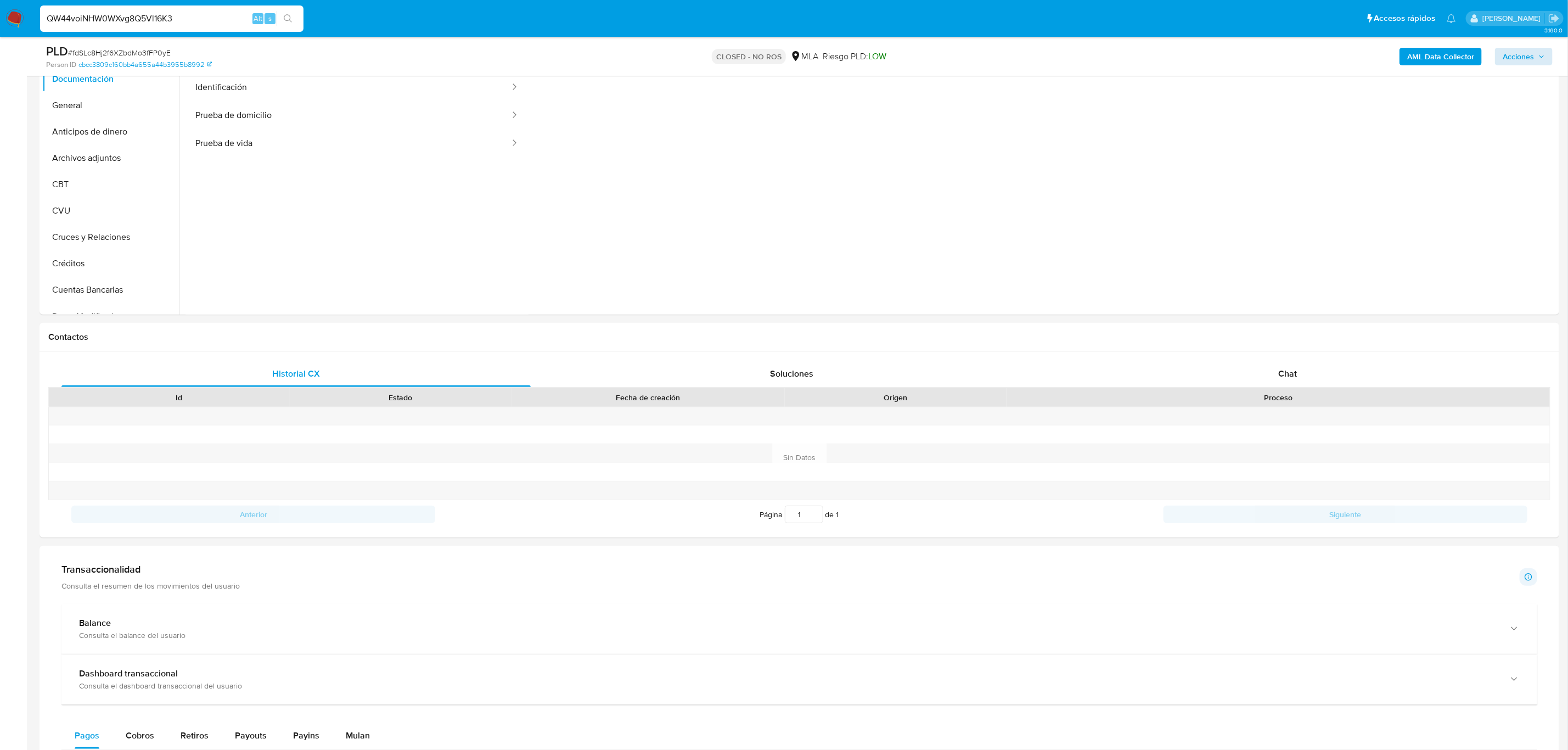
type input "QW44voiNHW0WXvg8Q5Vl16K3"
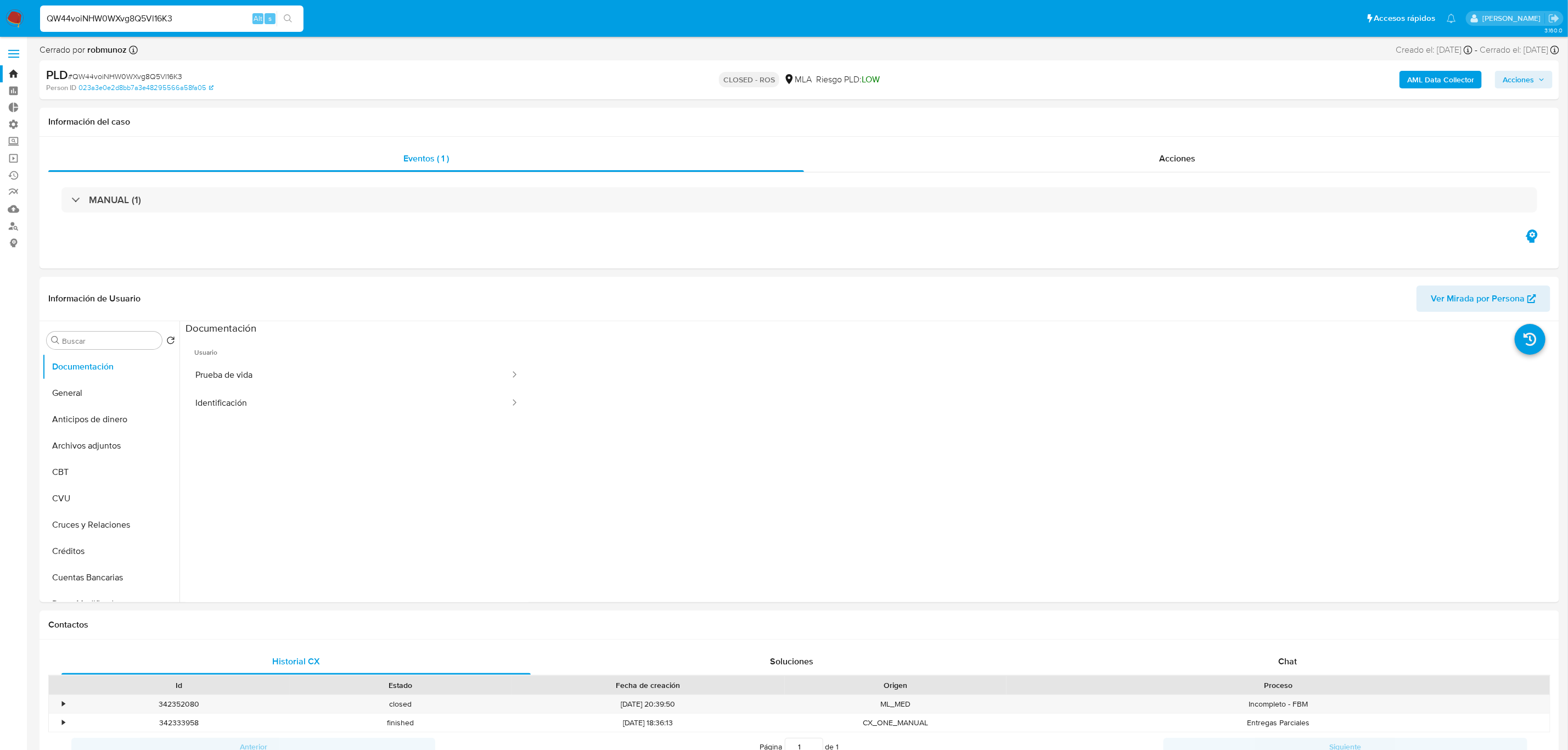
select select "10"
click at [1512, 76] on span "Acciones" at bounding box center [1518, 79] width 31 height 18
click at [1515, 251] on span "Enviar" at bounding box center [1511, 255] width 21 height 15
